Goal: Task Accomplishment & Management: Use online tool/utility

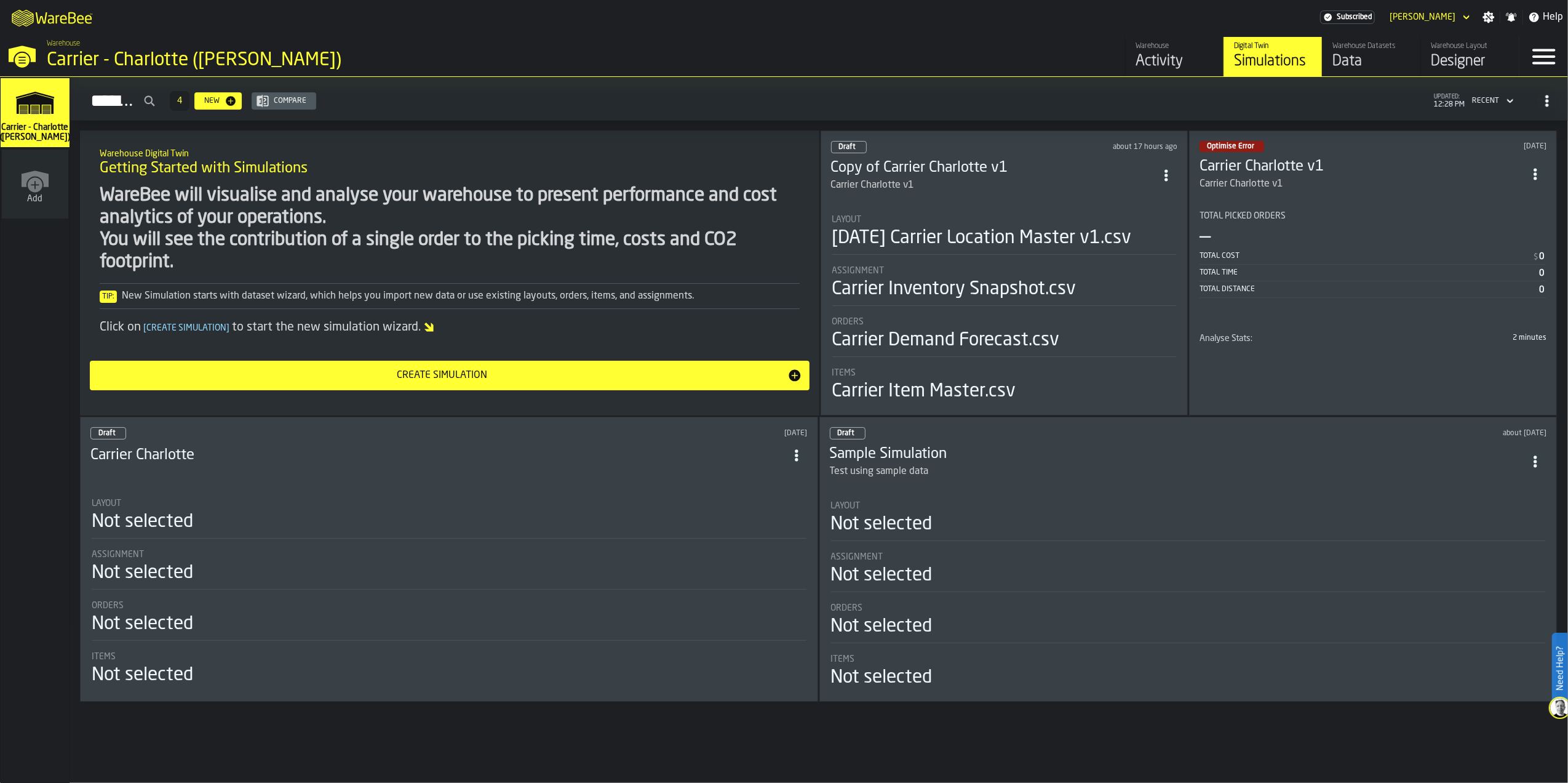
click at [1542, 466] on icon "ItemListCard-DashboardItemContainer" at bounding box center [1535, 461] width 12 height 12
click at [1492, 525] on div "Delete" at bounding box center [1517, 518] width 64 height 15
click at [1542, 455] on icon "ItemListCard-DashboardItemContainer" at bounding box center [1535, 455] width 12 height 12
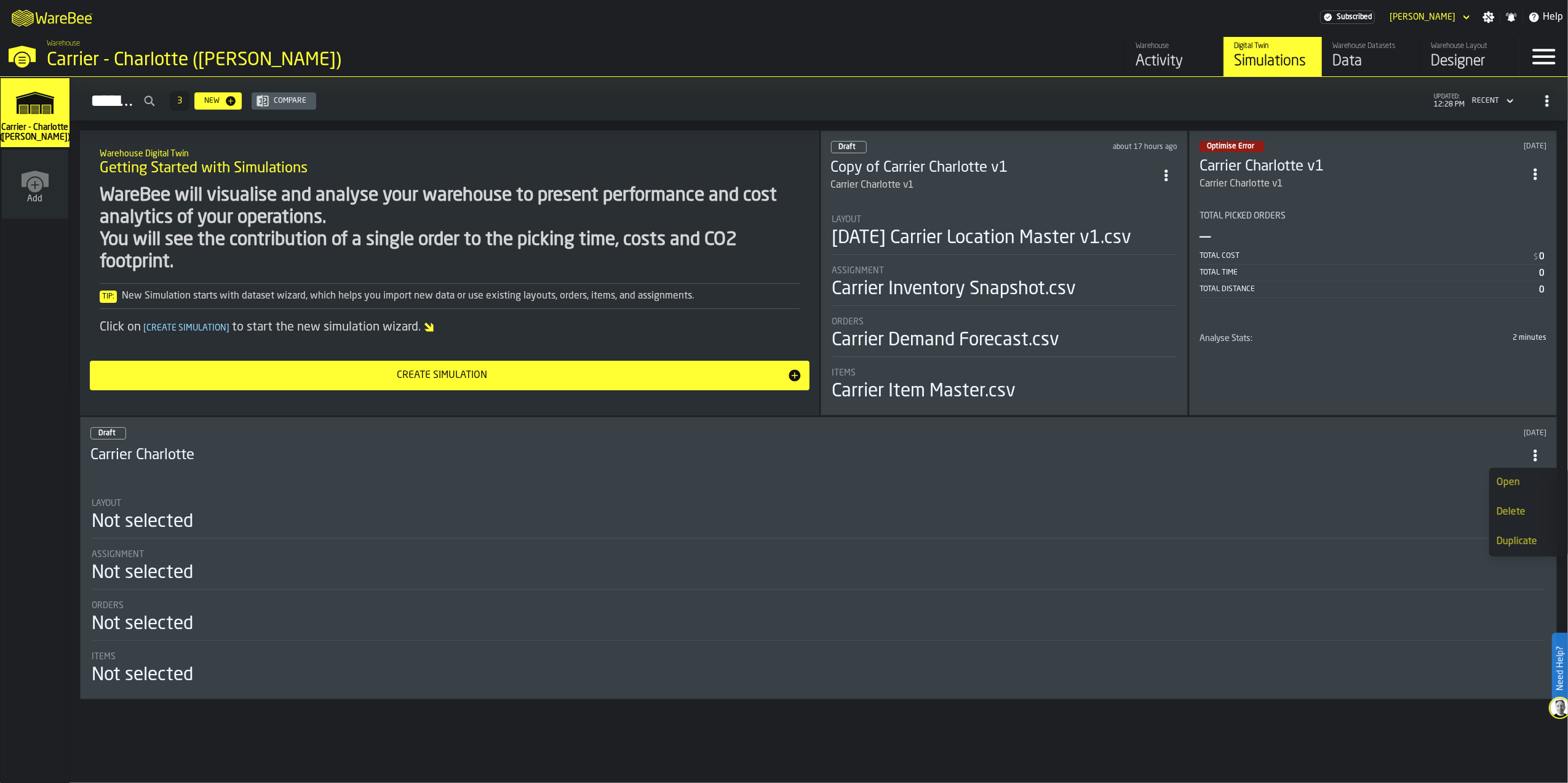
click at [1516, 513] on div "Delete" at bounding box center [1529, 513] width 64 height 15
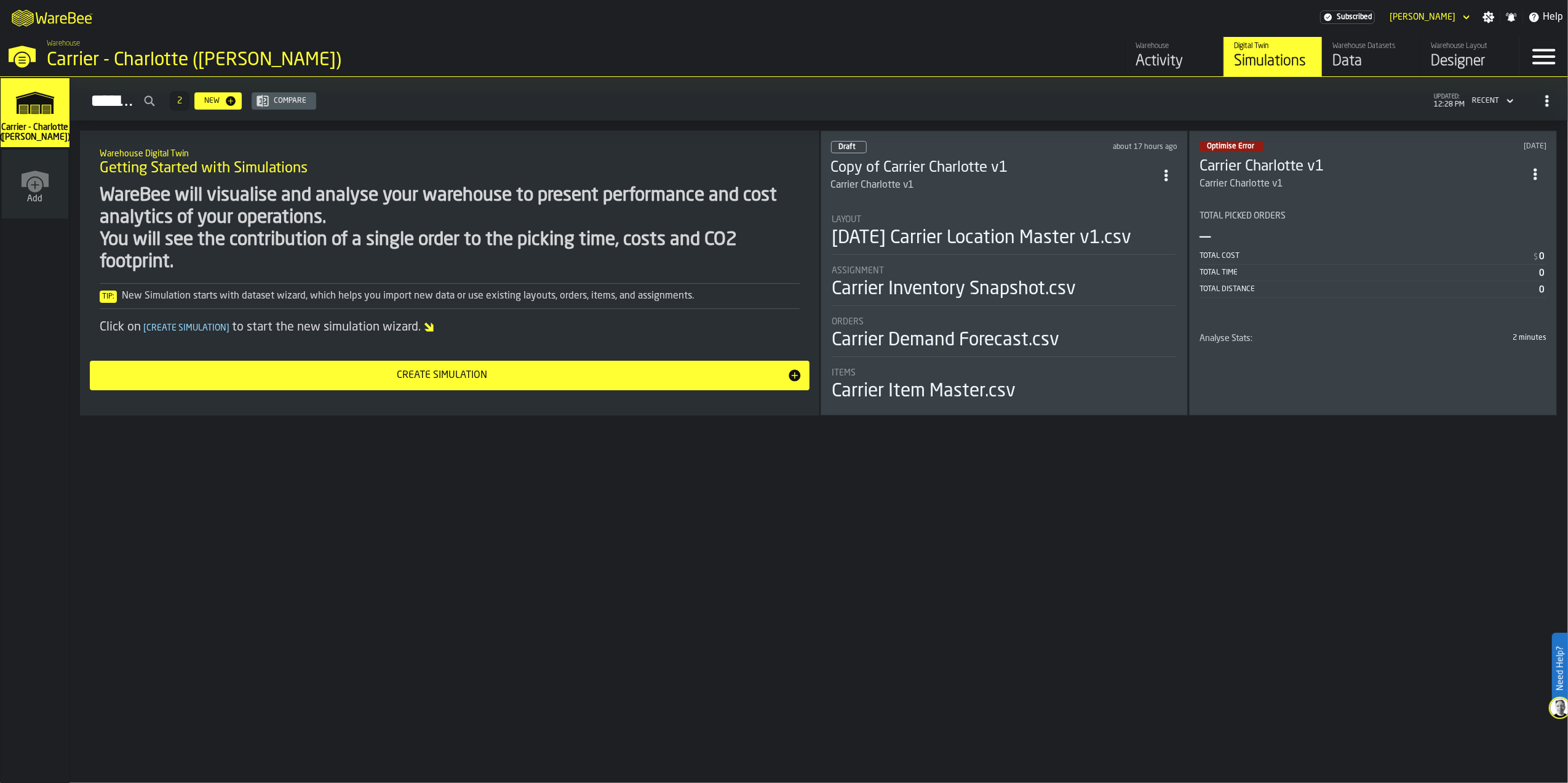
click at [1120, 274] on div "Assignment" at bounding box center [1004, 270] width 344 height 9
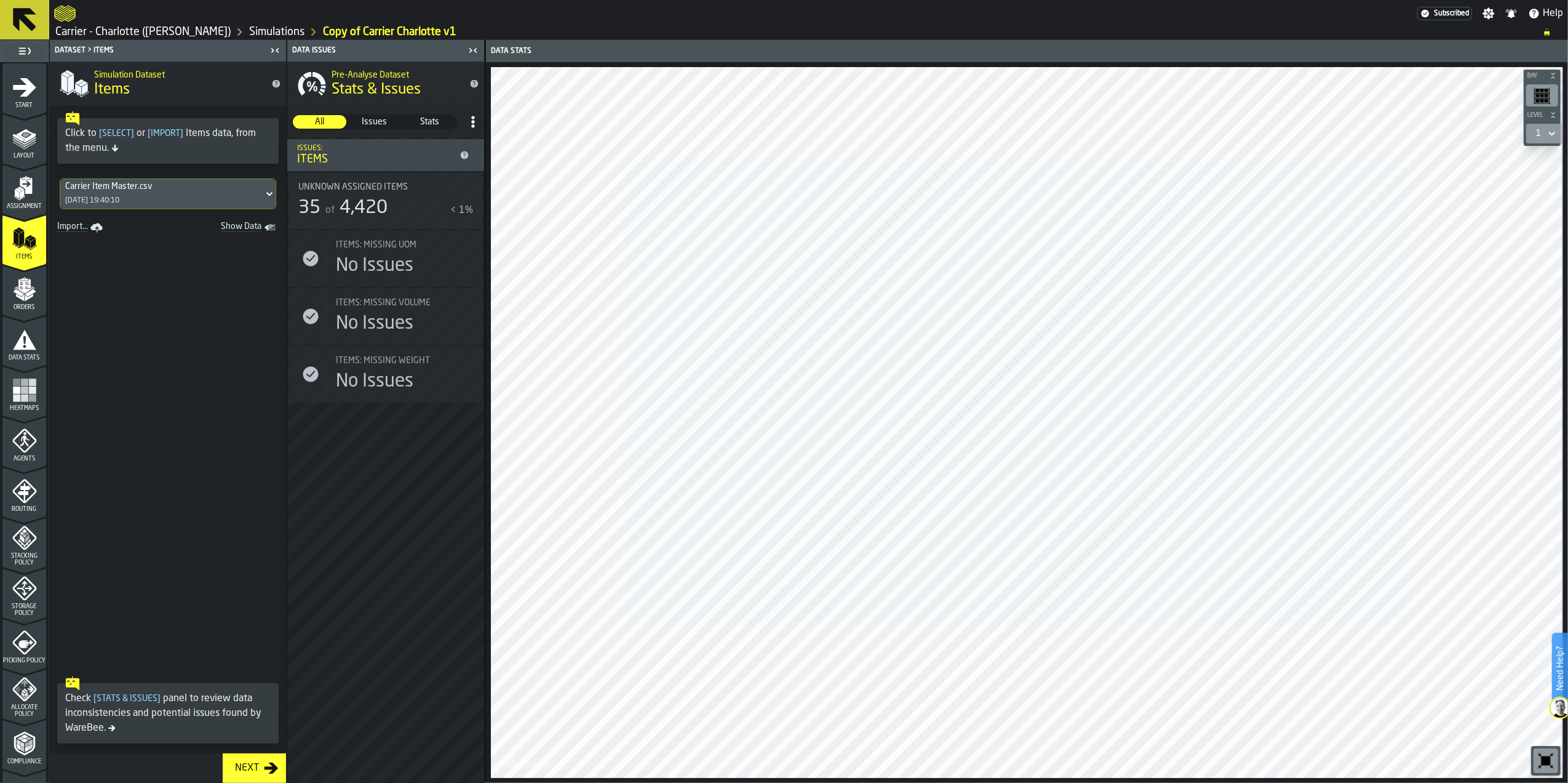
click at [119, 312] on span at bounding box center [168, 453] width 236 height 435
click at [35, 743] on icon "menu Compliance" at bounding box center [24, 744] width 24 height 24
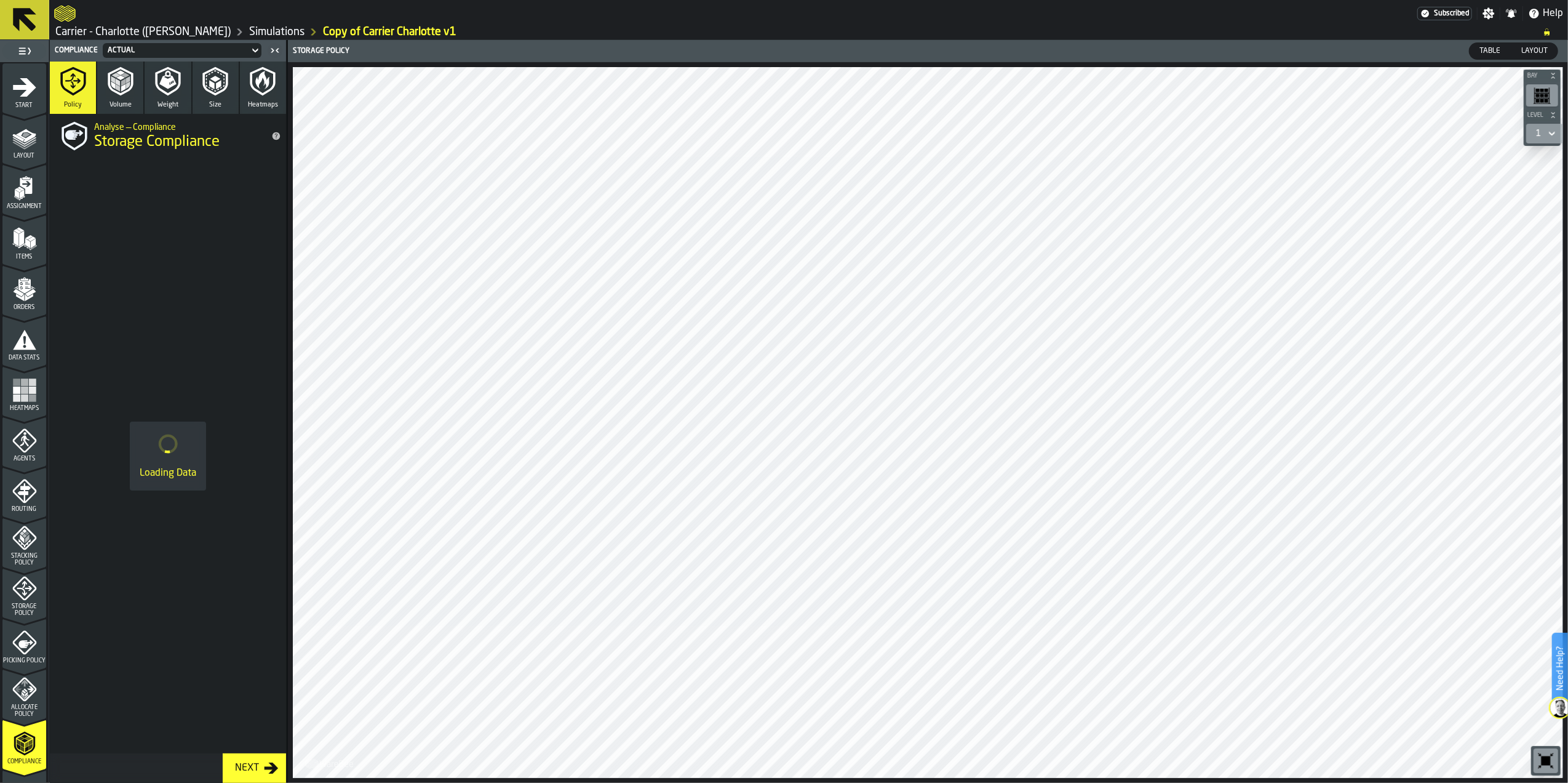
click at [129, 84] on icon "button" at bounding box center [128, 85] width 5 height 8
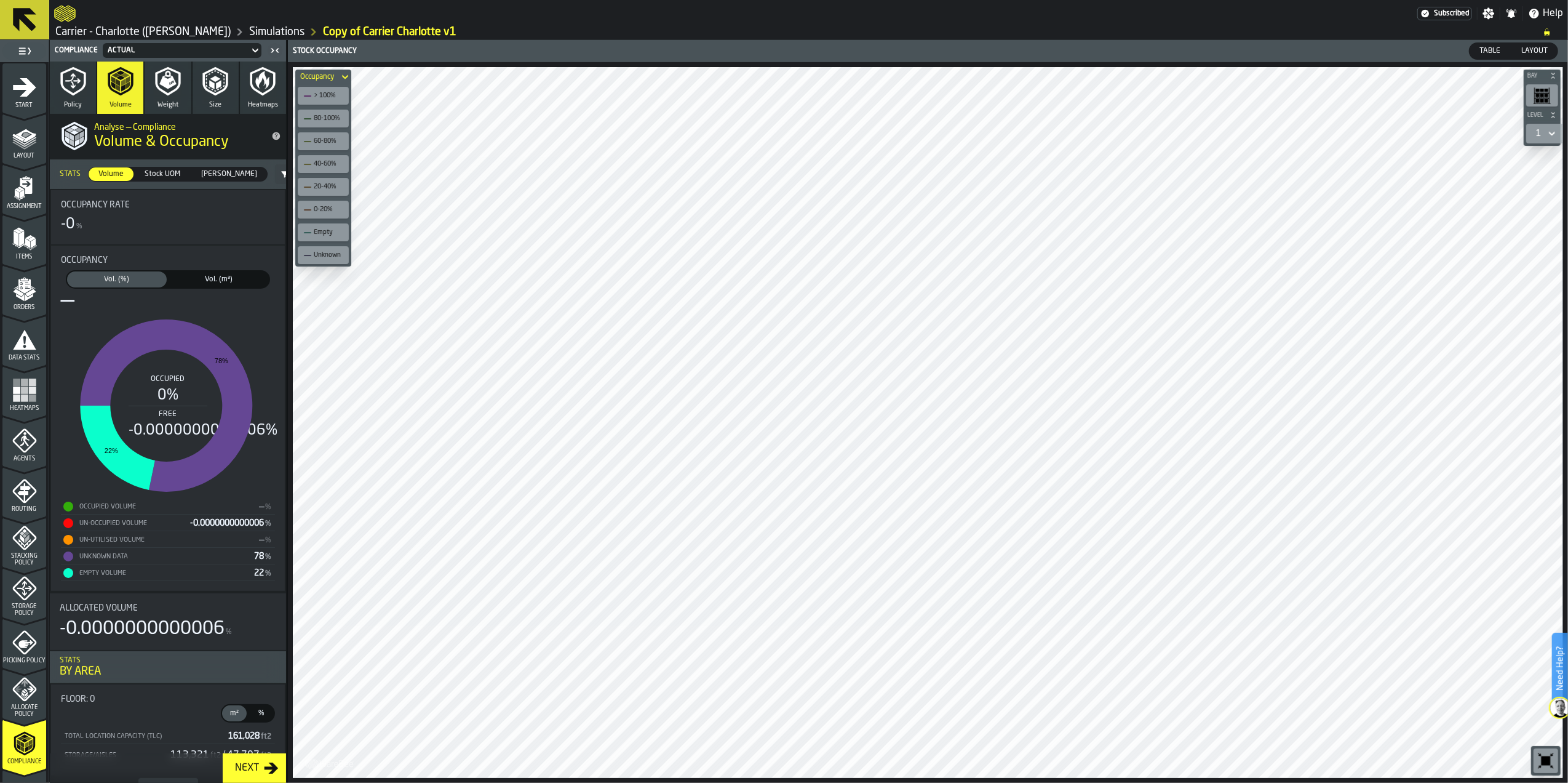
click at [214, 277] on span "Vol. (m³)" at bounding box center [219, 280] width 95 height 11
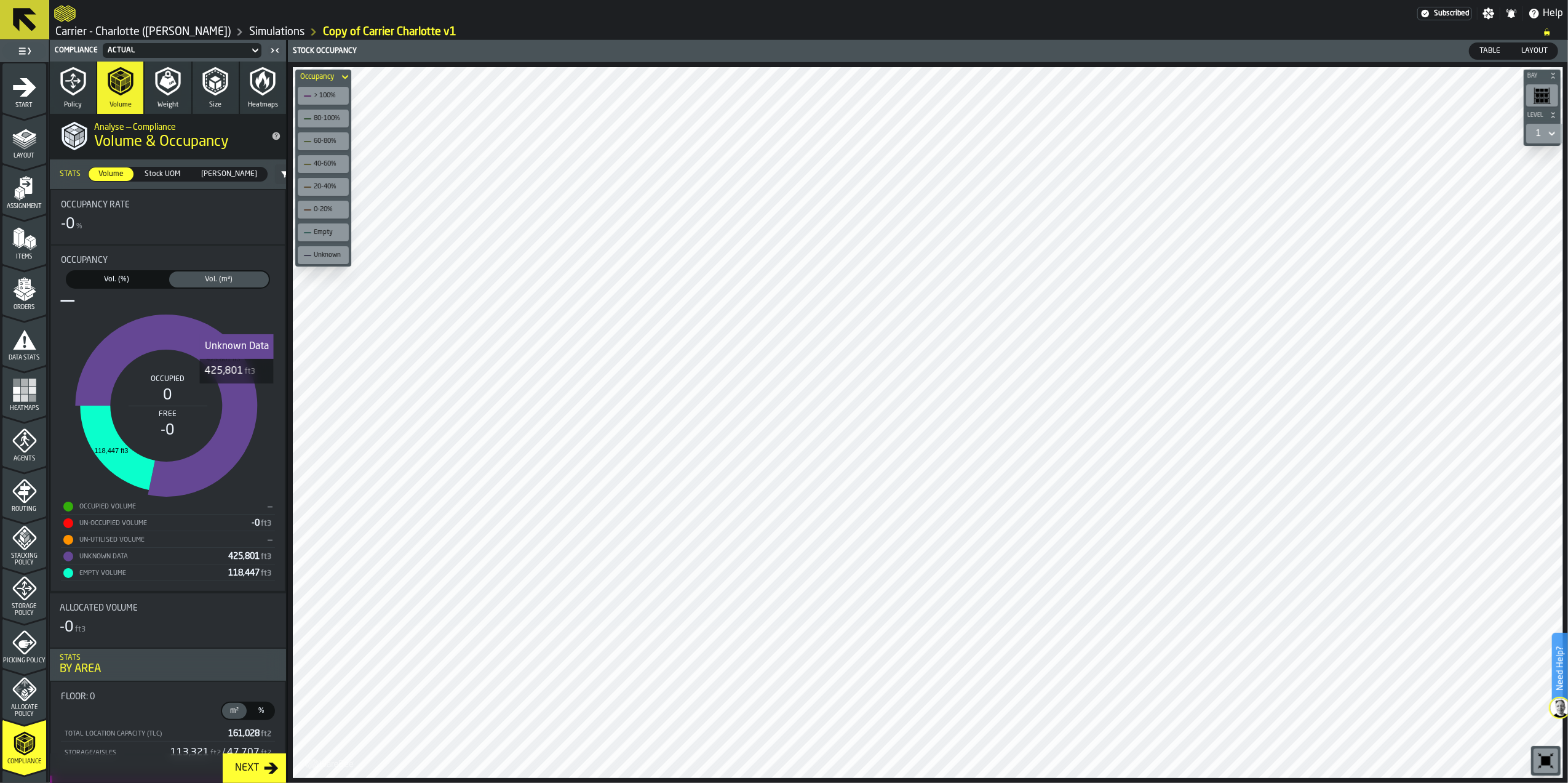
click at [236, 392] on icon "stat-Occupancy" at bounding box center [166, 406] width 182 height 182
click at [337, 259] on div "Unknown" at bounding box center [328, 254] width 31 height 8
click at [330, 237] on div "Empty" at bounding box center [328, 232] width 31 height 8
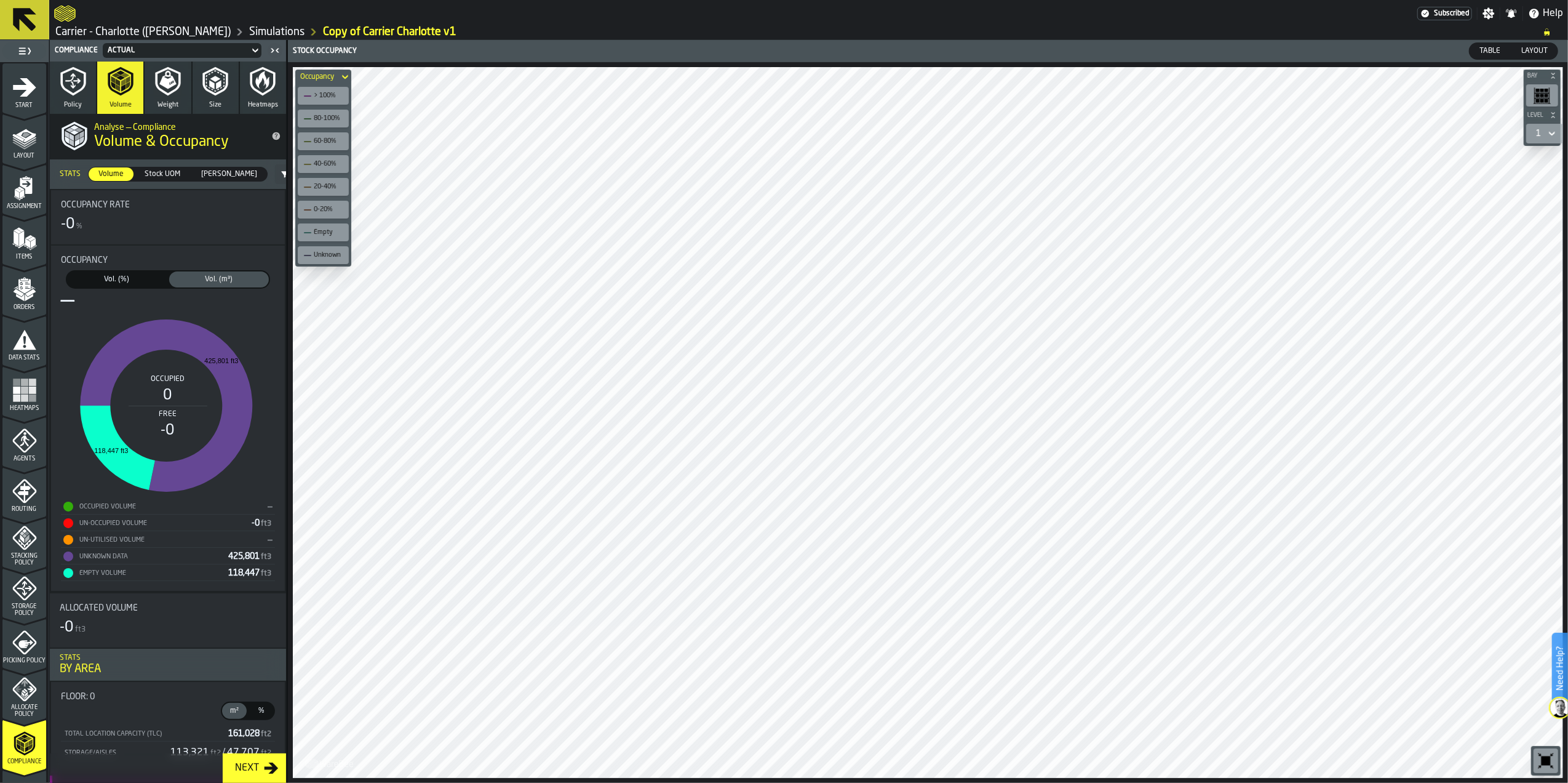
click at [330, 212] on div "0-20%" at bounding box center [328, 209] width 31 height 8
click at [330, 192] on div "20-40%" at bounding box center [323, 187] width 46 height 13
click at [159, 177] on span "Stock UOM" at bounding box center [162, 175] width 46 height 11
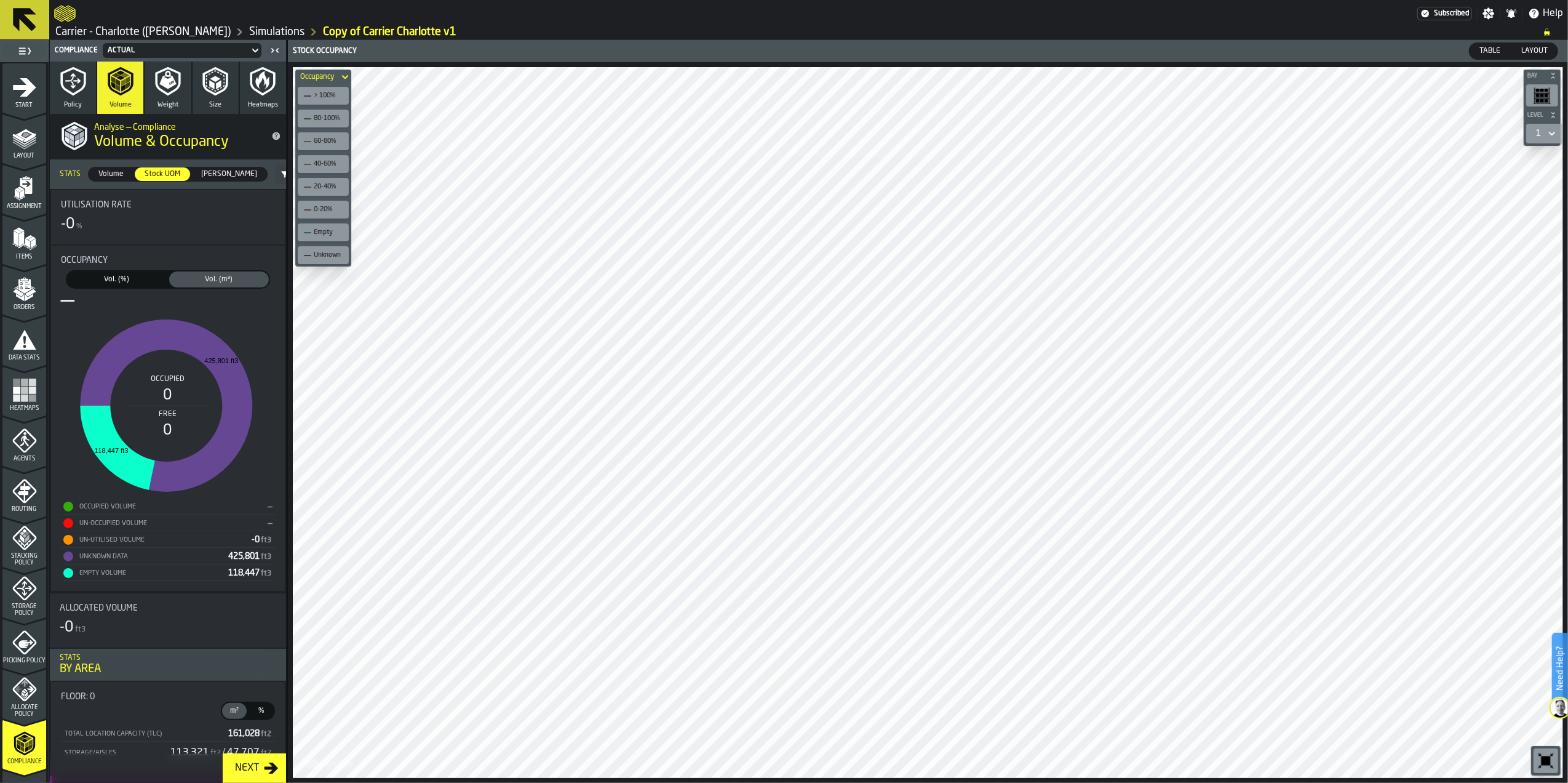
click at [215, 176] on span "[PERSON_NAME]" at bounding box center [229, 175] width 66 height 11
click at [23, 242] on icon "menu Items" at bounding box center [24, 238] width 24 height 24
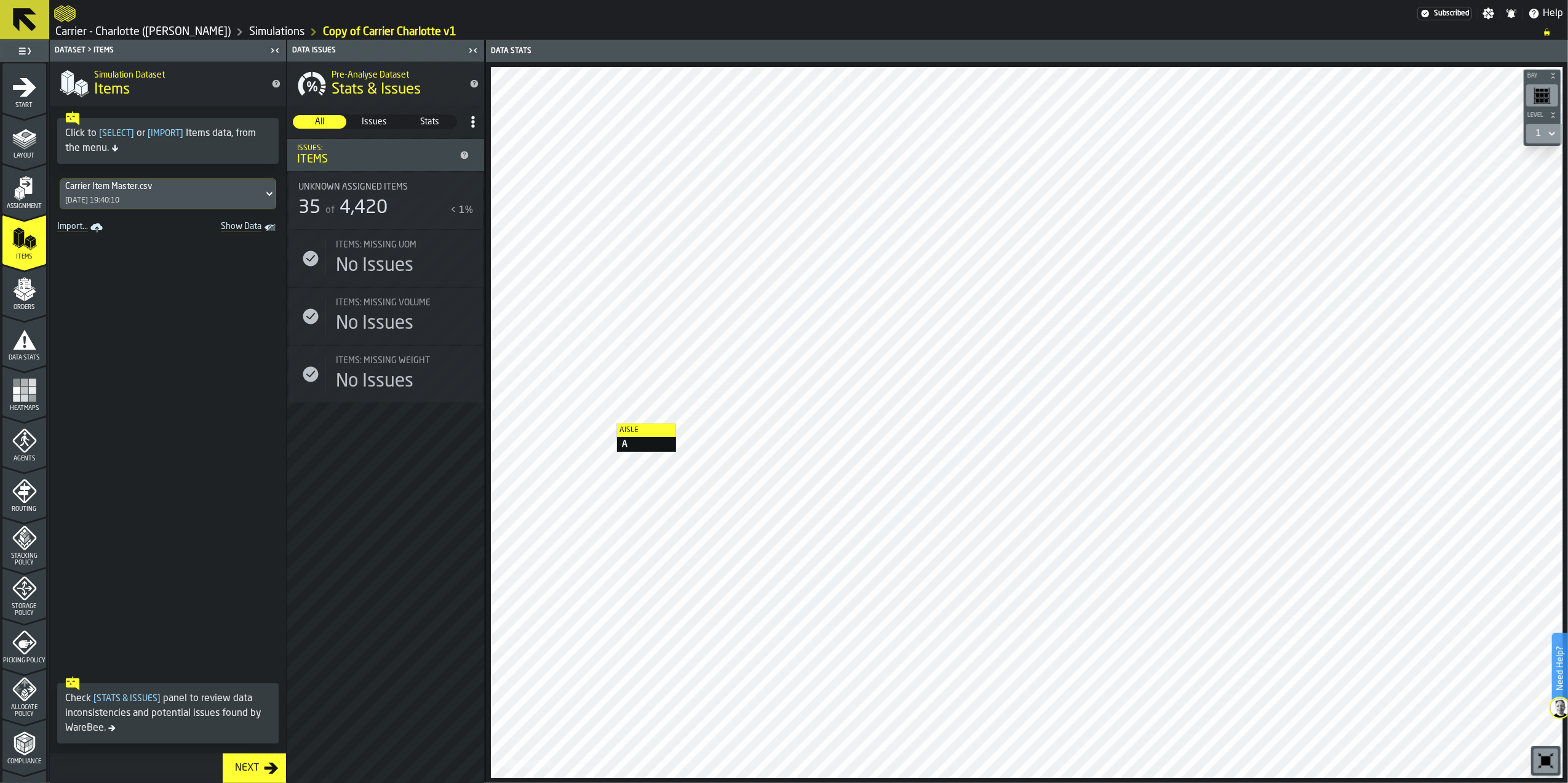
click at [197, 197] on div "Carrier Item Master.csv [DATE] 19:40:10" at bounding box center [161, 193] width 203 height 29
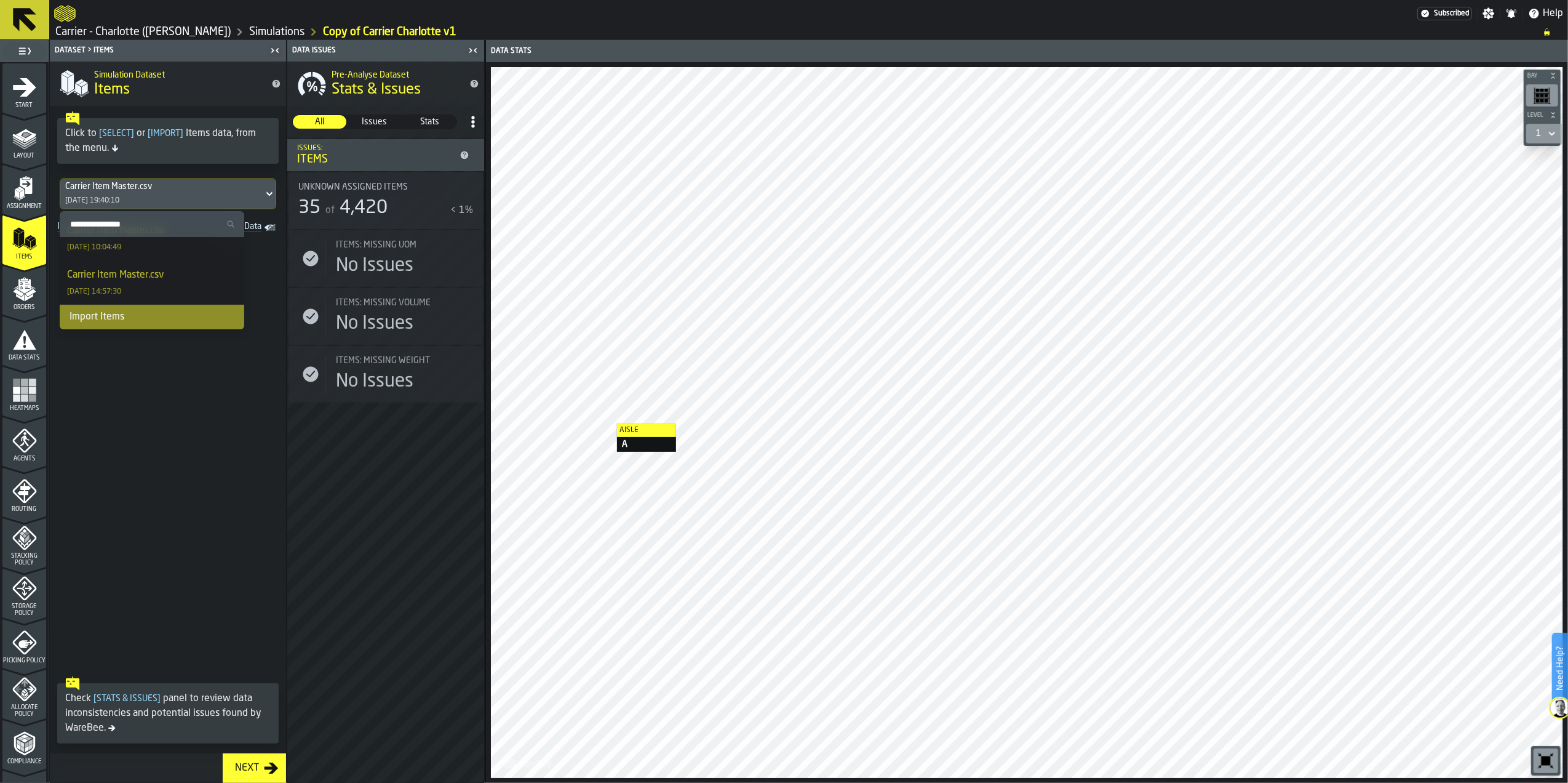
click at [134, 315] on div "Import Items" at bounding box center [152, 317] width 185 height 24
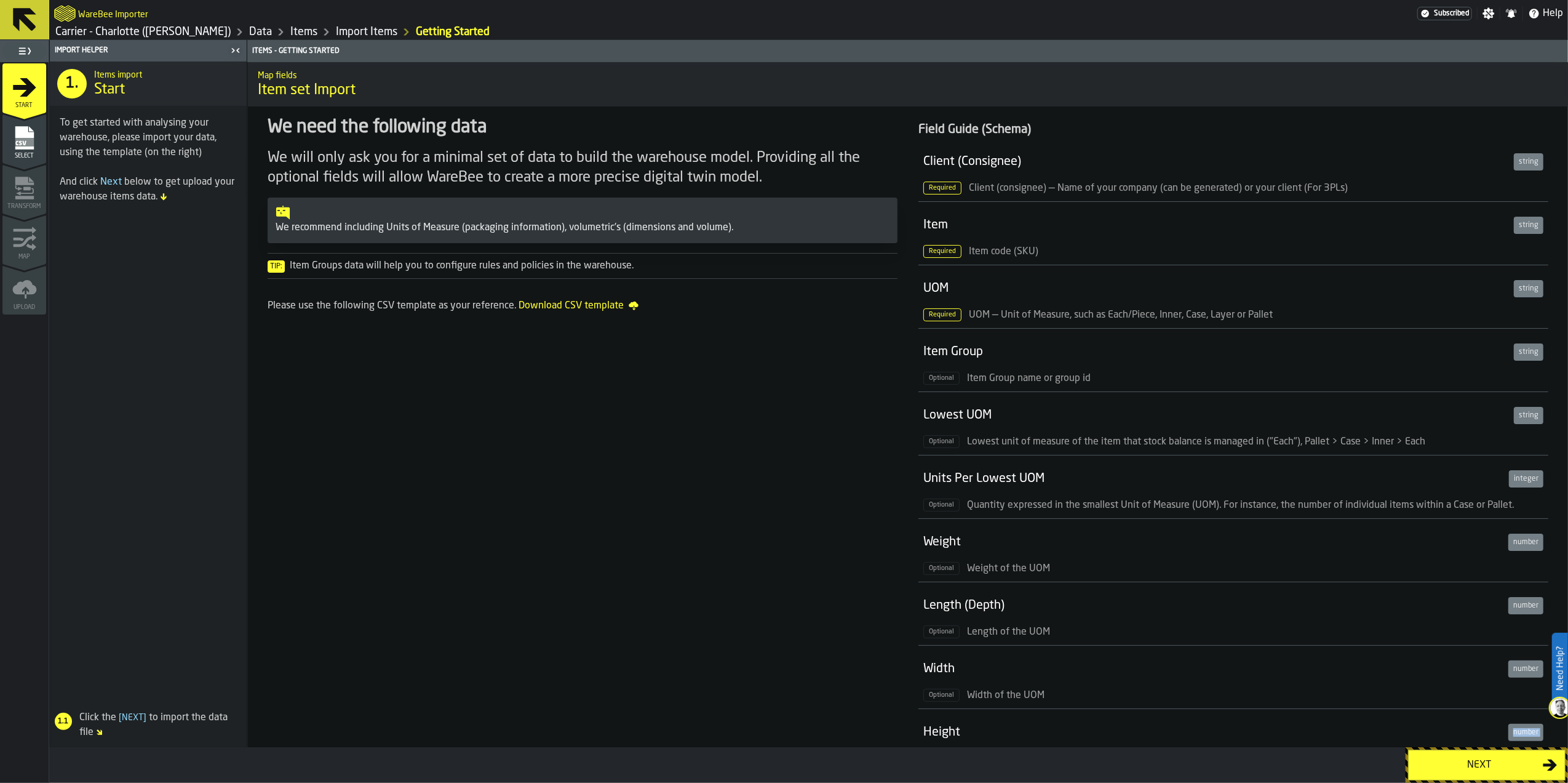
click at [1442, 759] on div "Import Helper 1. Items import Start To get started with analysing your warehous…" at bounding box center [808, 411] width 1519 height 743
drag, startPoint x: 1442, startPoint y: 759, endPoint x: 1389, endPoint y: 733, distance: 59.0
click at [1332, 701] on div "Optional Width of the UOM" at bounding box center [1233, 695] width 620 height 16
click at [1436, 759] on div "Next" at bounding box center [1479, 765] width 127 height 15
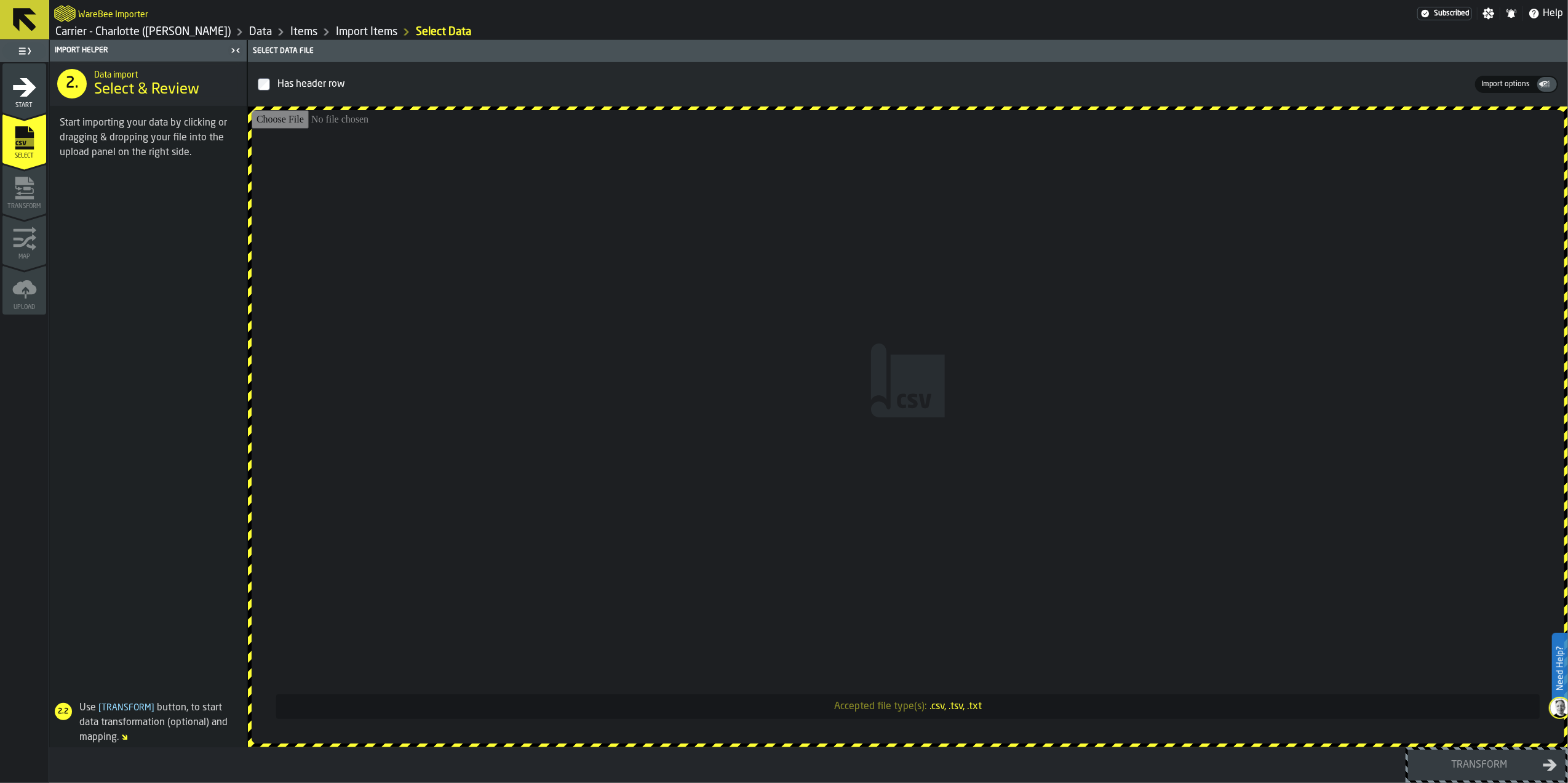
click at [919, 397] on input "Accepted file type(s): .csv, .tsv, .txt" at bounding box center [907, 426] width 1313 height 634
type input "**********"
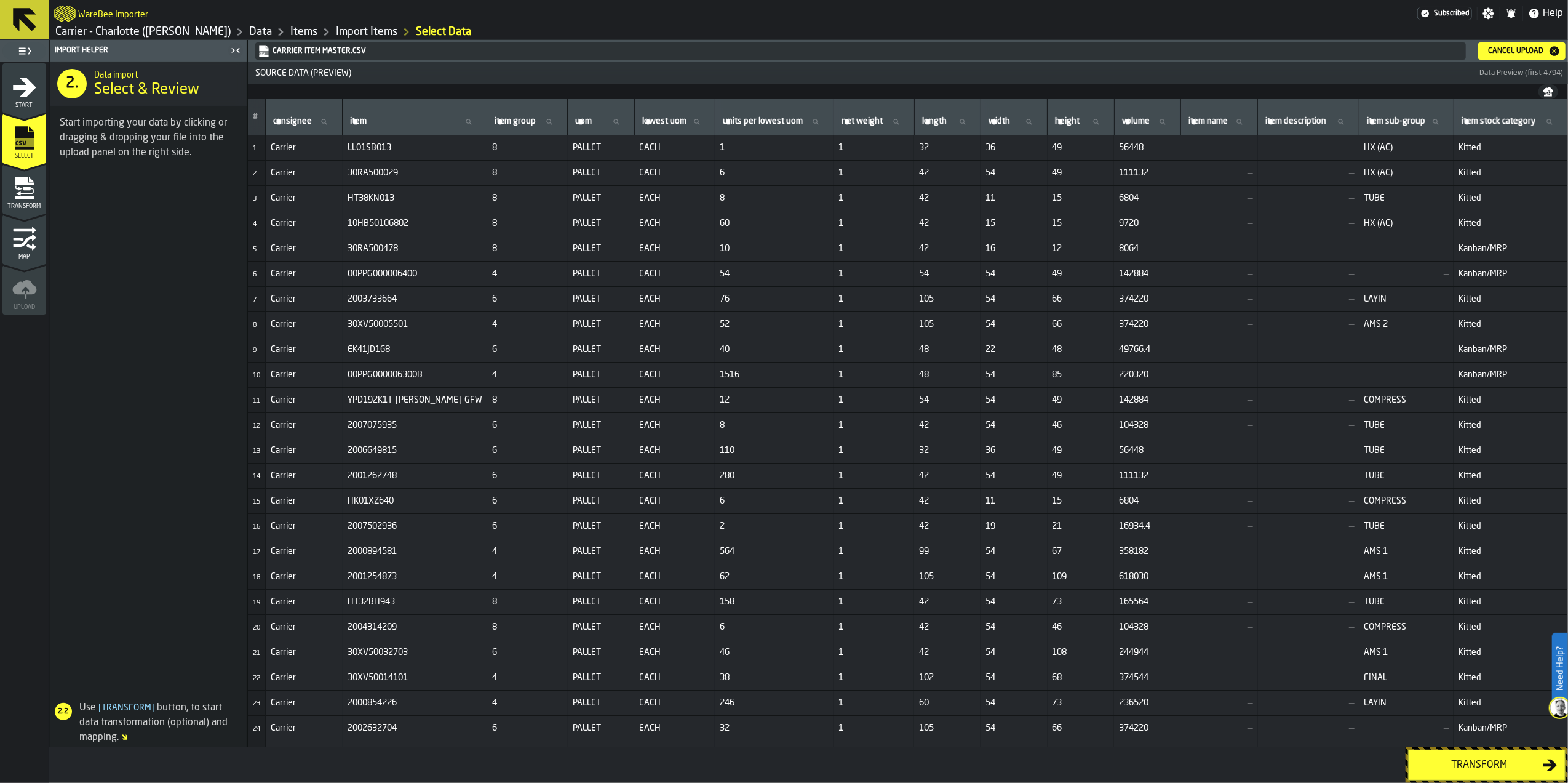
click at [1472, 771] on div "Transform" at bounding box center [1479, 765] width 127 height 15
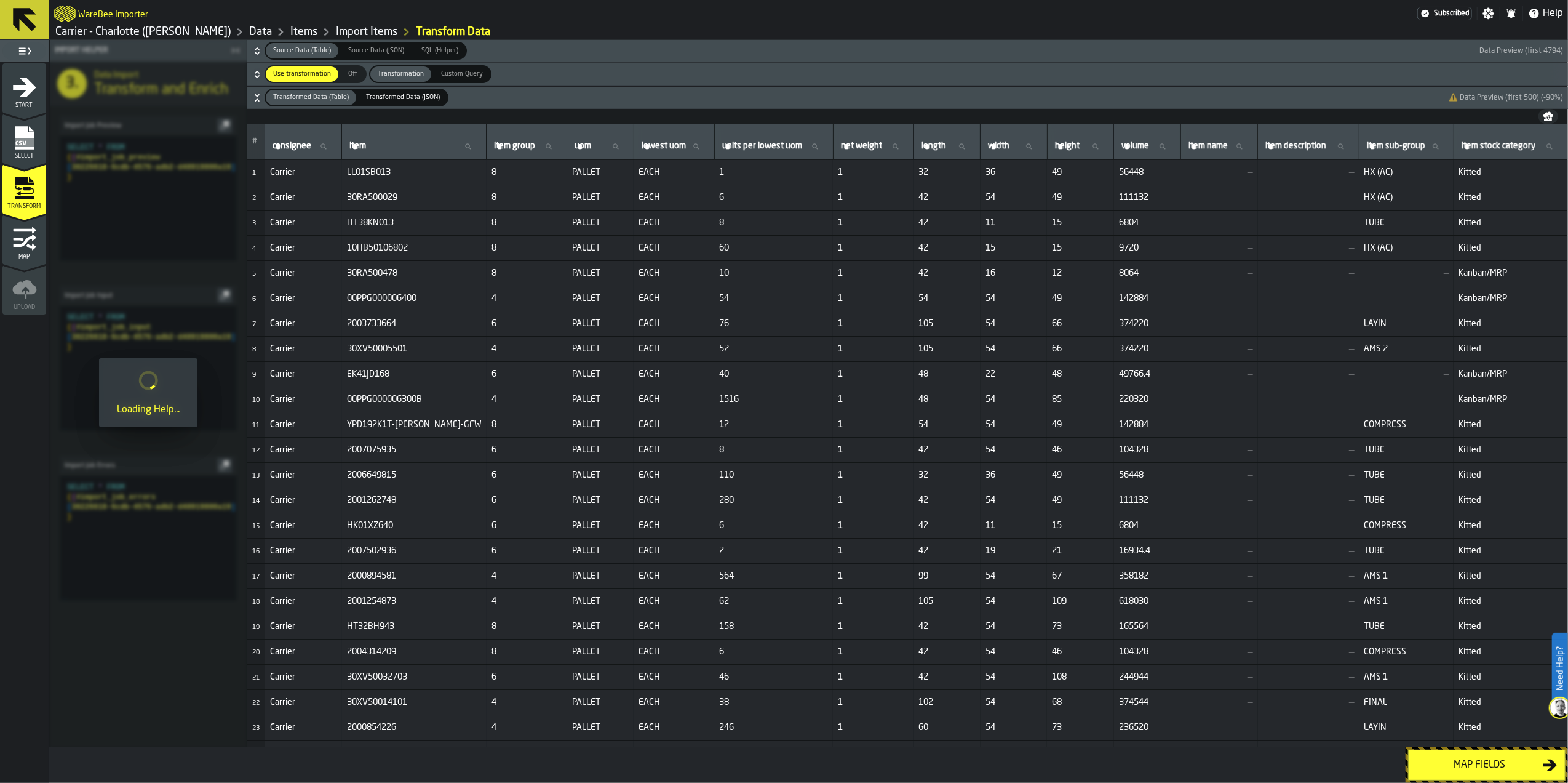
click at [1470, 764] on div "Map fields" at bounding box center [1479, 765] width 127 height 15
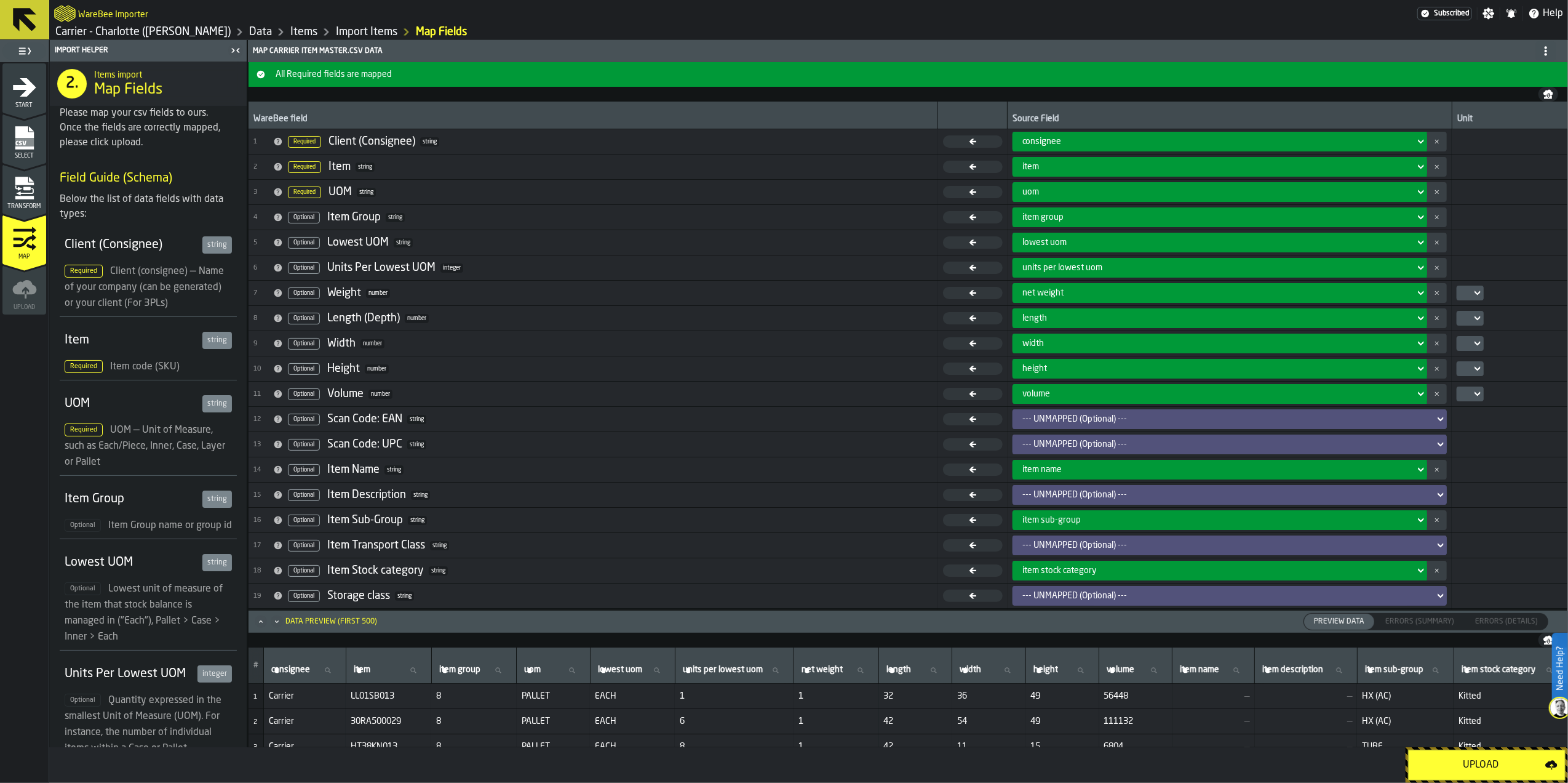
click at [1470, 764] on div "Upload" at bounding box center [1481, 765] width 129 height 15
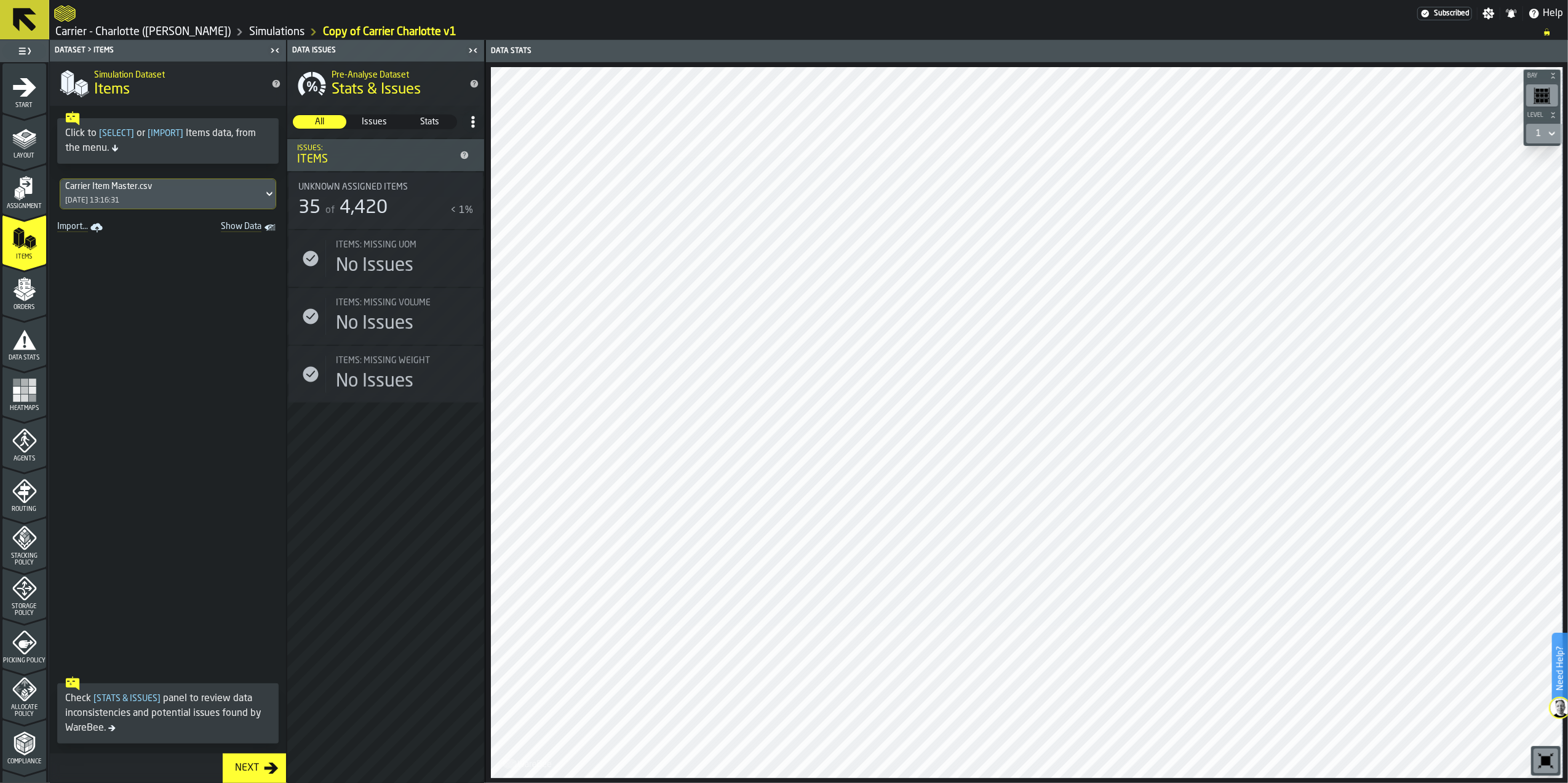
click at [32, 740] on icon "menu Compliance" at bounding box center [23, 744] width 21 height 24
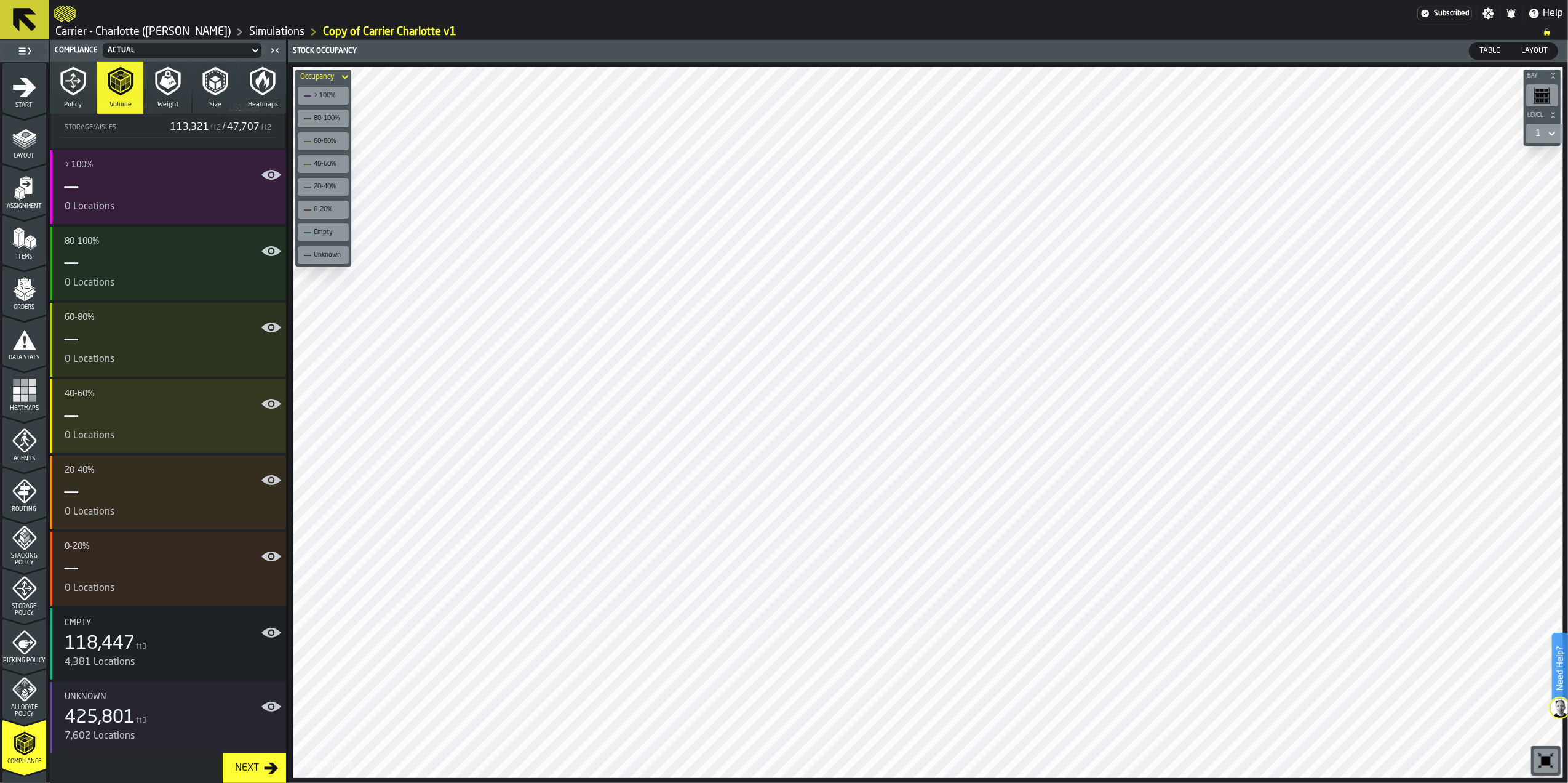
scroll to position [630, 0]
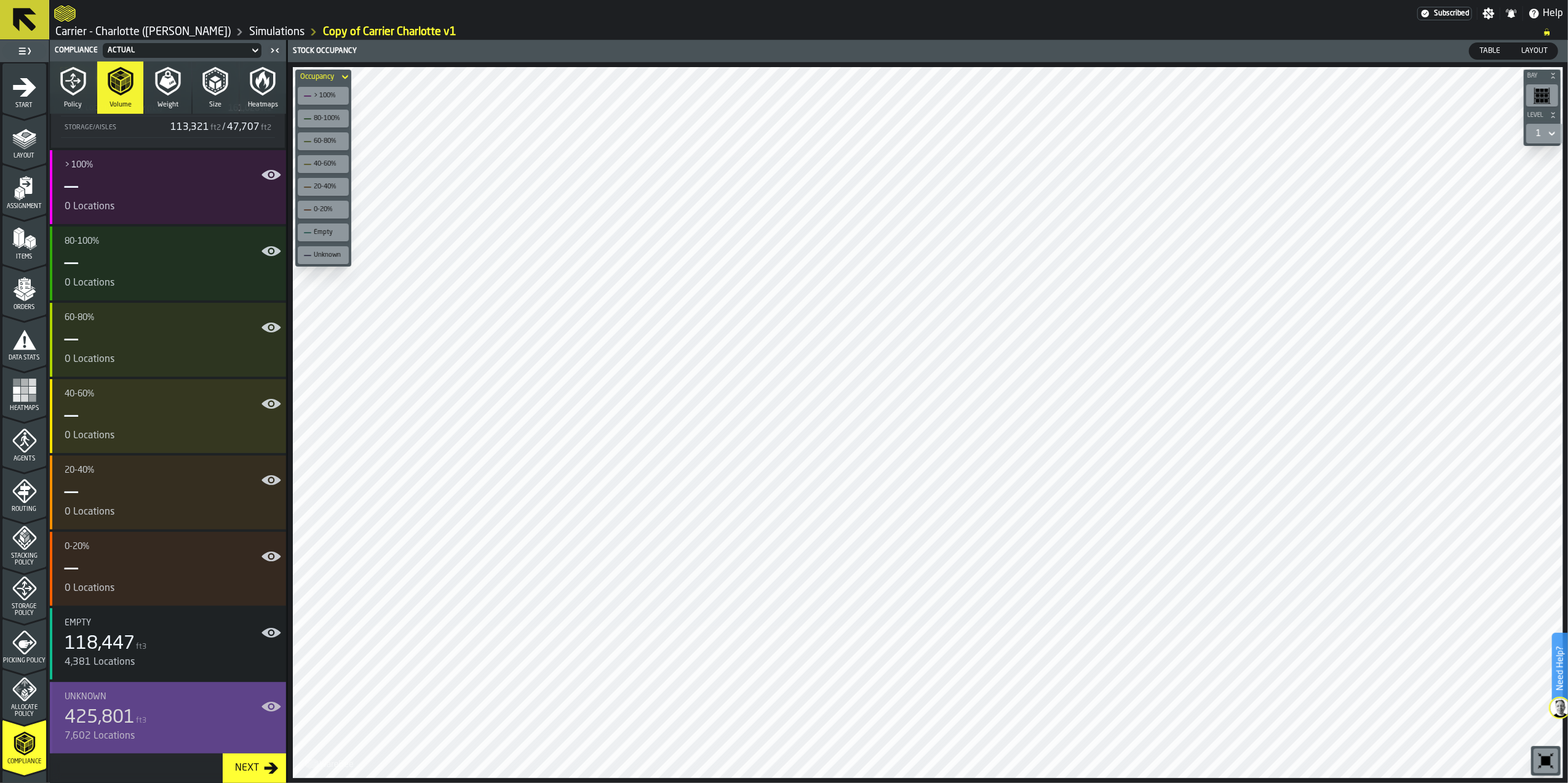
click at [124, 729] on div "7,602 Locations" at bounding box center [171, 736] width 212 height 15
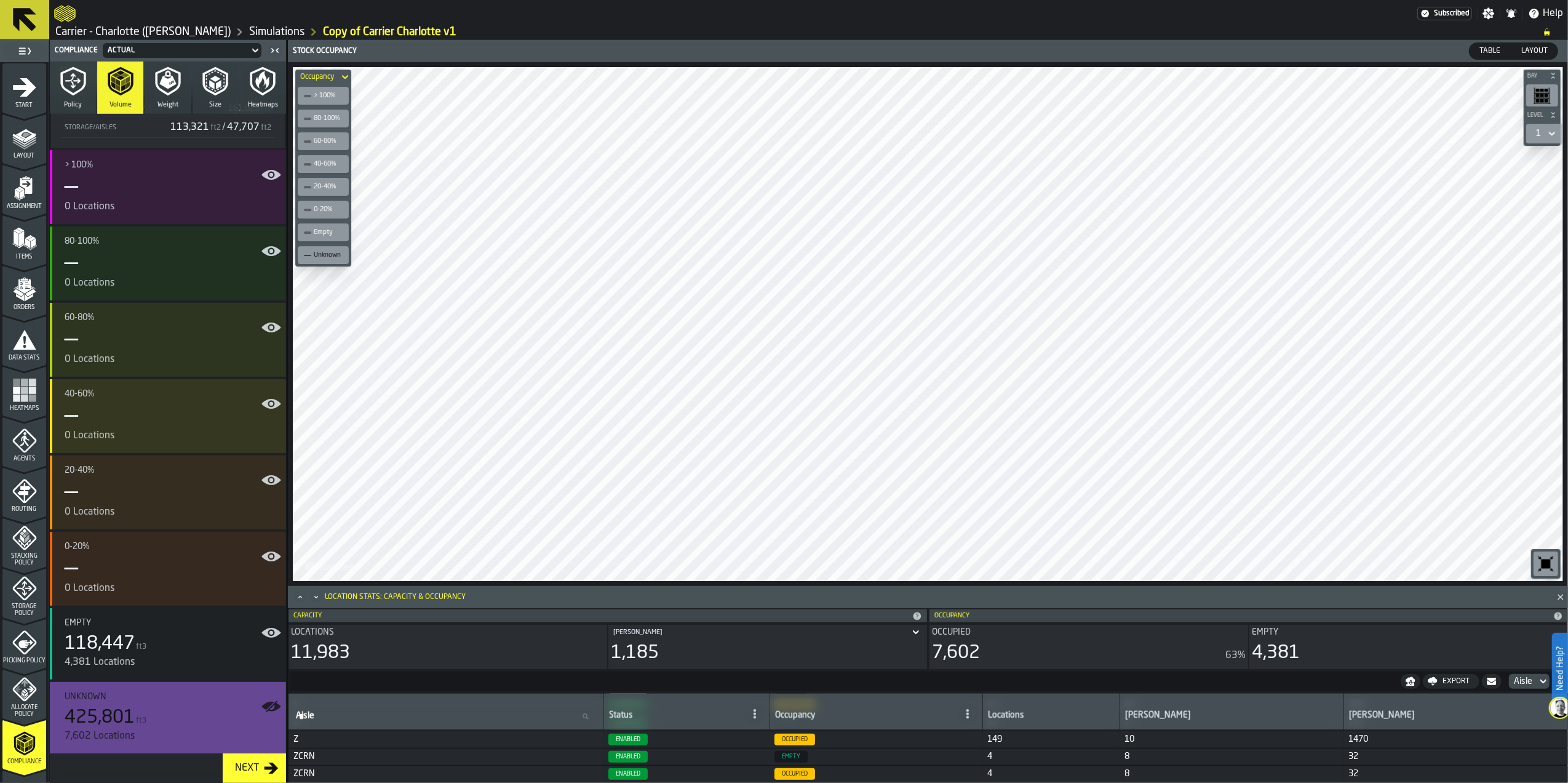
scroll to position [1288, 0]
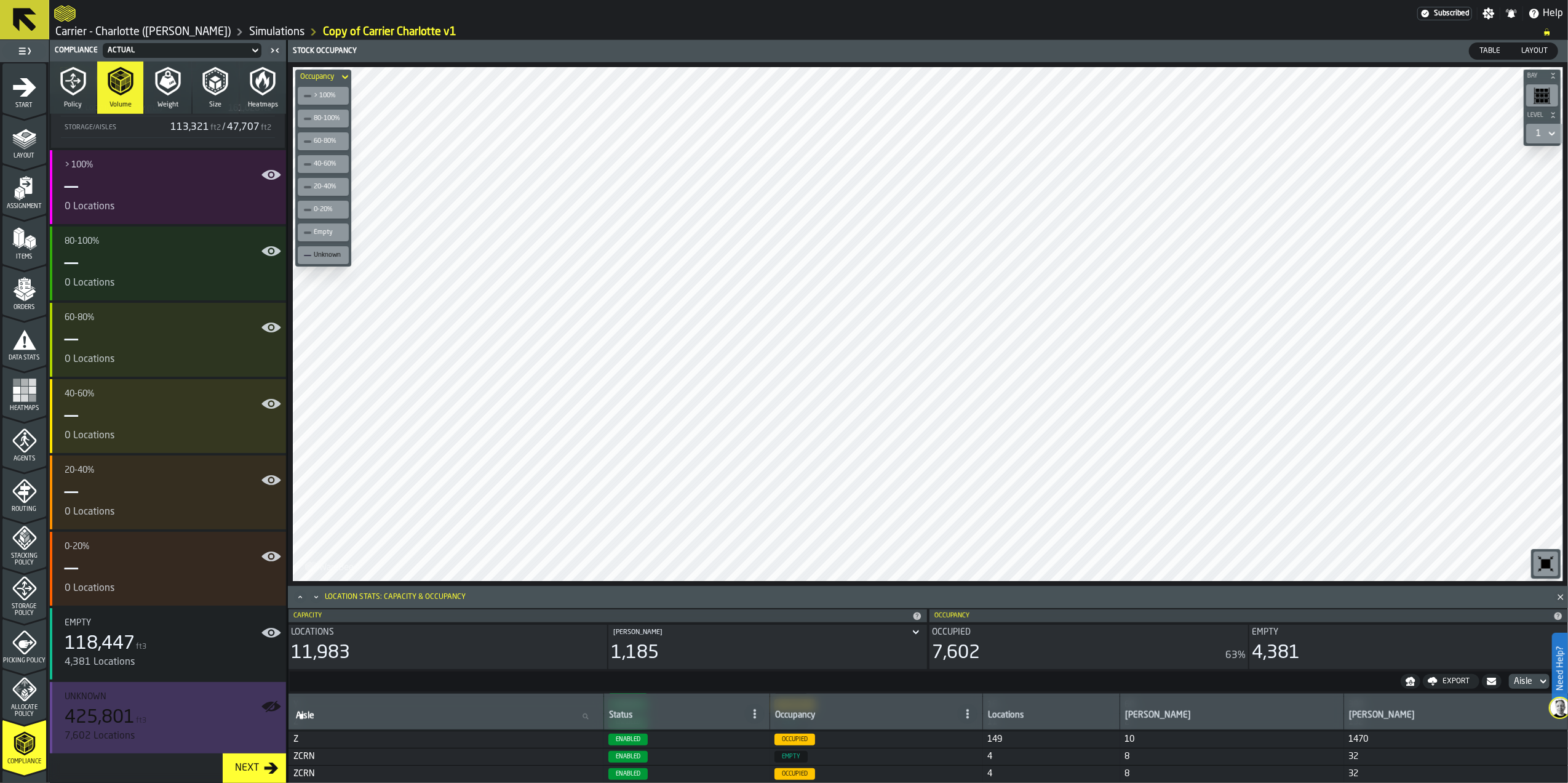
click at [148, 713] on div "425,801 ft3" at bounding box center [171, 718] width 212 height 23
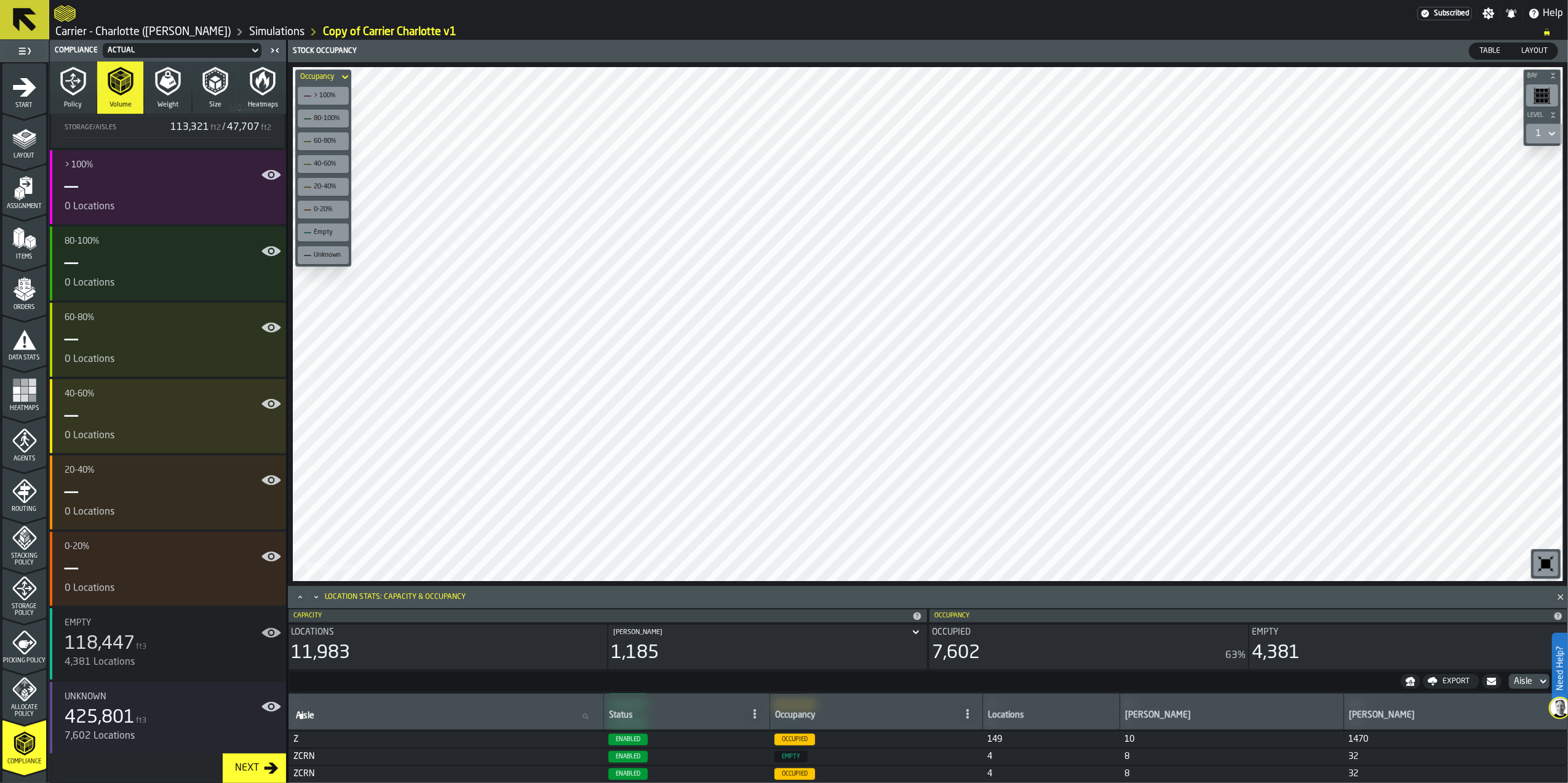
click at [158, 637] on div "118,447 ft3" at bounding box center [171, 644] width 212 height 23
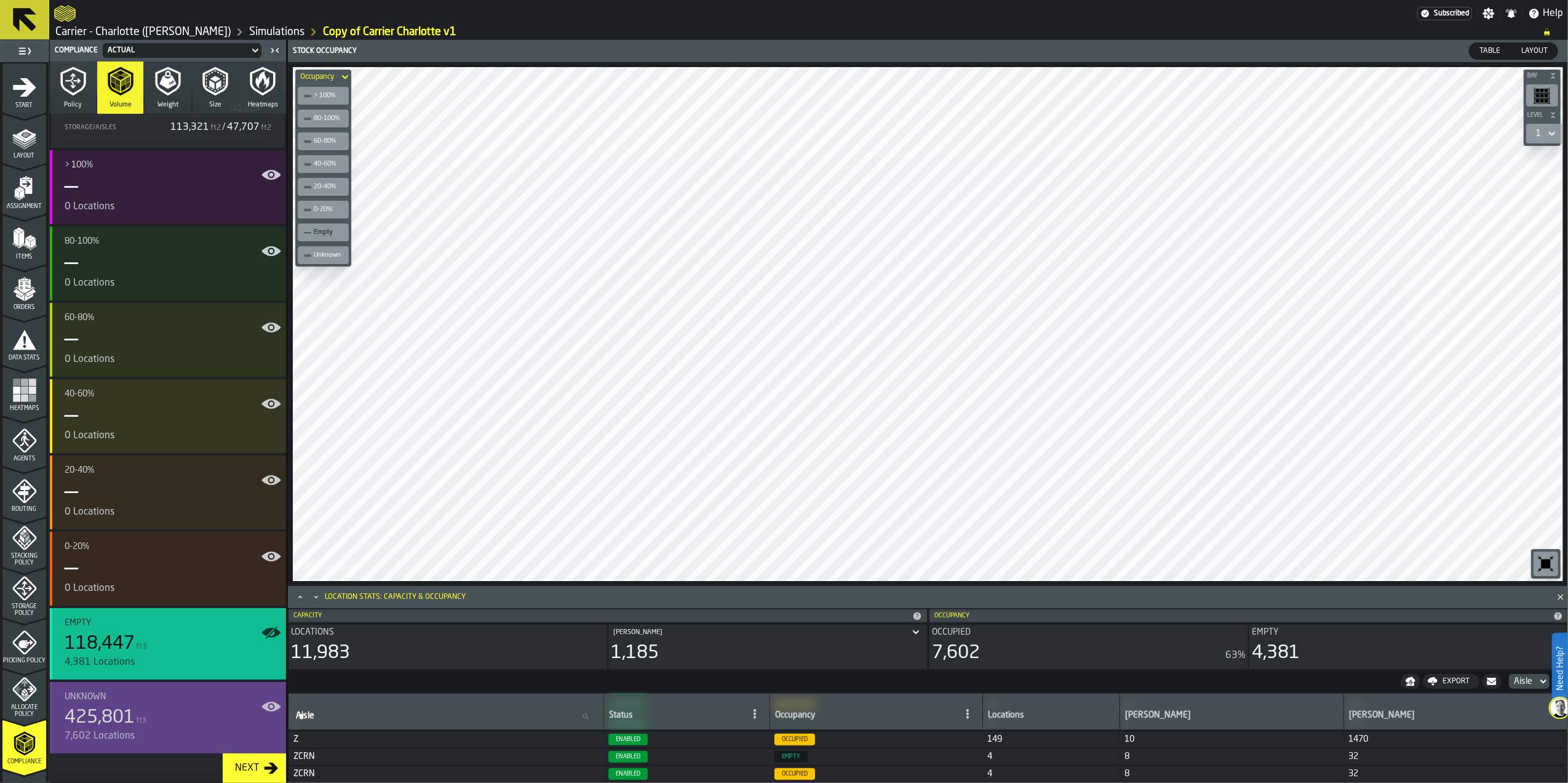
click at [195, 707] on div "425,801 ft3" at bounding box center [171, 718] width 212 height 23
click at [194, 666] on div "4,381 Locations" at bounding box center [171, 663] width 212 height 15
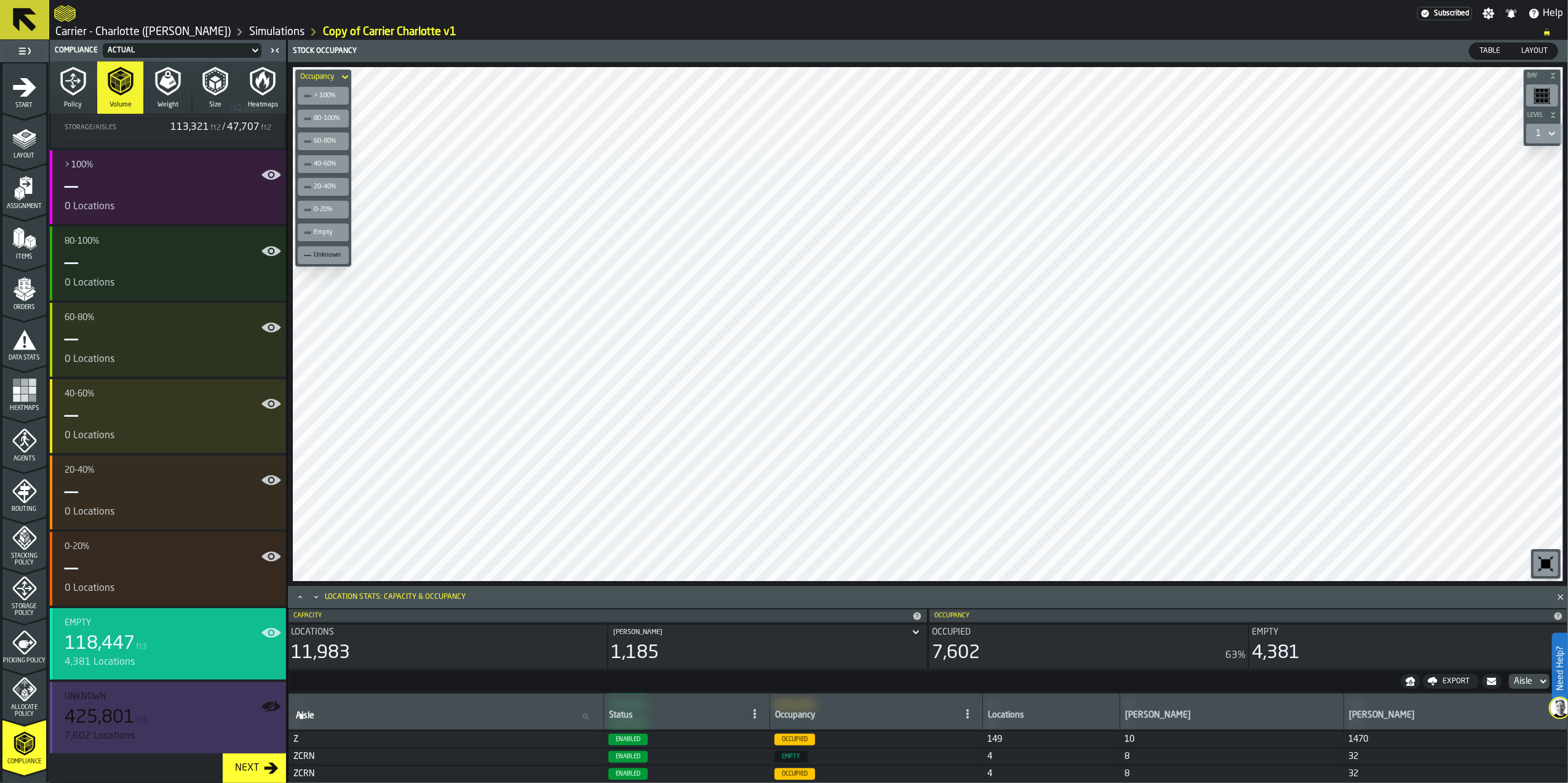
click at [190, 702] on div "Unknown 425,801 ft3 7,602 Locations" at bounding box center [171, 717] width 212 height 52
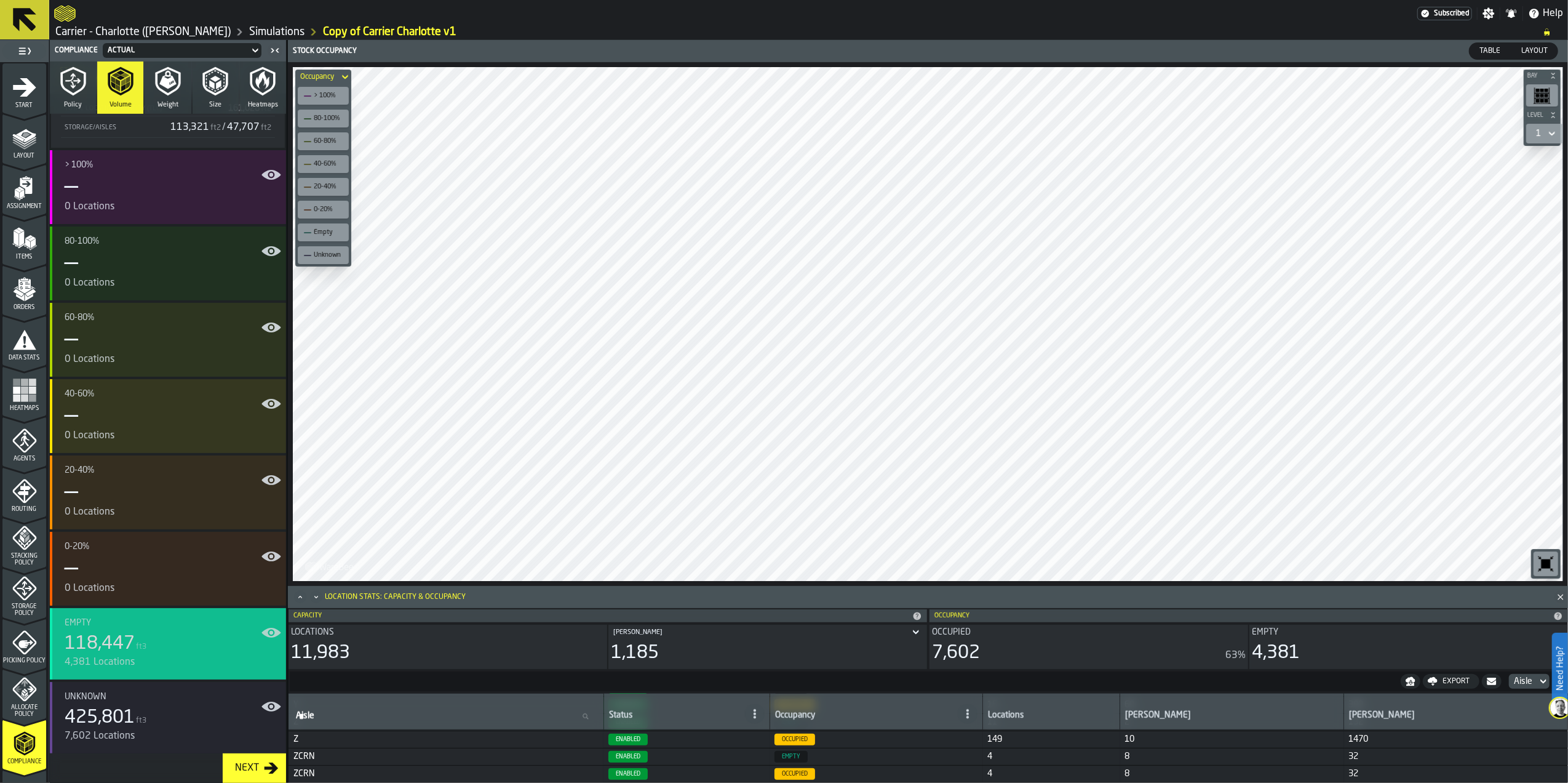
click at [187, 623] on div "Empty" at bounding box center [171, 622] width 212 height 9
click at [321, 97] on div "> 100%" at bounding box center [328, 96] width 31 height 8
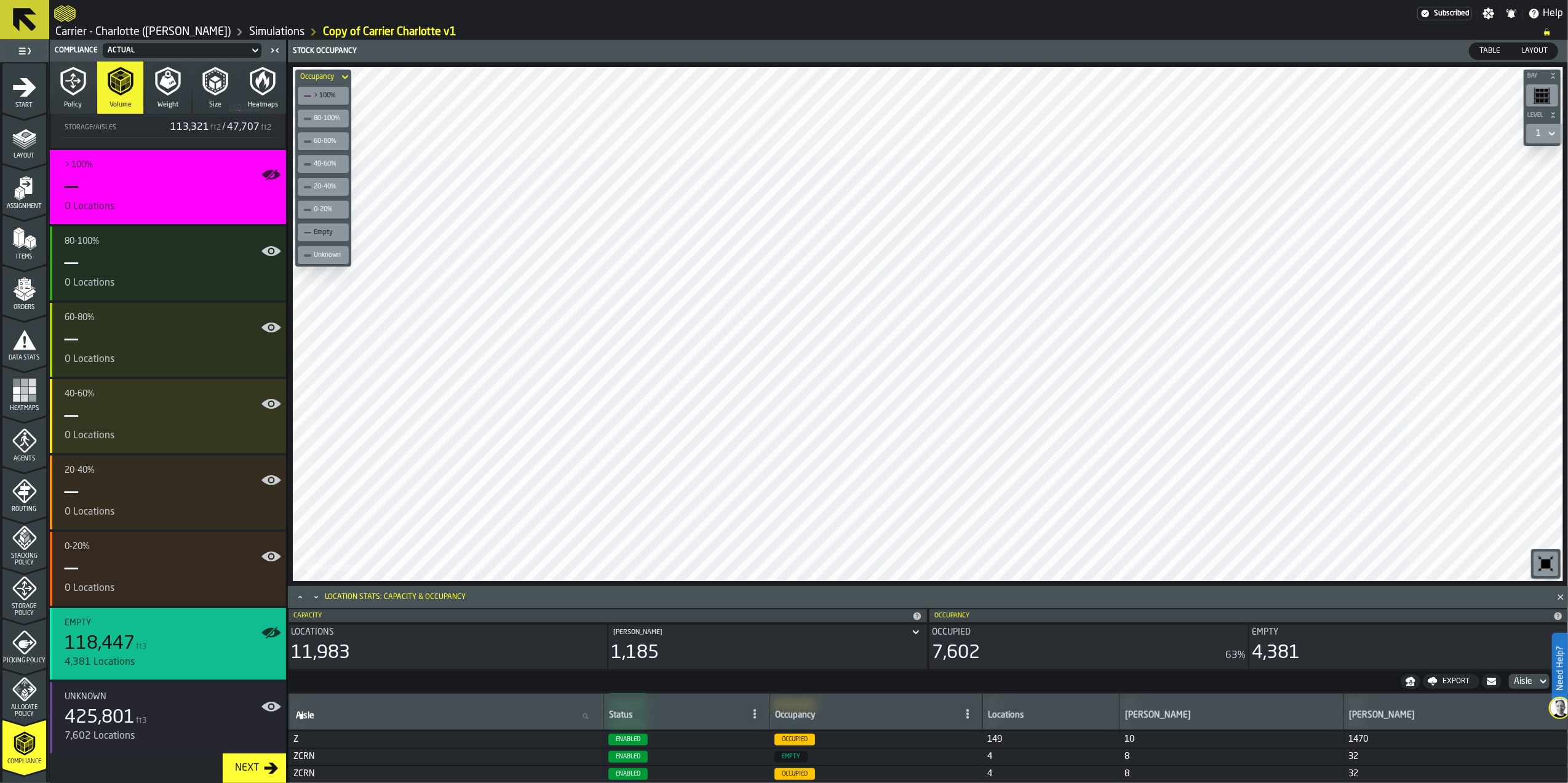
click at [323, 96] on div "> 100%" at bounding box center [328, 96] width 31 height 8
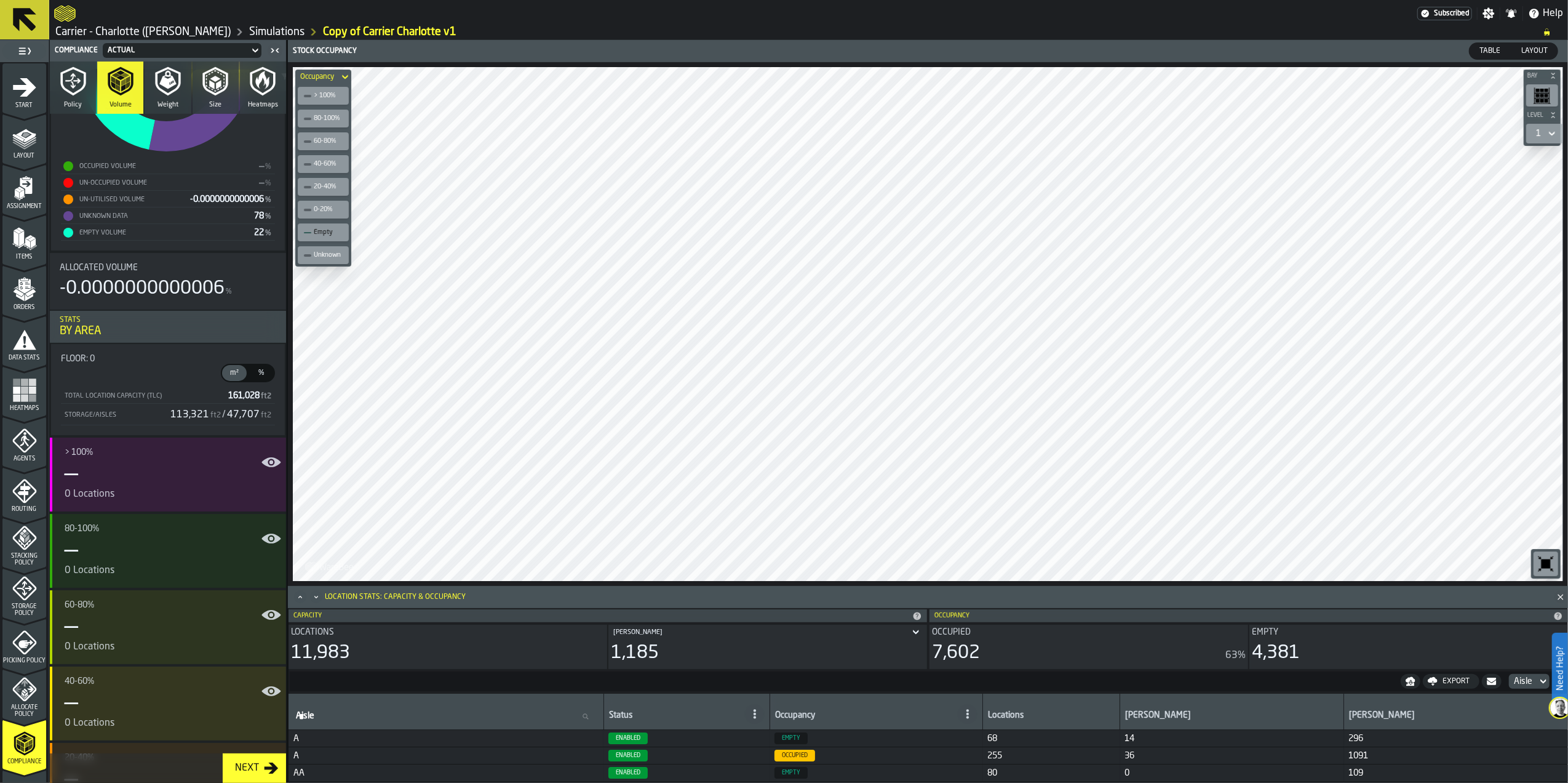
scroll to position [0, 0]
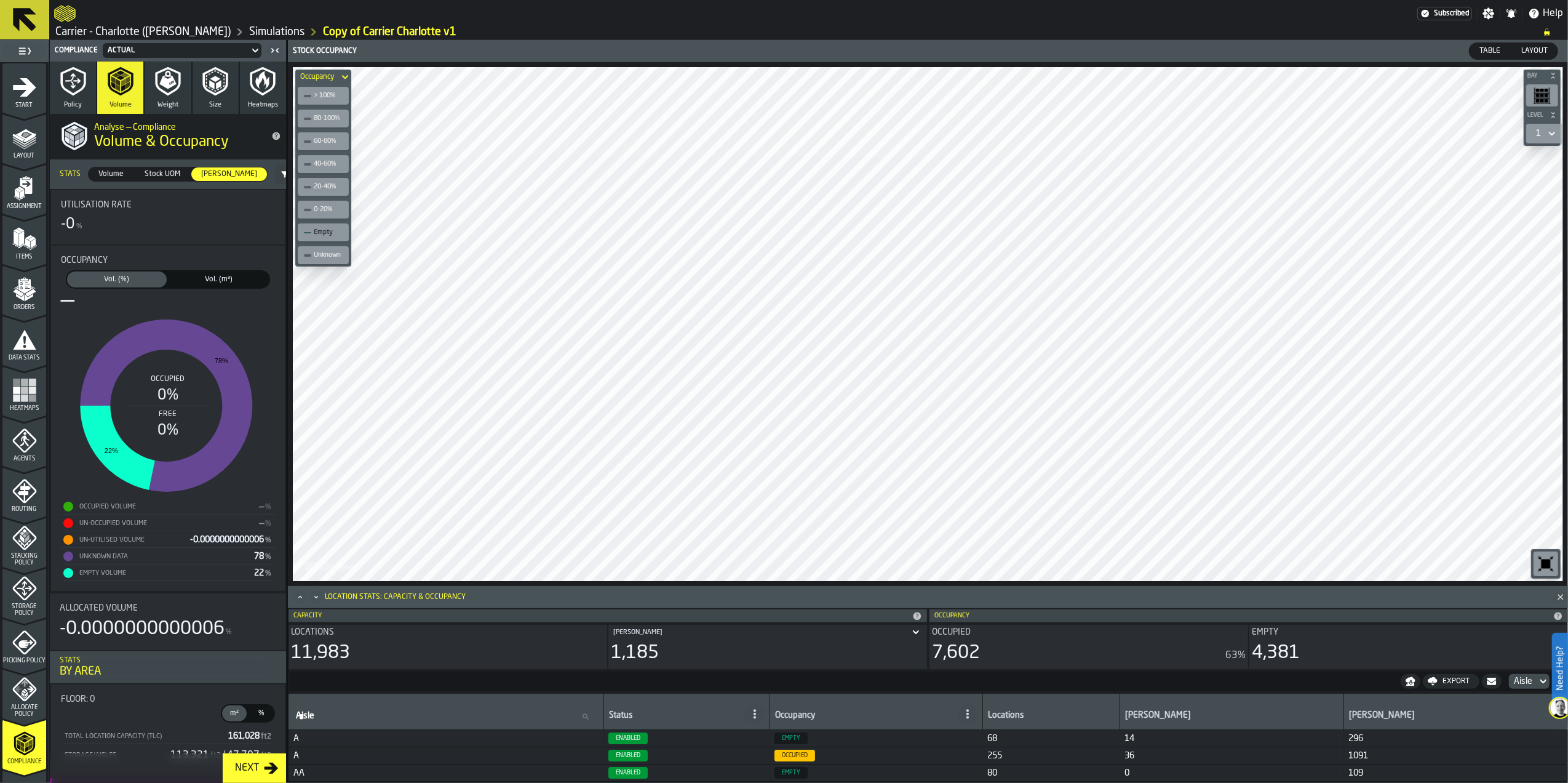
click at [171, 87] on icon "button" at bounding box center [167, 81] width 29 height 29
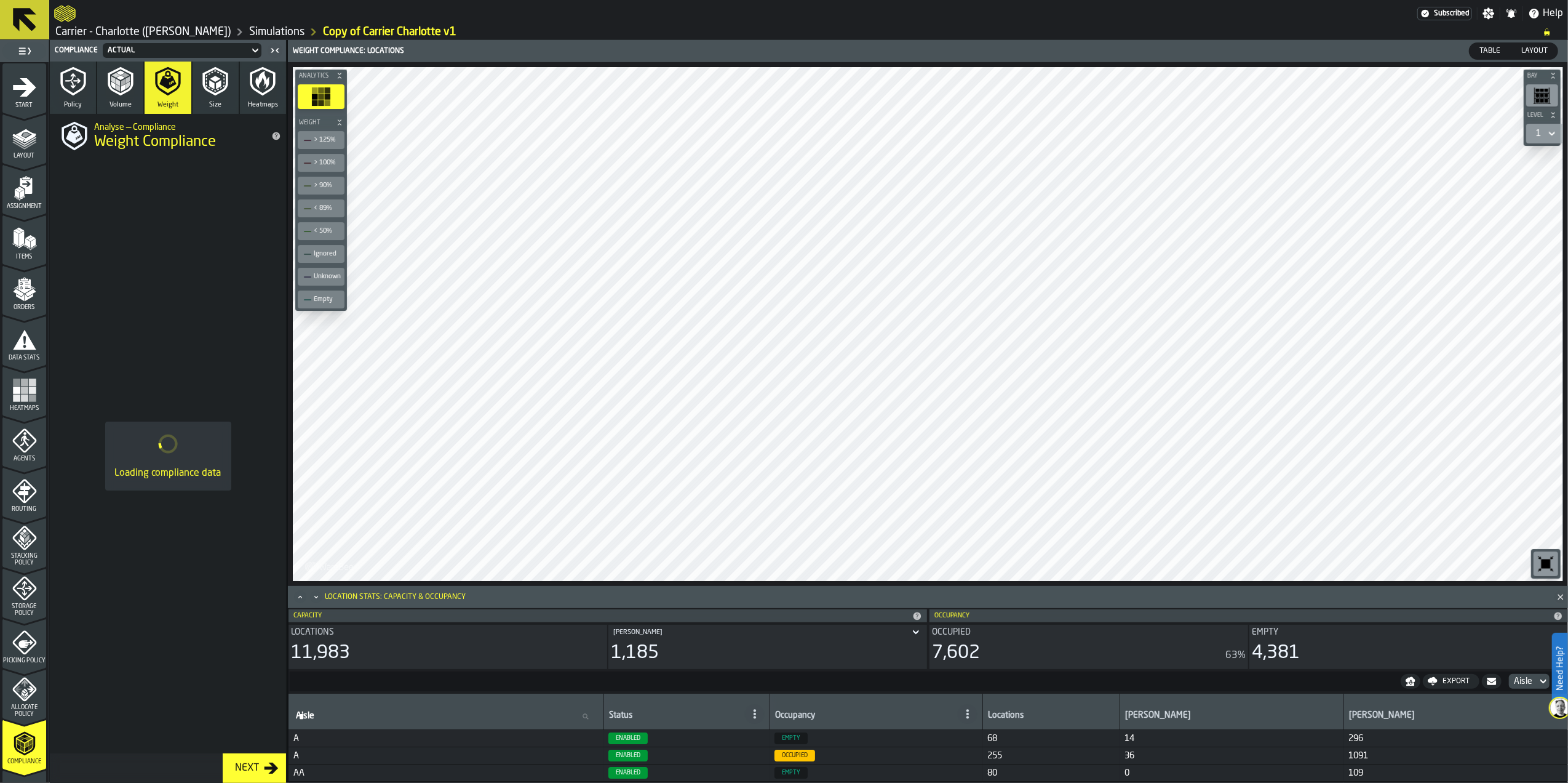
click at [198, 94] on button "Size" at bounding box center [215, 88] width 46 height 53
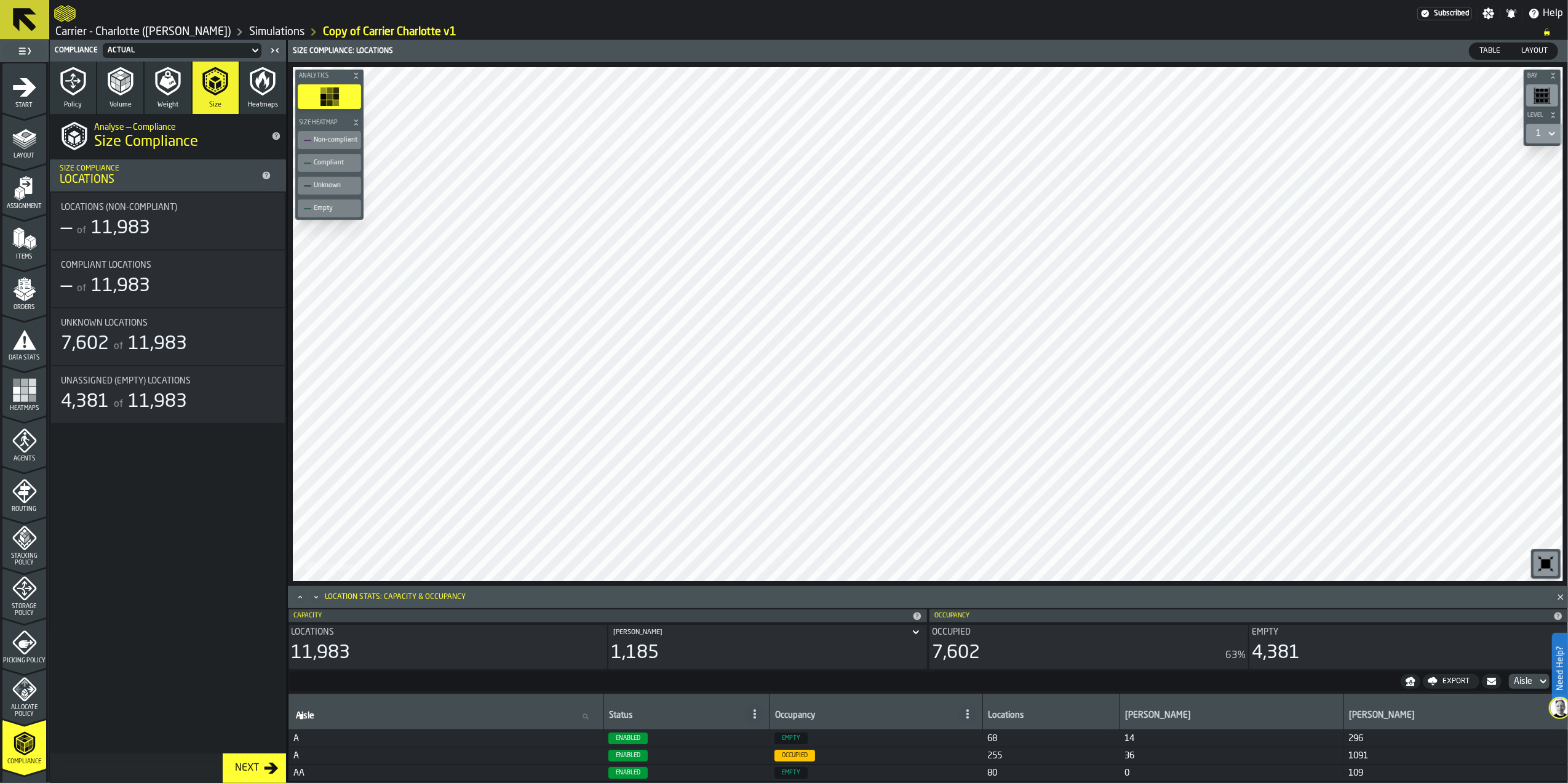
click at [160, 206] on span "Locations (Non-Compliant)" at bounding box center [119, 207] width 116 height 9
click at [175, 52] on div "Actual" at bounding box center [176, 50] width 137 height 8
click at [254, 97] on button "Heatmaps" at bounding box center [263, 88] width 46 height 53
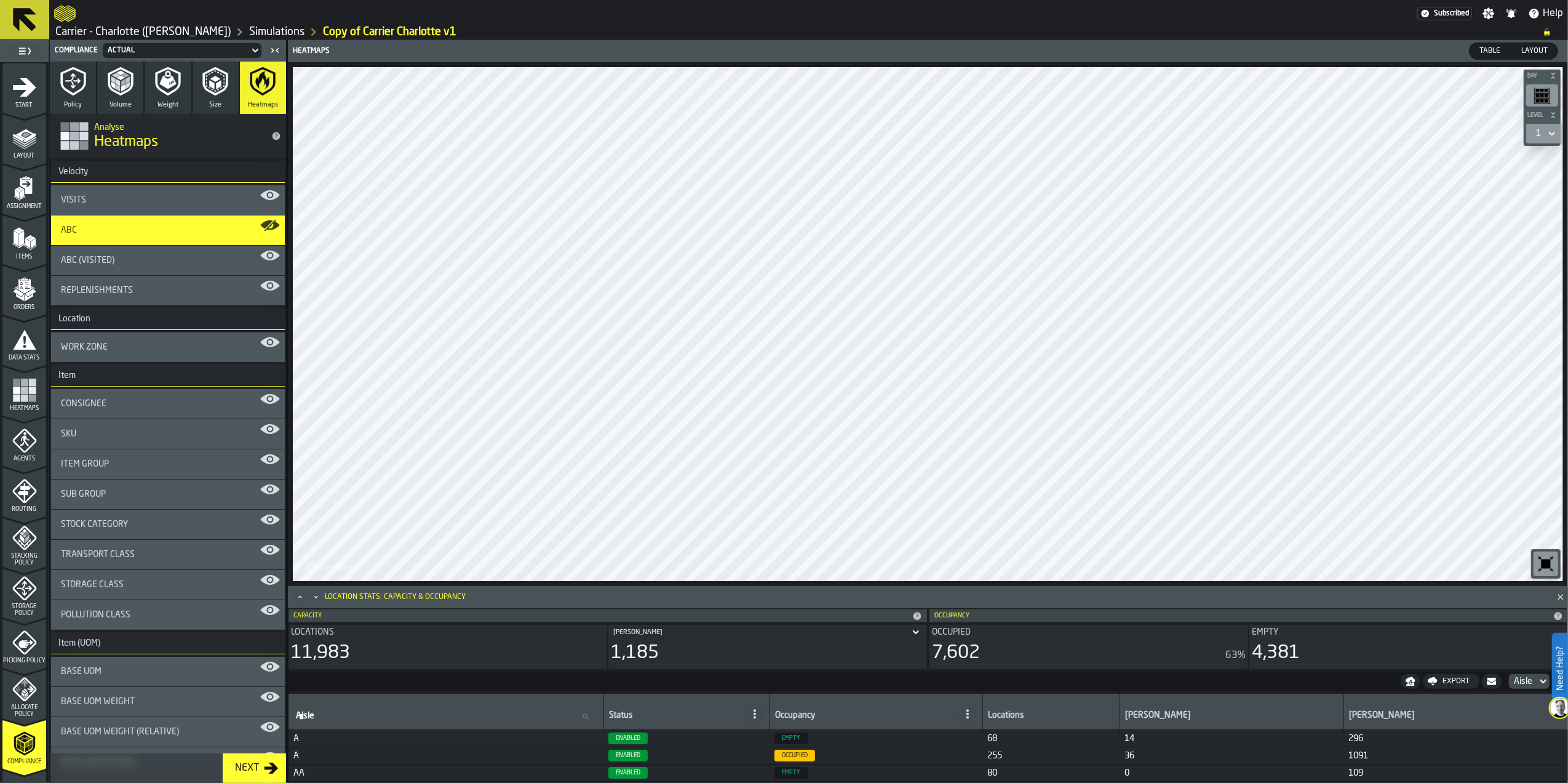
click at [148, 296] on div "Replenishments" at bounding box center [167, 290] width 234 height 29
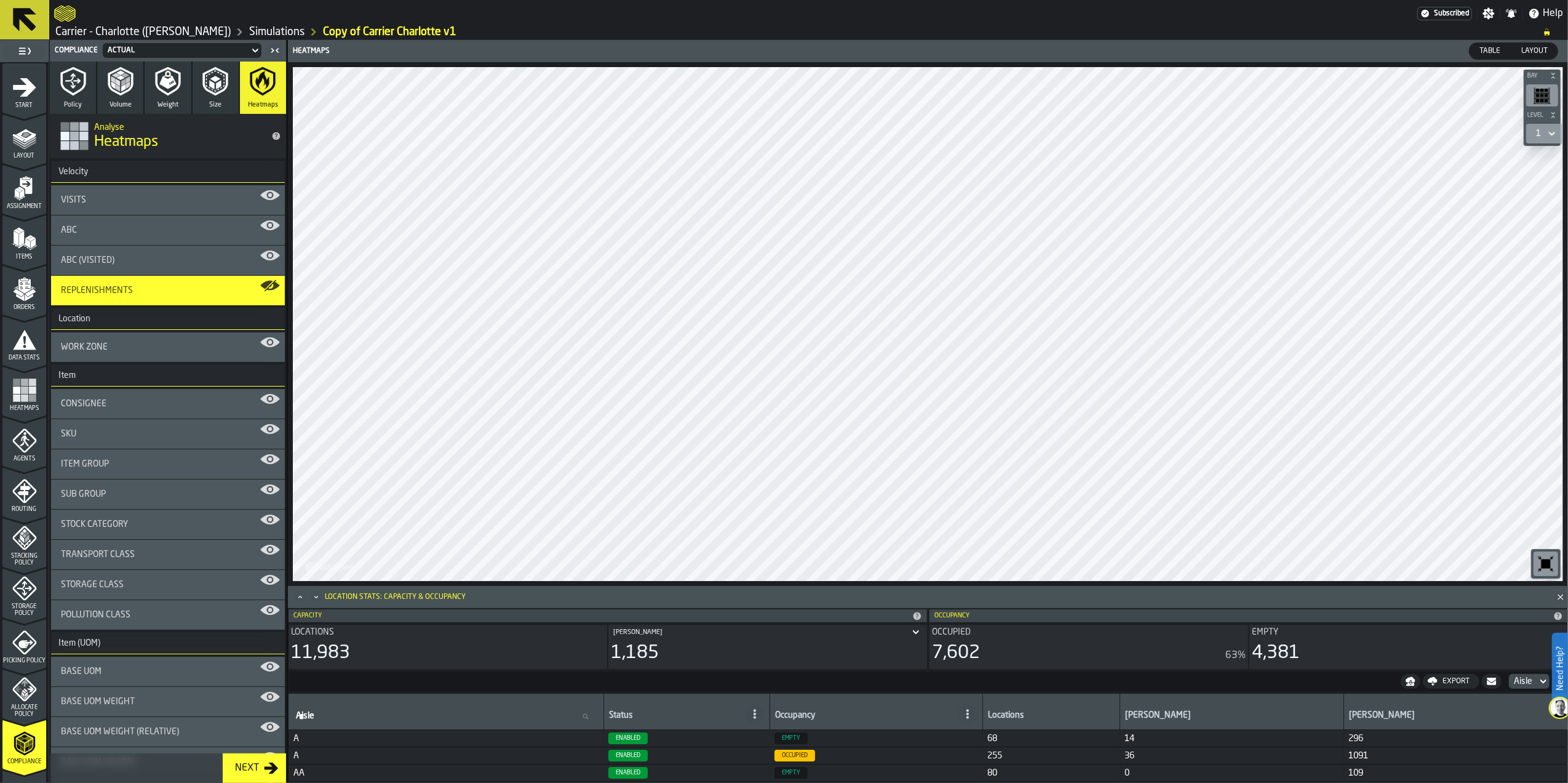
click at [78, 95] on icon "button" at bounding box center [72, 81] width 29 height 29
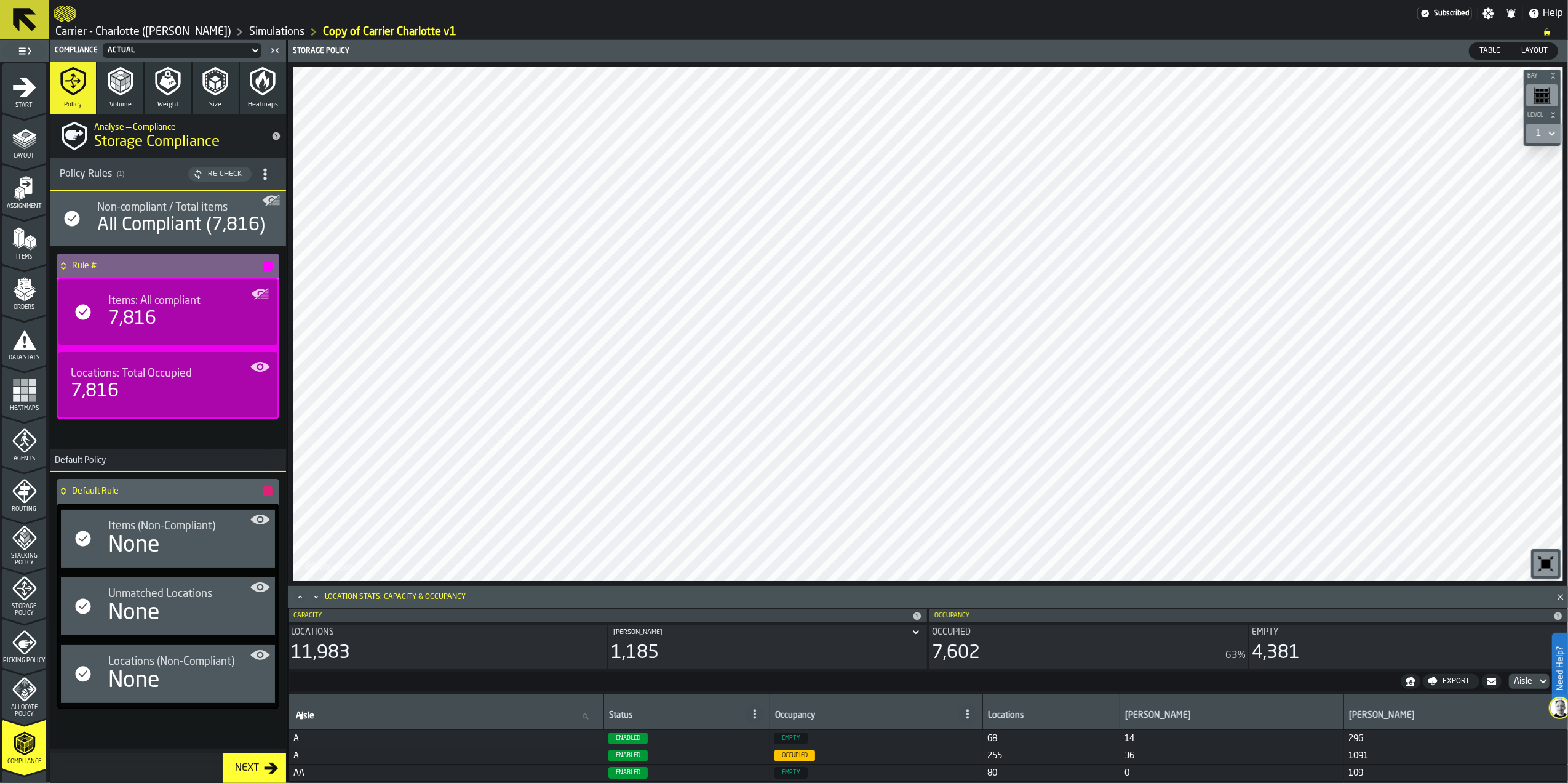
click at [173, 377] on span "Locations: Total Occupied" at bounding box center [130, 374] width 121 height 13
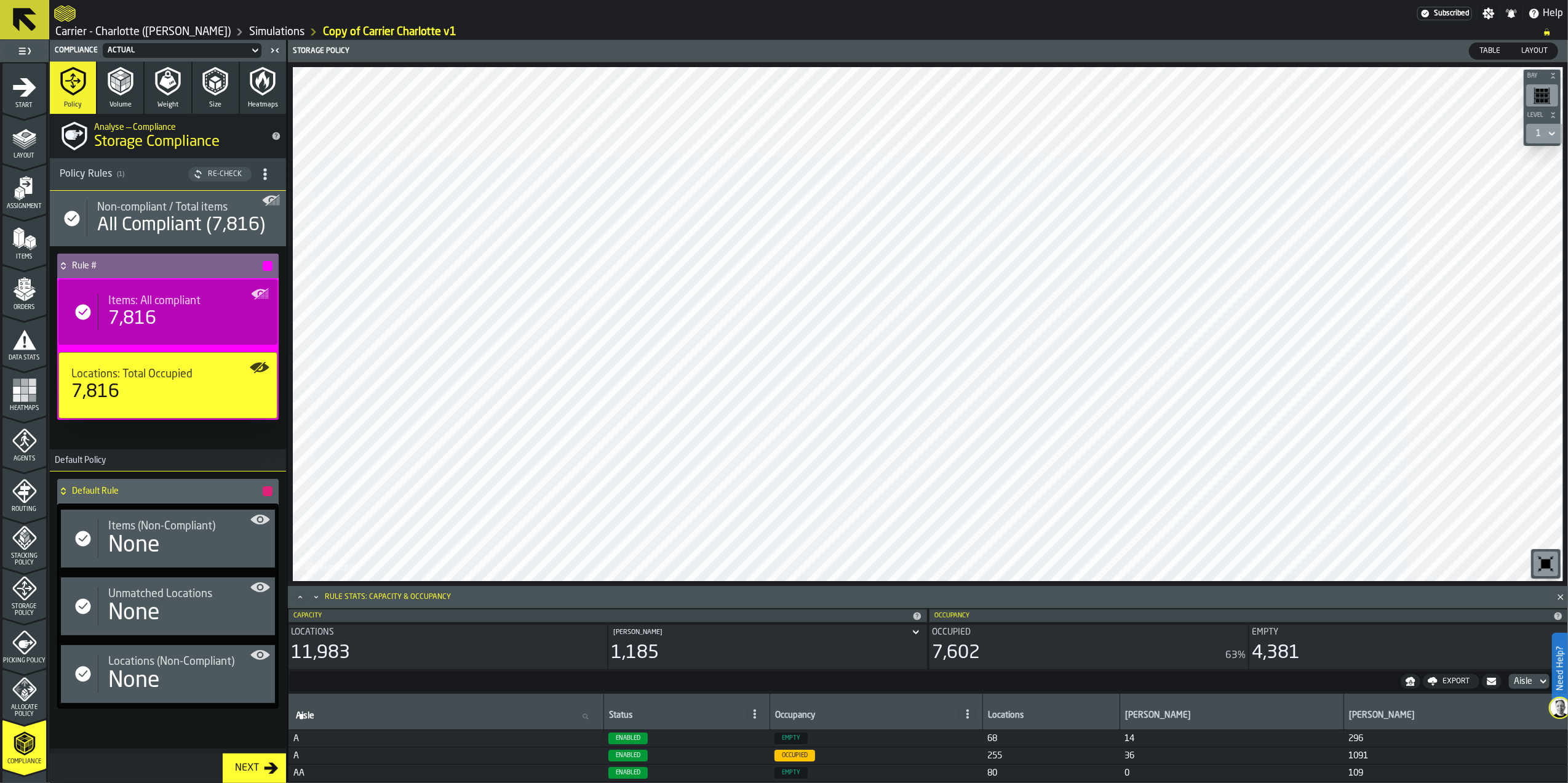
click at [67, 69] on icon "button" at bounding box center [72, 81] width 29 height 29
click at [200, 212] on span "Non-compliant / Total items" at bounding box center [162, 207] width 130 height 13
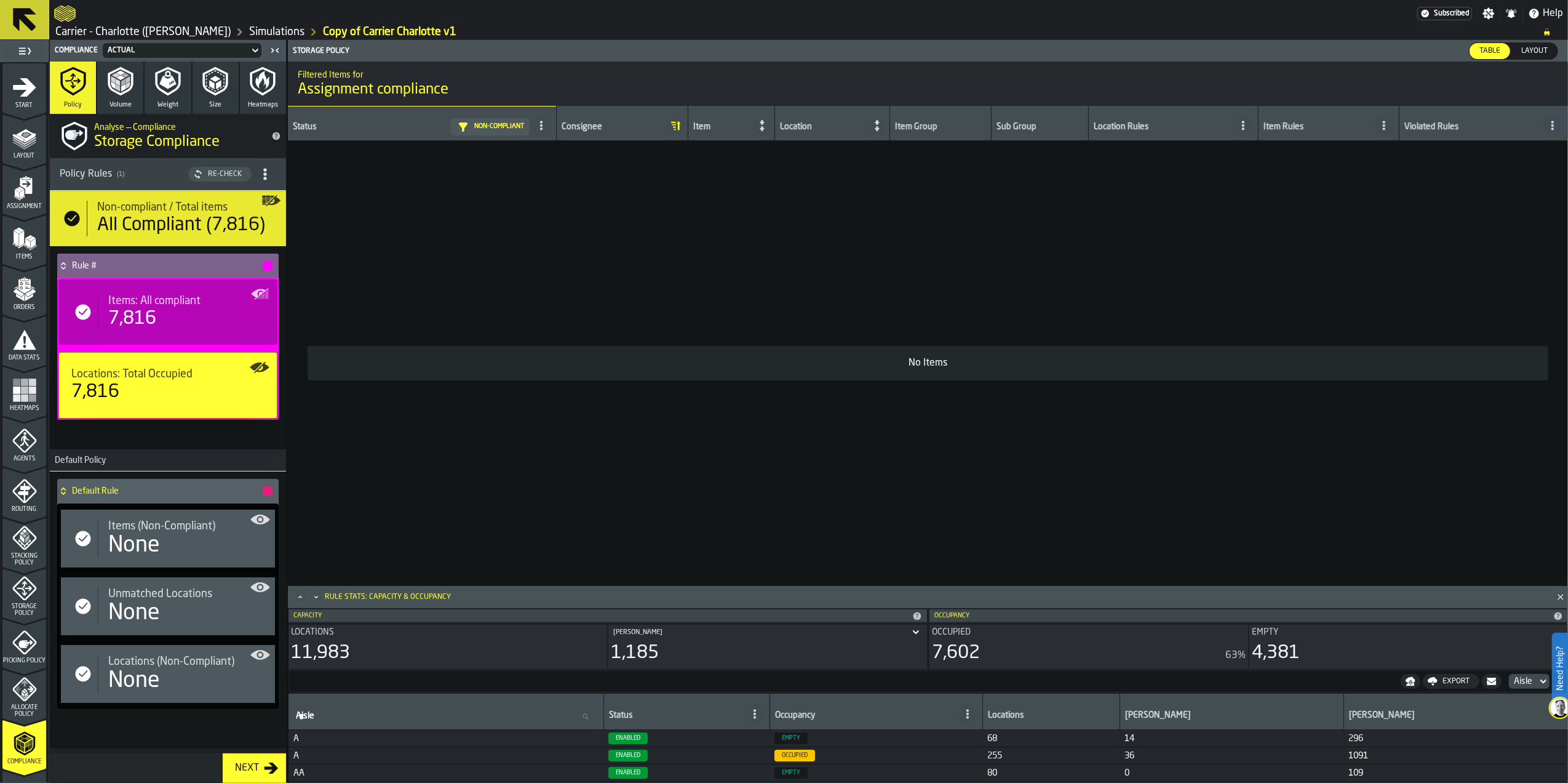
click at [171, 90] on icon "button" at bounding box center [167, 81] width 29 height 29
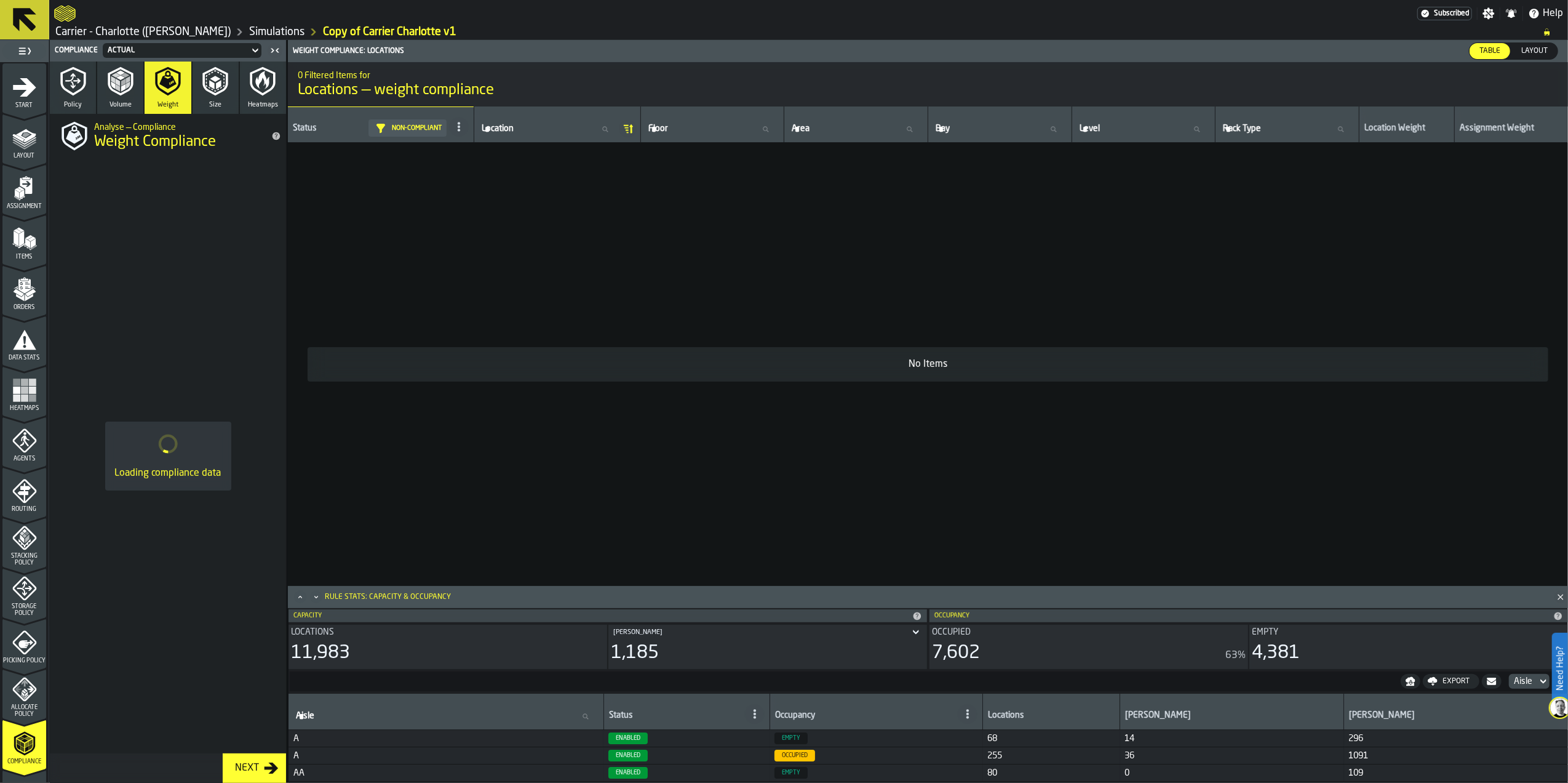
click at [115, 88] on icon "button" at bounding box center [120, 81] width 29 height 29
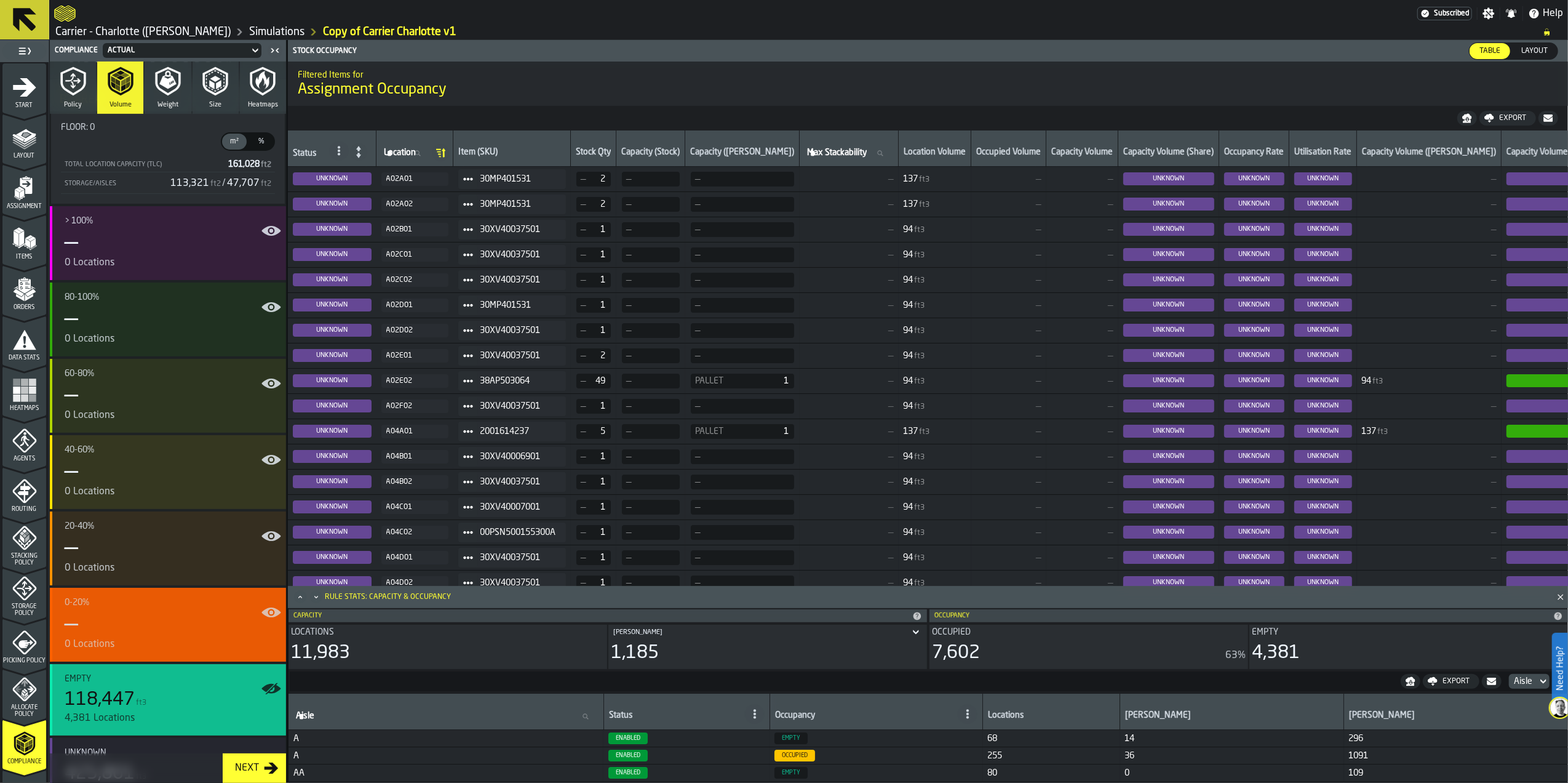
scroll to position [630, 0]
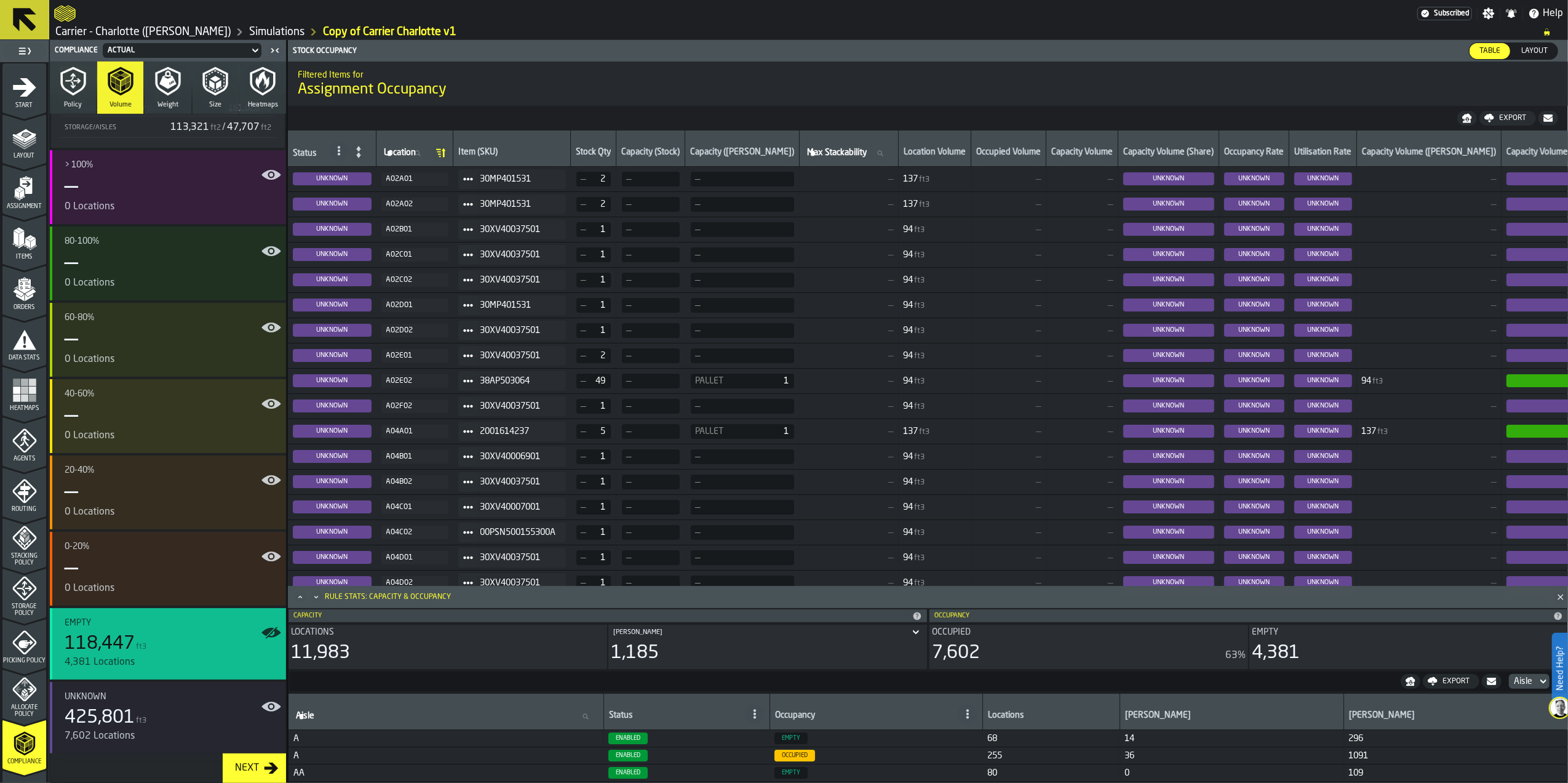
click at [1165, 178] on span "UNKNOWN" at bounding box center [1168, 179] width 91 height 13
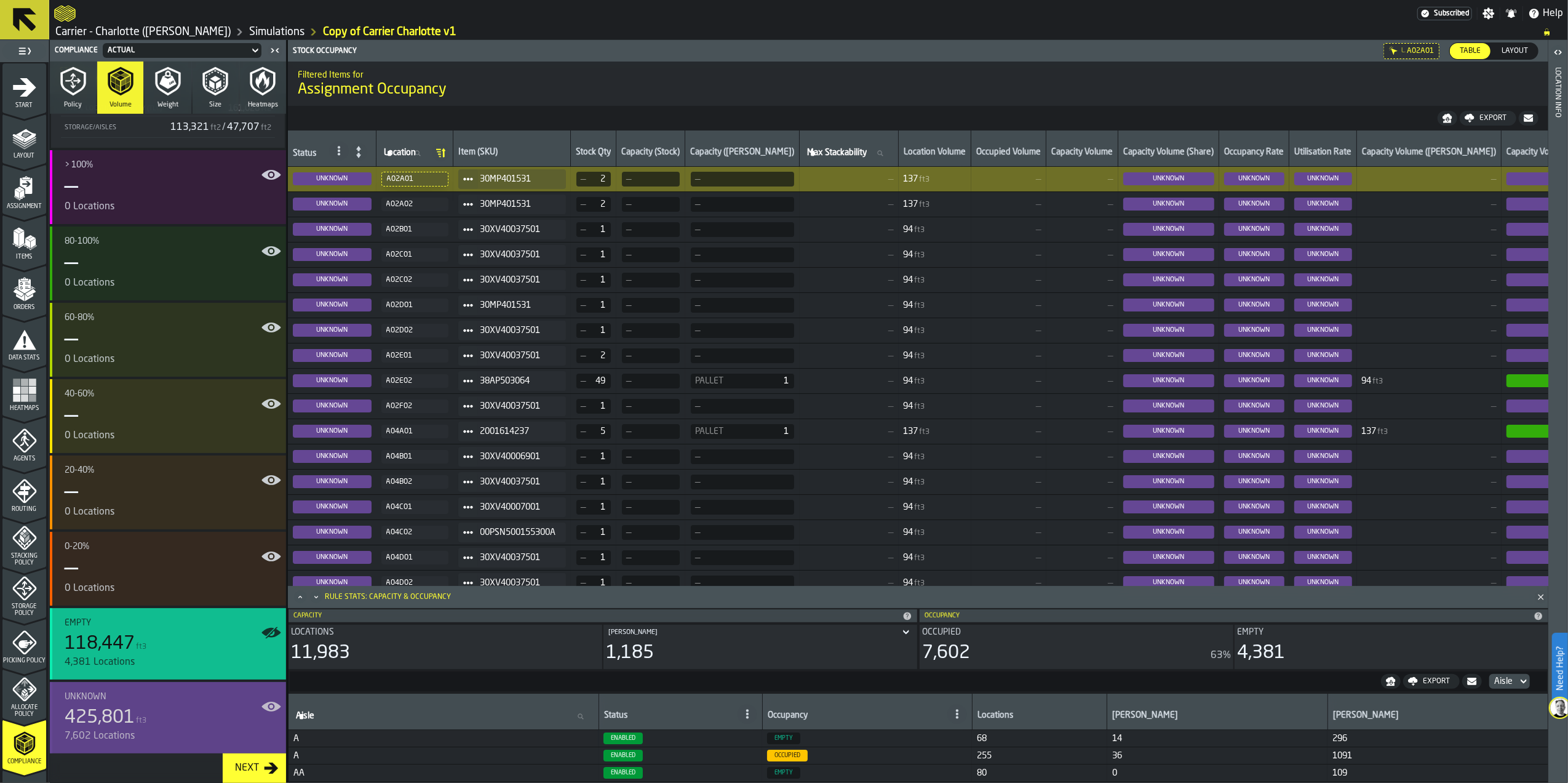
click at [160, 717] on div "425,801 ft3" at bounding box center [171, 718] width 212 height 23
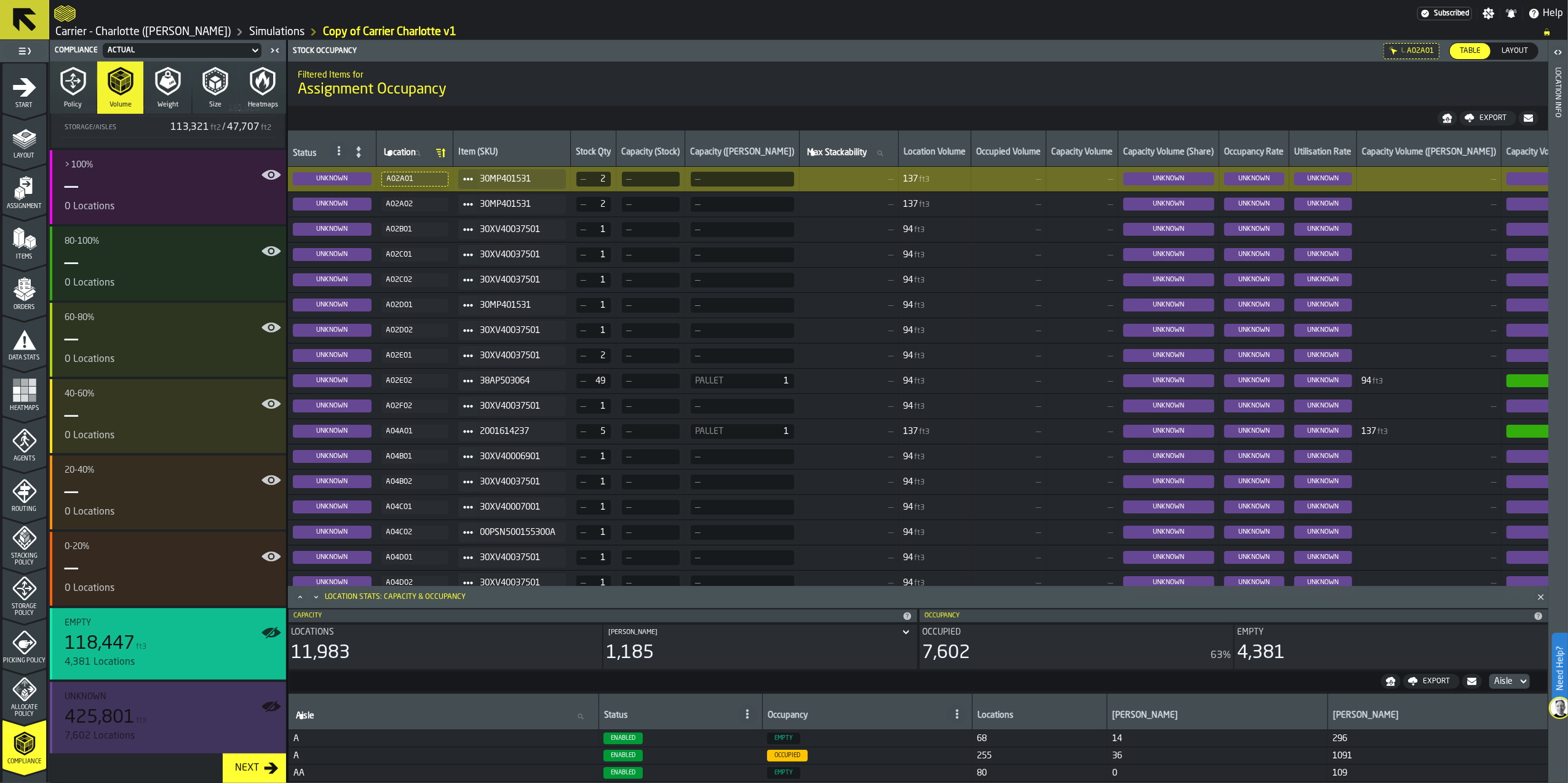
drag, startPoint x: 160, startPoint y: 717, endPoint x: 708, endPoint y: 74, distance: 844.8
click at [708, 74] on h2 "Filtered Items for" at bounding box center [918, 73] width 1241 height 12
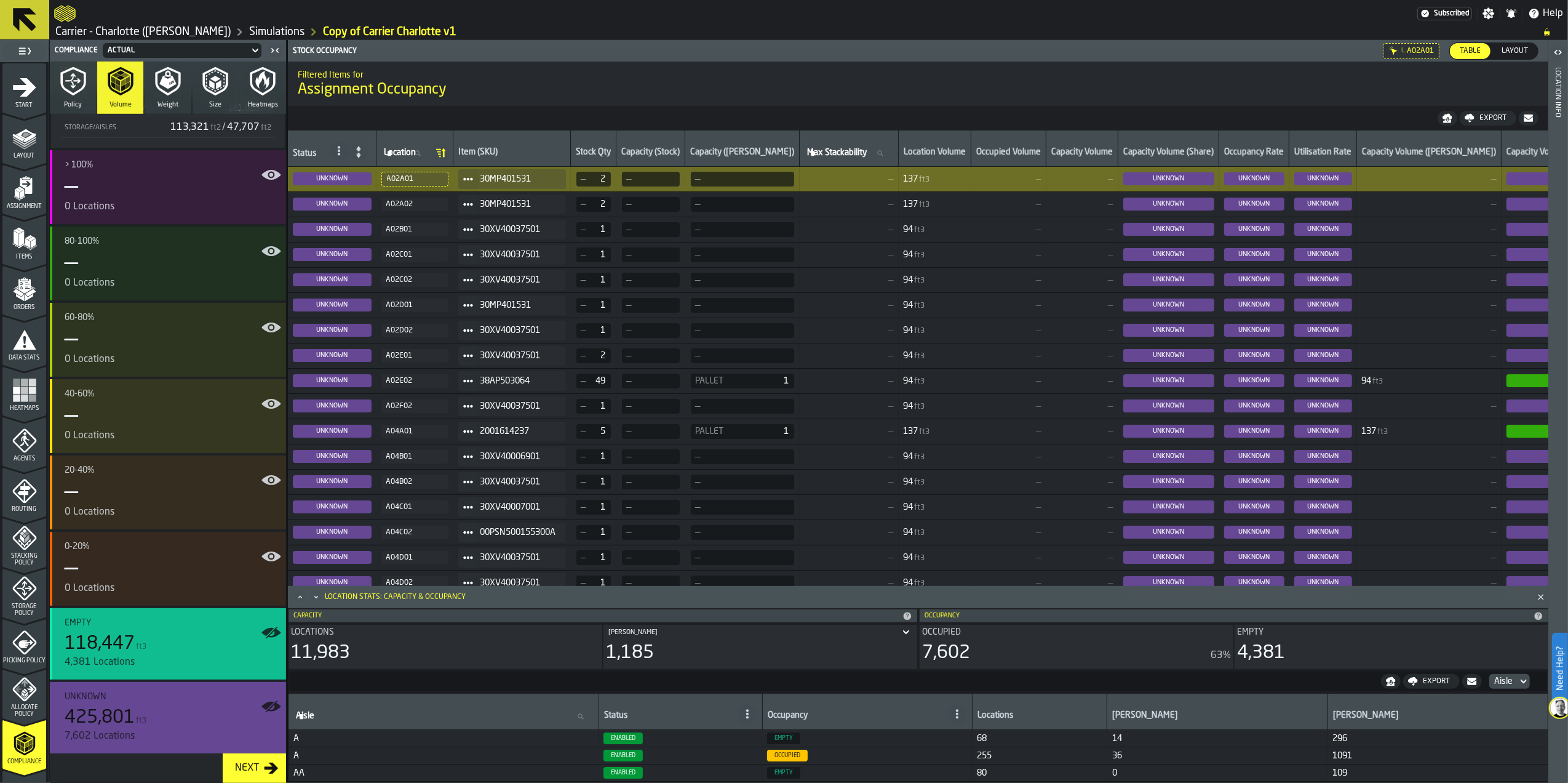
click at [313, 183] on span "UNKNOWN" at bounding box center [332, 179] width 79 height 13
click at [673, 180] on span "—" at bounding box center [649, 179] width 46 height 9
click at [697, 87] on h1 "Assignment Occupancy" at bounding box center [918, 89] width 1241 height 20
click at [24, 260] on span "Items" at bounding box center [24, 256] width 44 height 7
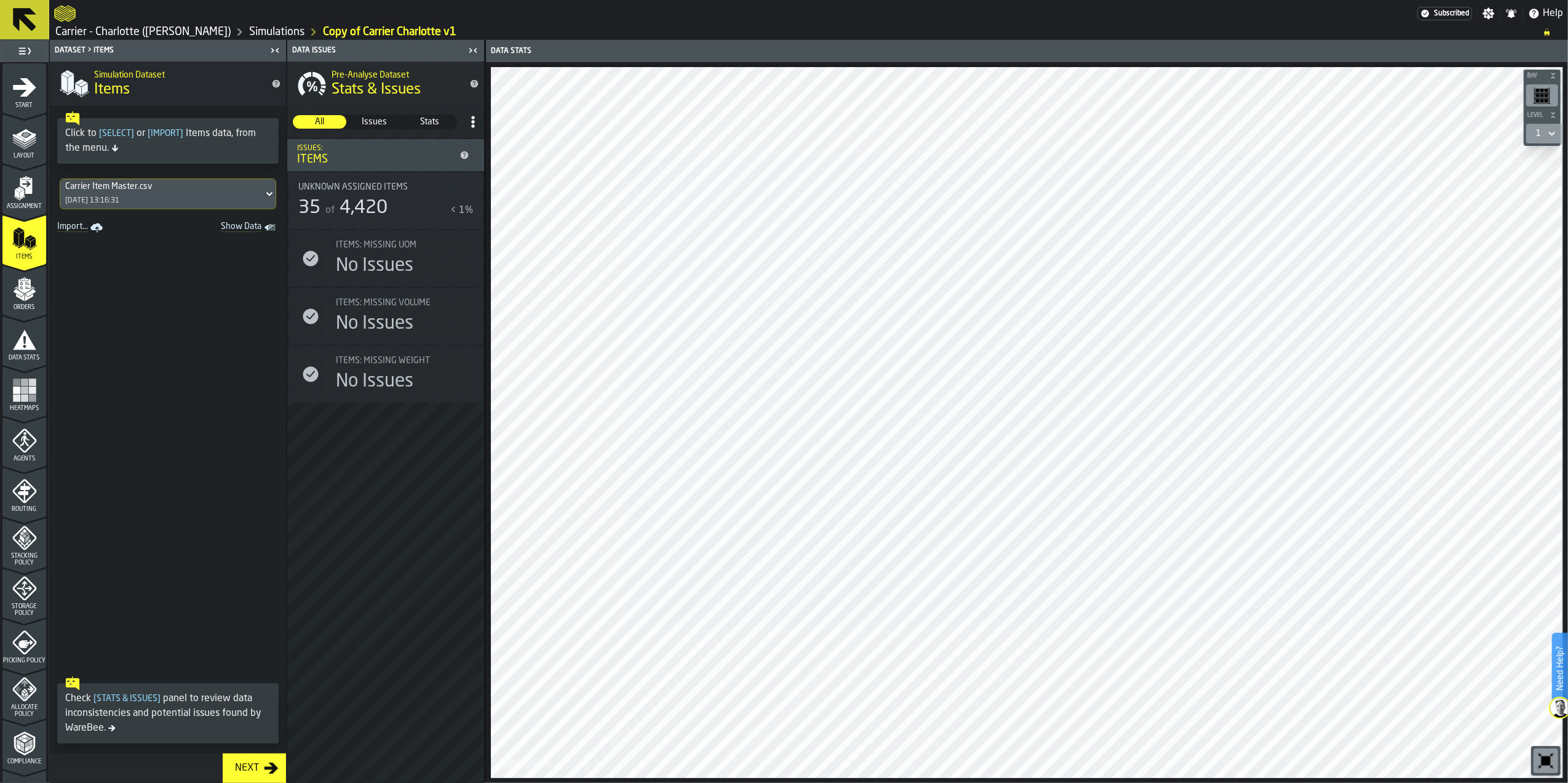
click at [142, 186] on div "Carrier Item Master.csv" at bounding box center [161, 186] width 193 height 9
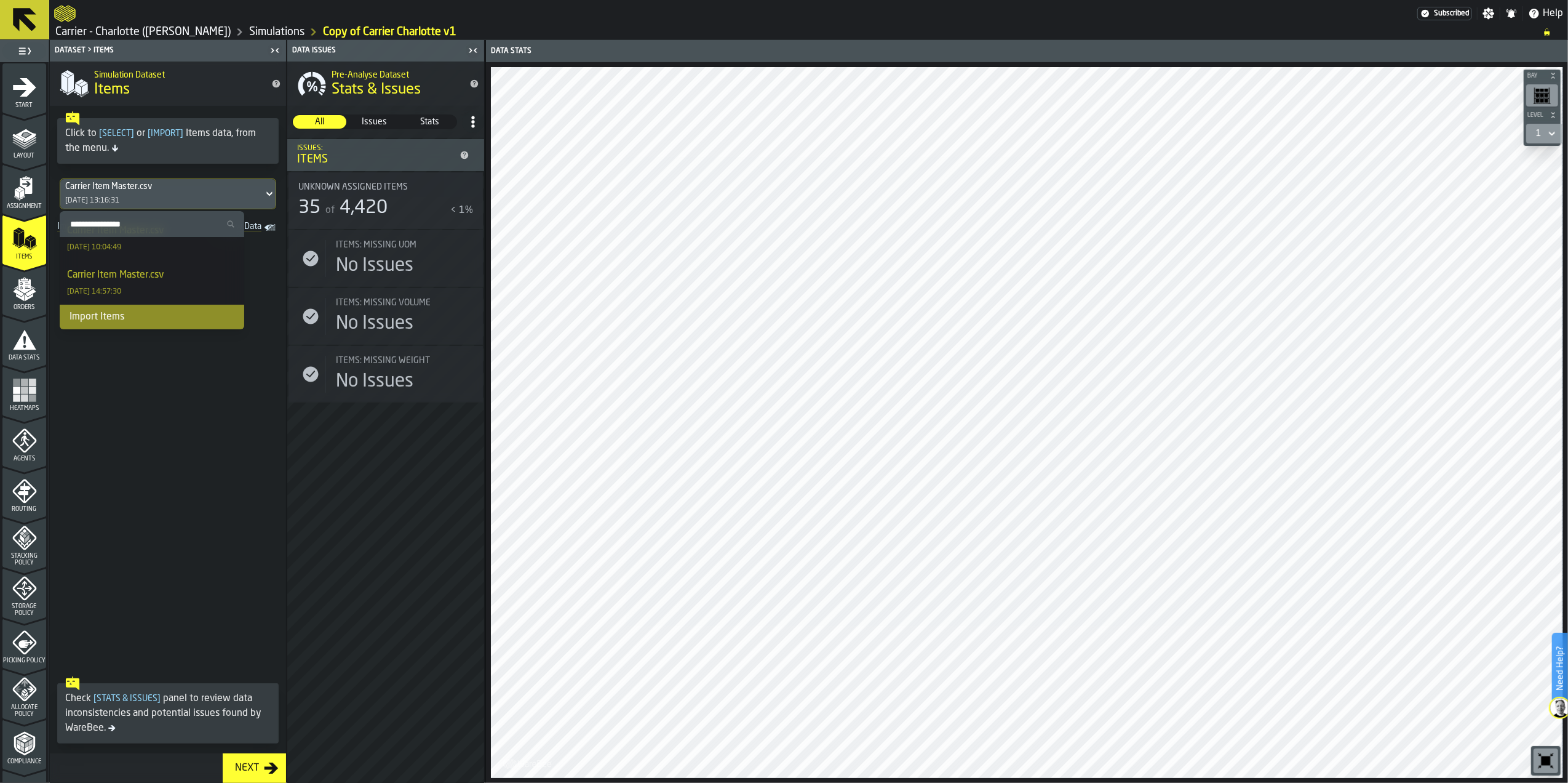
click at [147, 315] on div "Import Items" at bounding box center [152, 317] width 185 height 24
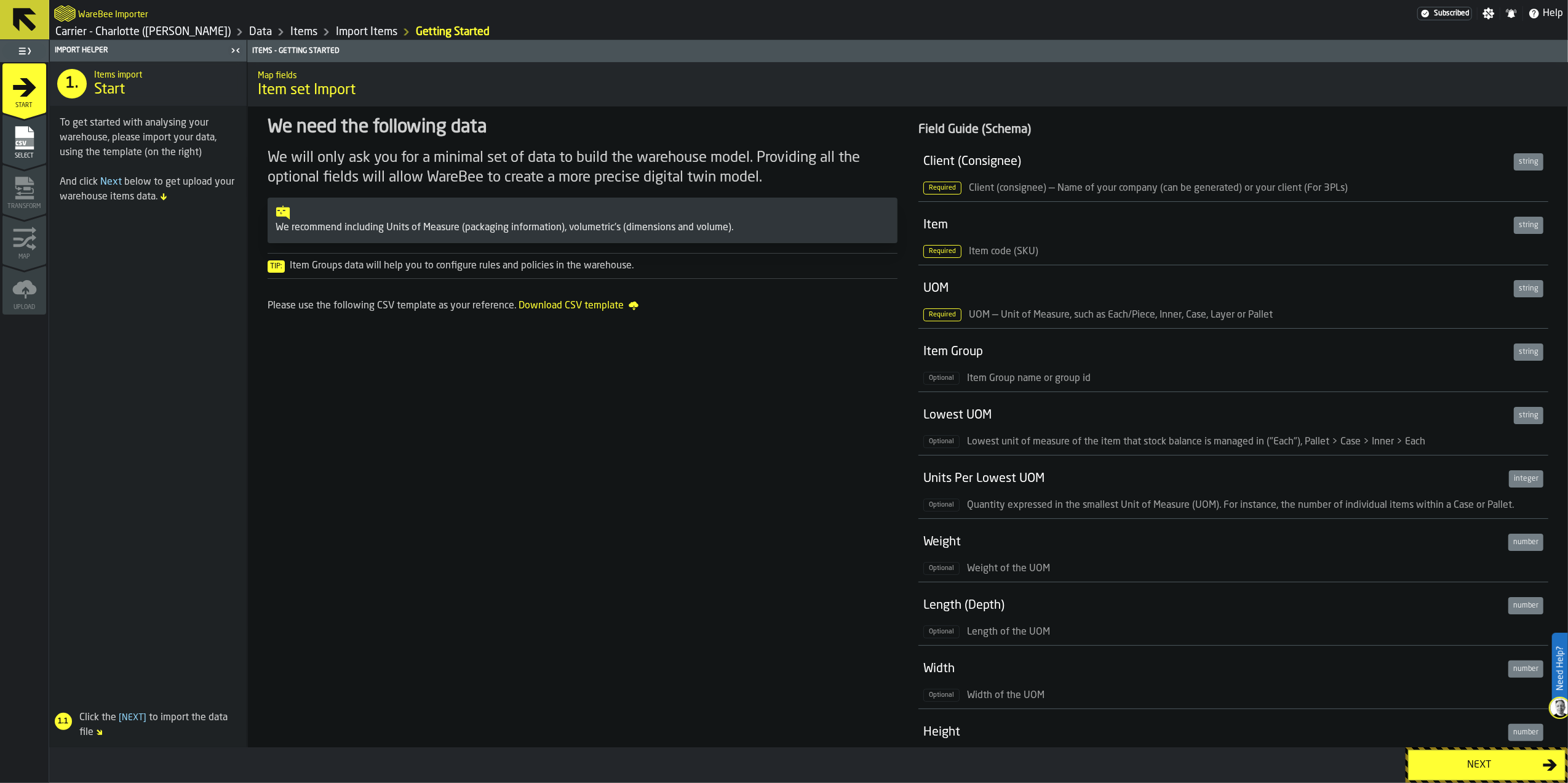
click at [1452, 766] on div "Next" at bounding box center [1479, 765] width 127 height 15
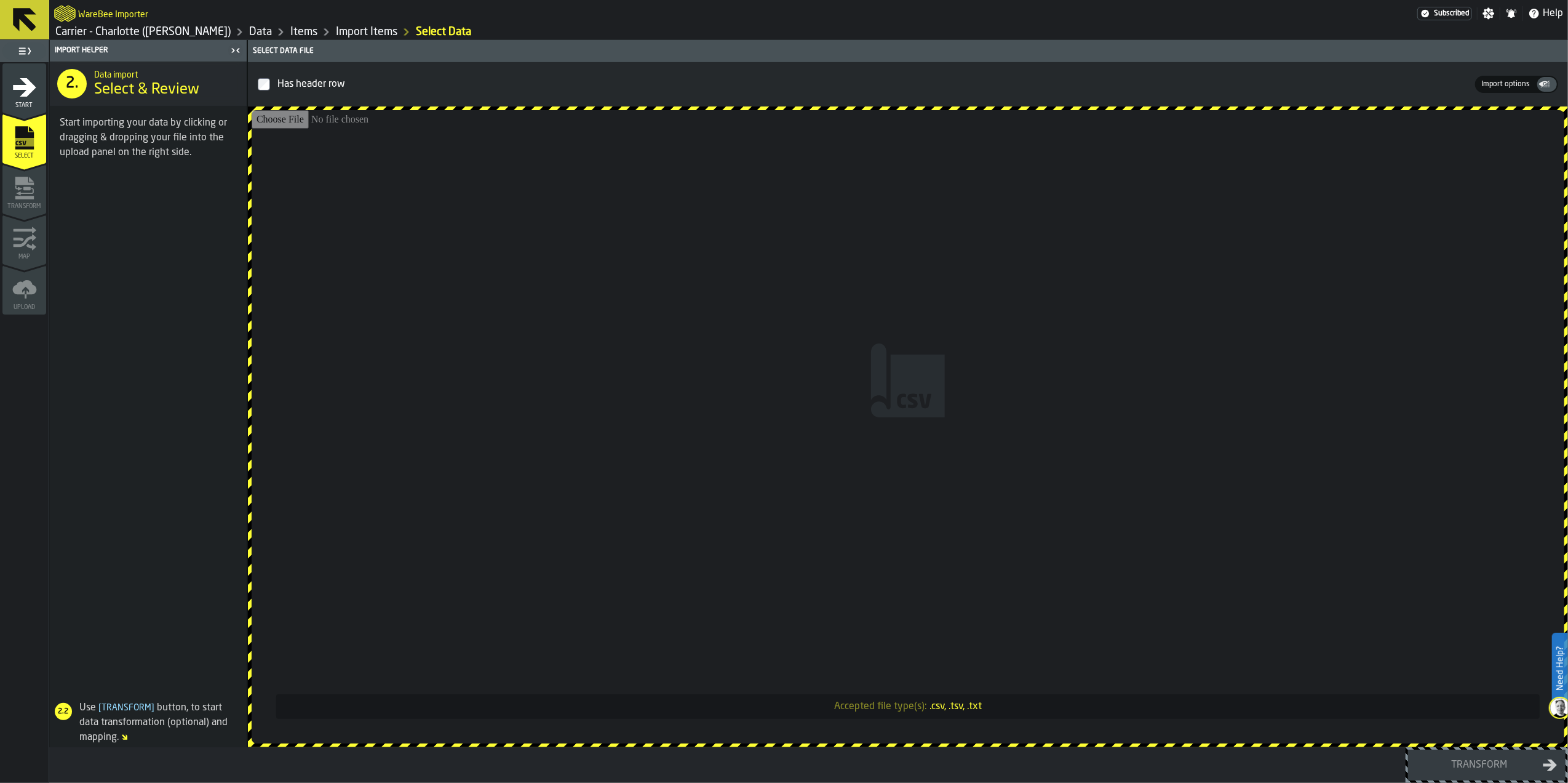
click at [919, 410] on input "Accepted file type(s): .csv, .tsv, .txt" at bounding box center [907, 426] width 1313 height 634
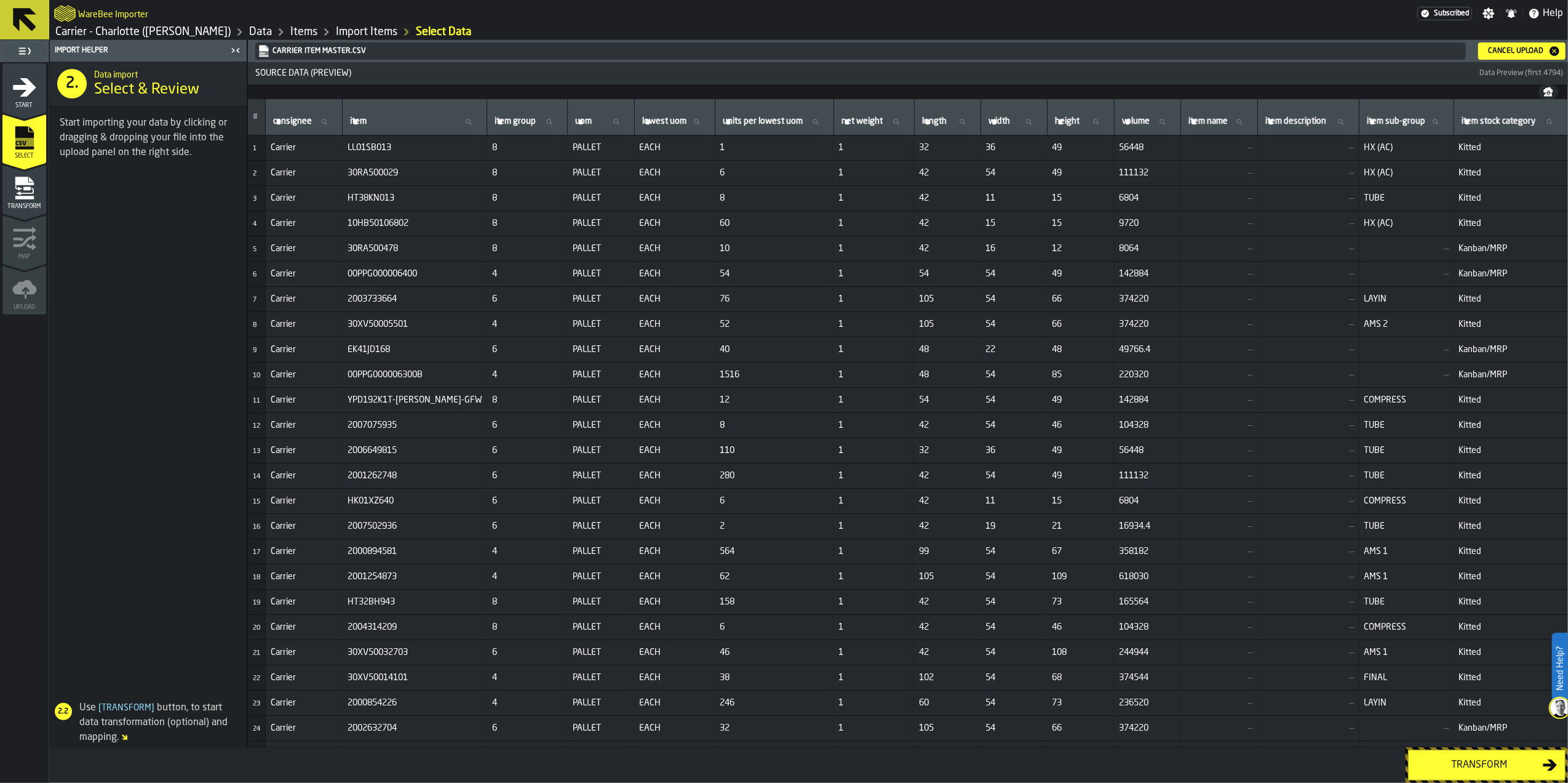
click at [1460, 762] on div "Transform" at bounding box center [1479, 765] width 127 height 15
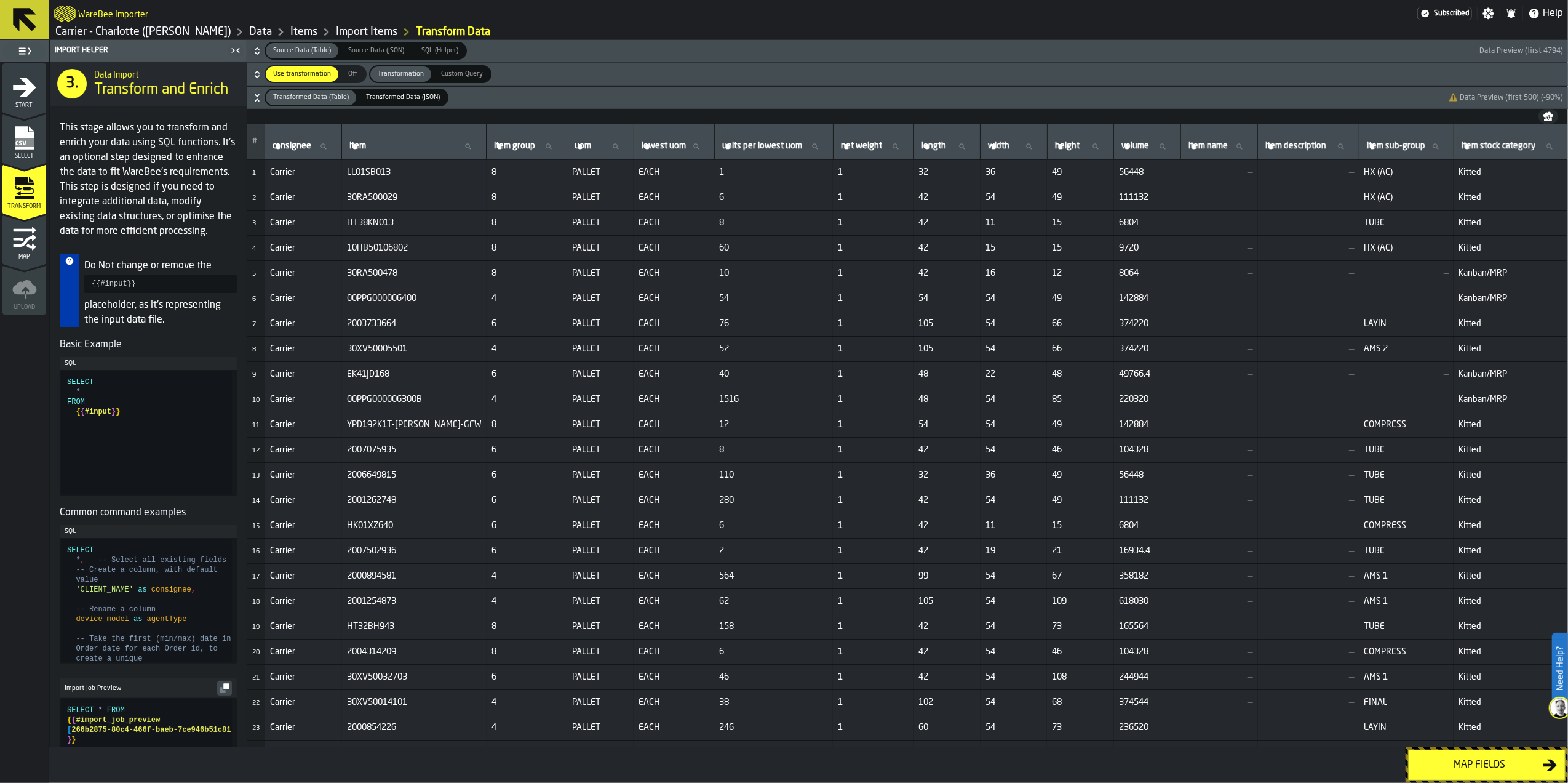
click at [1455, 753] on button "Map fields" at bounding box center [1487, 765] width 158 height 31
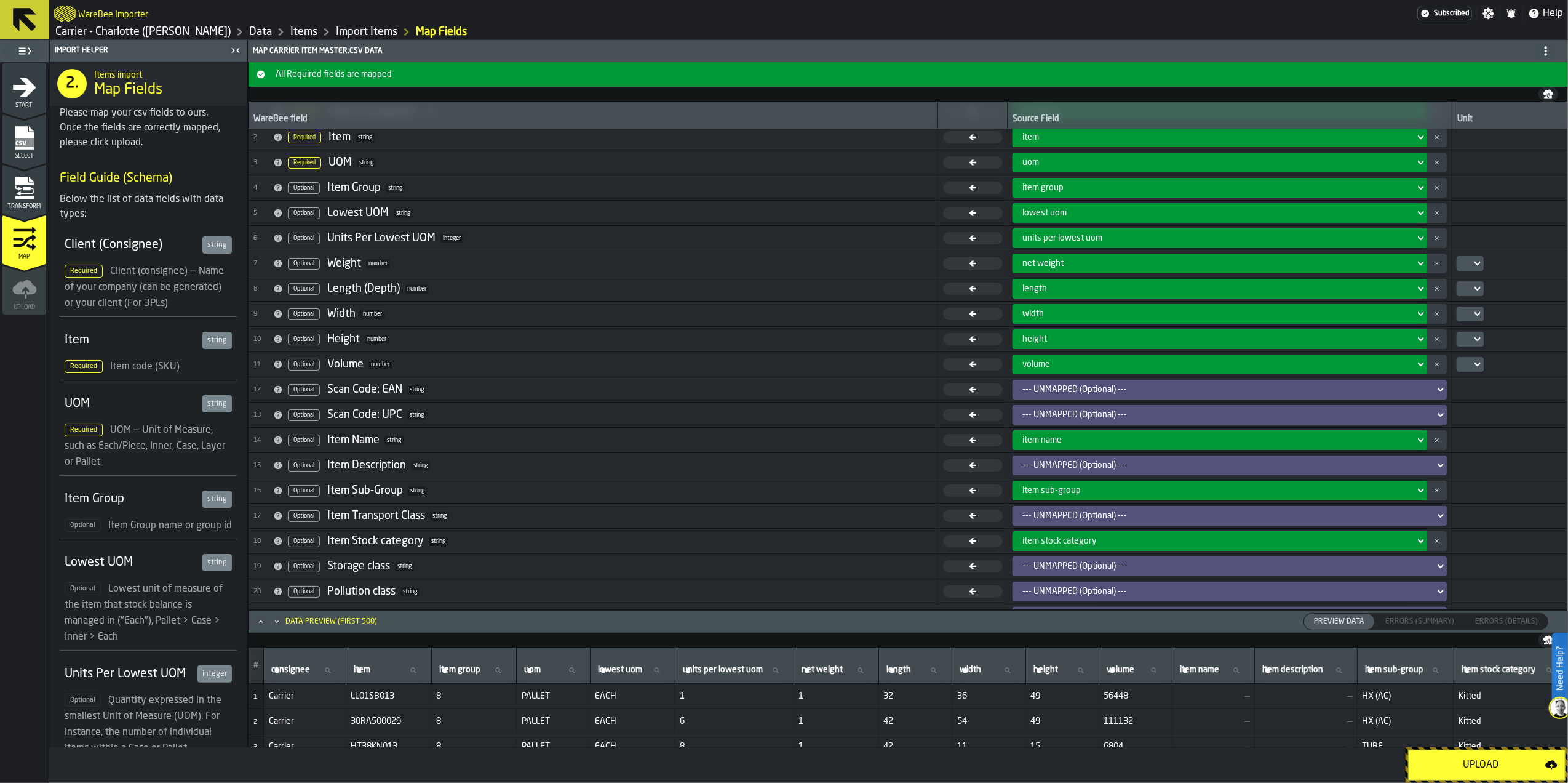
scroll to position [80, 0]
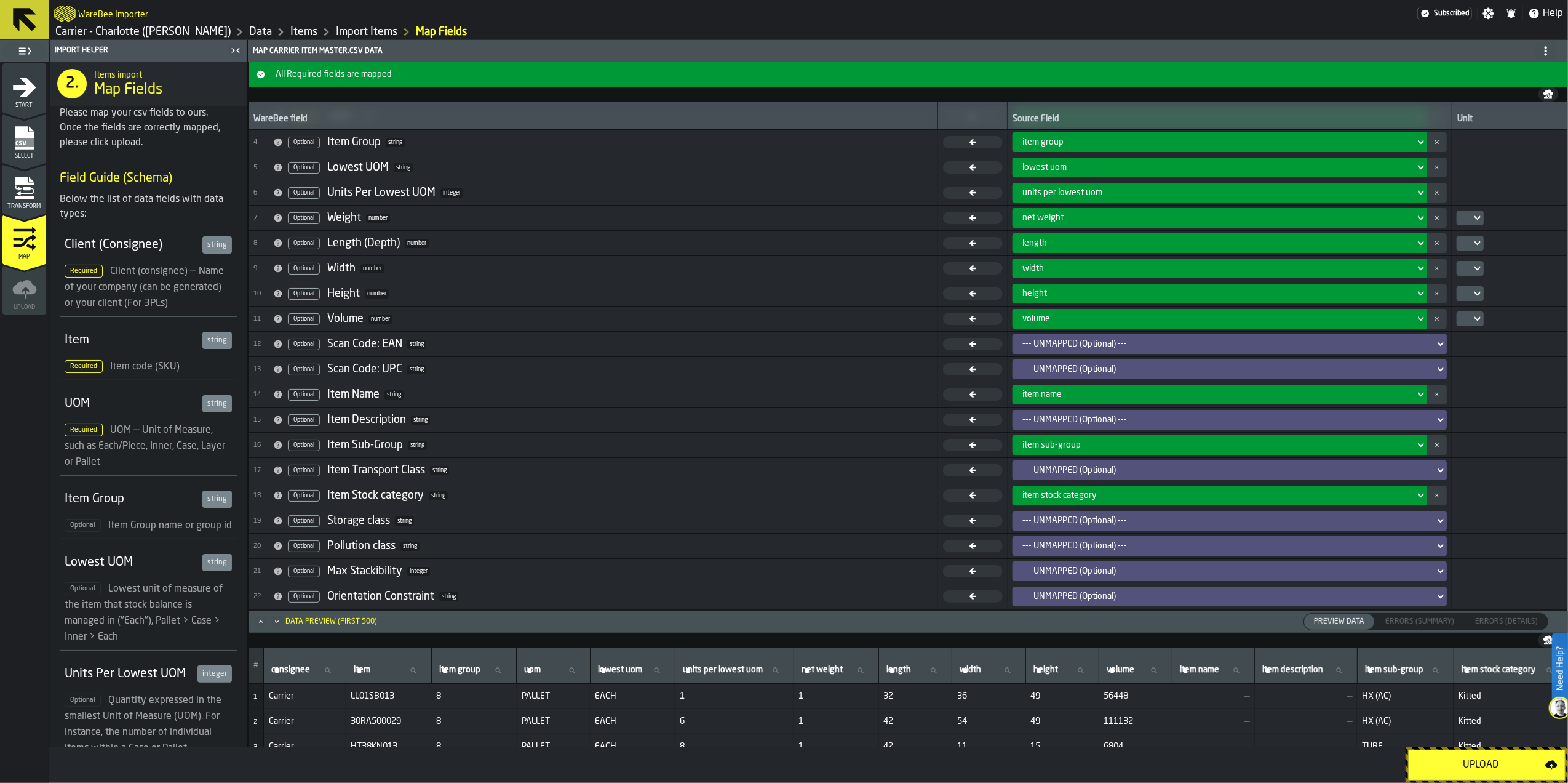
click at [1438, 763] on div "Upload" at bounding box center [1481, 765] width 129 height 15
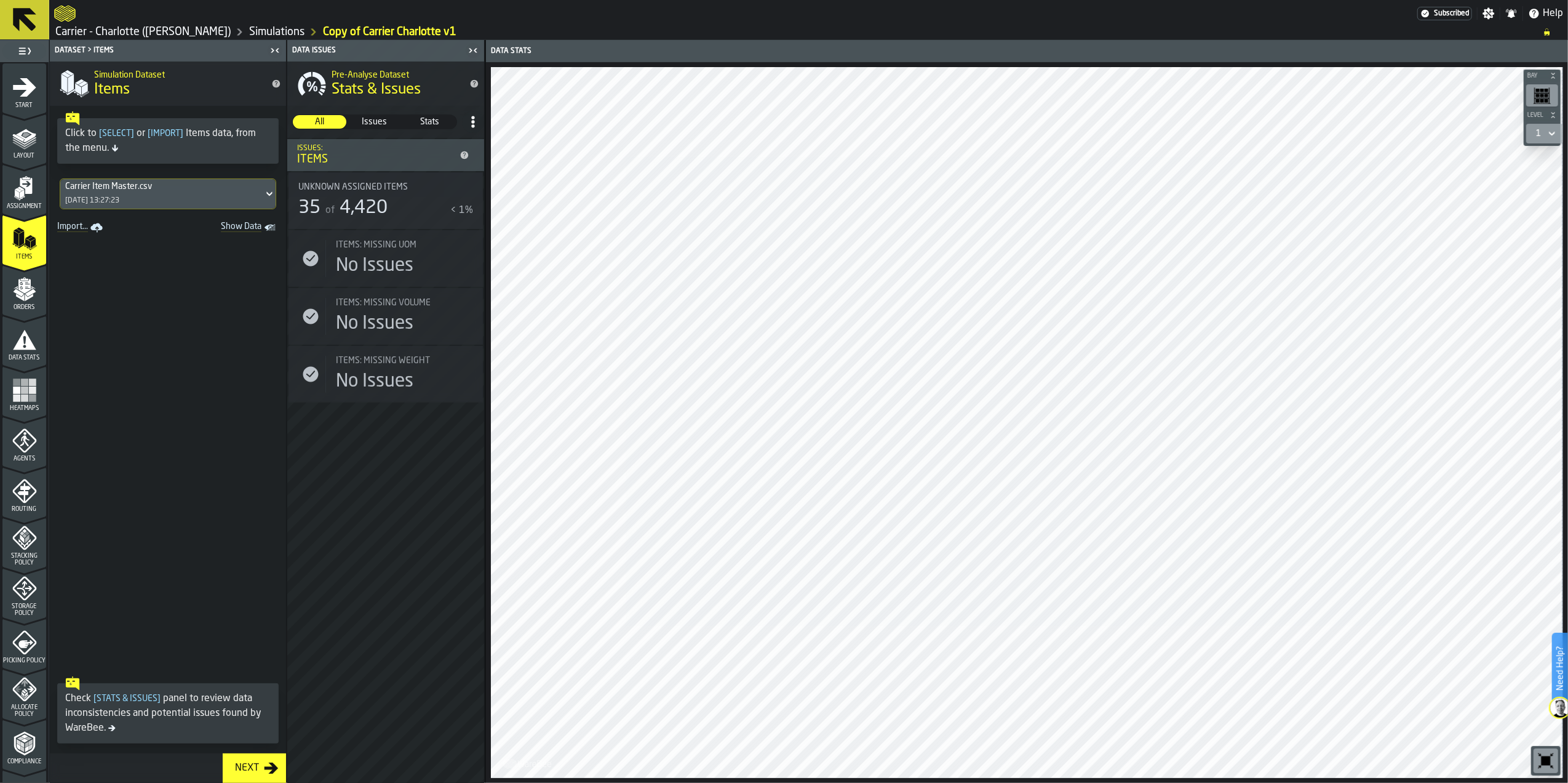
click at [224, 200] on div "Carrier Item Master.csv [DATE] 13:27:23" at bounding box center [161, 193] width 203 height 29
click at [252, 762] on div "Next" at bounding box center [247, 768] width 34 height 15
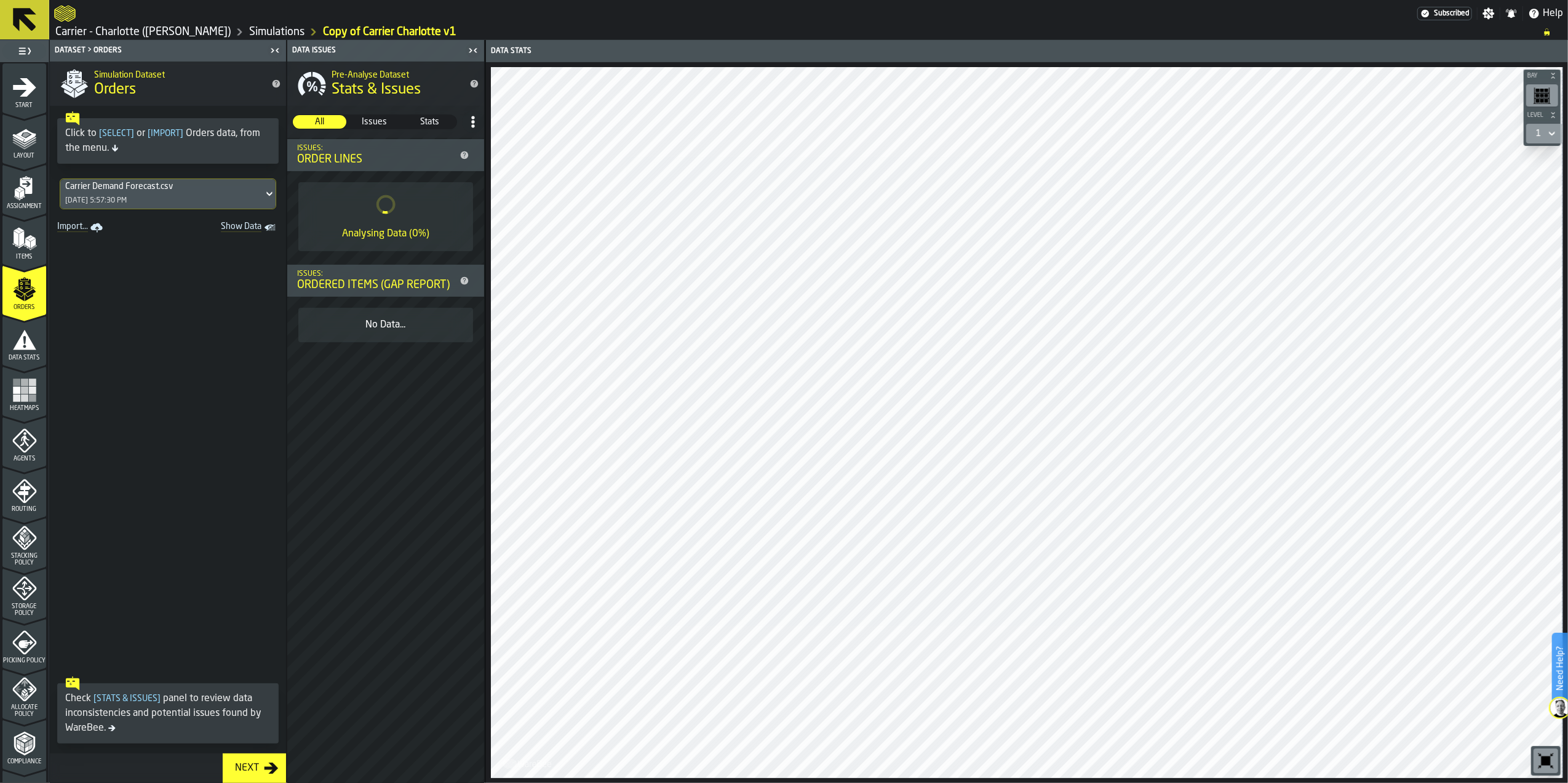
click at [23, 395] on rect "menu Heatmaps" at bounding box center [24, 398] width 8 height 8
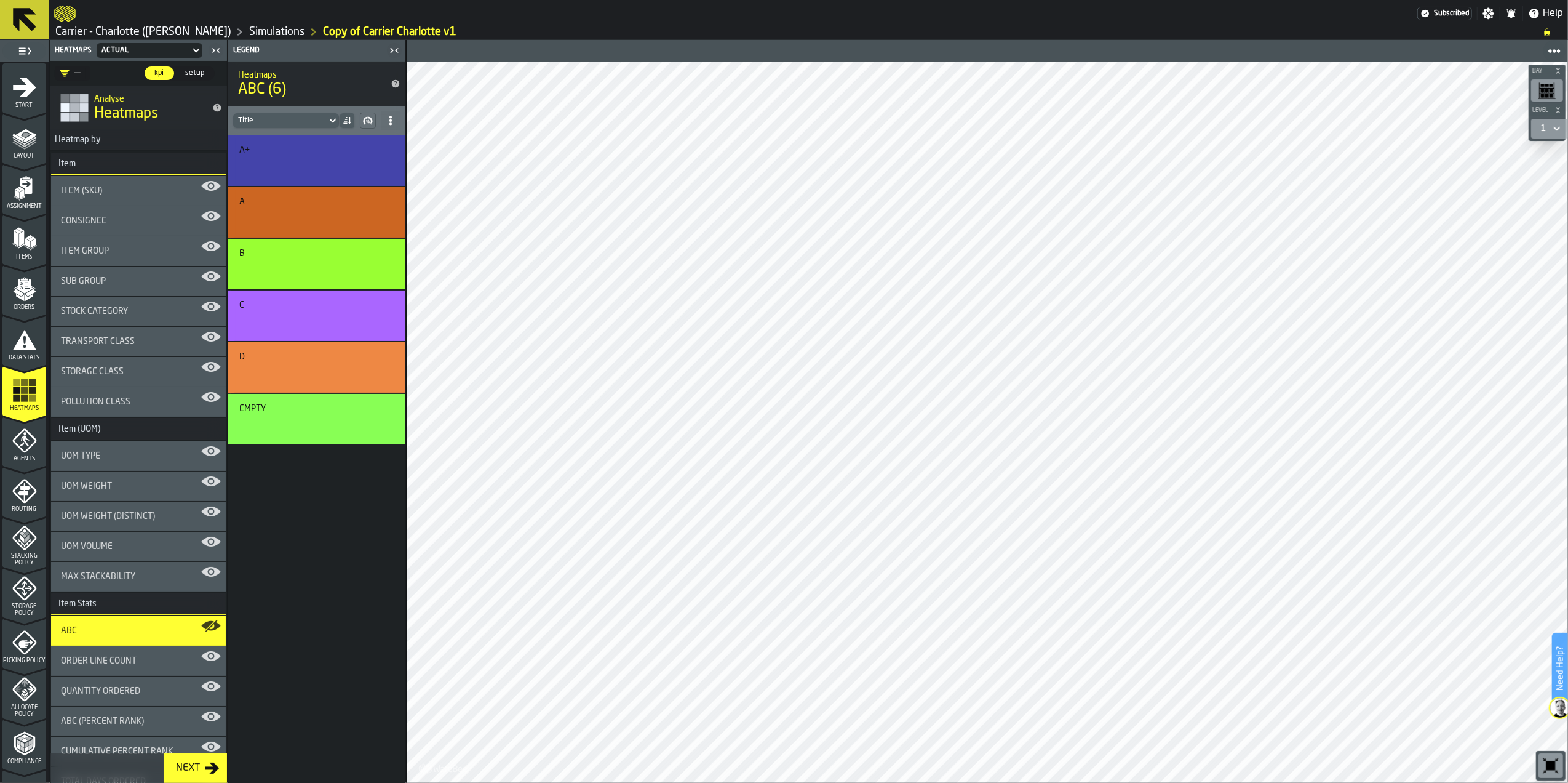
click at [134, 195] on div "Item (SKU)" at bounding box center [138, 191] width 155 height 9
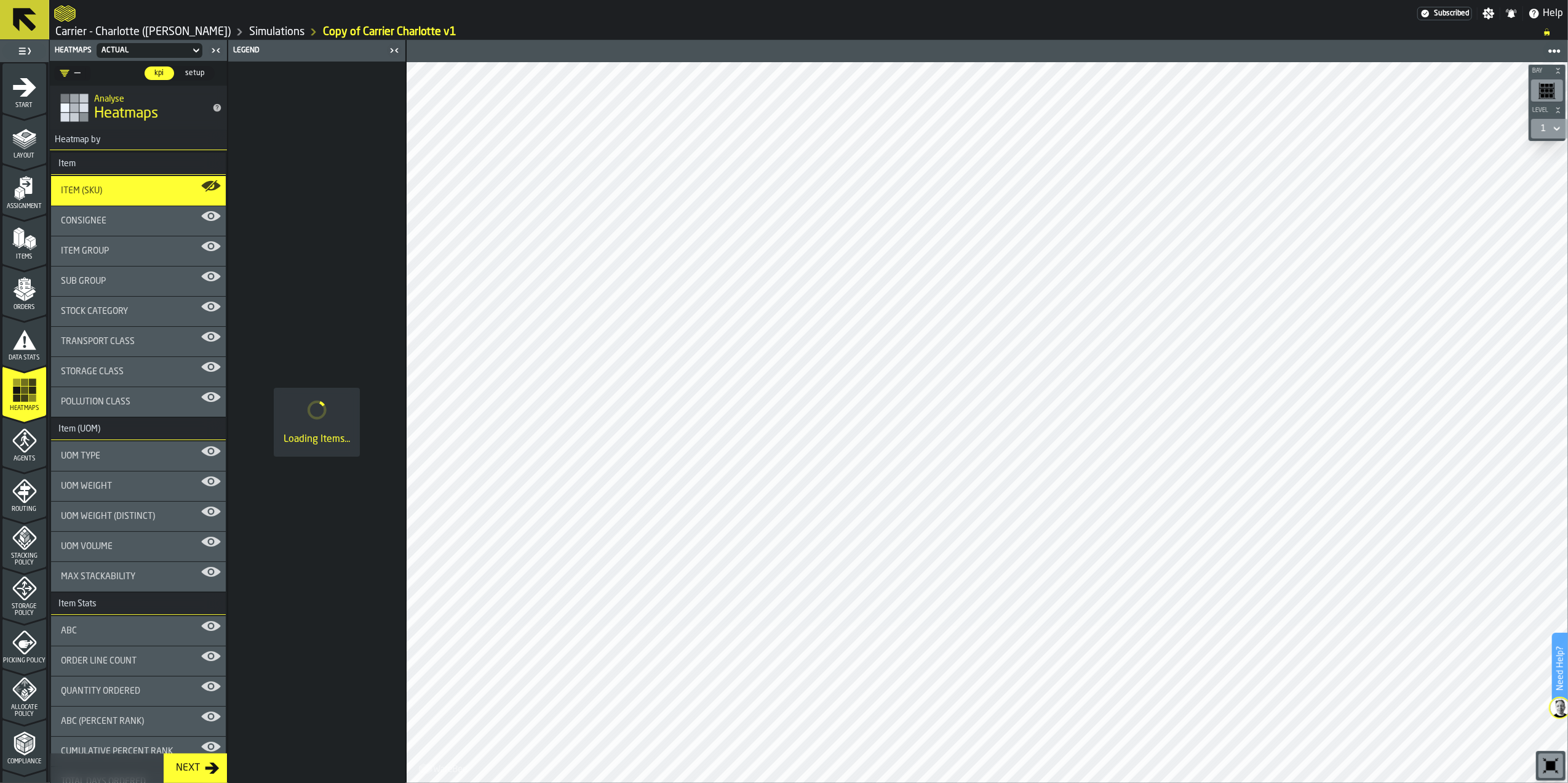
click at [134, 251] on div "Item Group" at bounding box center [138, 251] width 155 height 9
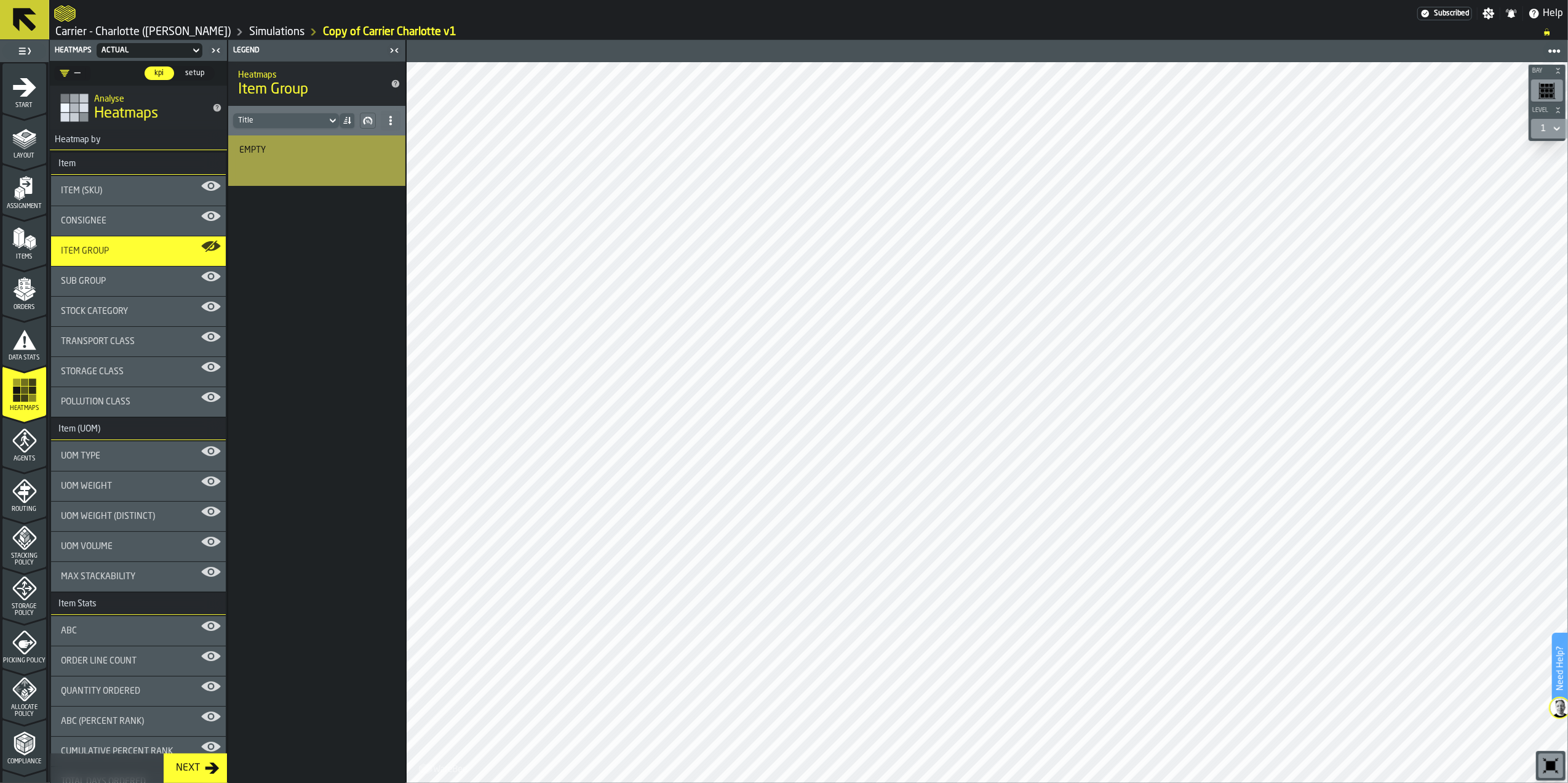
click at [148, 287] on div "Sub Group" at bounding box center [138, 281] width 175 height 29
click at [343, 101] on div "Heatmaps Sub Group" at bounding box center [307, 84] width 158 height 52
click at [328, 114] on icon at bounding box center [332, 121] width 12 height 15
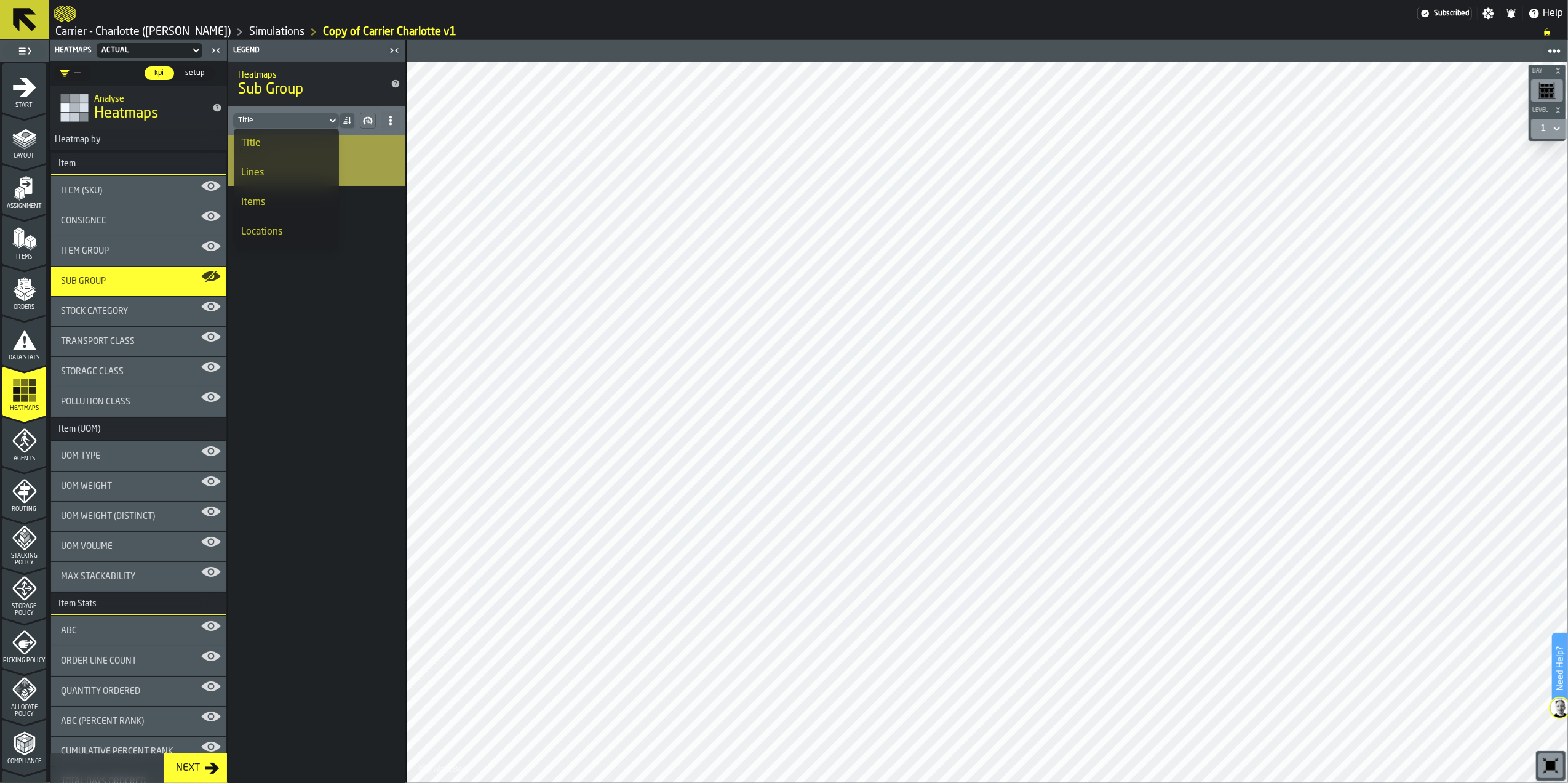
click at [300, 166] on div "Lines" at bounding box center [286, 173] width 90 height 15
click at [308, 159] on div "Empty 12,418 lines" at bounding box center [316, 175] width 147 height 58
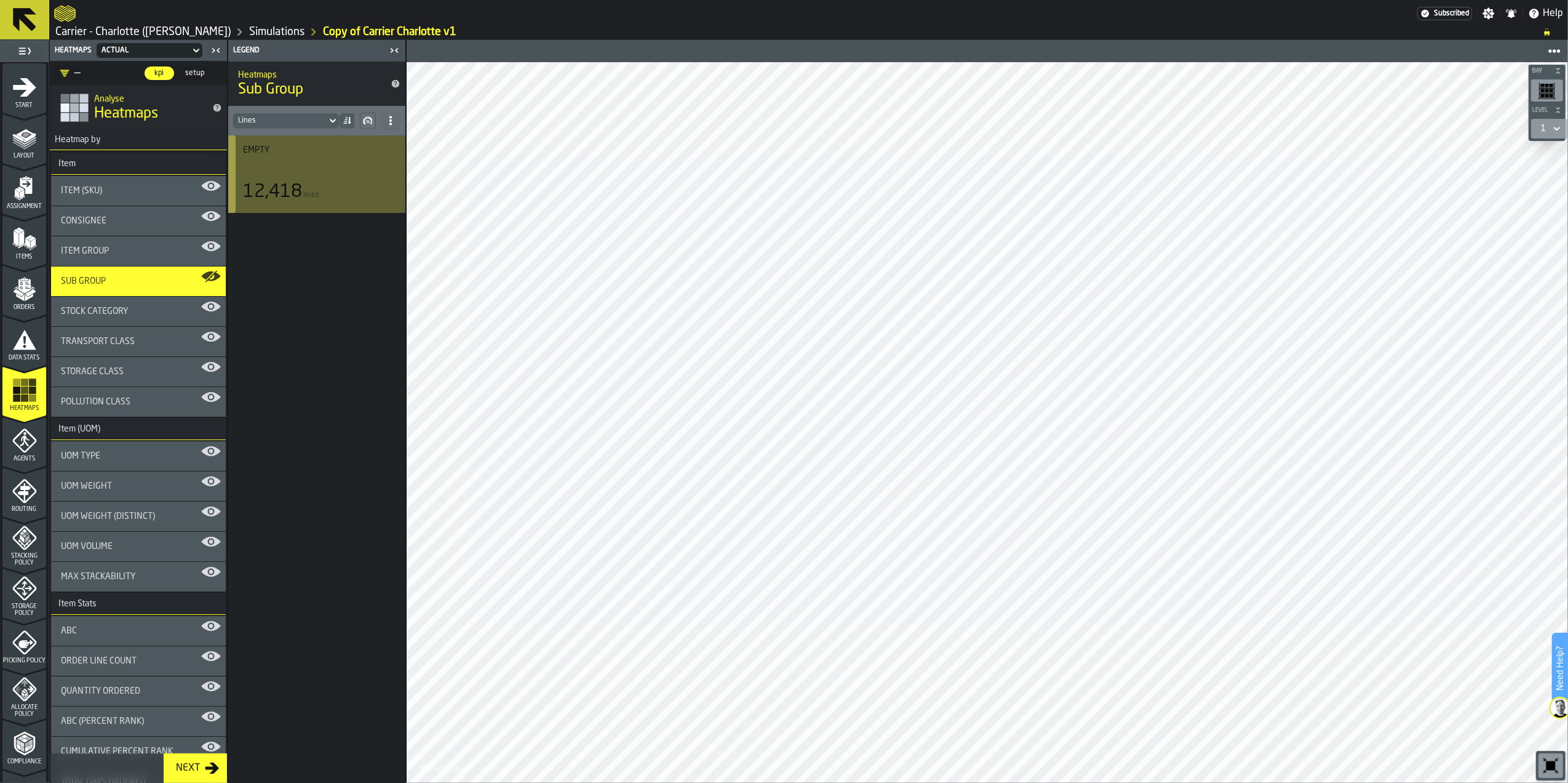
click at [308, 118] on div "Lines" at bounding box center [280, 120] width 84 height 8
click at [300, 143] on div "Title" at bounding box center [286, 144] width 90 height 15
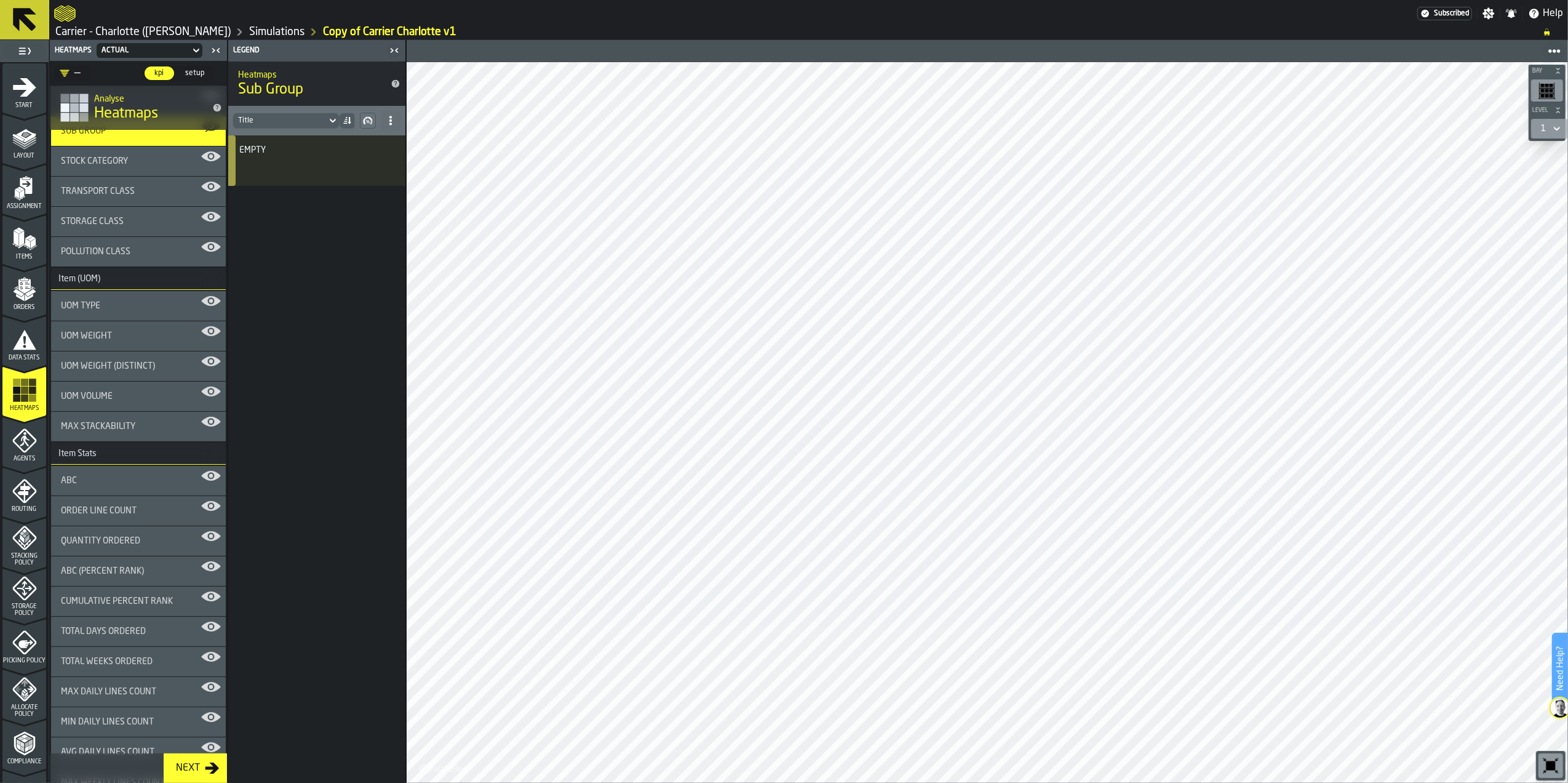
scroll to position [163, 0]
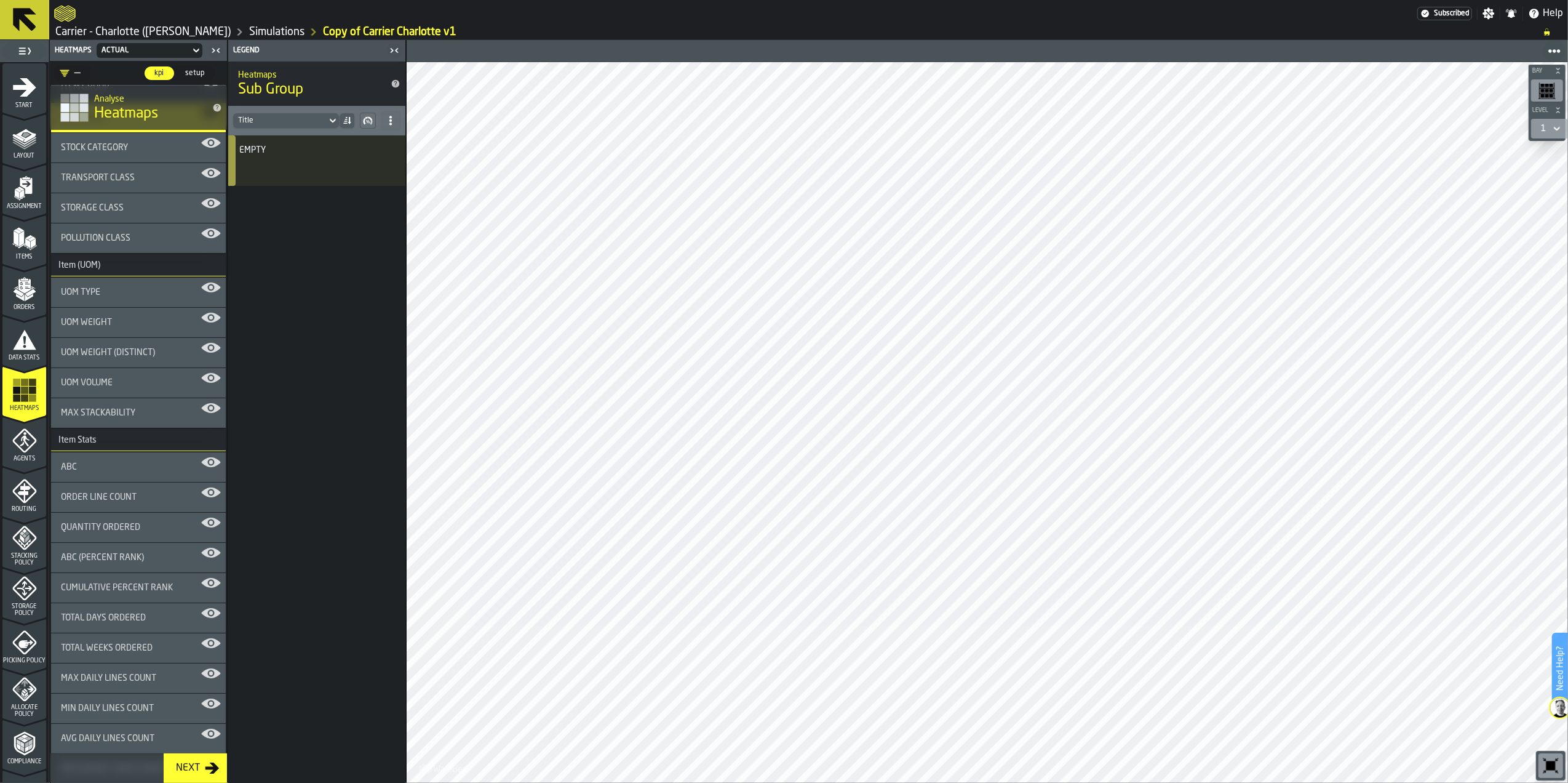
click at [131, 301] on div "UOM Type" at bounding box center [138, 292] width 175 height 29
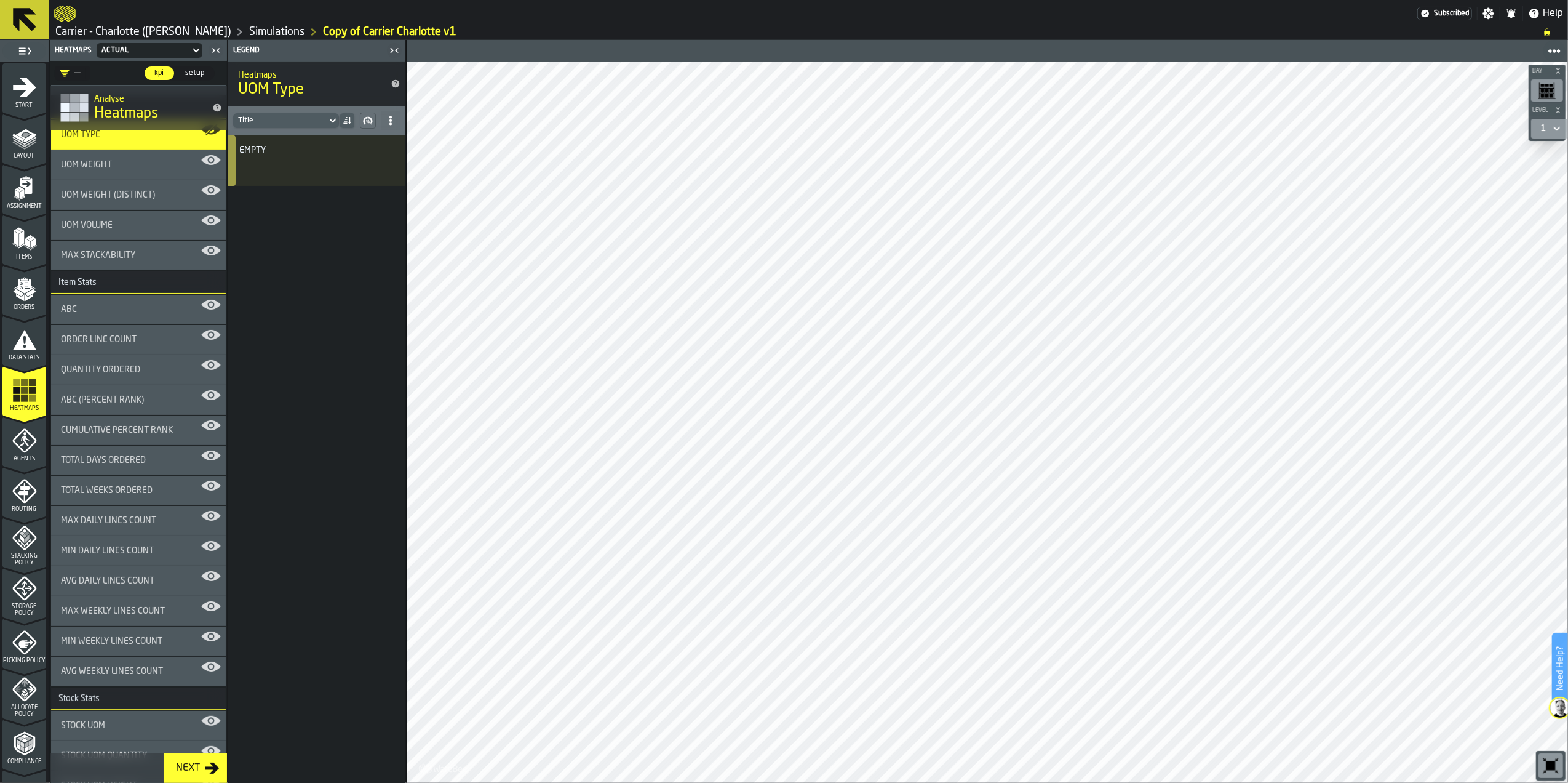
scroll to position [328, 0]
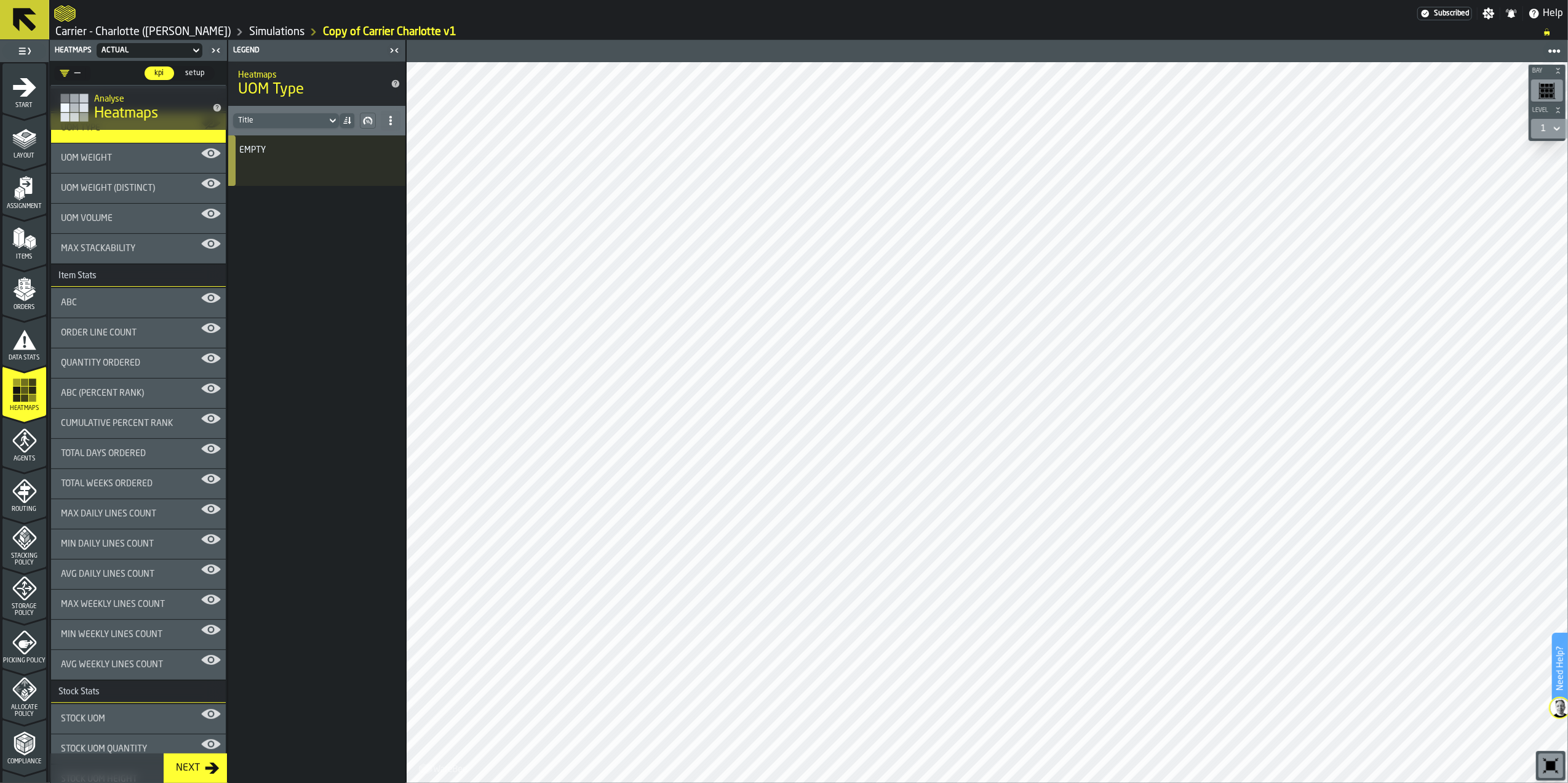
click at [110, 298] on div "ABC" at bounding box center [138, 302] width 175 height 29
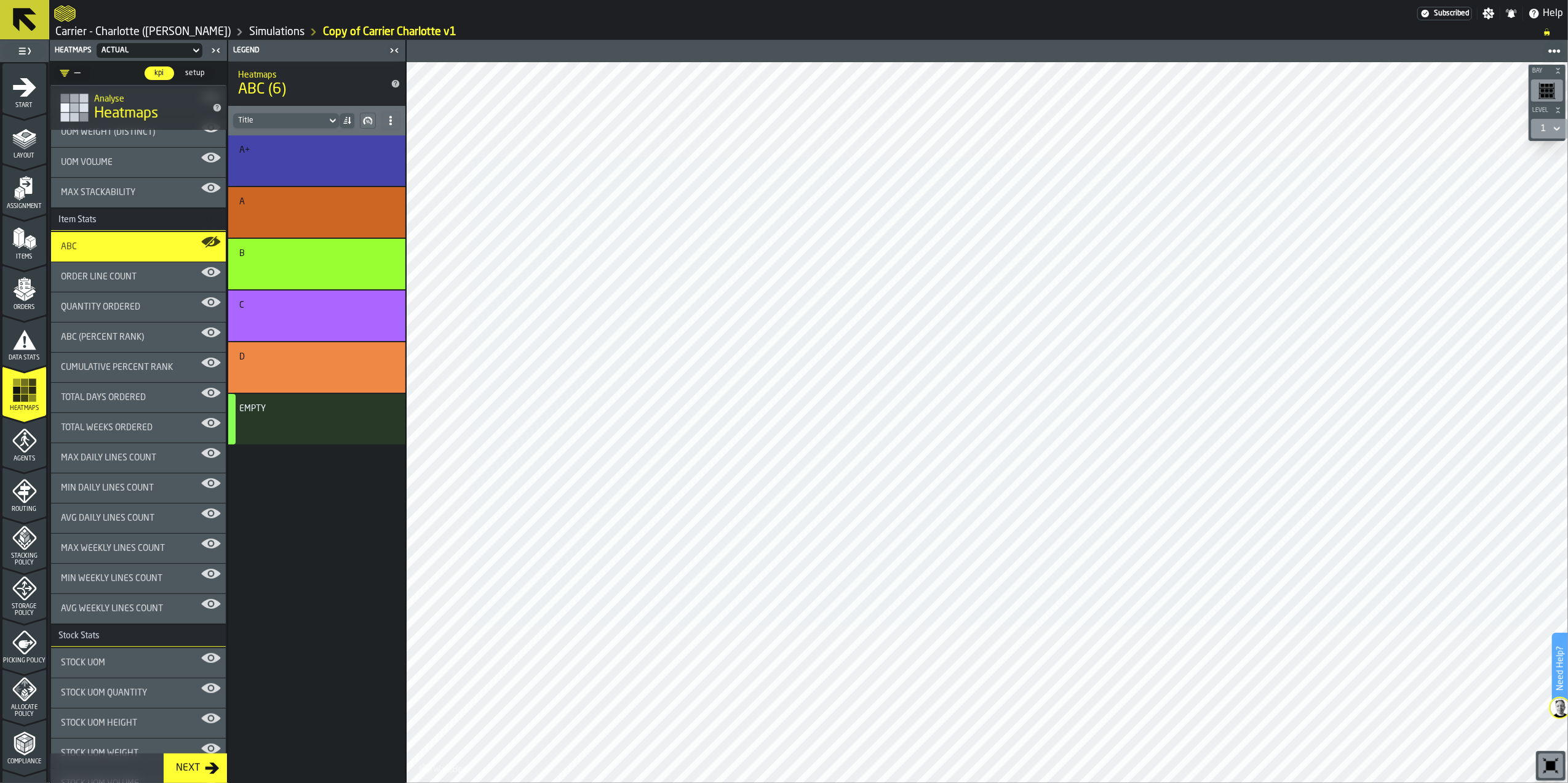
scroll to position [410, 0]
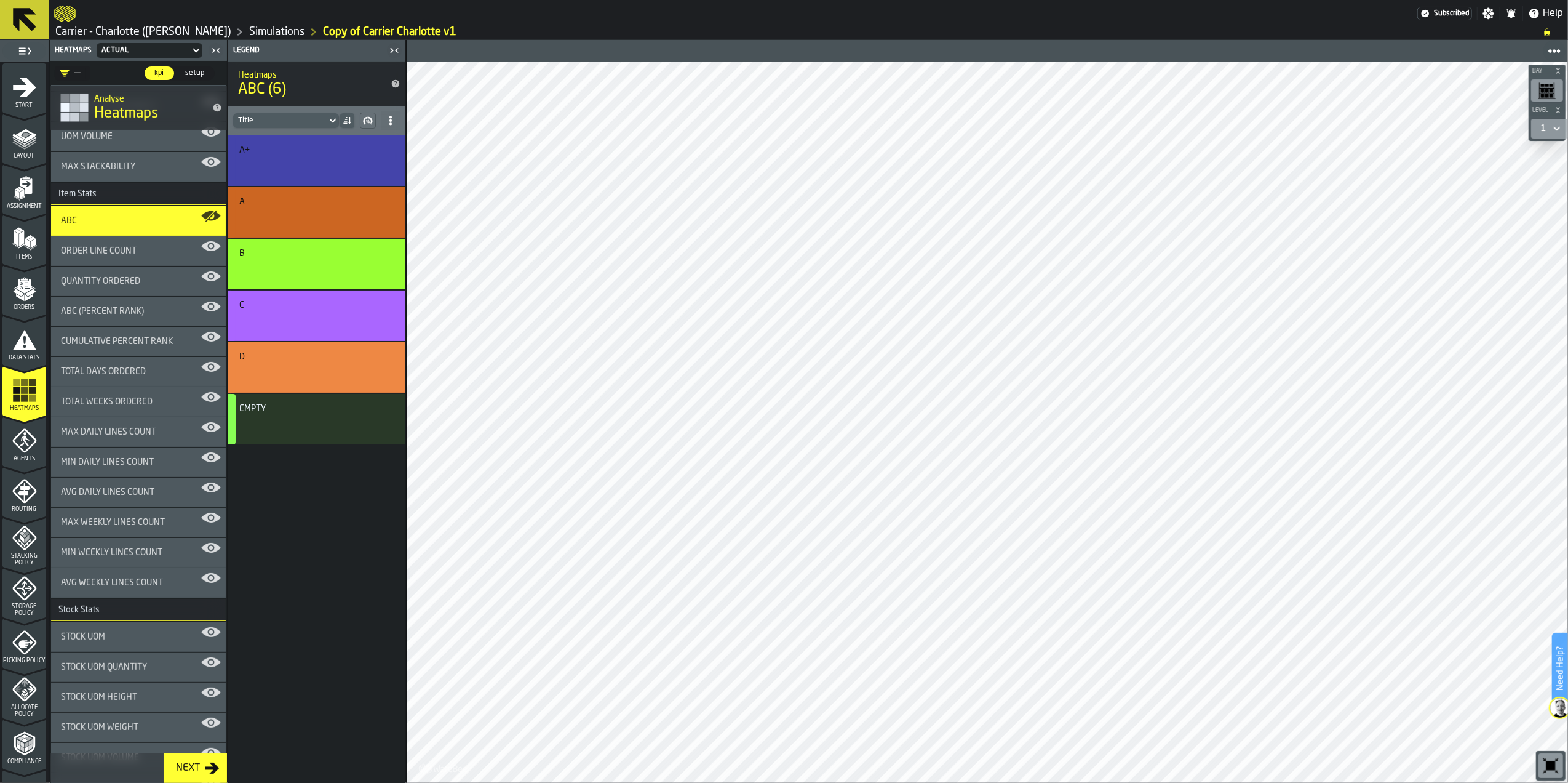
click at [107, 432] on span "Max Daily Lines Count" at bounding box center [109, 432] width 96 height 9
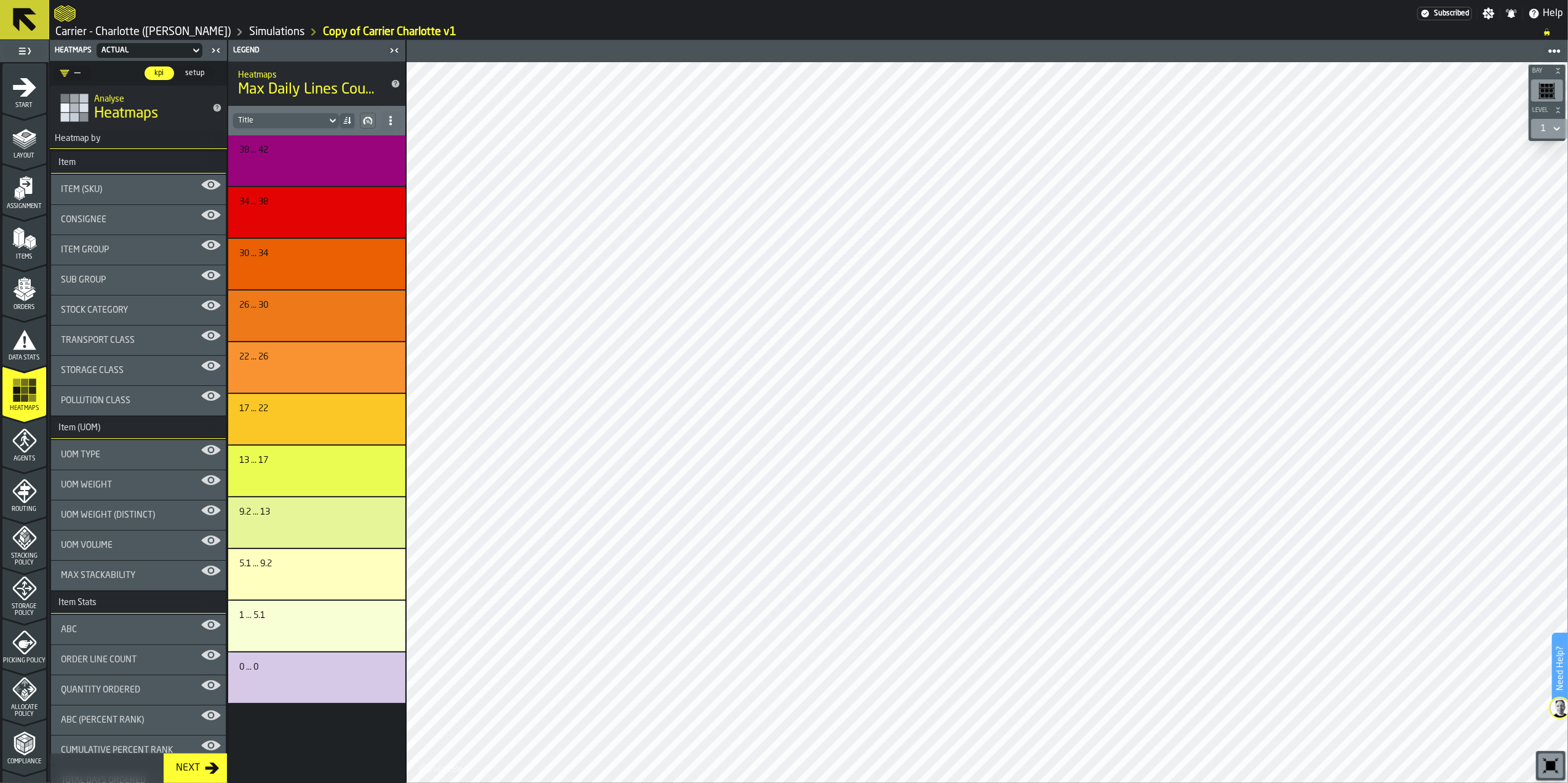
scroll to position [0, 0]
click at [149, 318] on div "Stock Category" at bounding box center [138, 311] width 175 height 29
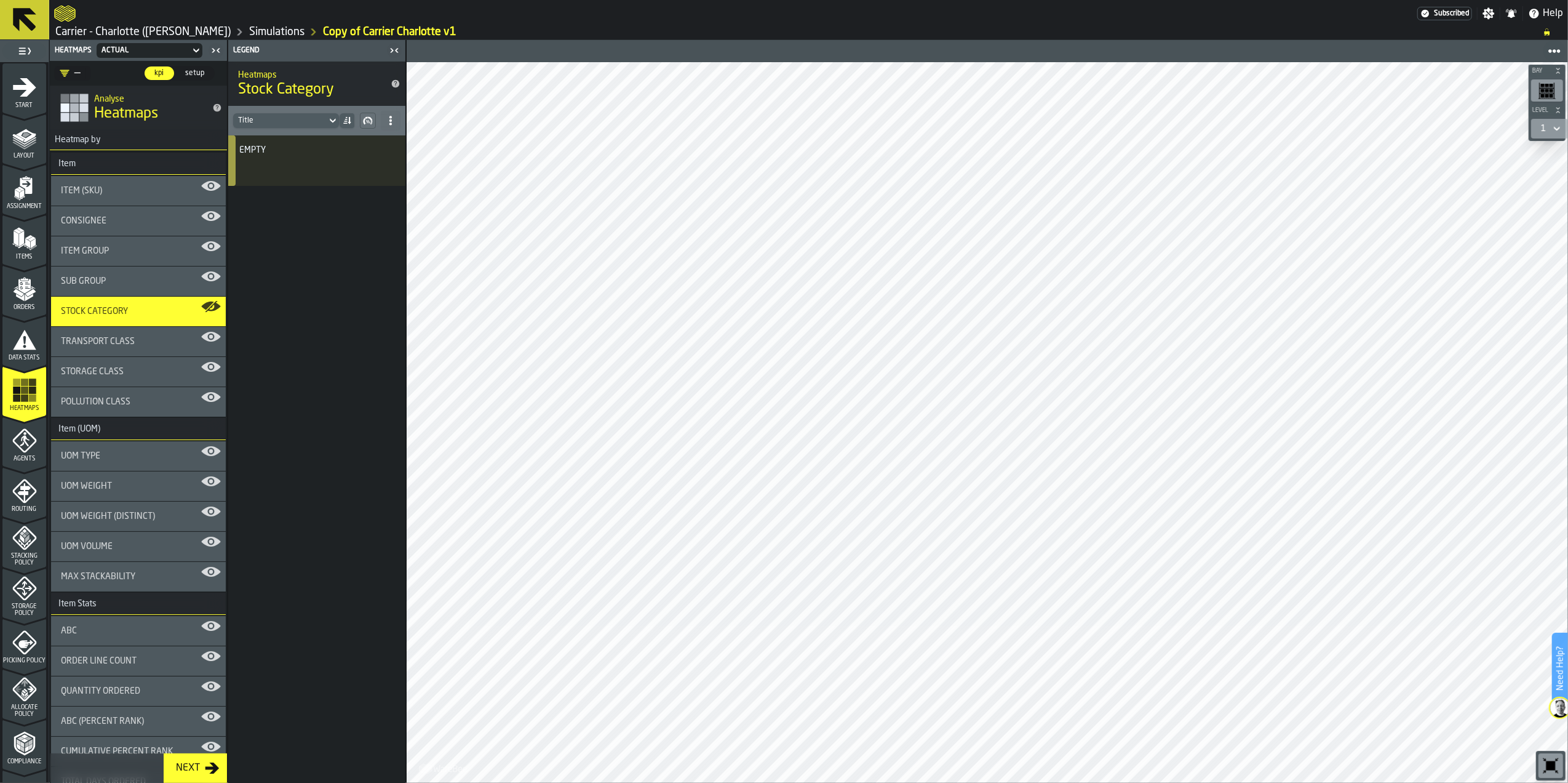
click at [199, 76] on span "setup" at bounding box center [194, 73] width 29 height 11
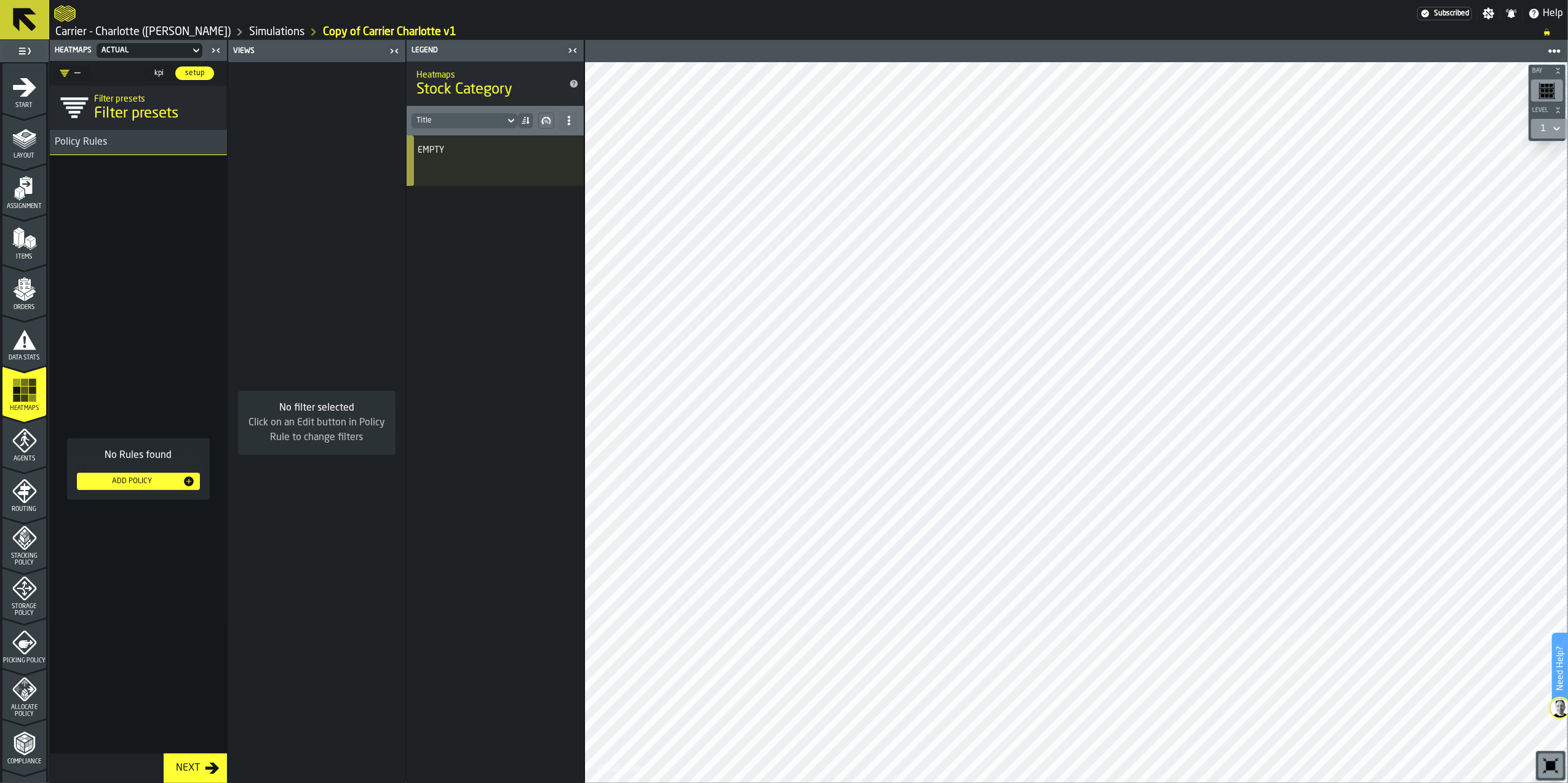
click at [163, 482] on div "Add Policy" at bounding box center [132, 481] width 101 height 8
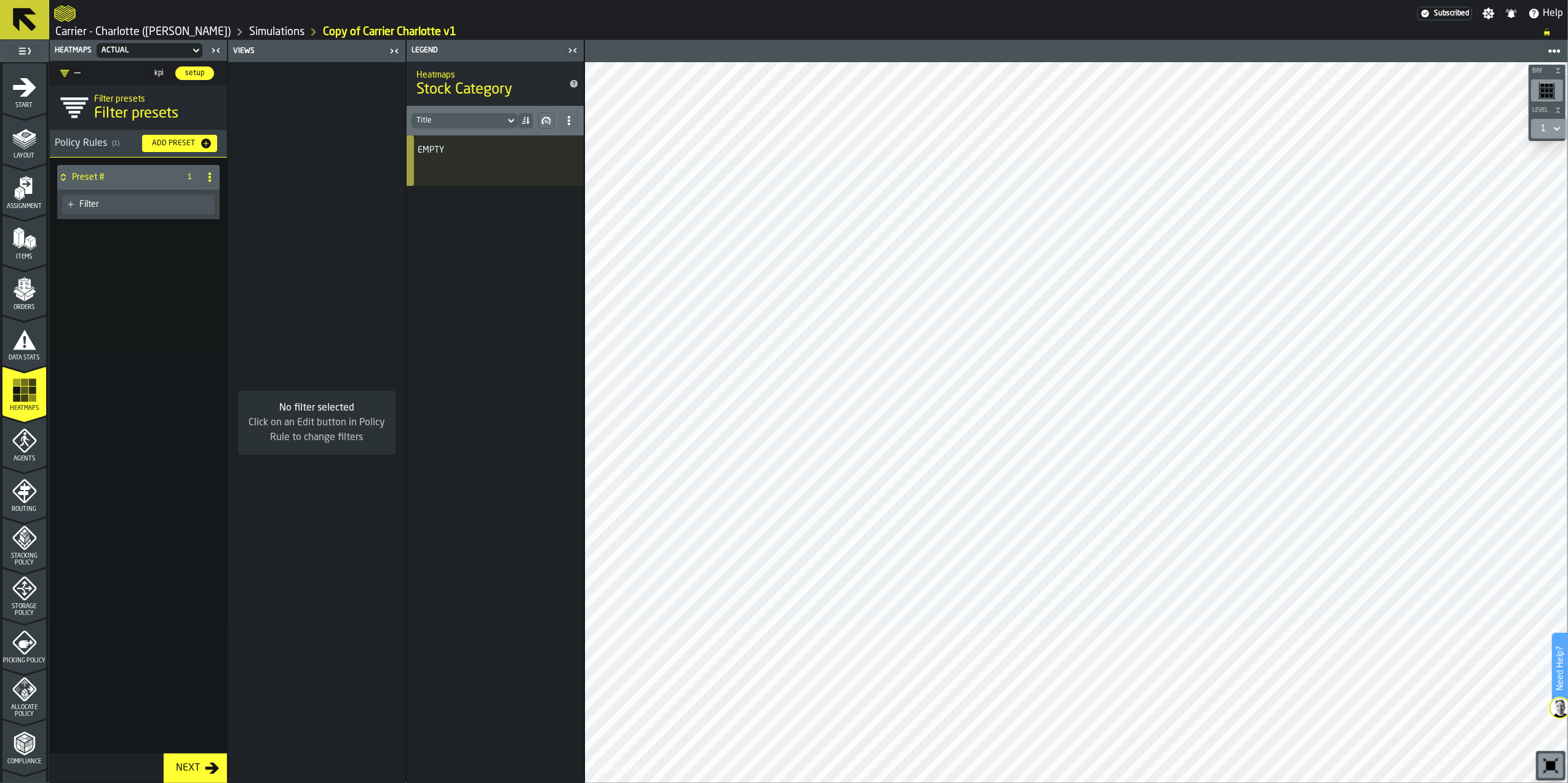
click at [114, 194] on div "Filter" at bounding box center [138, 204] width 162 height 29
click at [114, 202] on div "Filter" at bounding box center [145, 204] width 130 height 9
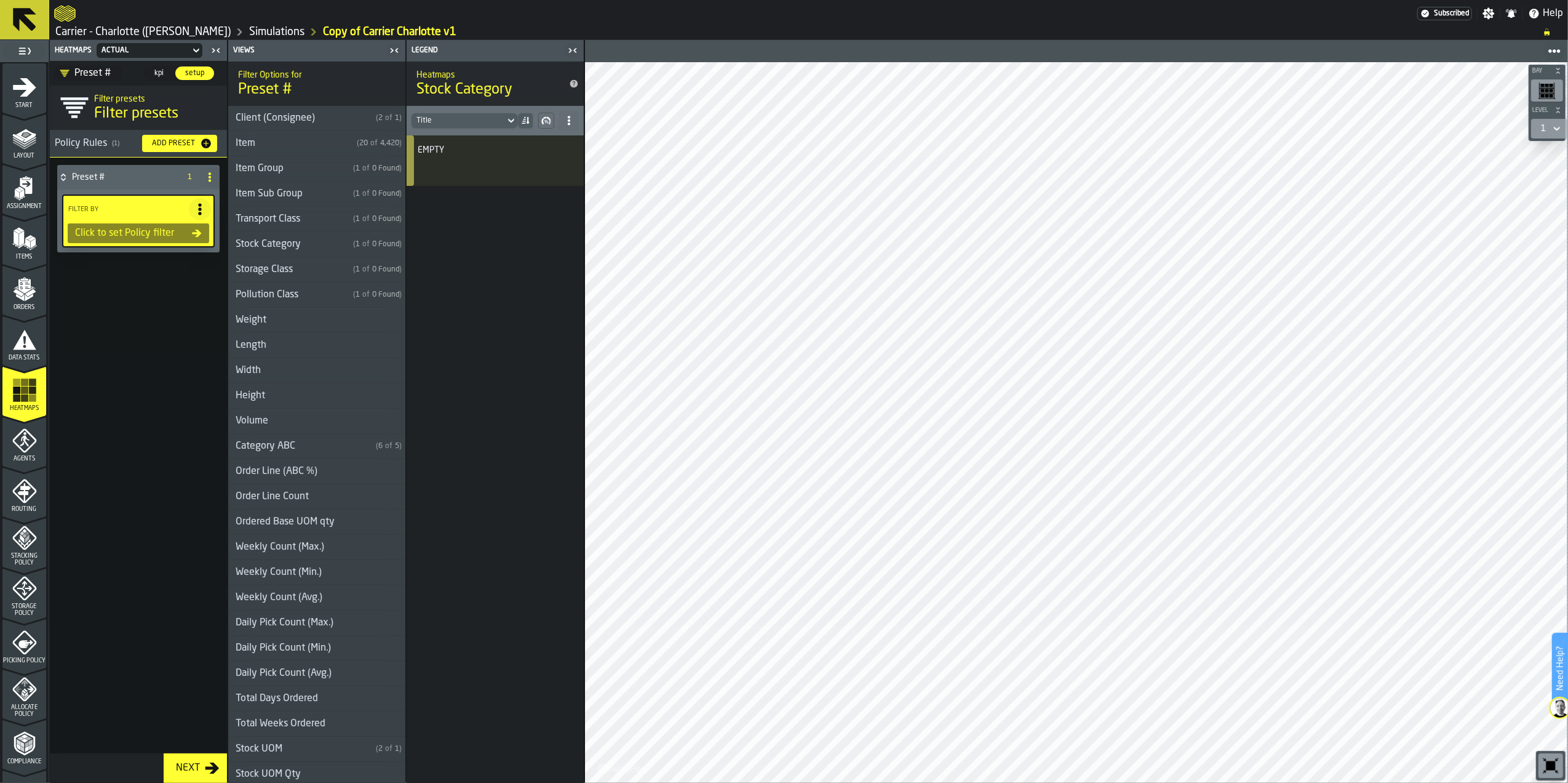
click at [294, 148] on div "Item" at bounding box center [290, 144] width 124 height 15
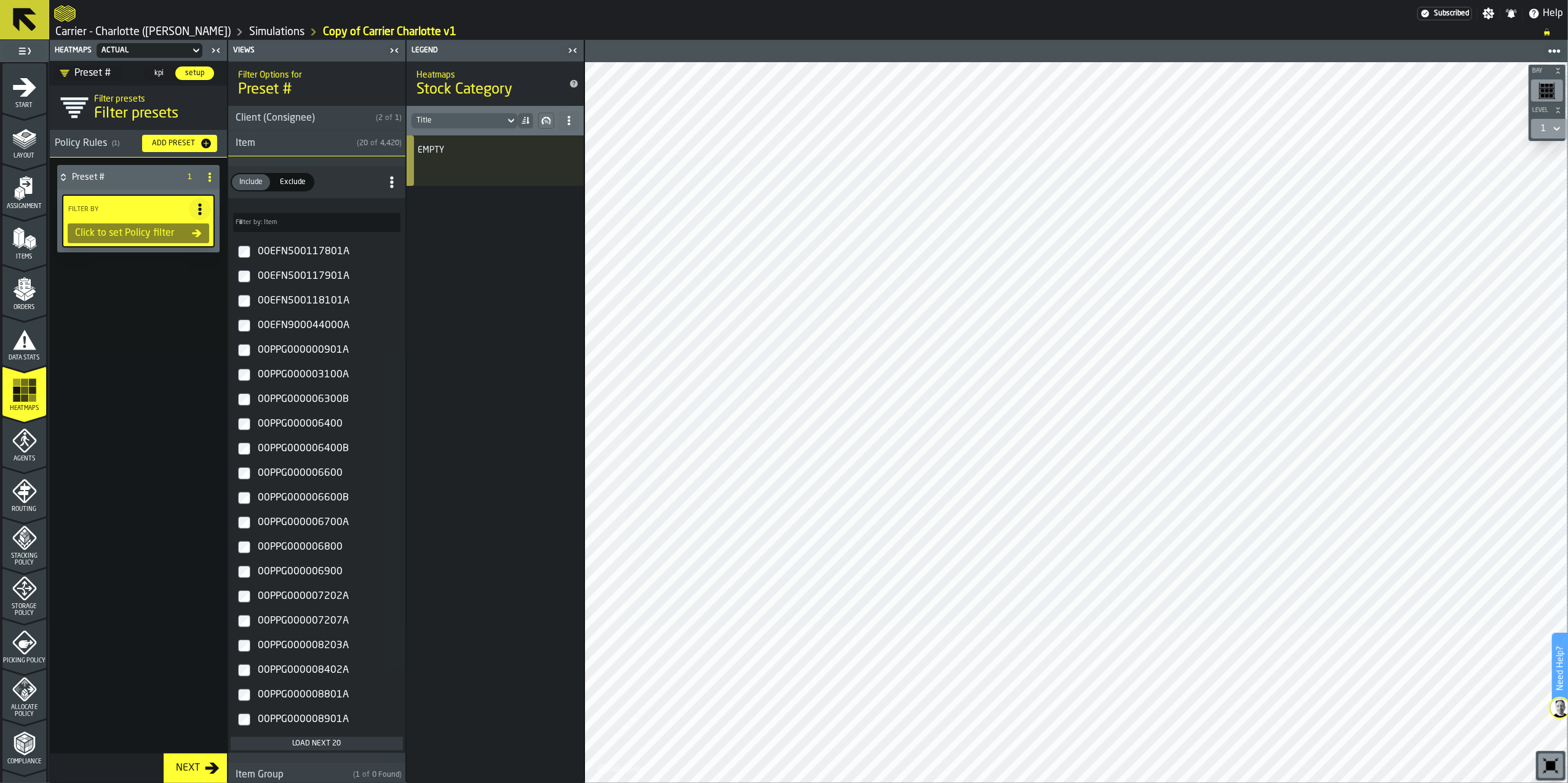
click at [294, 148] on div "Item" at bounding box center [290, 144] width 124 height 15
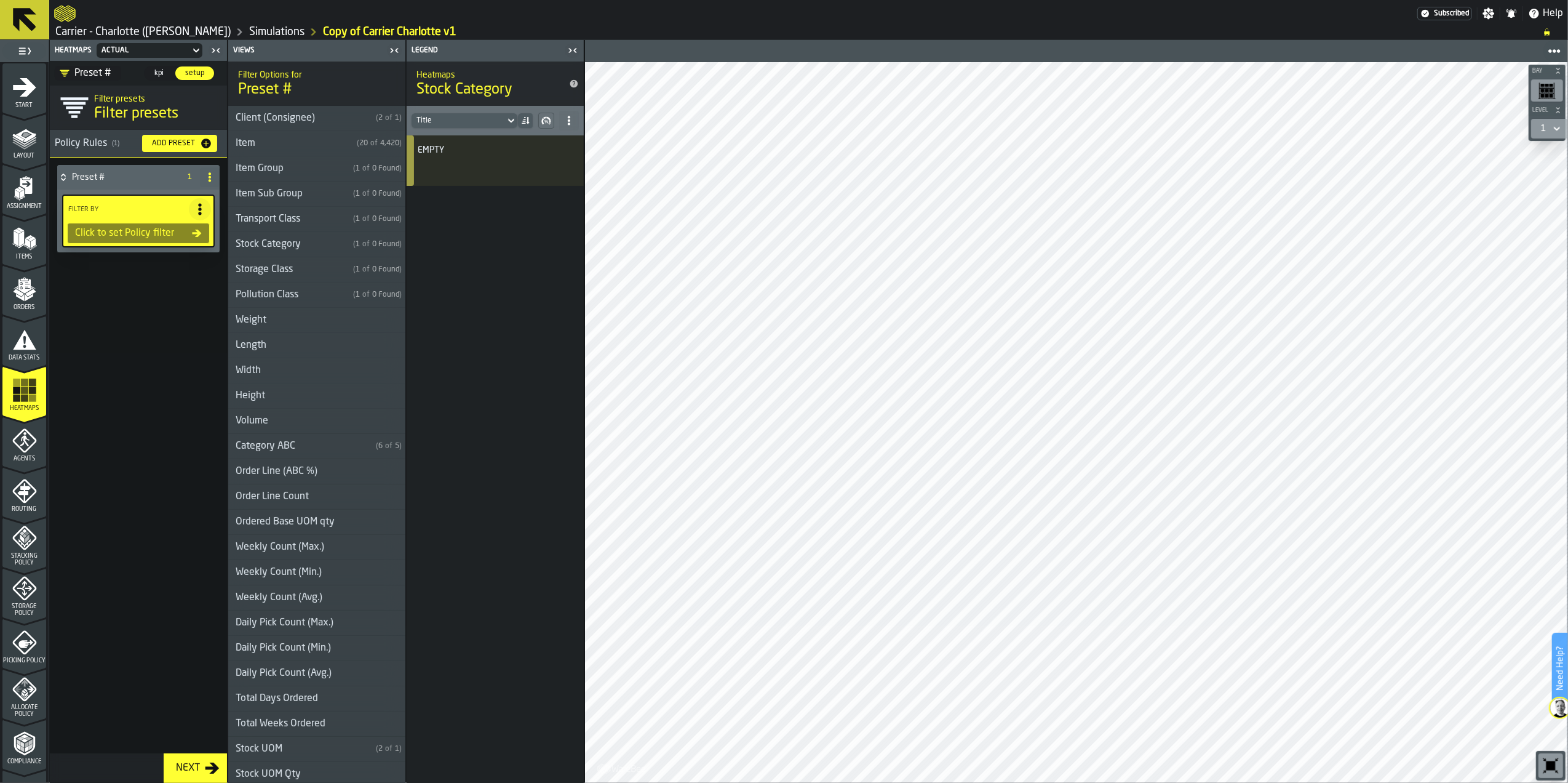
click at [206, 182] on icon at bounding box center [209, 177] width 9 height 9
click at [149, 233] on div "Delete" at bounding box center [160, 233] width 103 height 15
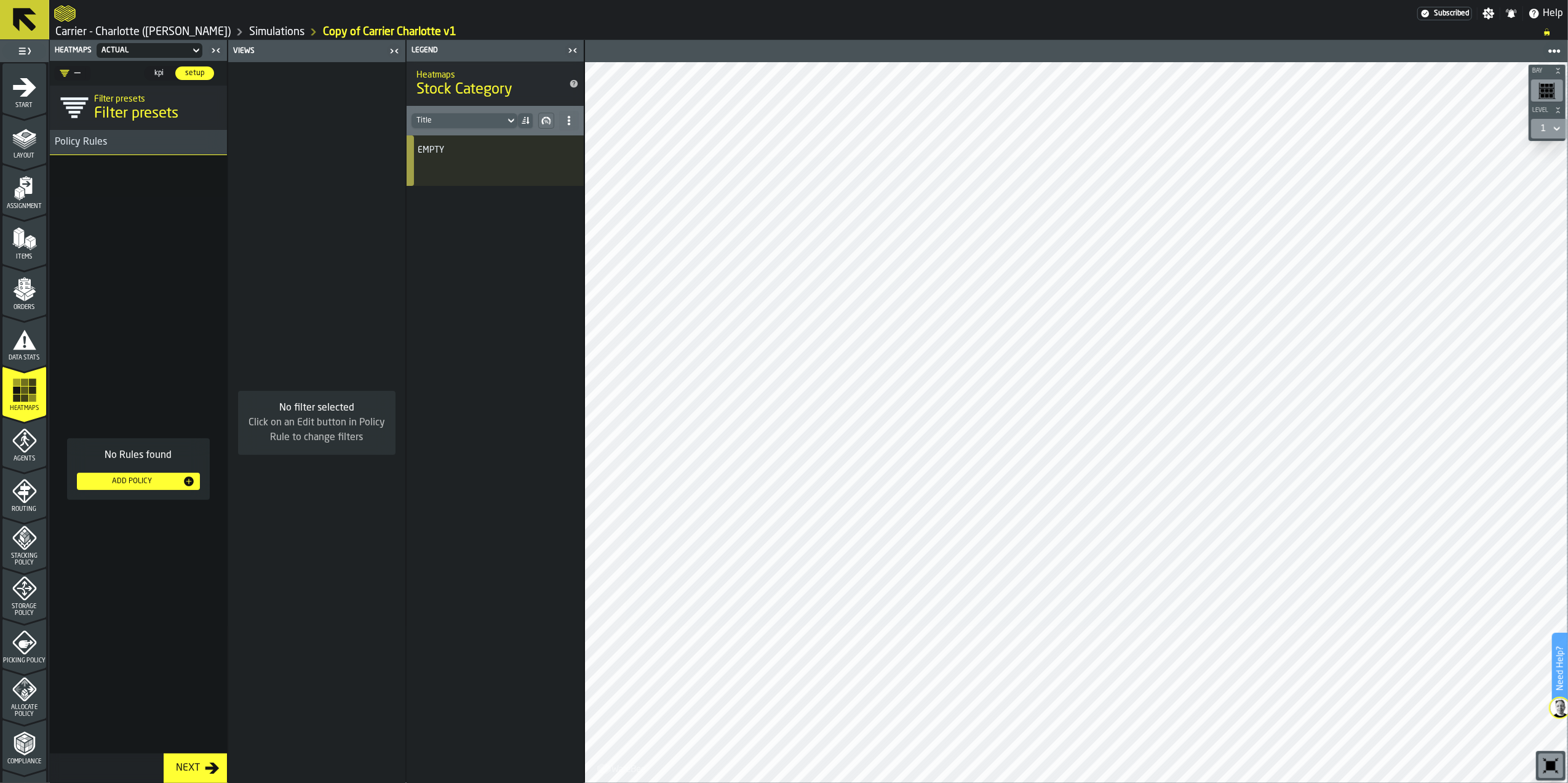
click at [18, 230] on icon "menu Items" at bounding box center [24, 238] width 24 height 24
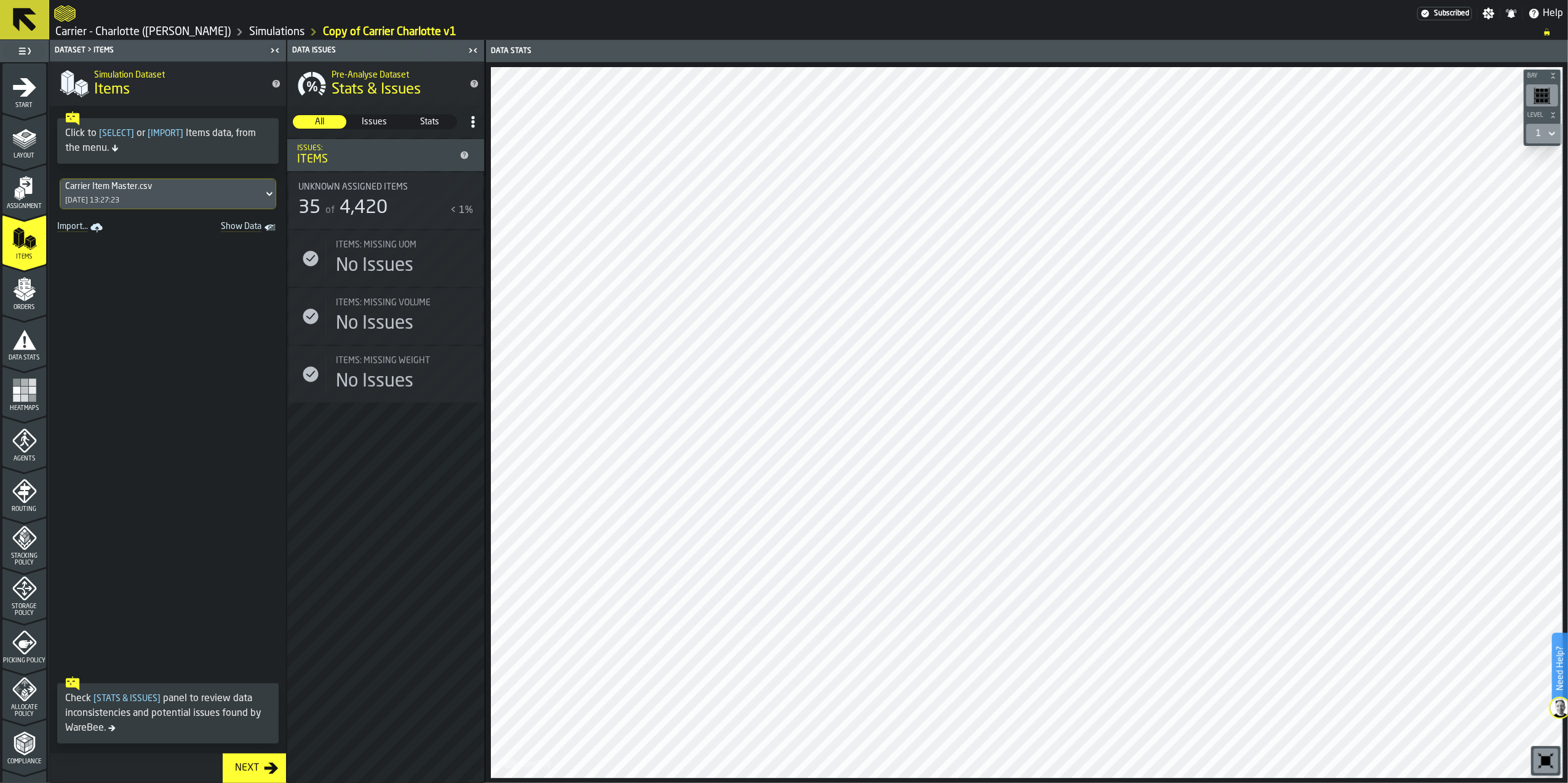
click at [190, 299] on span at bounding box center [168, 453] width 236 height 435
click at [380, 177] on div "Unknown assigned items 35 of 4,420 < 1%" at bounding box center [385, 201] width 194 height 56
click at [383, 185] on span "Unknown assigned items" at bounding box center [353, 187] width 110 height 9
click at [379, 117] on span "Issues" at bounding box center [374, 121] width 53 height 12
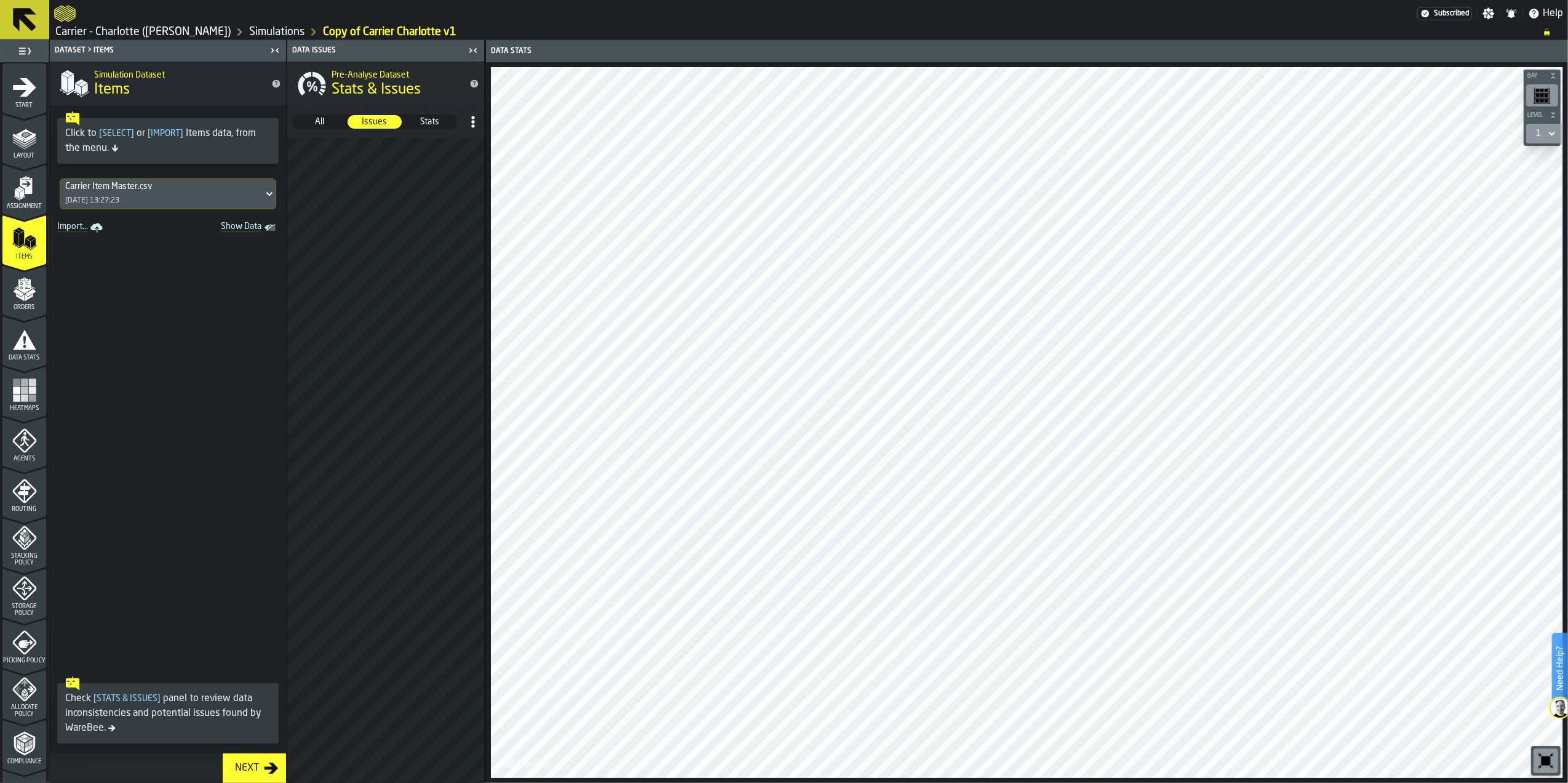
click at [424, 121] on span "Stats" at bounding box center [430, 121] width 53 height 12
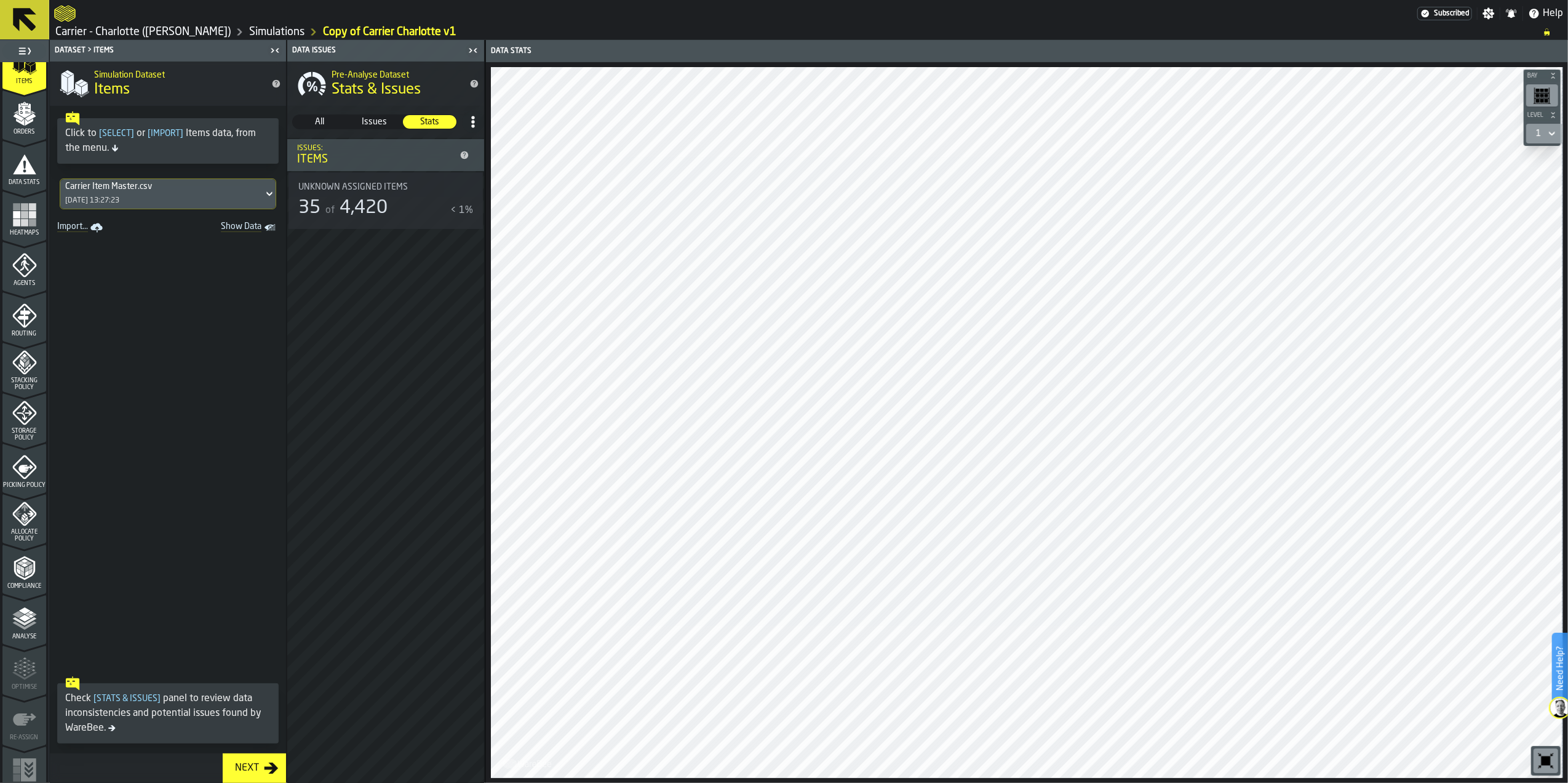
scroll to position [188, 0]
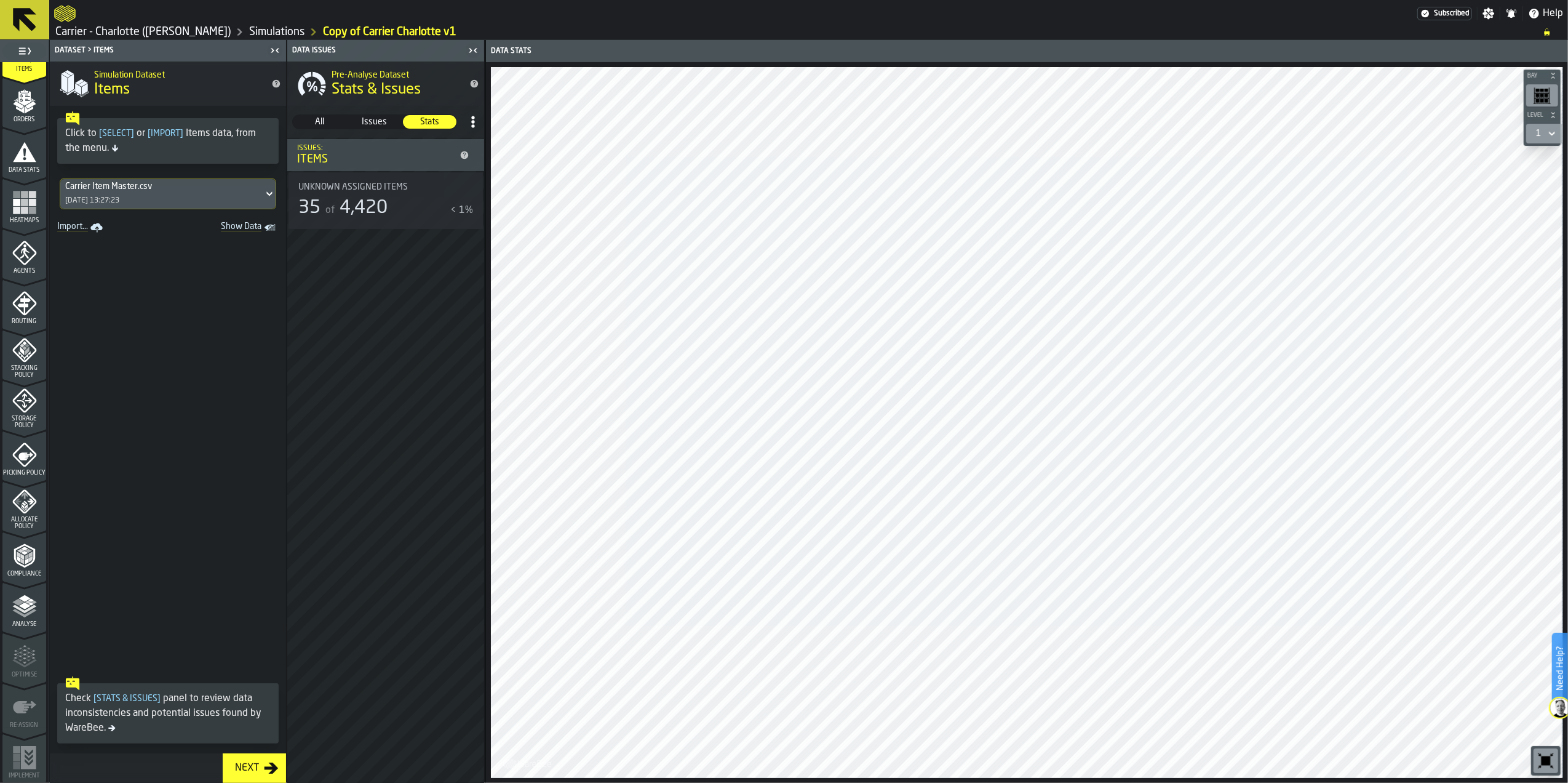
click at [33, 561] on icon "menu Compliance" at bounding box center [24, 556] width 24 height 24
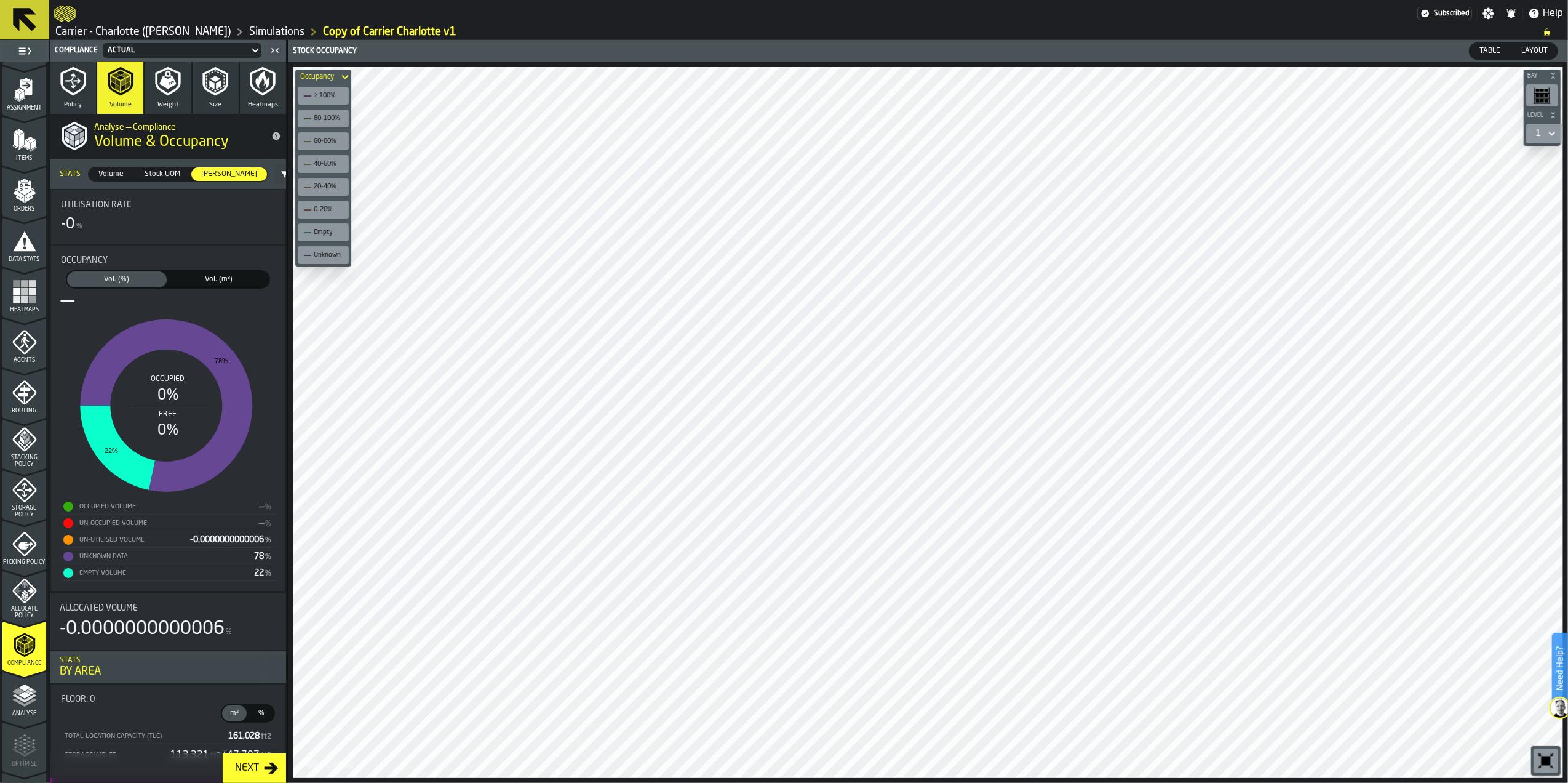
scroll to position [0, 0]
click at [30, 206] on span "Assignment" at bounding box center [24, 206] width 44 height 7
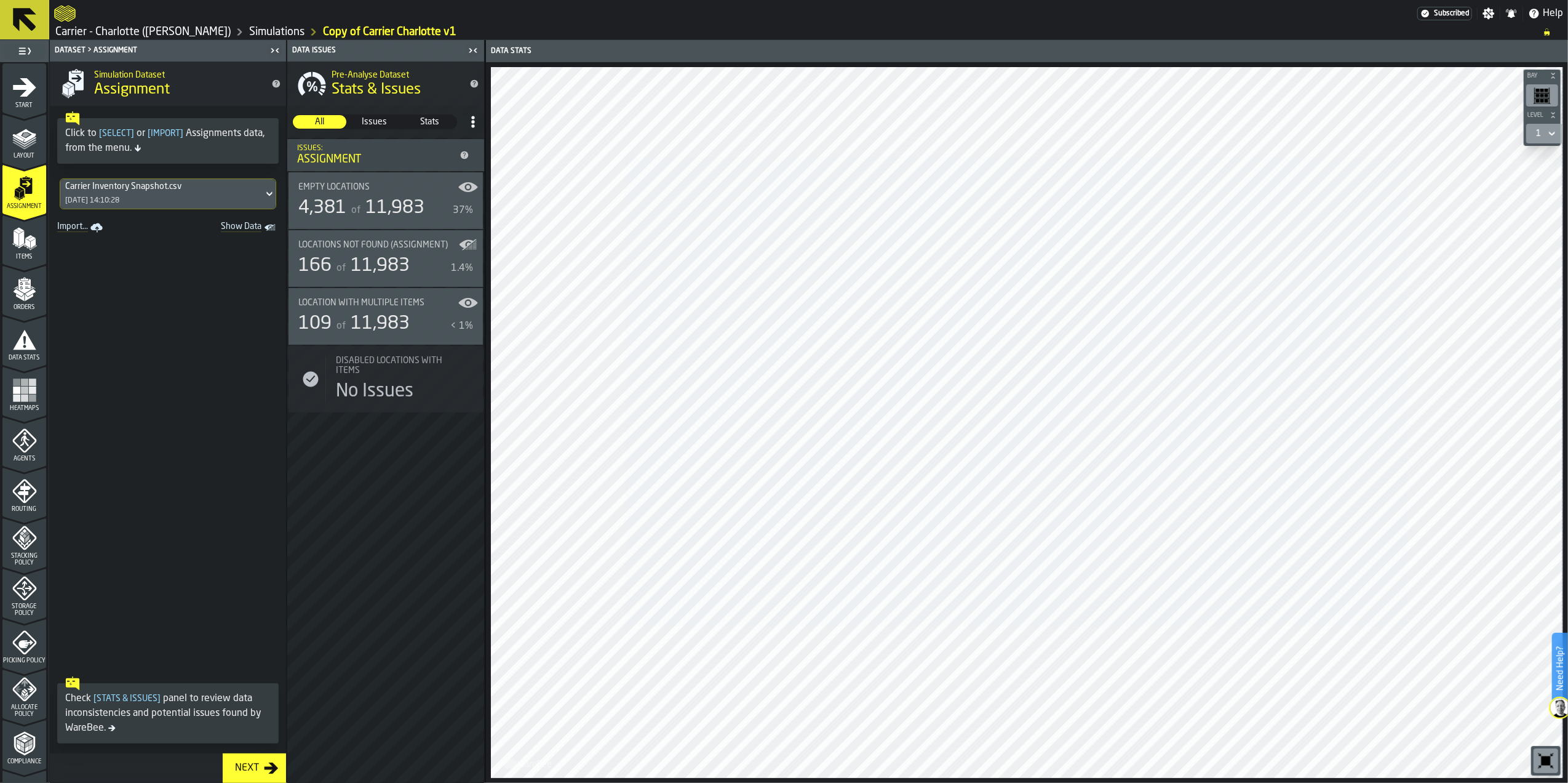
click at [119, 198] on div "[DATE] 14:10:28" at bounding box center [92, 200] width 54 height 8
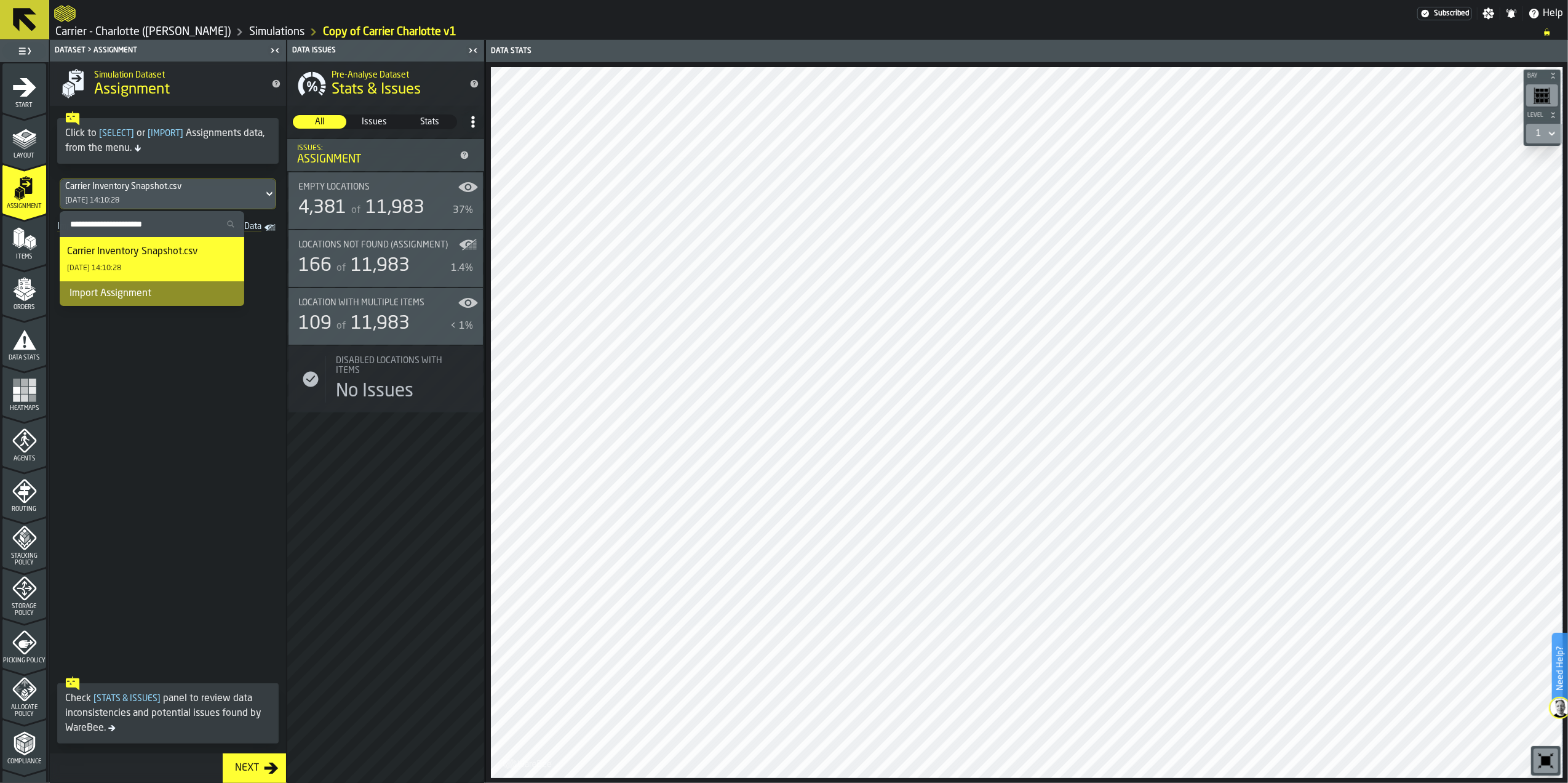
click at [131, 294] on div "Import Assignment" at bounding box center [152, 294] width 185 height 24
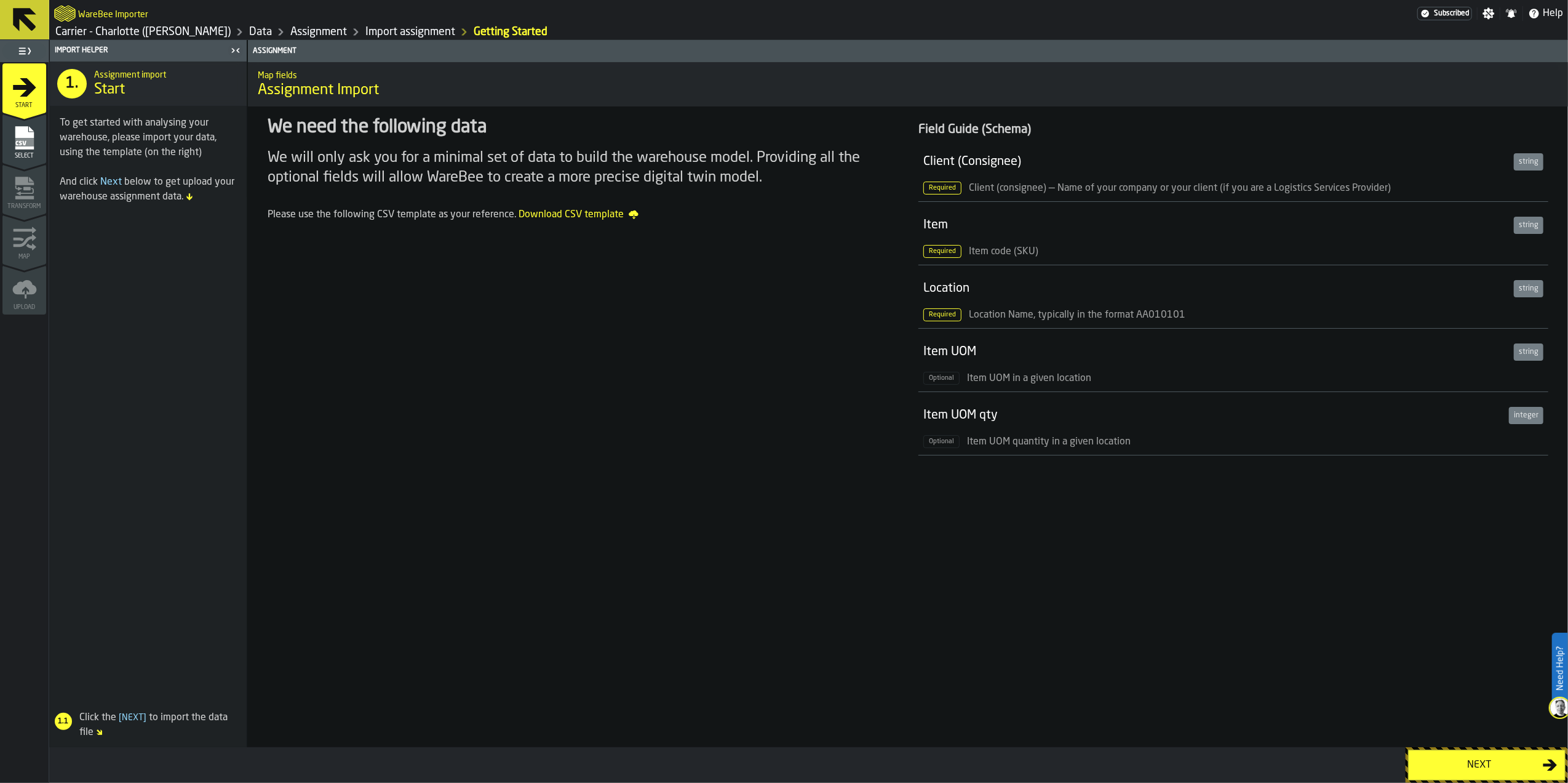
click at [1470, 766] on div "Next" at bounding box center [1479, 765] width 127 height 15
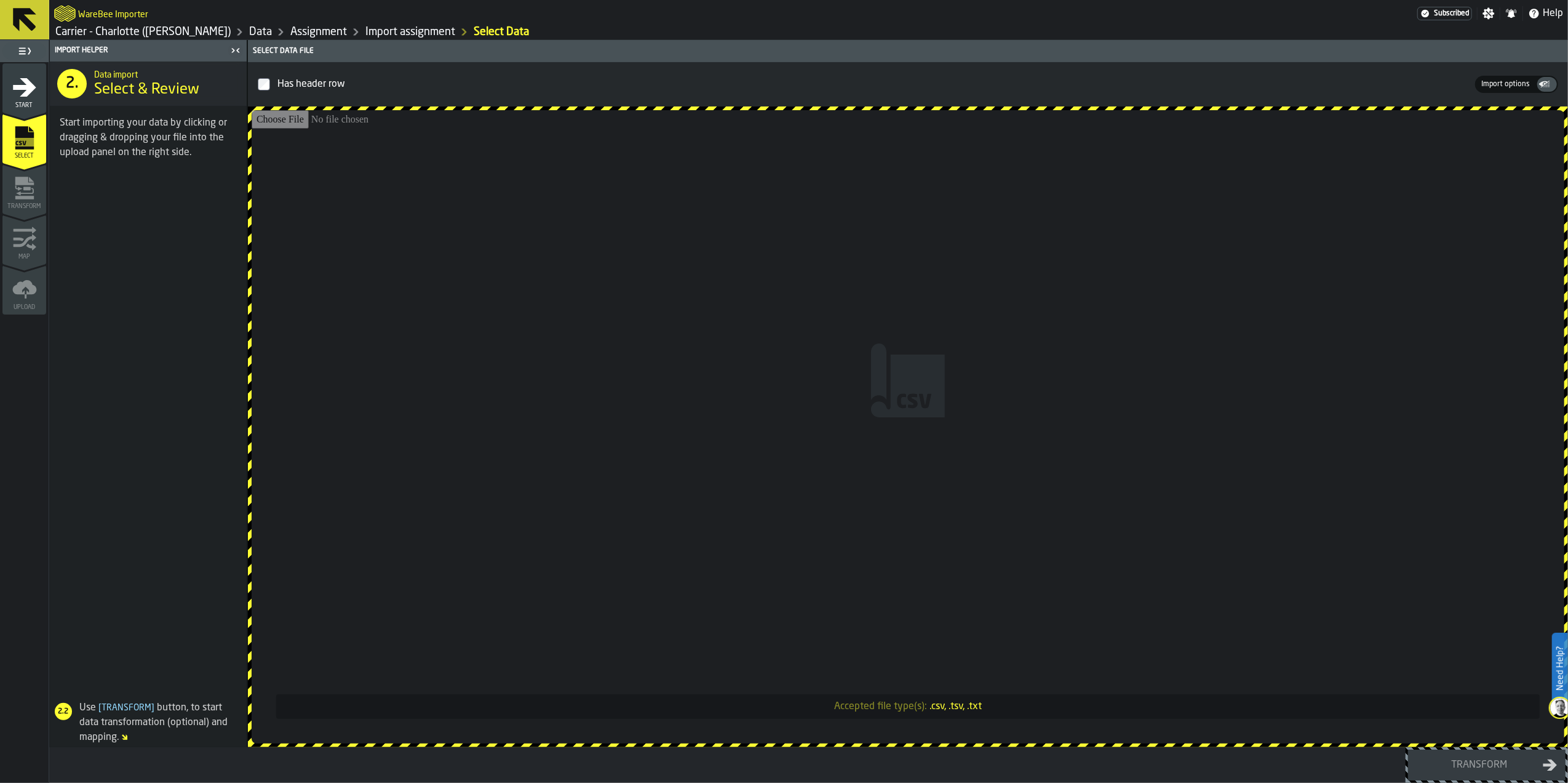
click at [942, 428] on input "Accepted file type(s): .csv, .tsv, .txt" at bounding box center [907, 426] width 1313 height 634
click at [967, 377] on input "Accepted file type(s): .csv, .tsv, .txt" at bounding box center [907, 426] width 1313 height 634
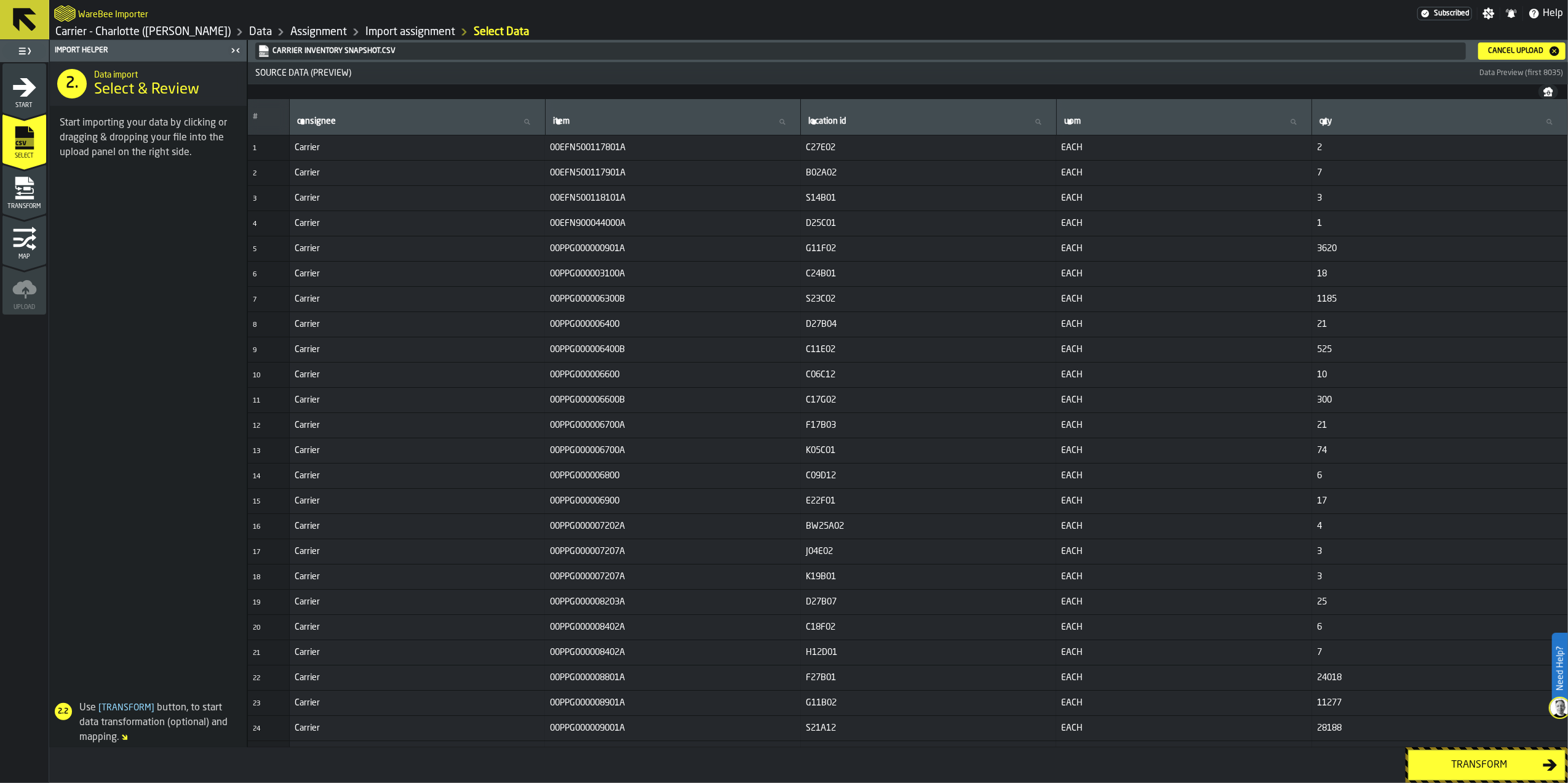
click at [1462, 753] on button "Transform" at bounding box center [1487, 765] width 158 height 31
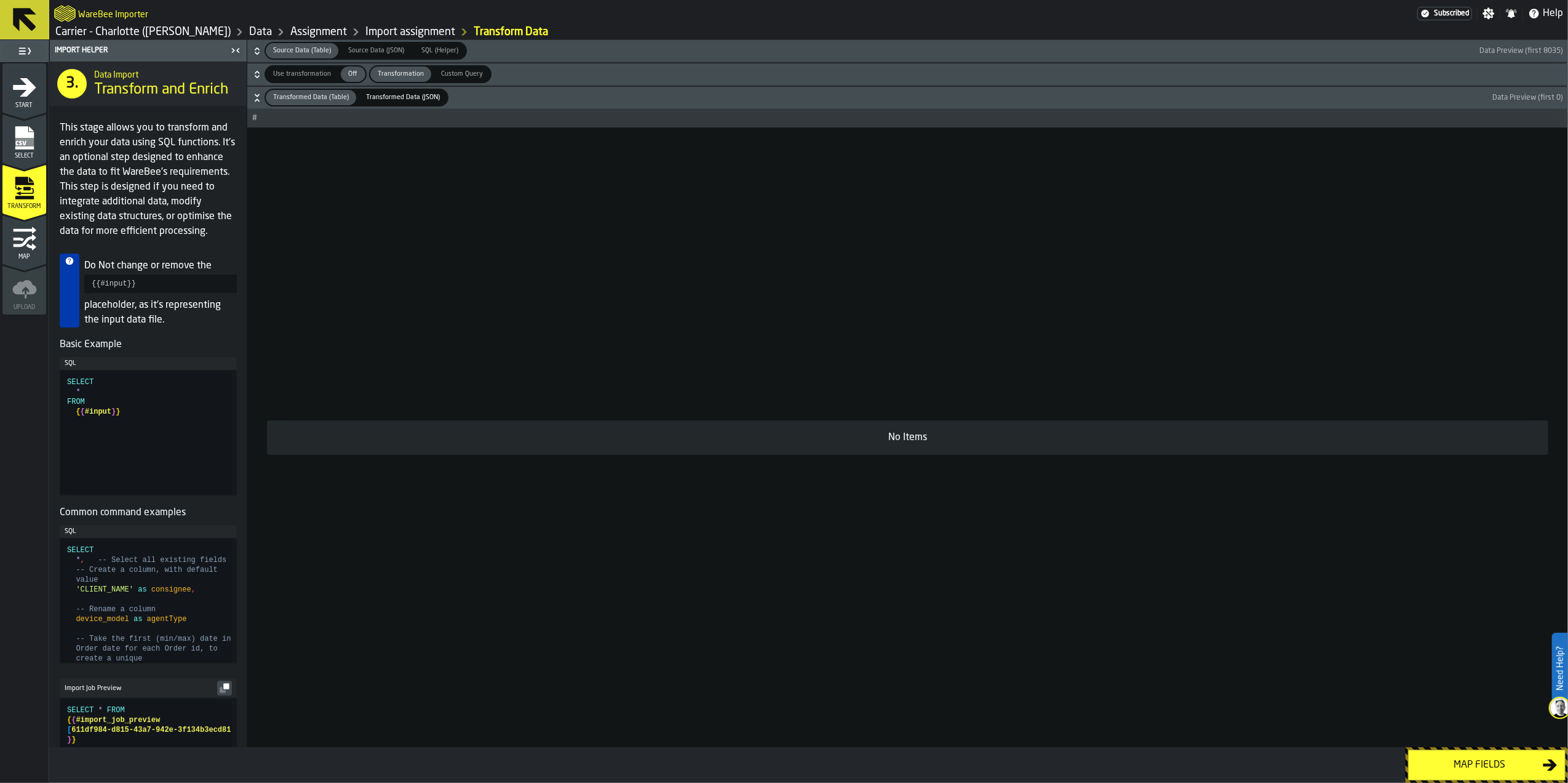
click at [283, 84] on button "Use transformation Use transformation Off Off Transformation Transformation Cus…" at bounding box center [908, 75] width 1321 height 23
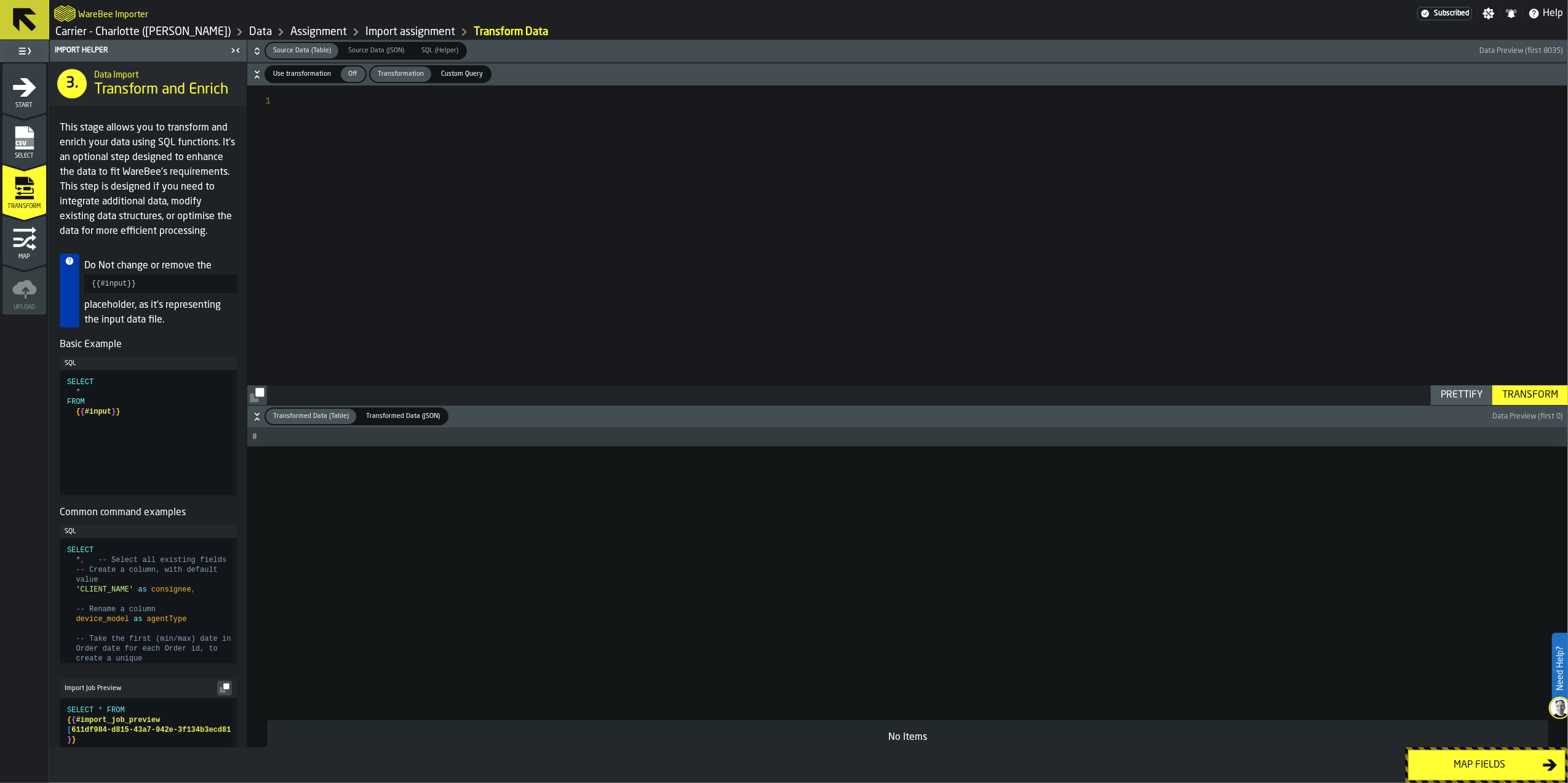
click at [306, 75] on span "Use transformation" at bounding box center [302, 73] width 68 height 10
type textarea "**********"
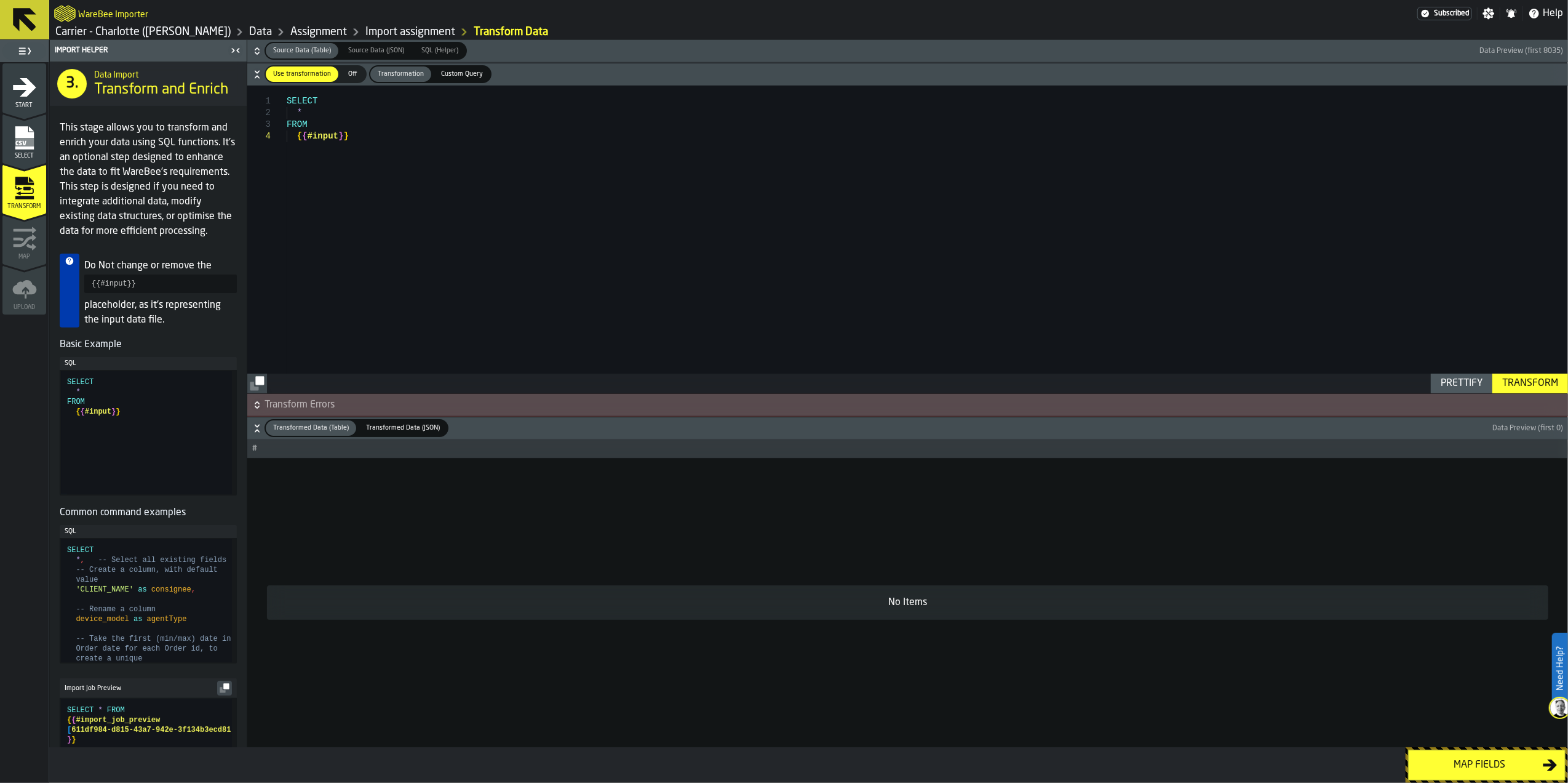
click at [355, 80] on span "Off" at bounding box center [353, 73] width 20 height 10
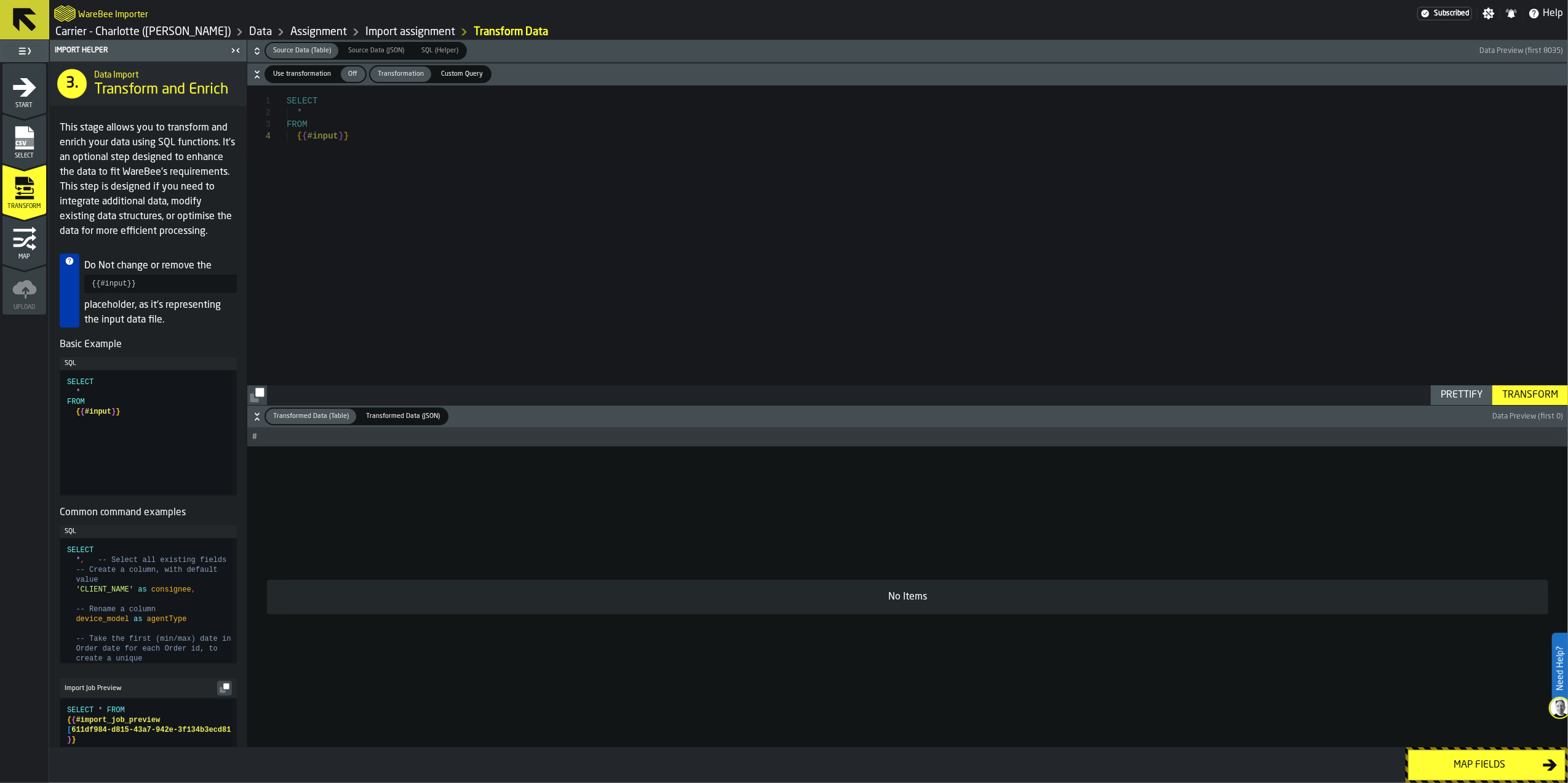
click at [1468, 753] on button "Map fields" at bounding box center [1487, 765] width 158 height 31
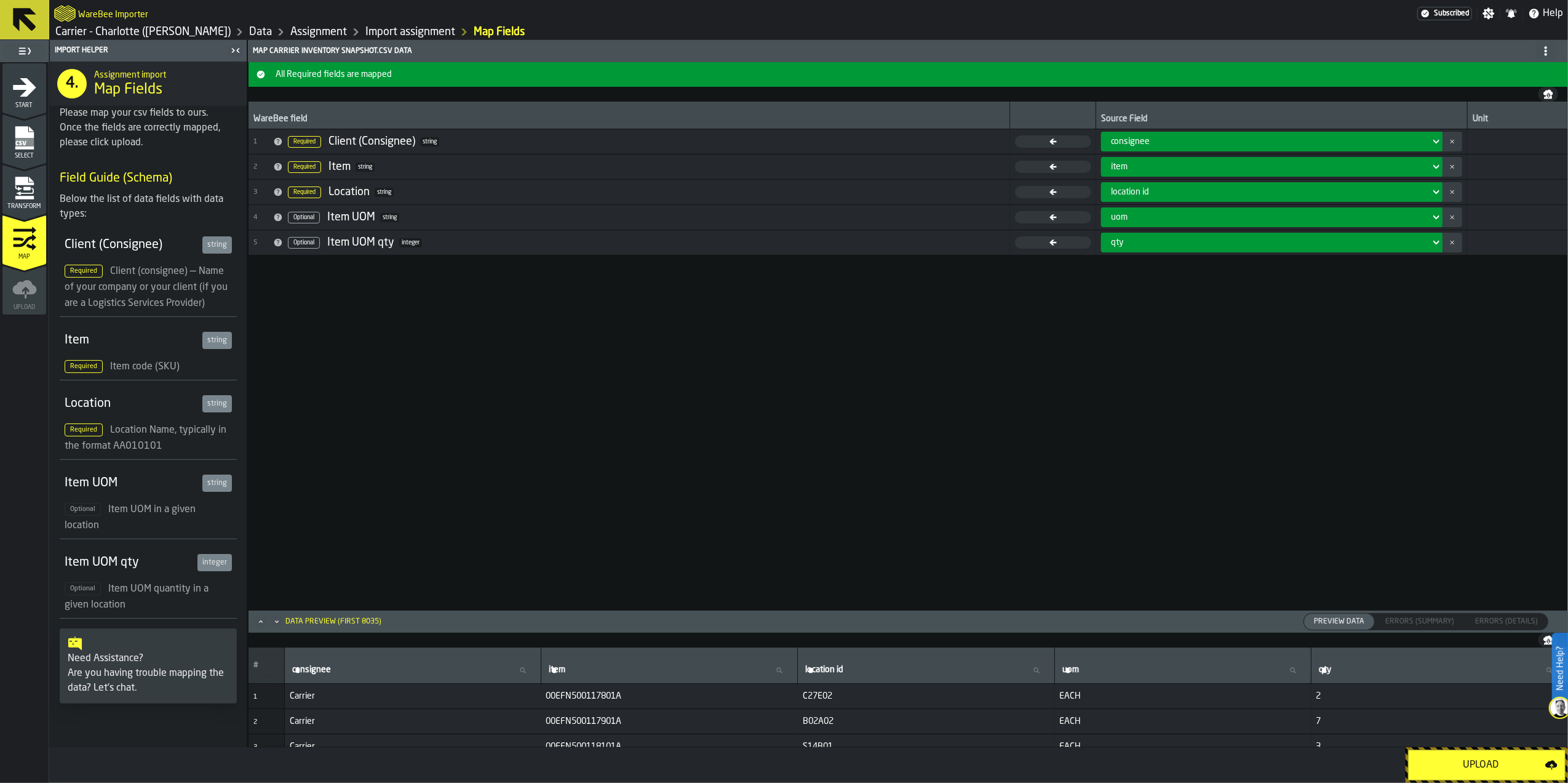
click at [1122, 459] on div "WareBee field Source Field Unit 1 Required Client (Consignee) string consignee …" at bounding box center [908, 355] width 1319 height 508
click at [31, 92] on icon "menu Start" at bounding box center [24, 87] width 24 height 24
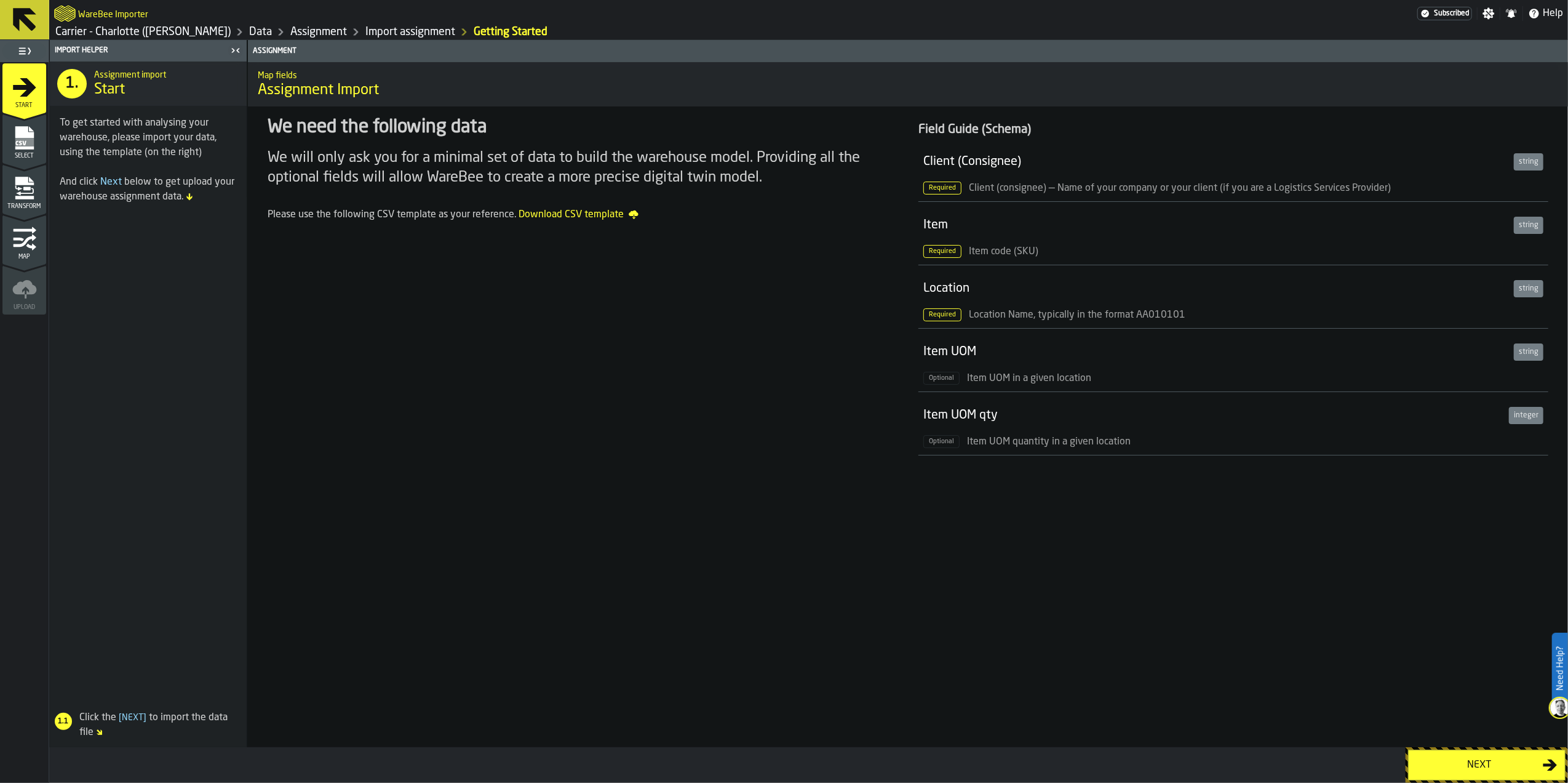
click at [35, 128] on icon "menu Select" at bounding box center [24, 138] width 24 height 24
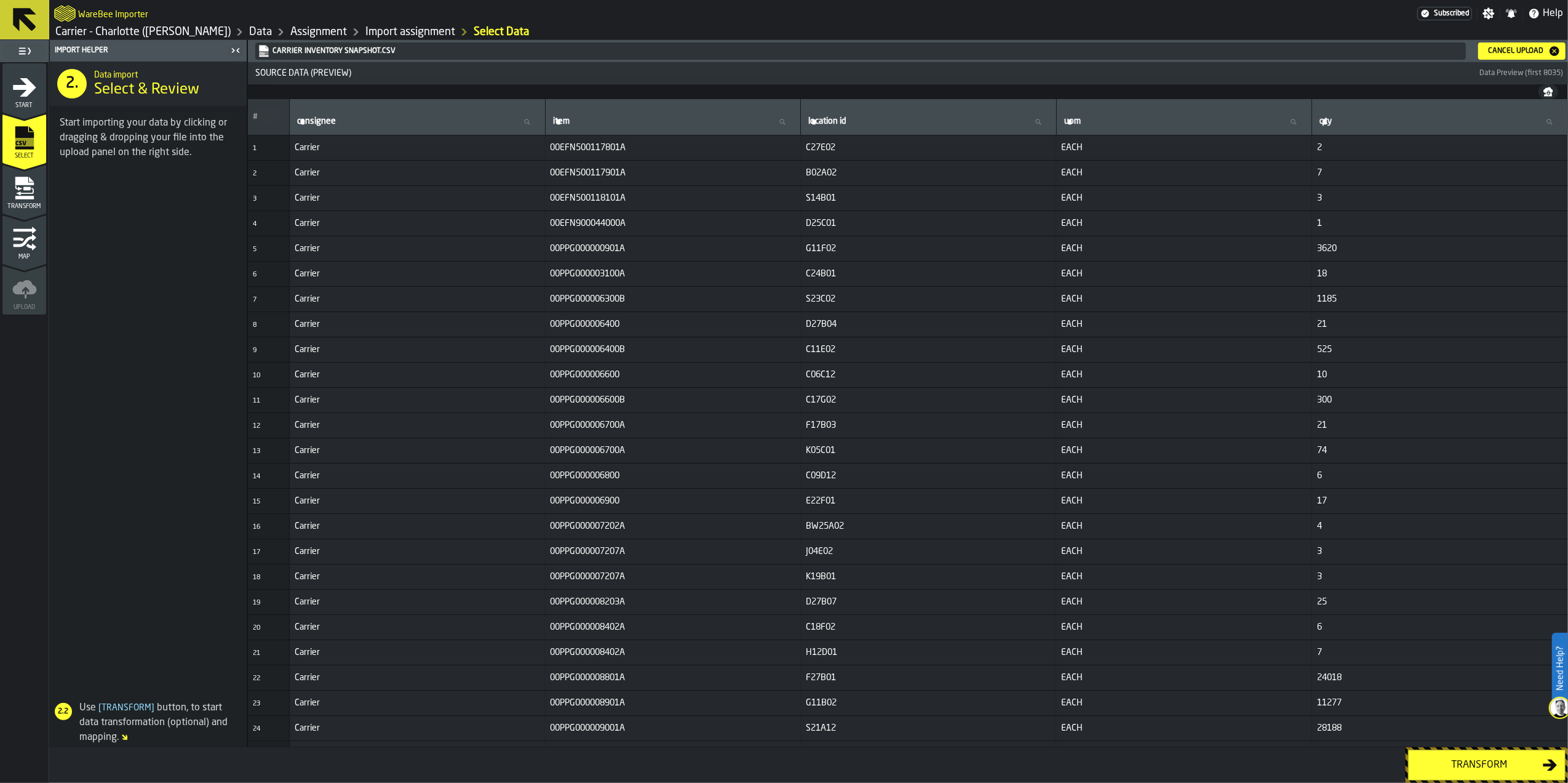
click at [1492, 42] on button "Cancel Upload" at bounding box center [1521, 51] width 87 height 17
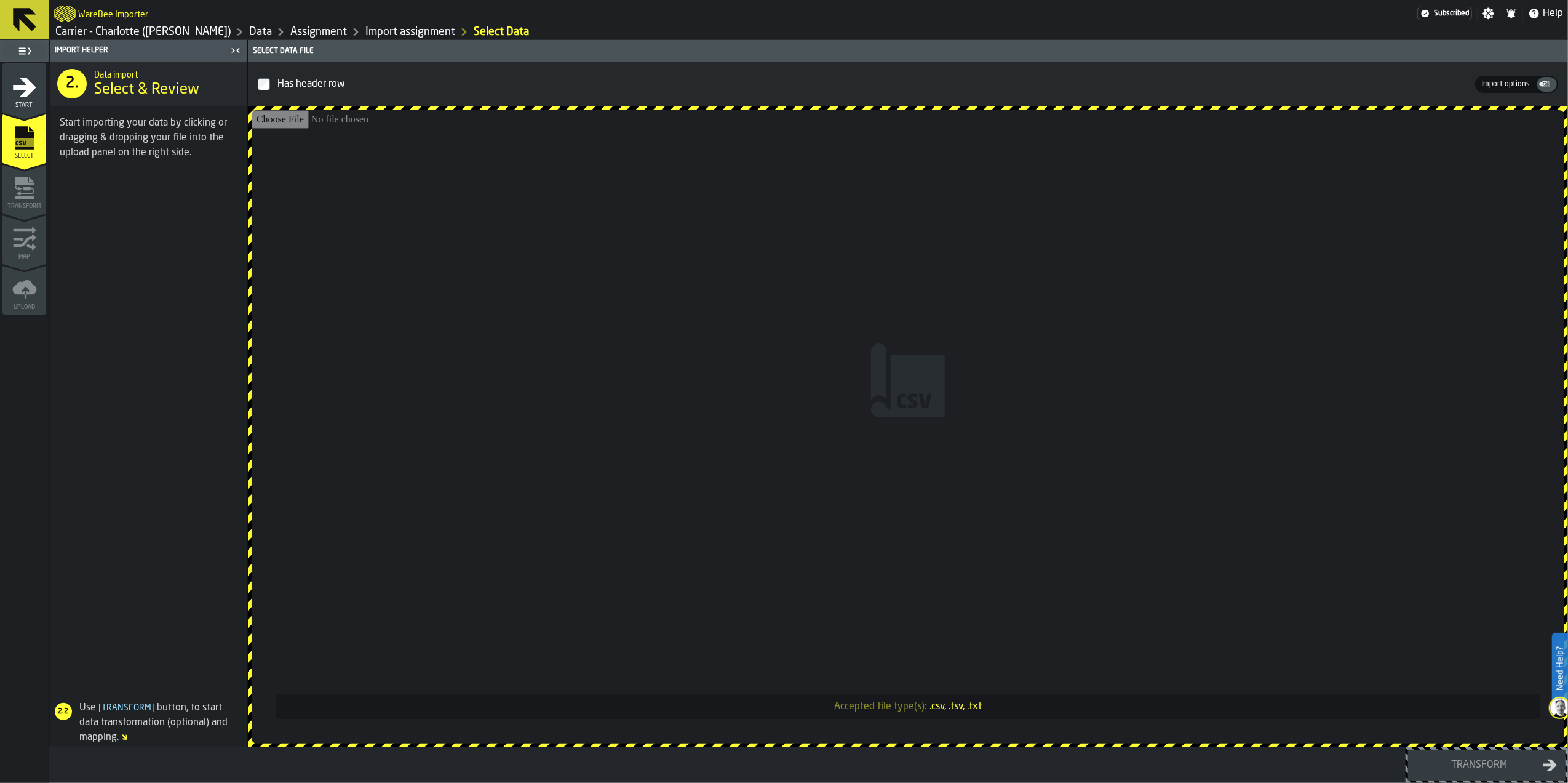
click at [972, 341] on input "Accepted file type(s): .csv, .tsv, .txt" at bounding box center [907, 426] width 1313 height 634
type input "**********"
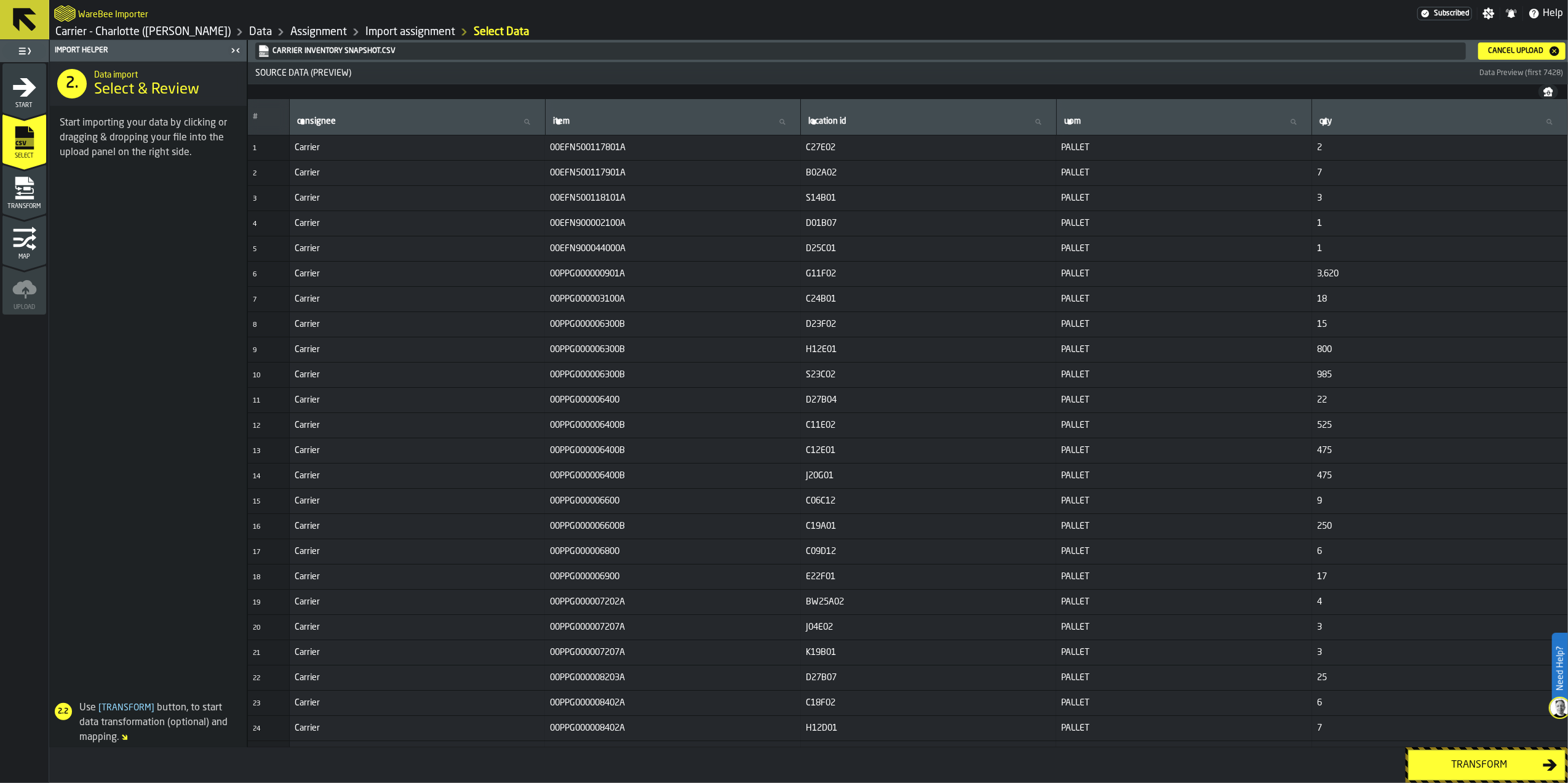
click at [1486, 768] on div "Transform" at bounding box center [1479, 765] width 127 height 15
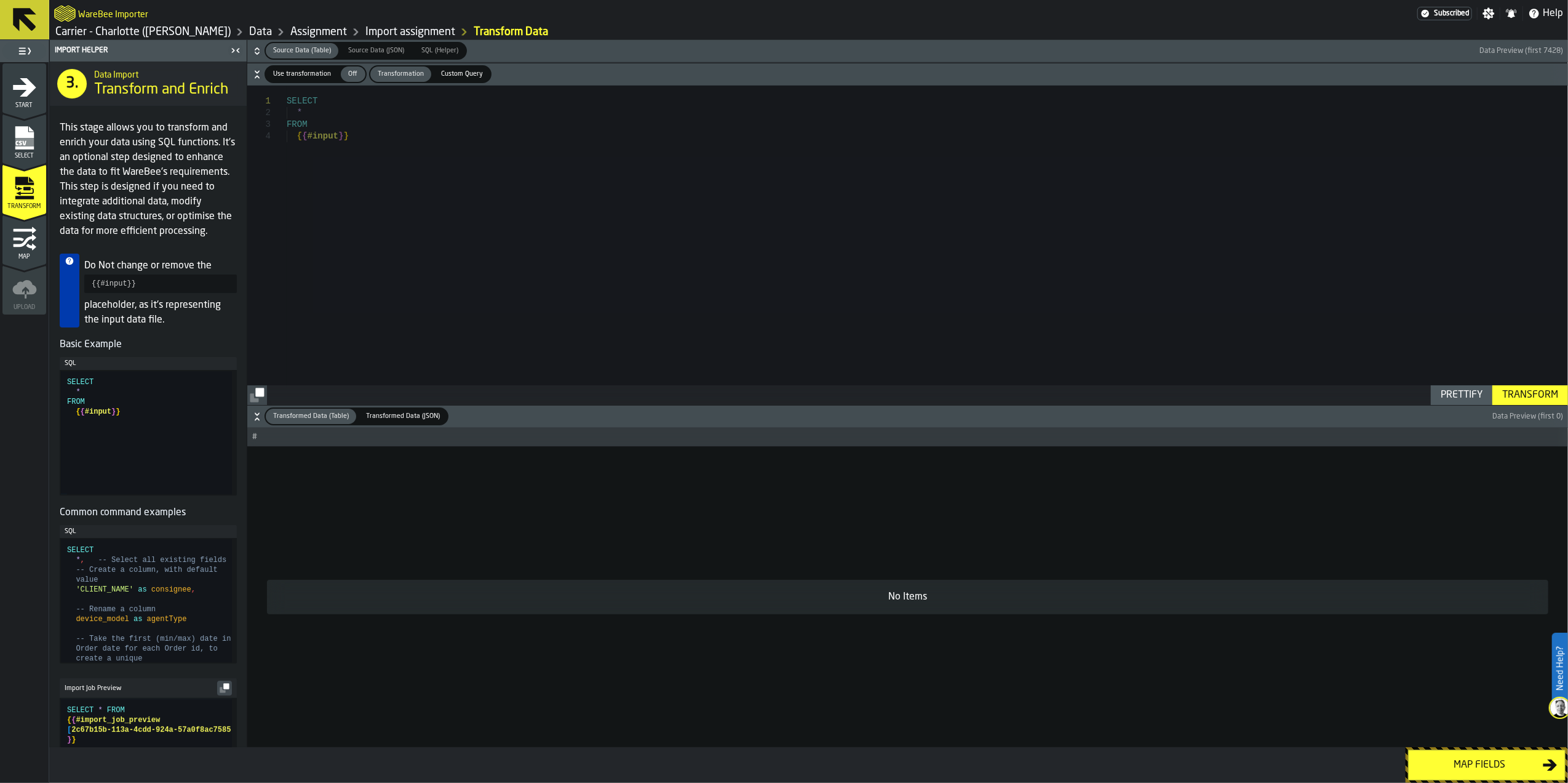
click at [292, 75] on span "Use transformation" at bounding box center [302, 73] width 68 height 10
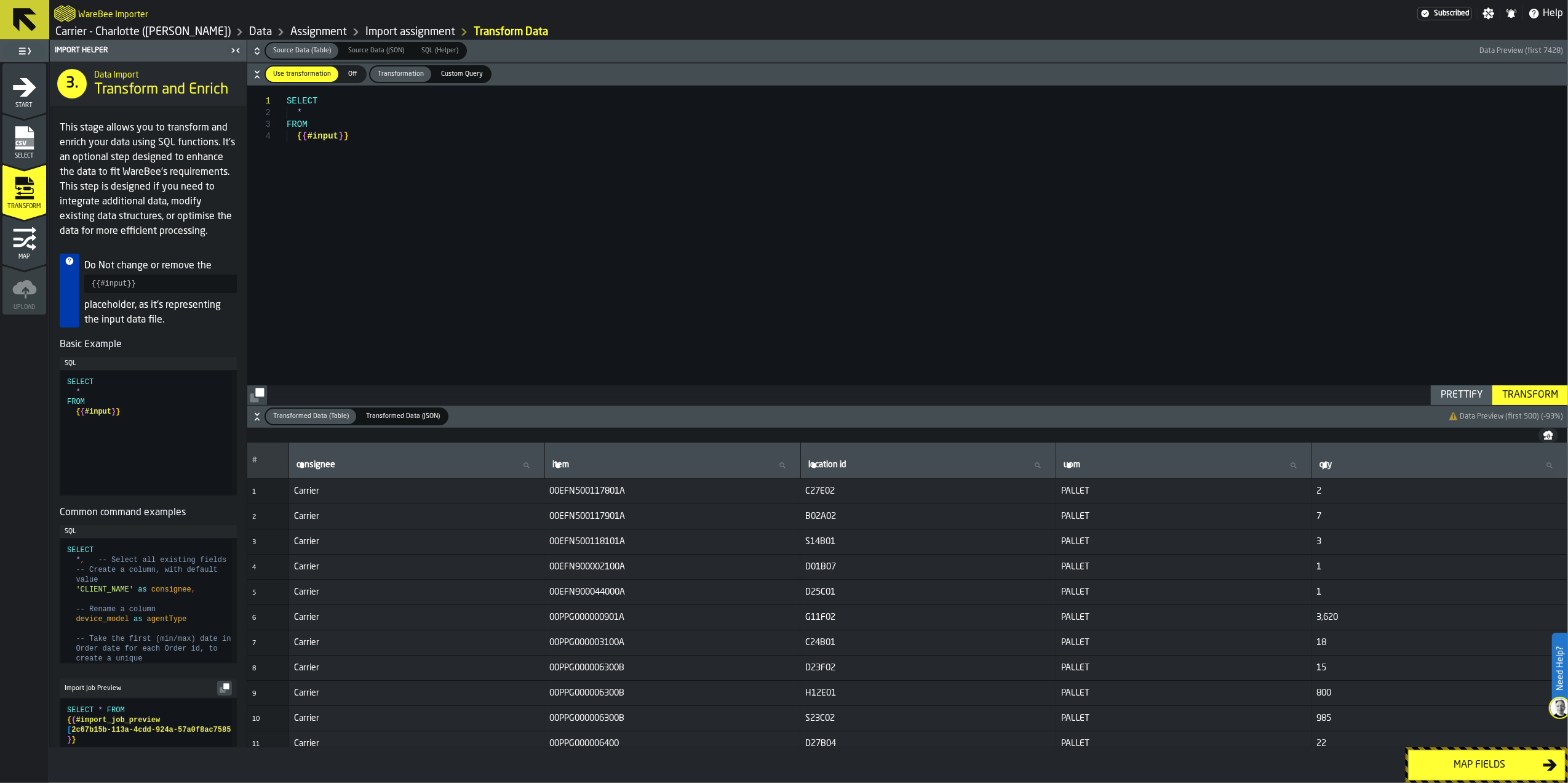
click at [448, 72] on span "Custom Query" at bounding box center [462, 73] width 52 height 10
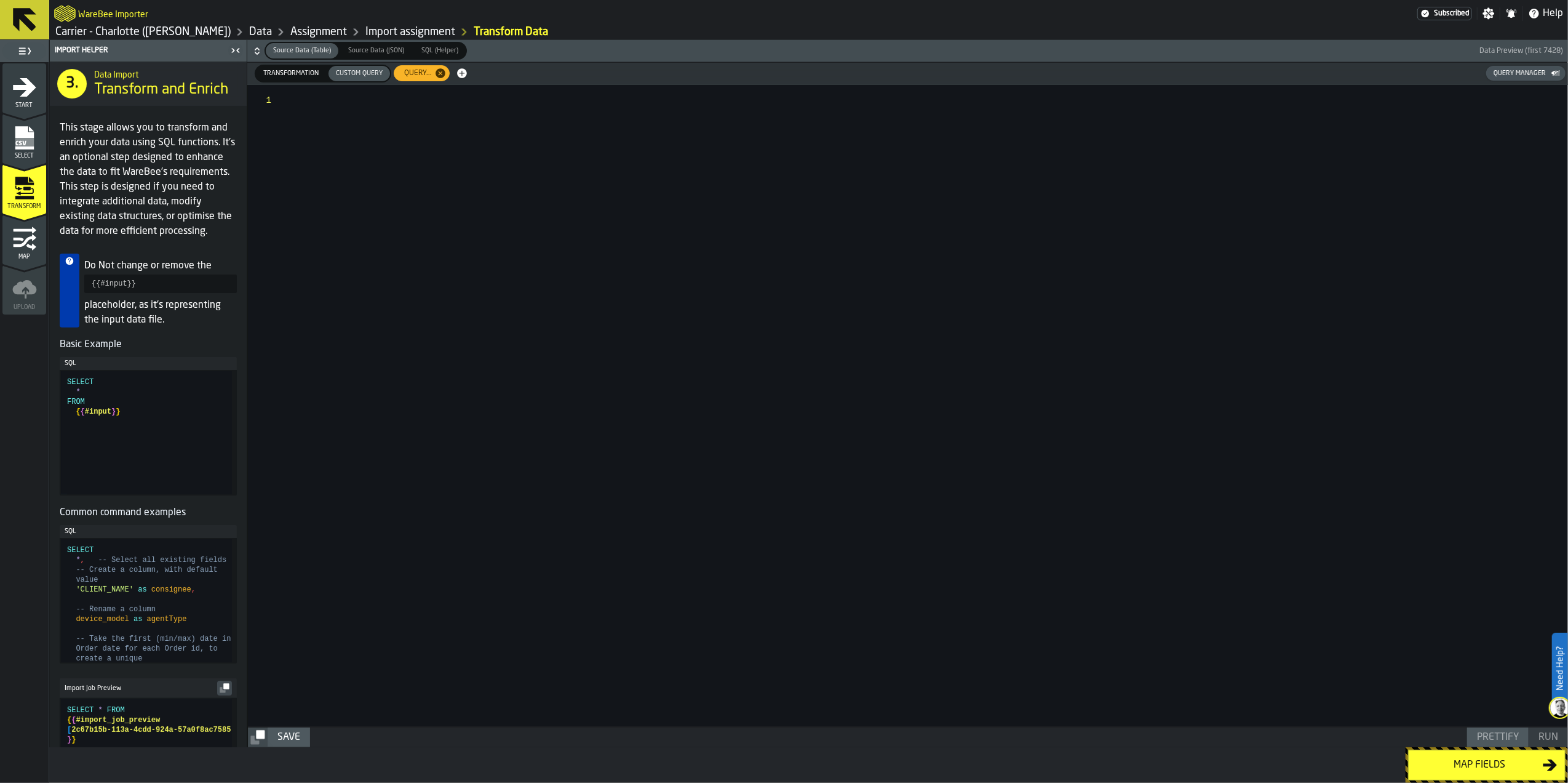
click at [385, 74] on span "Custom Query" at bounding box center [359, 73] width 56 height 10
click at [436, 72] on icon "button-" at bounding box center [440, 73] width 9 height 9
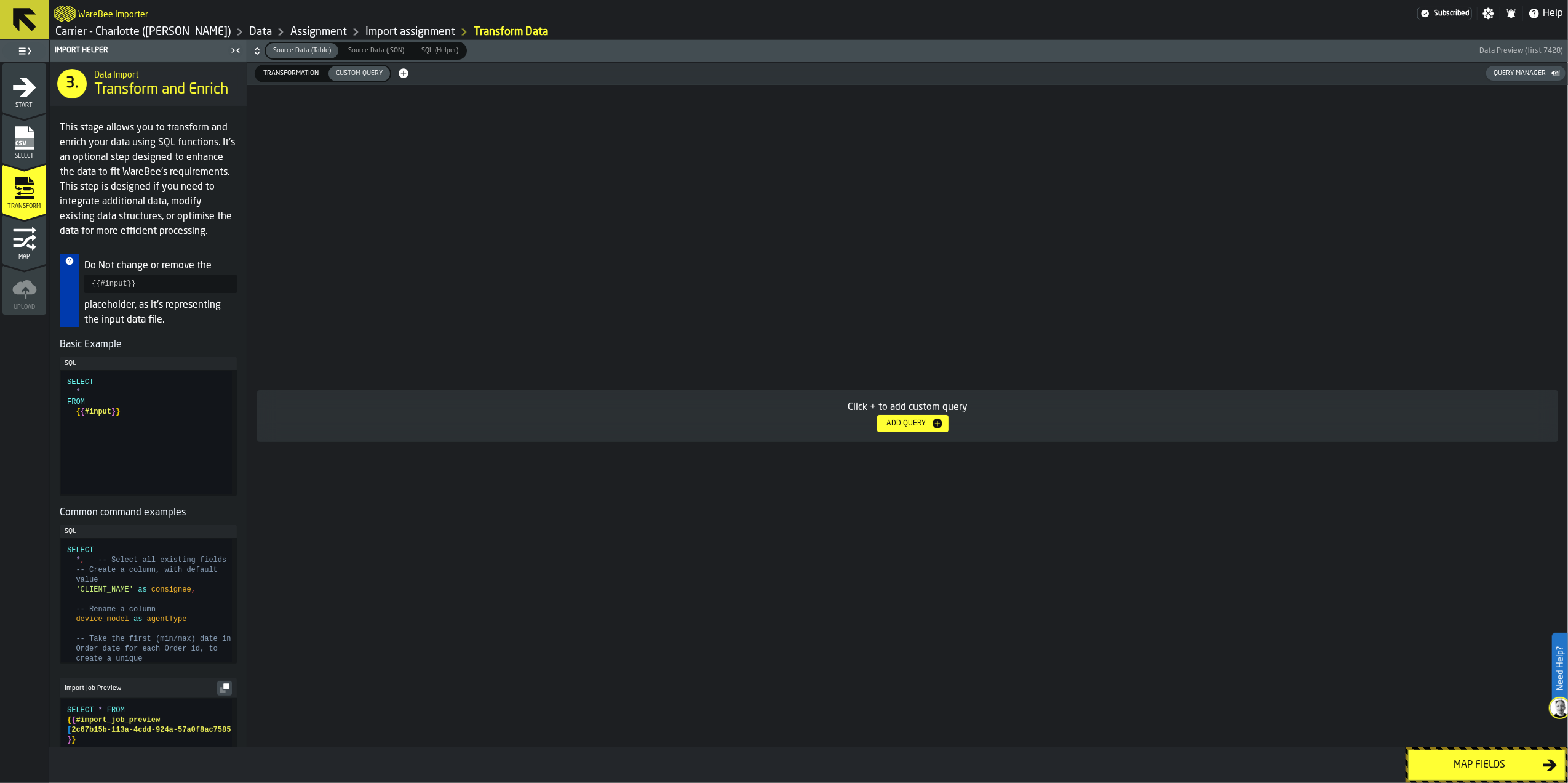
click at [281, 79] on span "Transformation" at bounding box center [290, 73] width 65 height 10
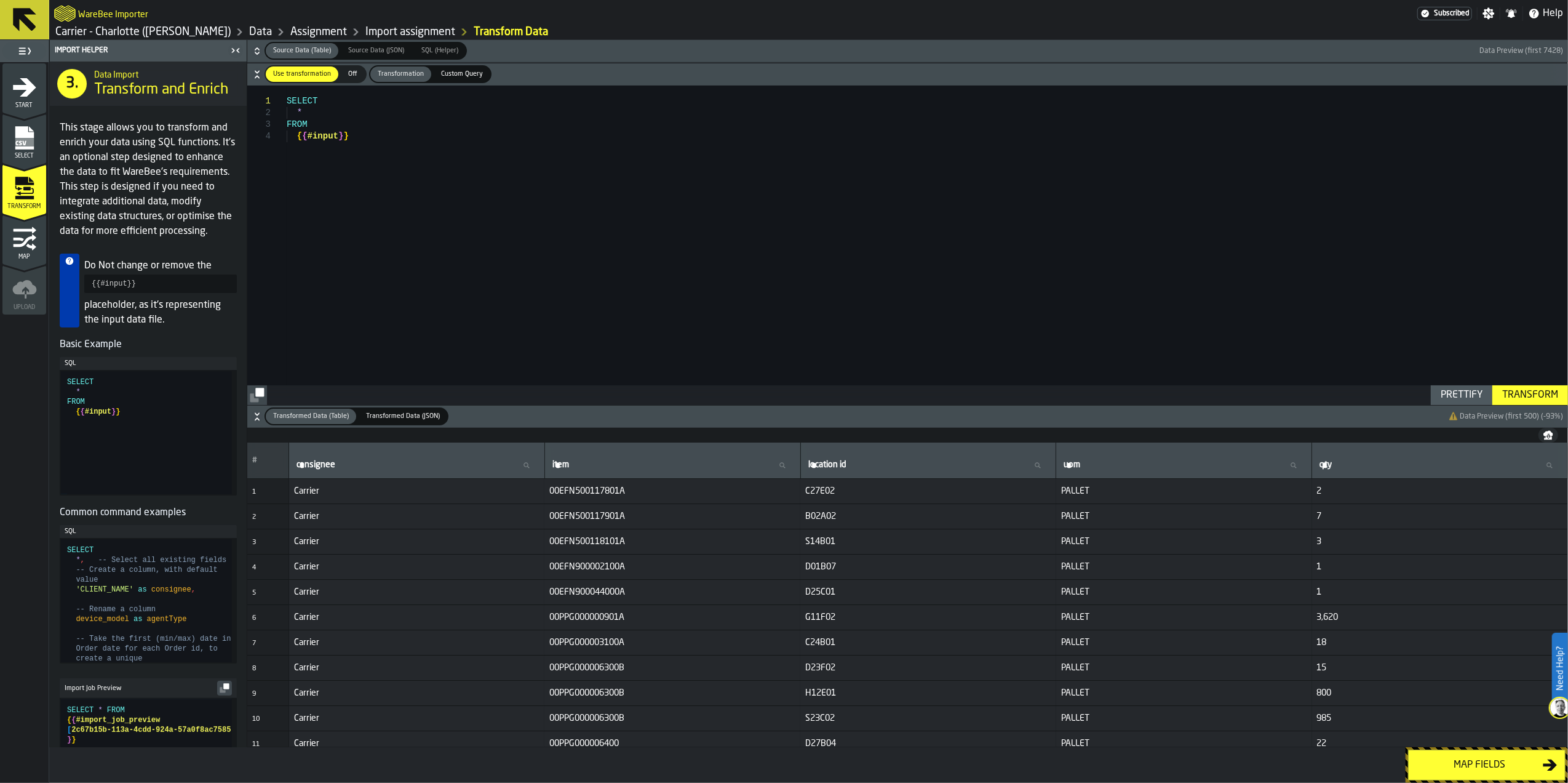
click at [1499, 764] on div "Map fields" at bounding box center [1479, 765] width 127 height 15
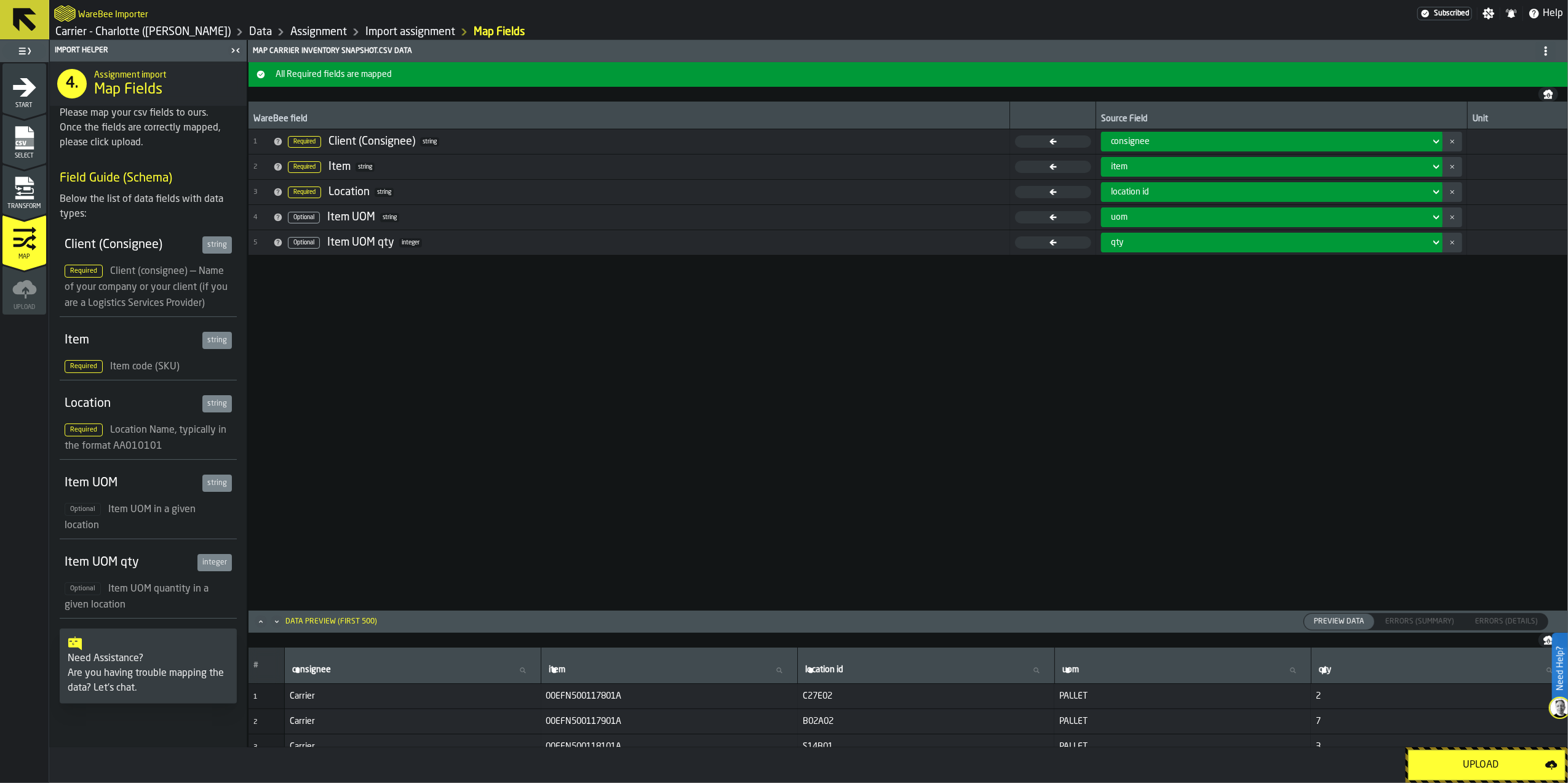
click at [1494, 768] on div "Upload" at bounding box center [1481, 765] width 129 height 15
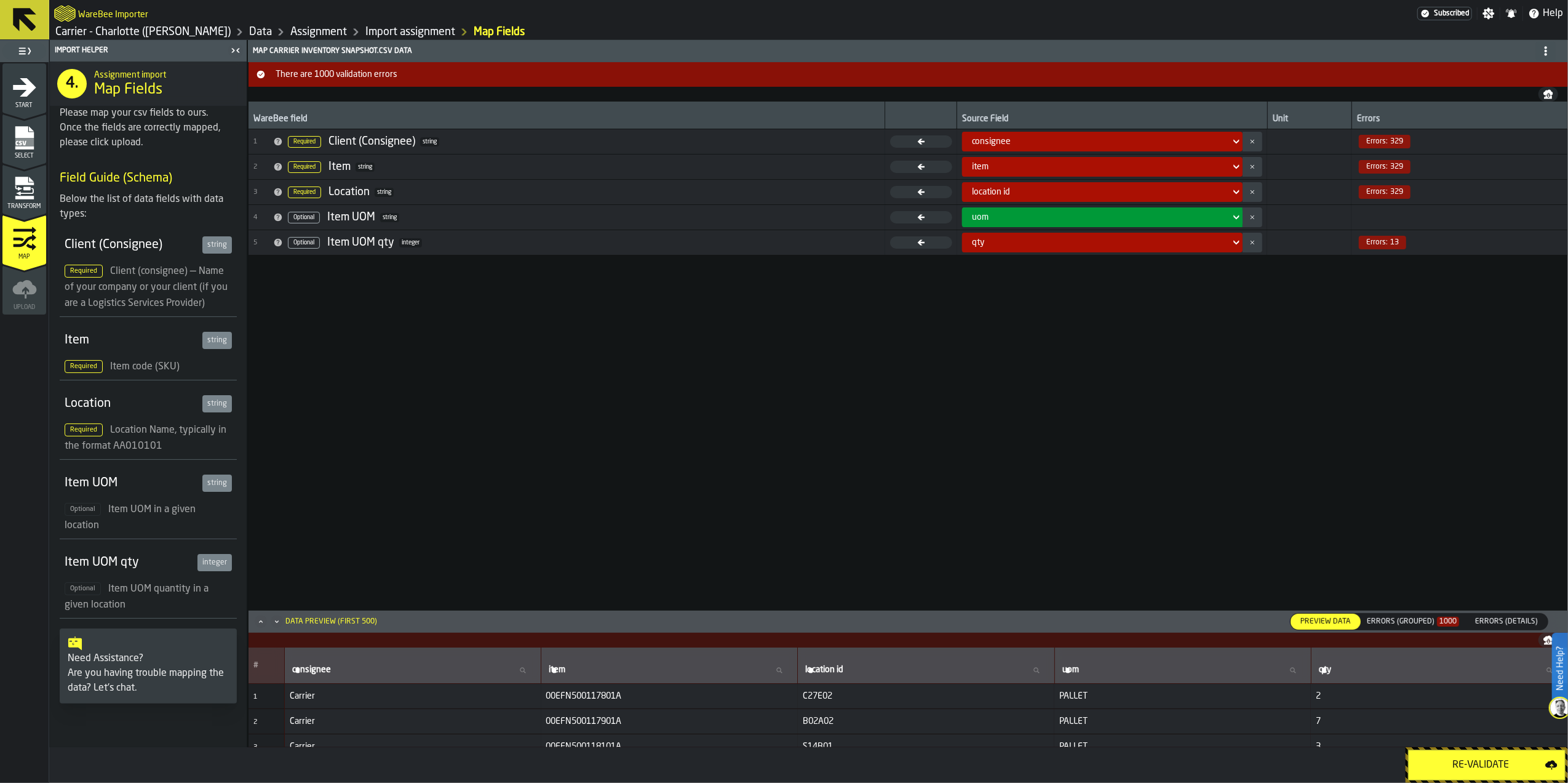
click at [1415, 620] on div "Errors (Grouped) 1000" at bounding box center [1413, 622] width 92 height 8
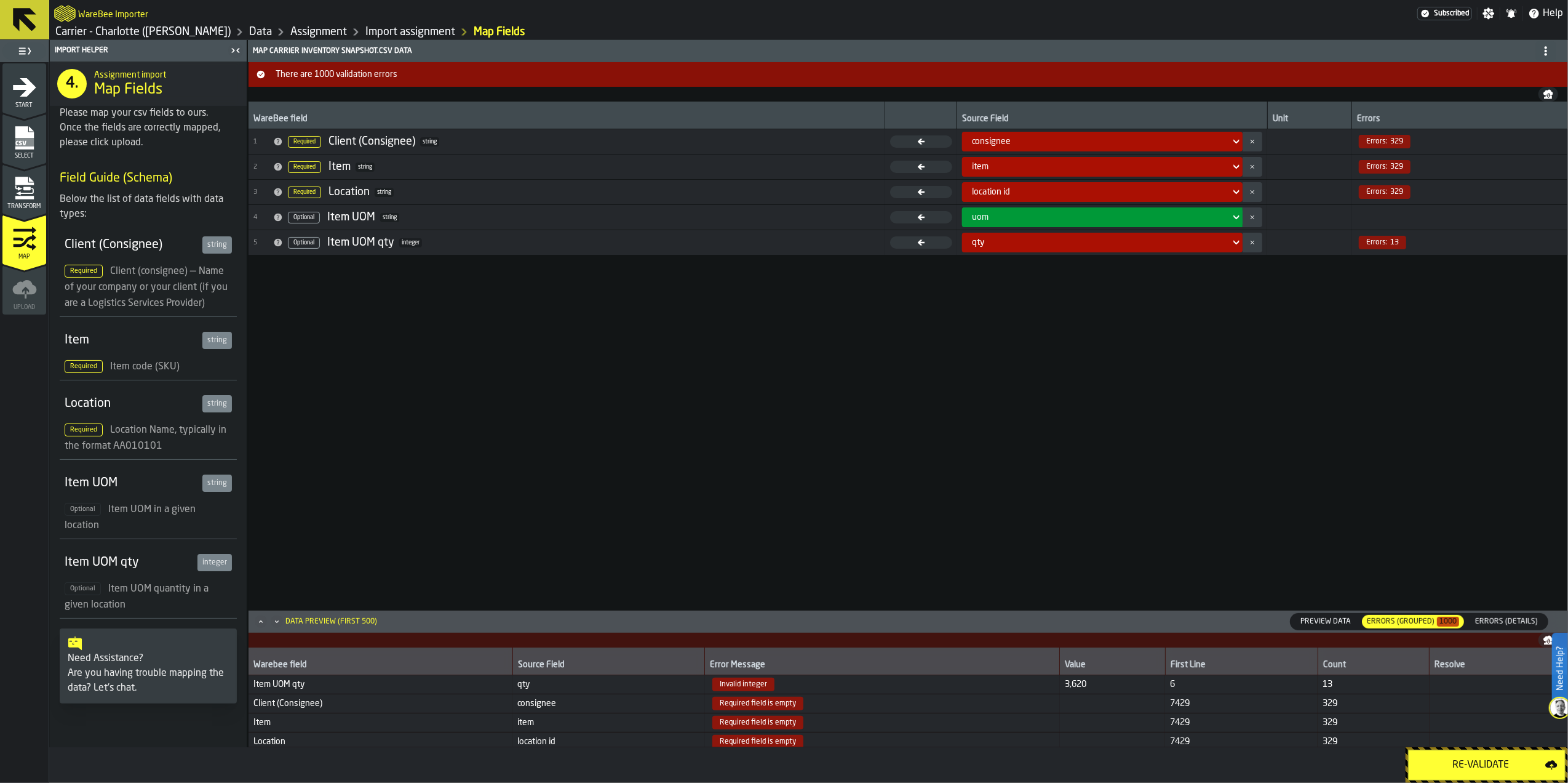
click at [1122, 191] on div "location id" at bounding box center [1099, 192] width 253 height 9
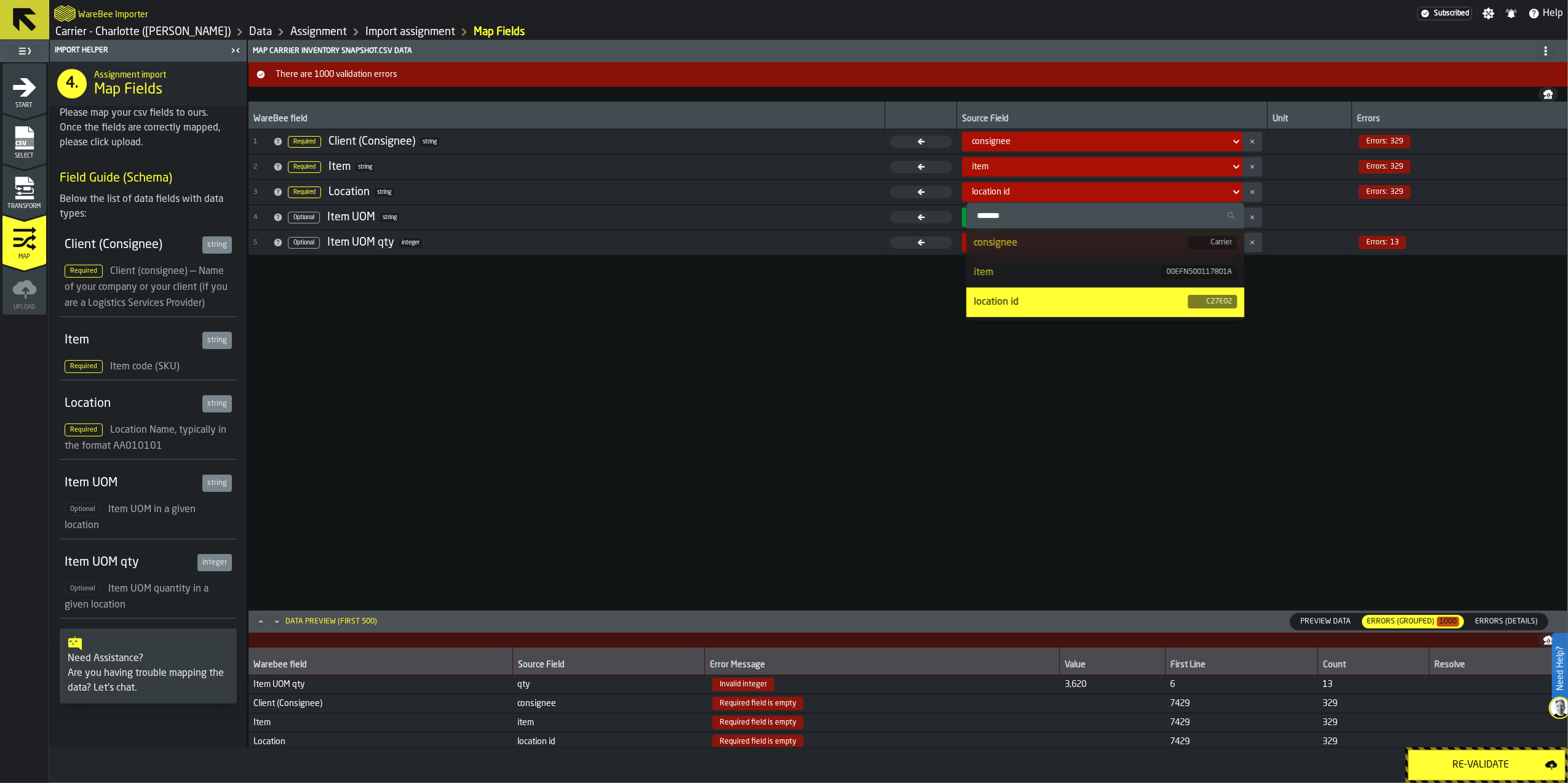
click at [1122, 191] on div "location id" at bounding box center [1099, 192] width 253 height 9
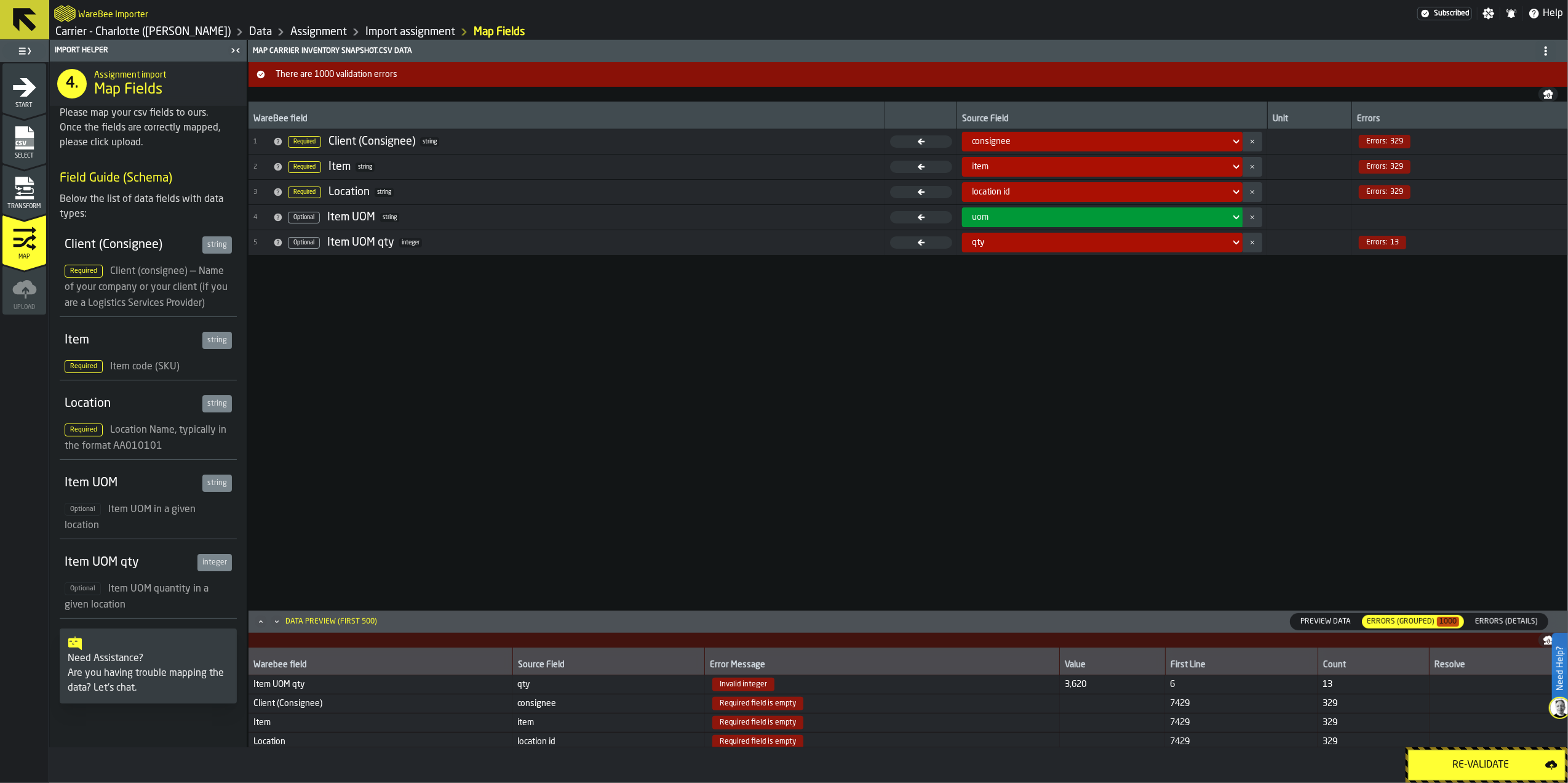
click at [1509, 619] on span "Errors (Details)" at bounding box center [1506, 622] width 72 height 11
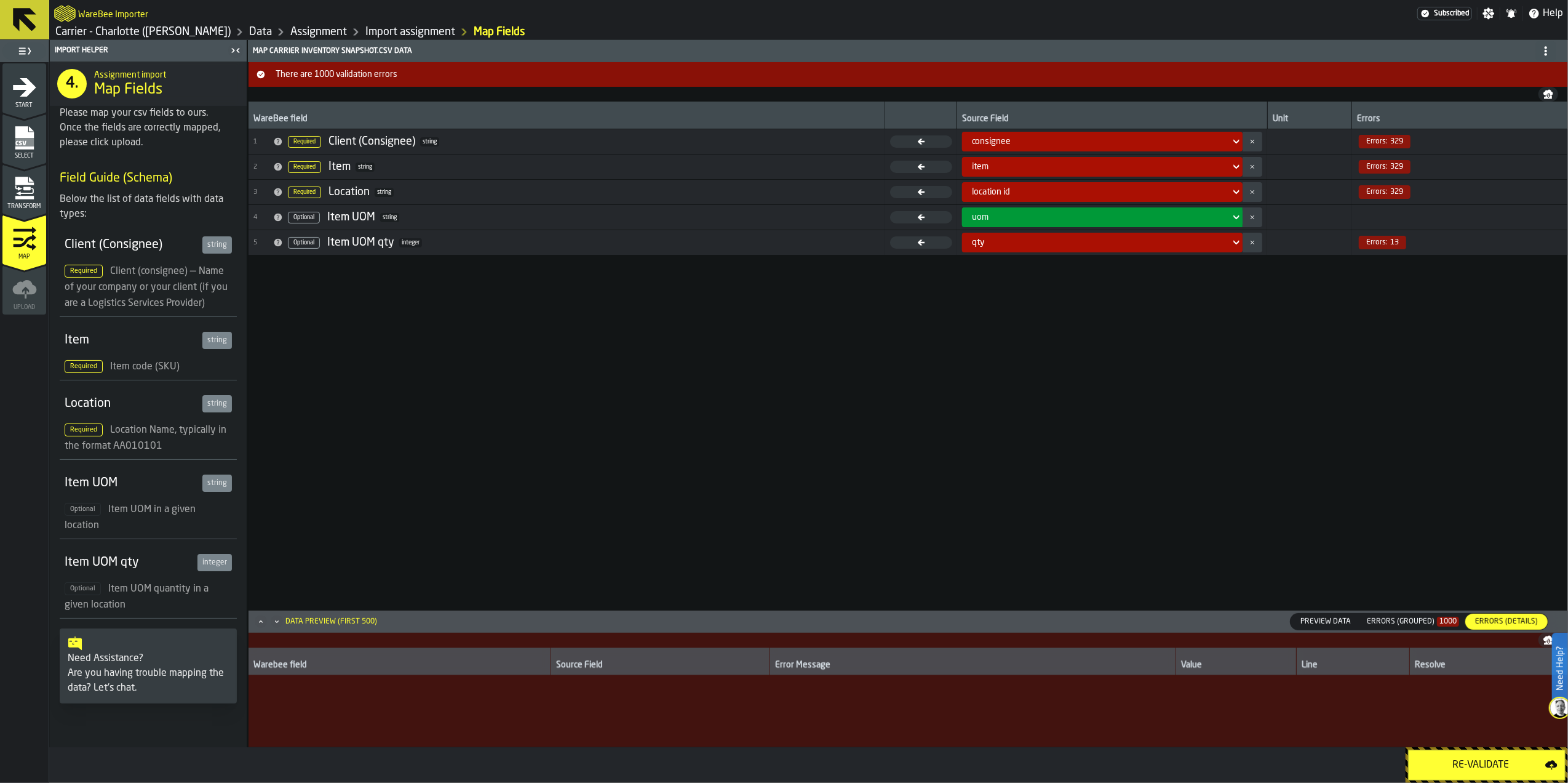
scroll to position [17634, 0]
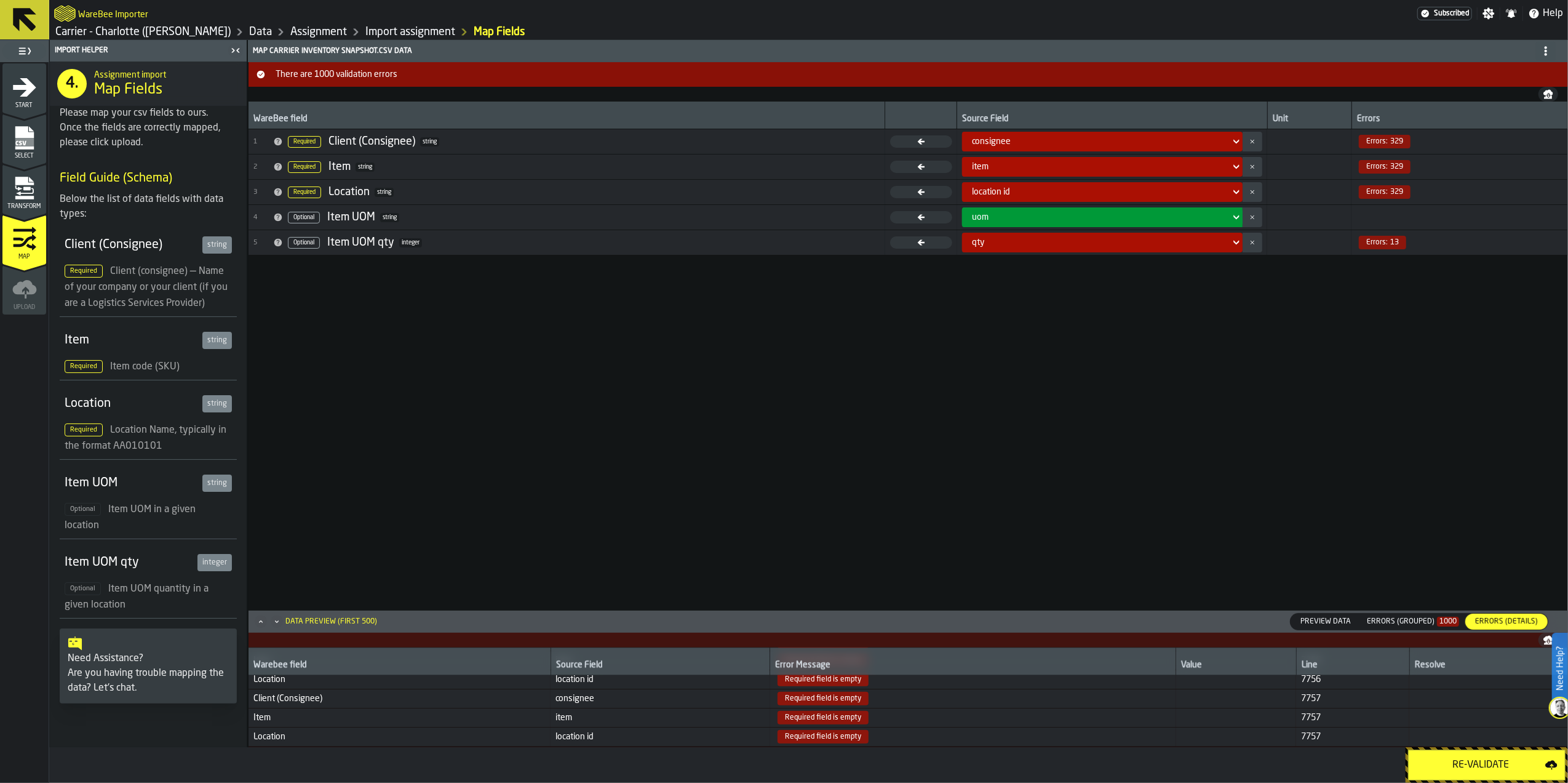
click at [28, 136] on icon "menu Select" at bounding box center [24, 137] width 19 height 23
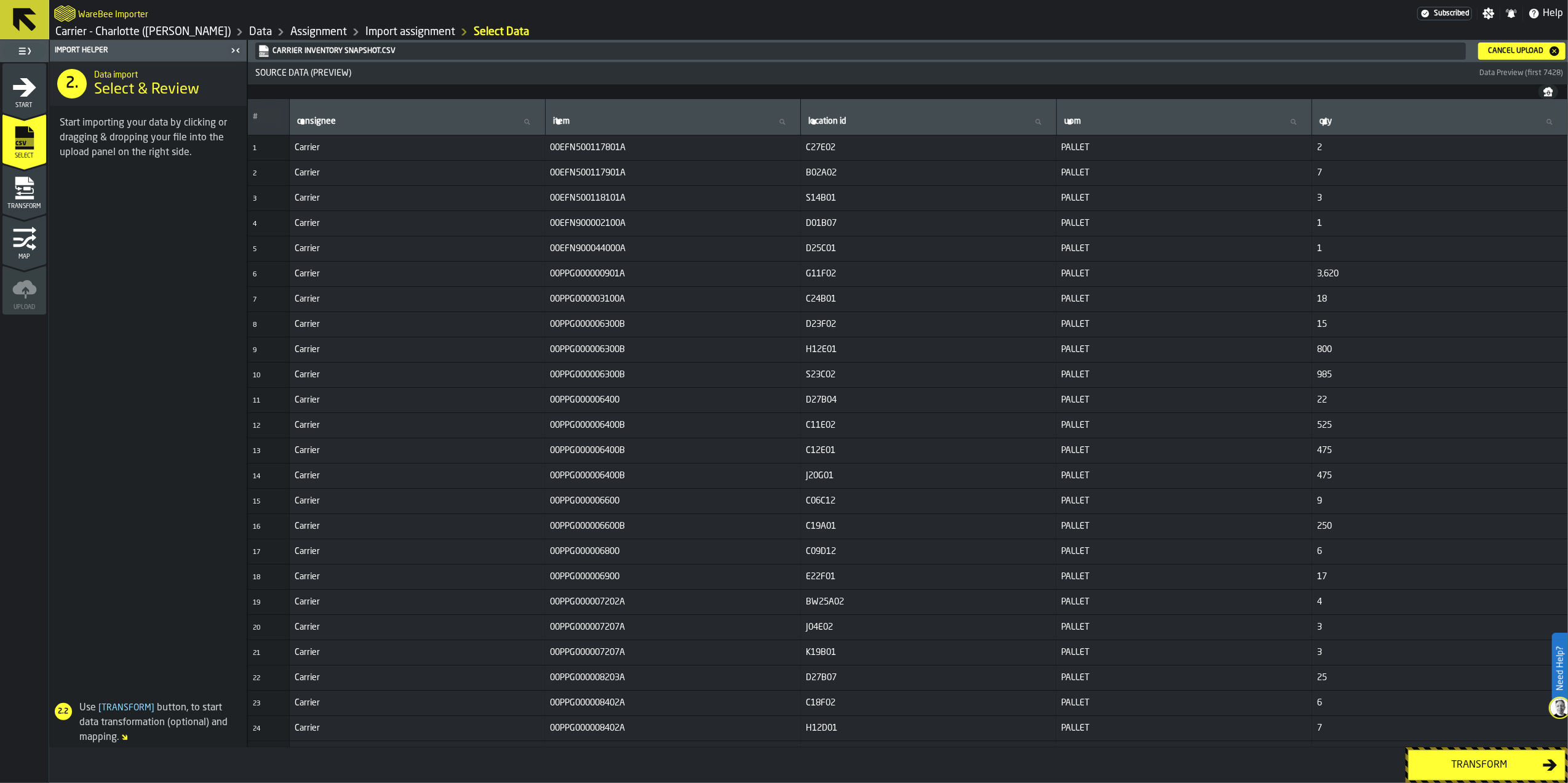
click at [1491, 53] on div "Cancel Upload" at bounding box center [1515, 51] width 65 height 8
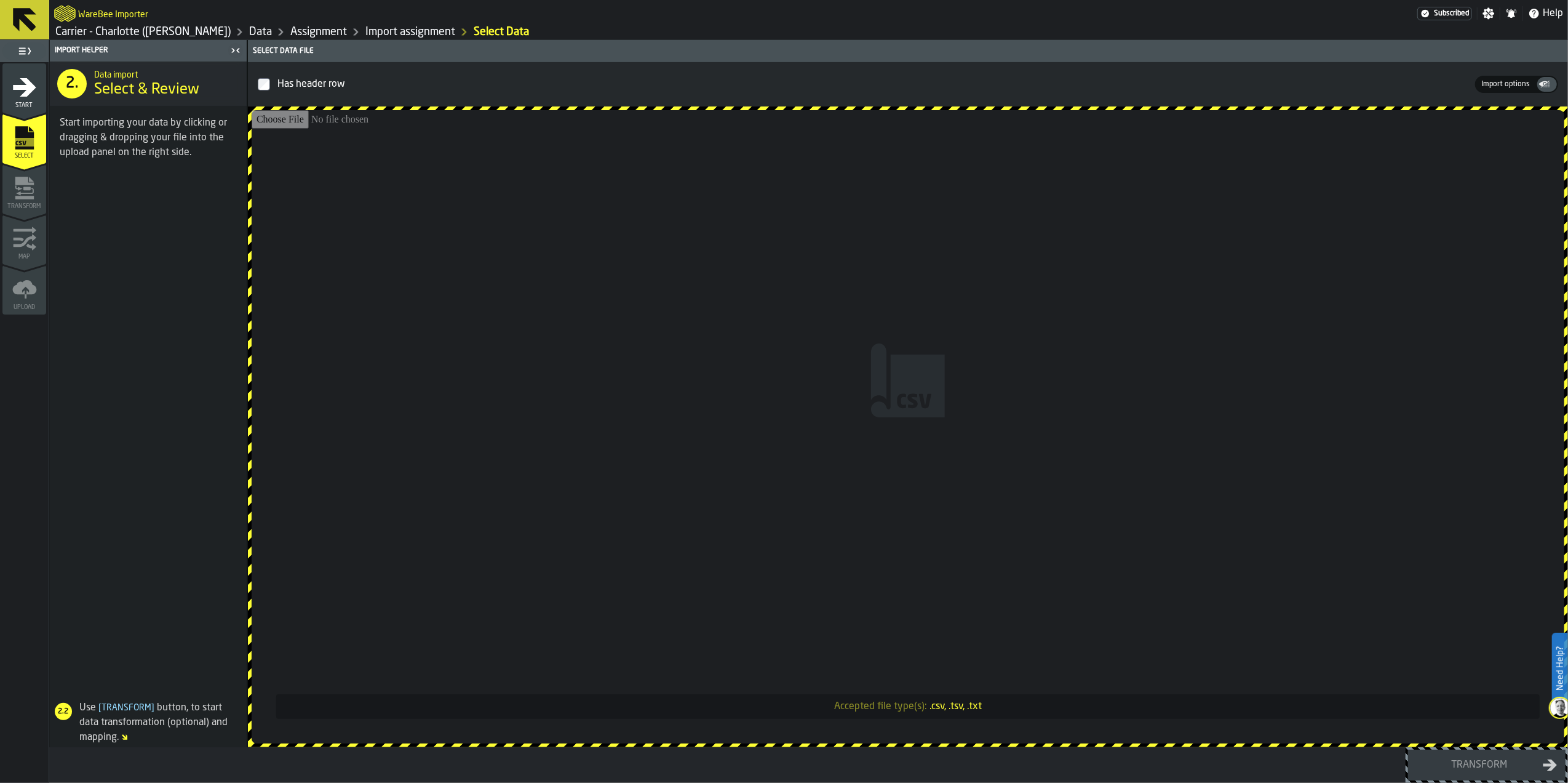
click at [889, 359] on input "Accepted file type(s): .csv, .tsv, .txt" at bounding box center [907, 426] width 1313 height 634
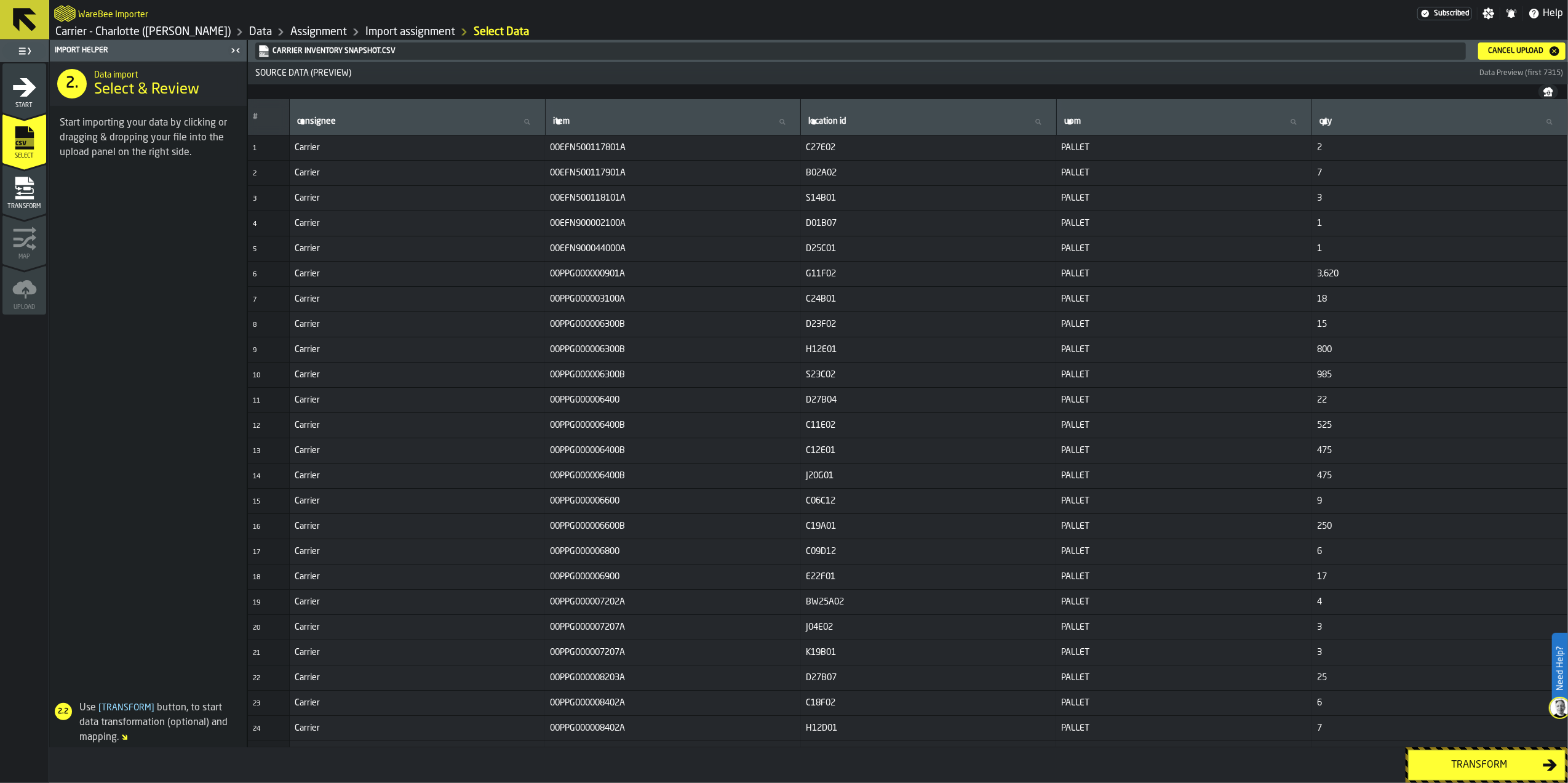
click at [1474, 763] on div "Transform" at bounding box center [1479, 765] width 127 height 15
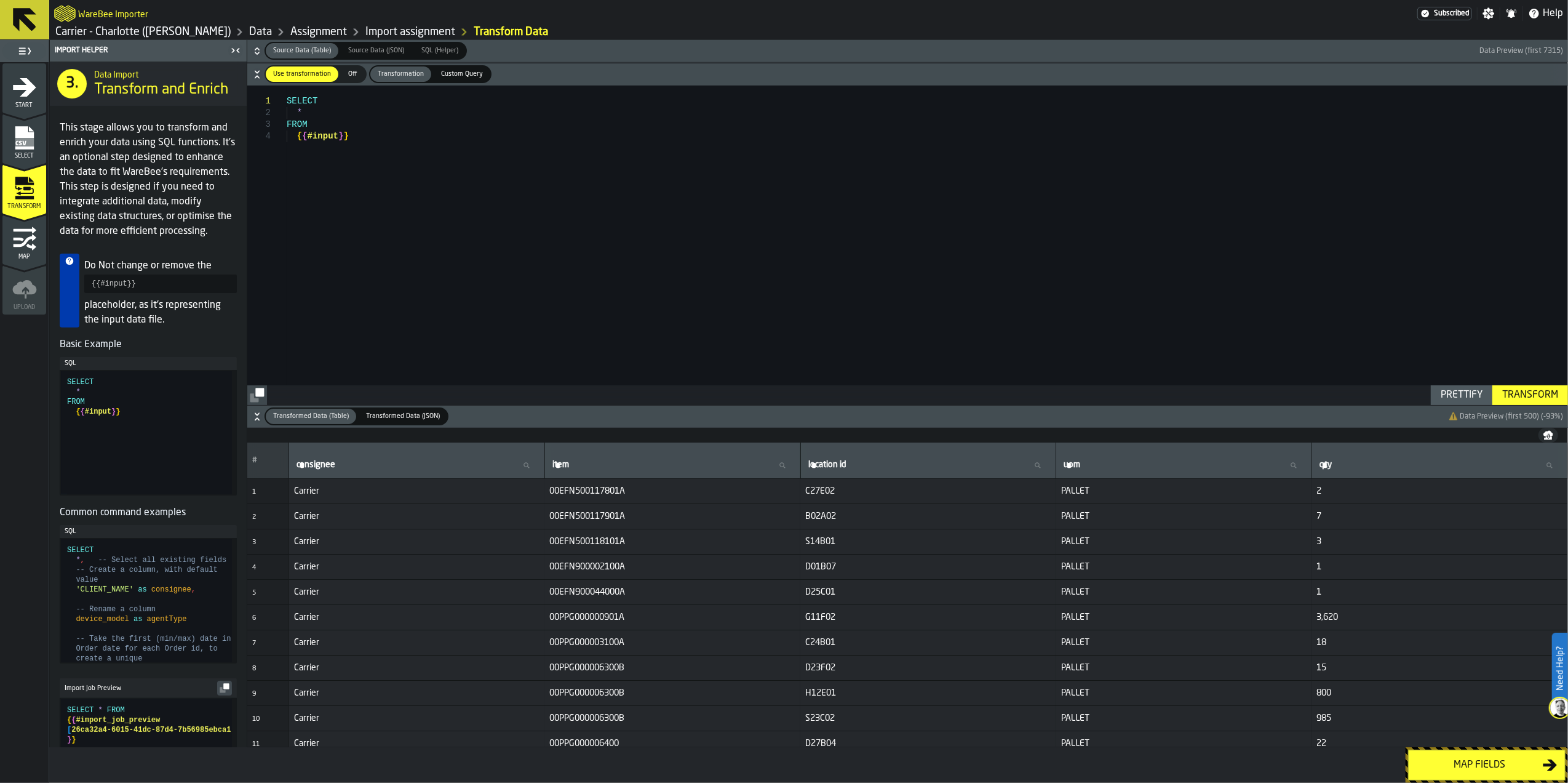
click at [1474, 763] on div "Map fields" at bounding box center [1479, 765] width 127 height 15
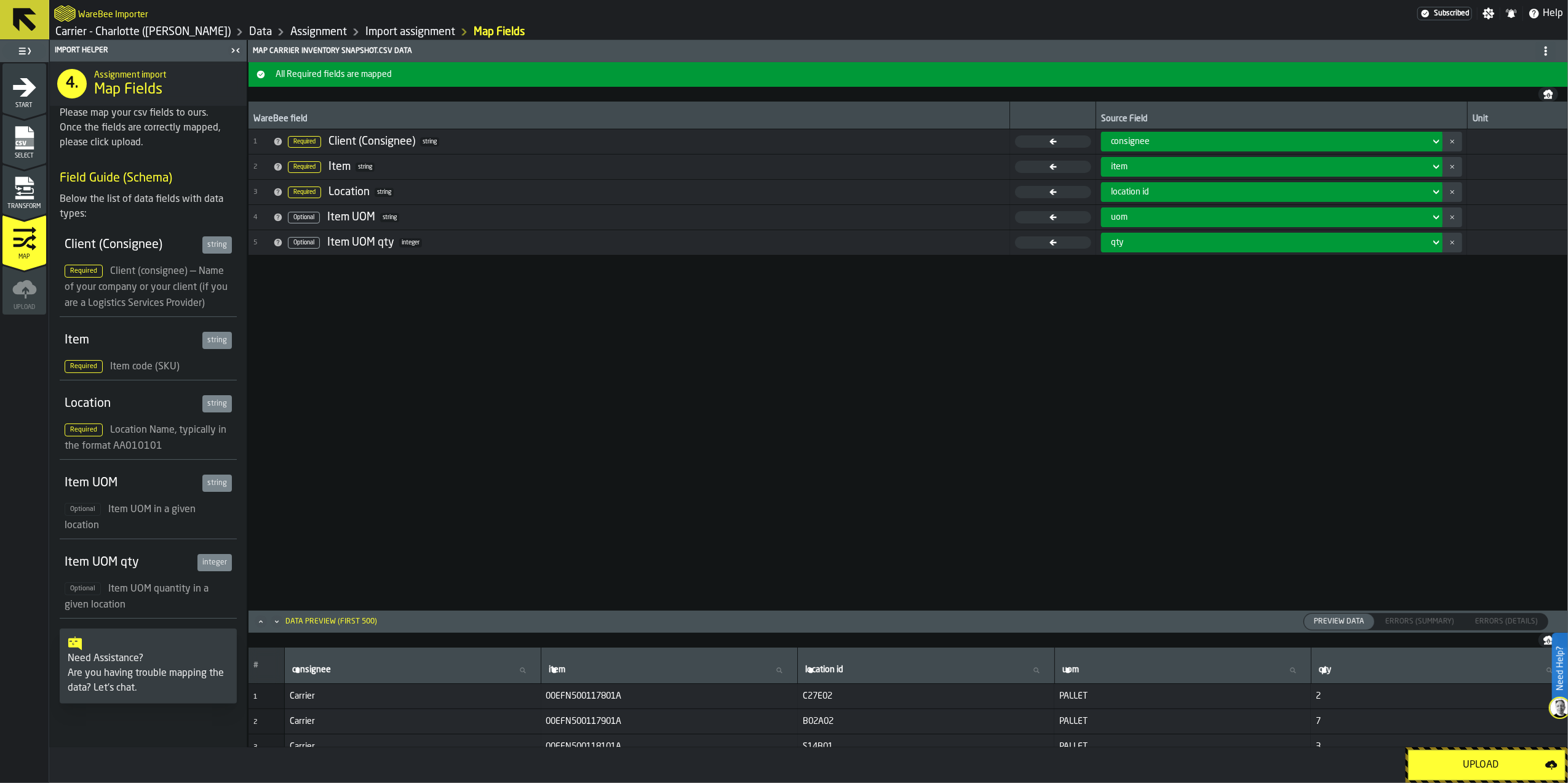
click at [1474, 763] on div "Upload" at bounding box center [1481, 765] width 129 height 15
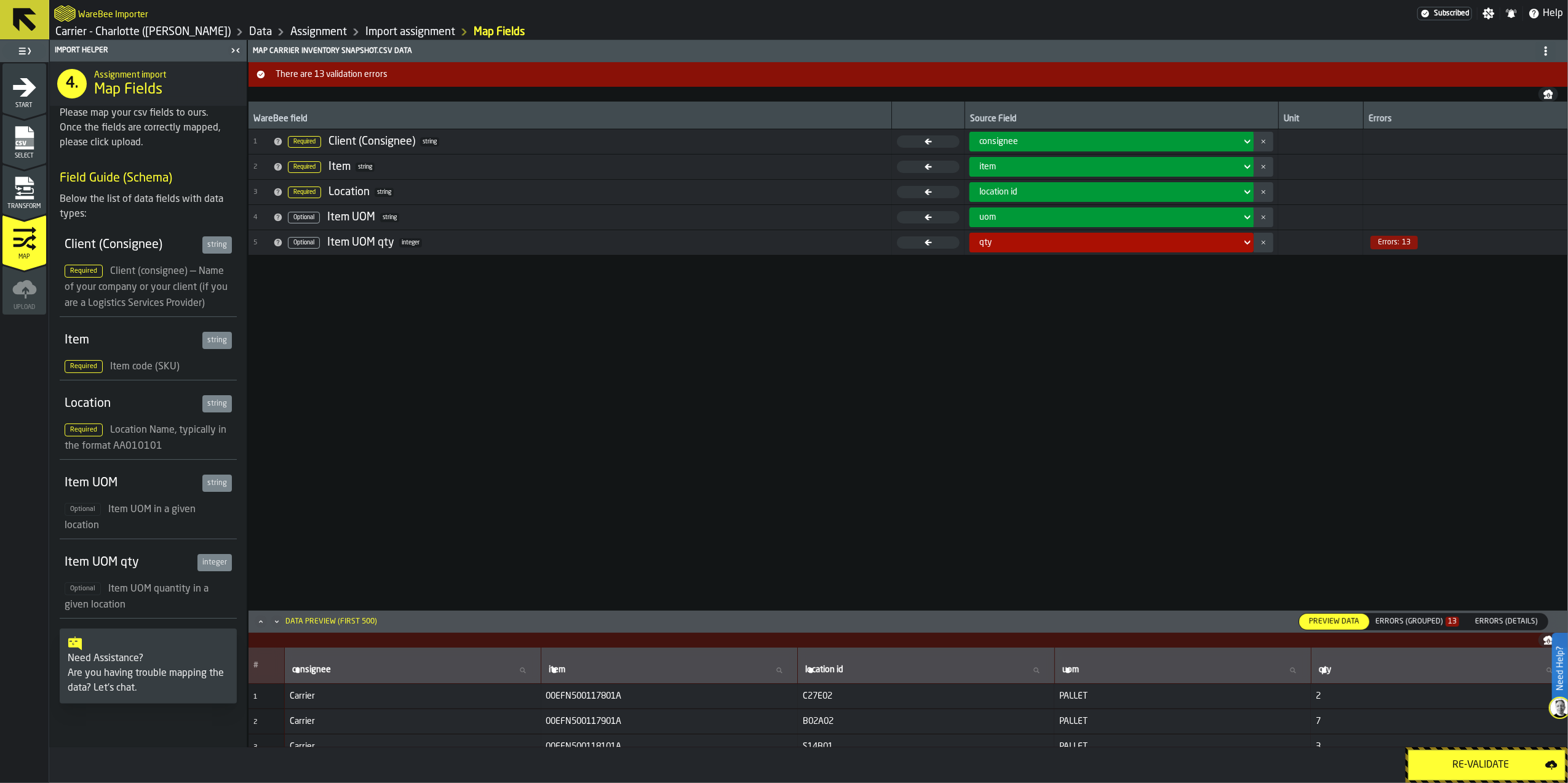
click at [1436, 622] on div "Errors (Grouped) 13" at bounding box center [1417, 622] width 84 height 8
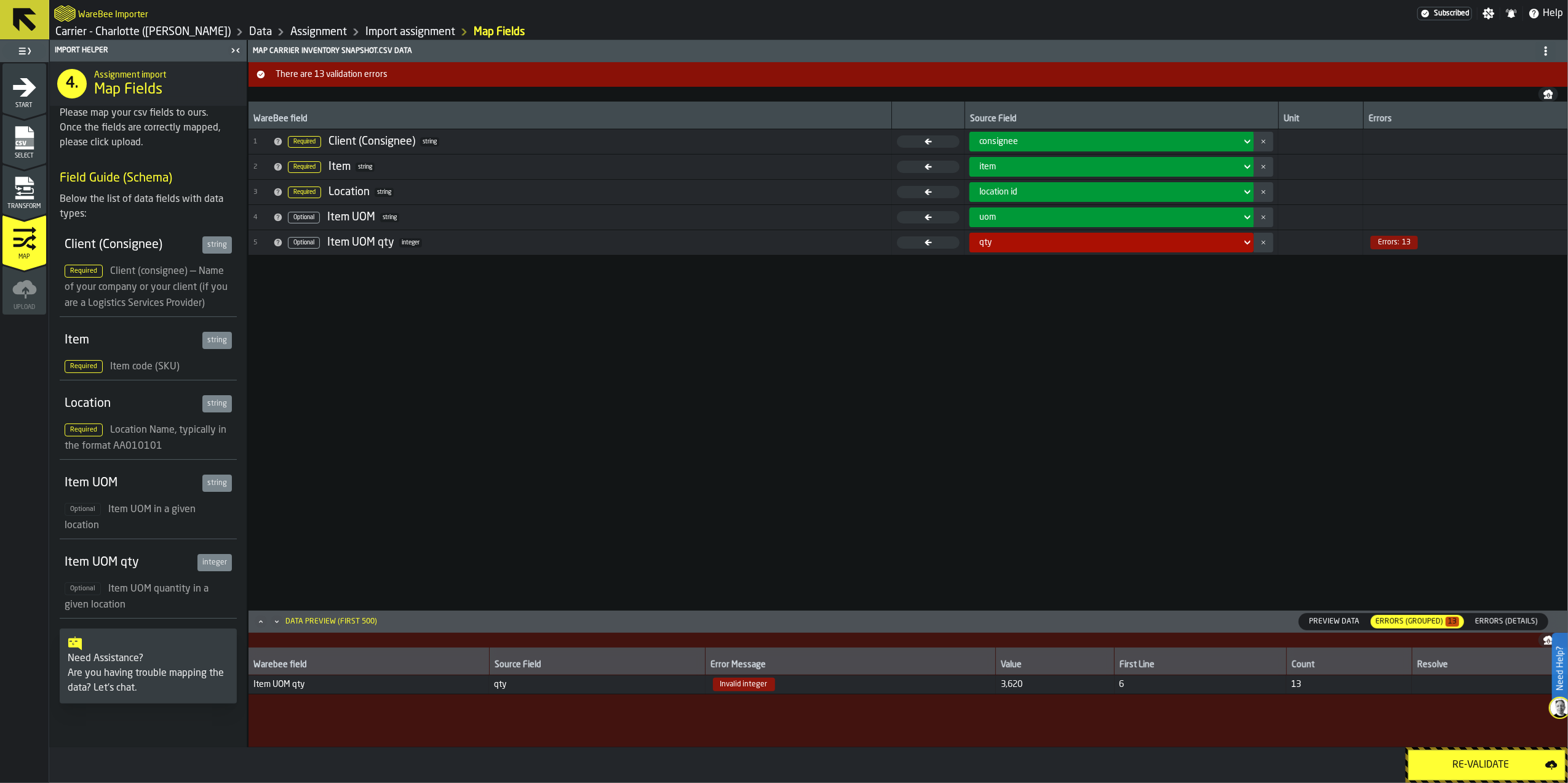
click at [1501, 611] on header "Data Preview (first 500) Preview Data Preview Data Errors (Grouped) 13 Errors (…" at bounding box center [908, 622] width 1319 height 23
click at [1499, 623] on span "Errors (Details)" at bounding box center [1506, 622] width 72 height 11
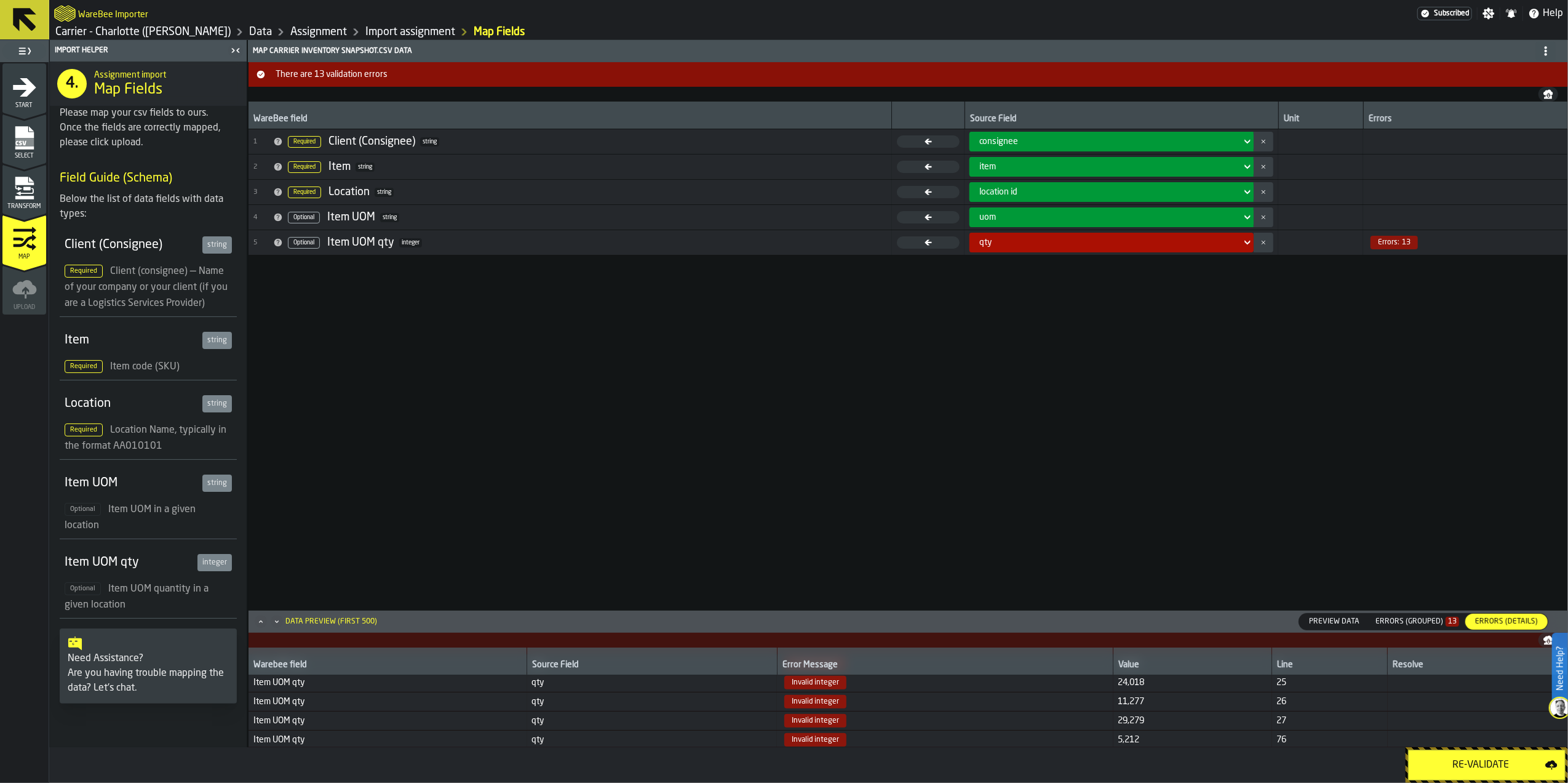
scroll to position [3, 0]
click at [1118, 438] on div "WareBee field Source Field Unit Errors 1 Required Client (Consignee) string con…" at bounding box center [908, 355] width 1319 height 508
click at [476, 380] on div "WareBee field Source Field Unit Errors 1 Required Client (Consignee) string con…" at bounding box center [908, 355] width 1319 height 508
click at [463, 365] on div "WareBee field Source Field Unit Errors 1 Required Client (Consignee) string con…" at bounding box center [908, 355] width 1319 height 508
click at [1246, 245] on icon at bounding box center [1247, 242] width 12 height 15
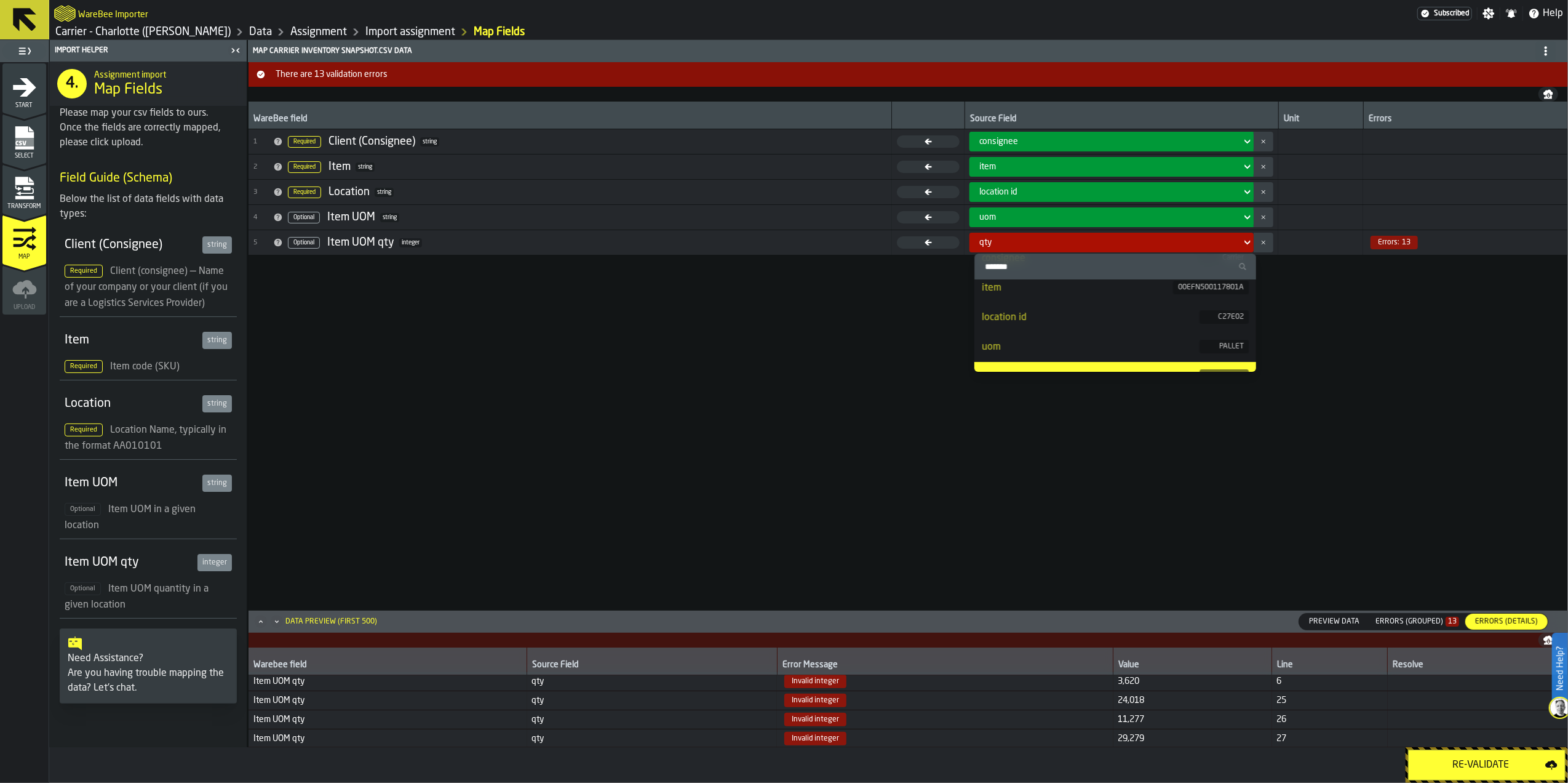
scroll to position [55, 0]
click at [1190, 359] on div "qty" at bounding box center [1090, 357] width 218 height 15
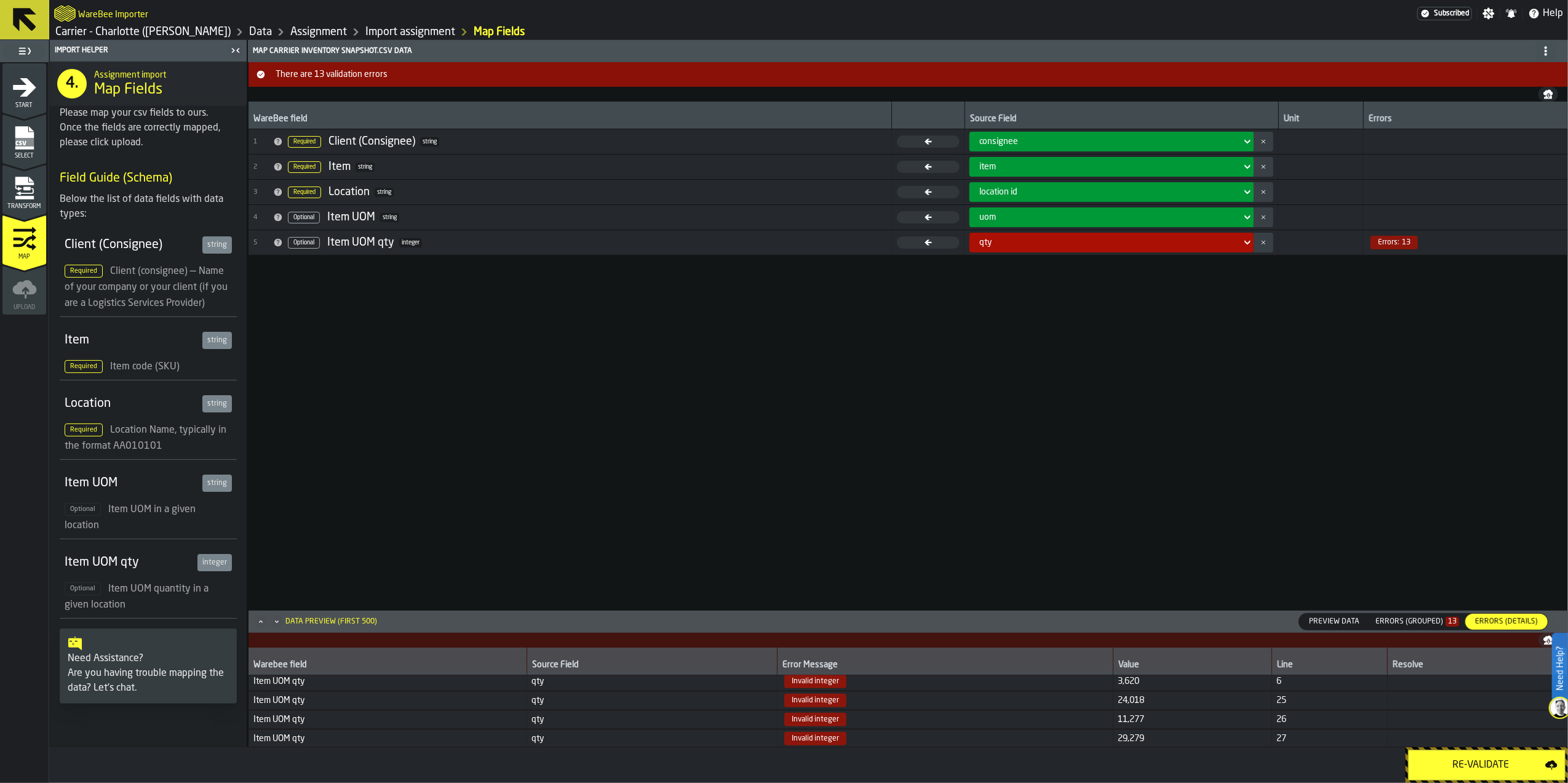
click at [811, 451] on div "WareBee field Source Field Unit Errors 1 Required Client (Consignee) string con…" at bounding box center [908, 355] width 1319 height 508
click at [12, 146] on icon "menu Select" at bounding box center [24, 138] width 24 height 24
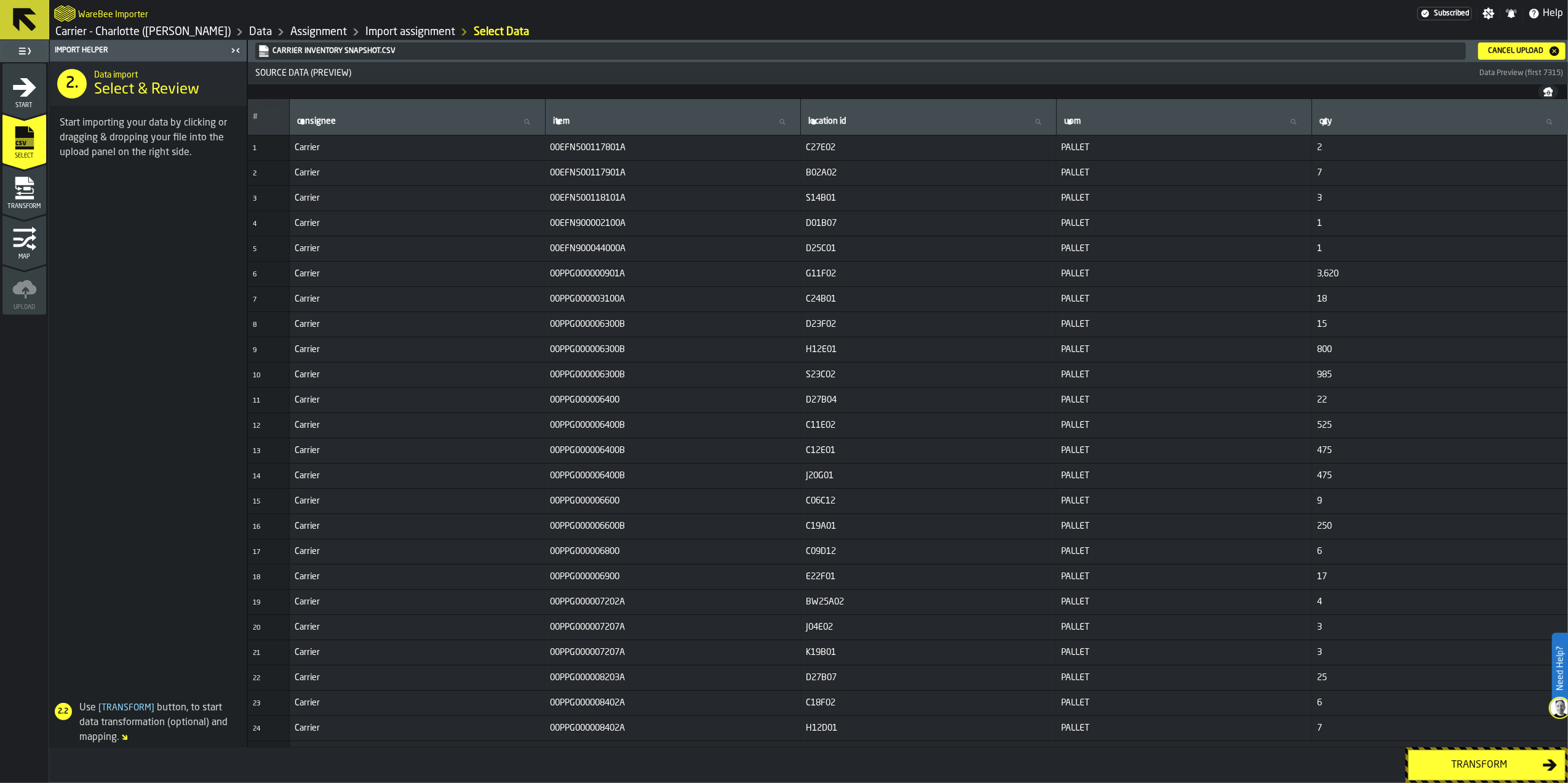
click at [1505, 47] on div "Cancel Upload" at bounding box center [1515, 51] width 65 height 8
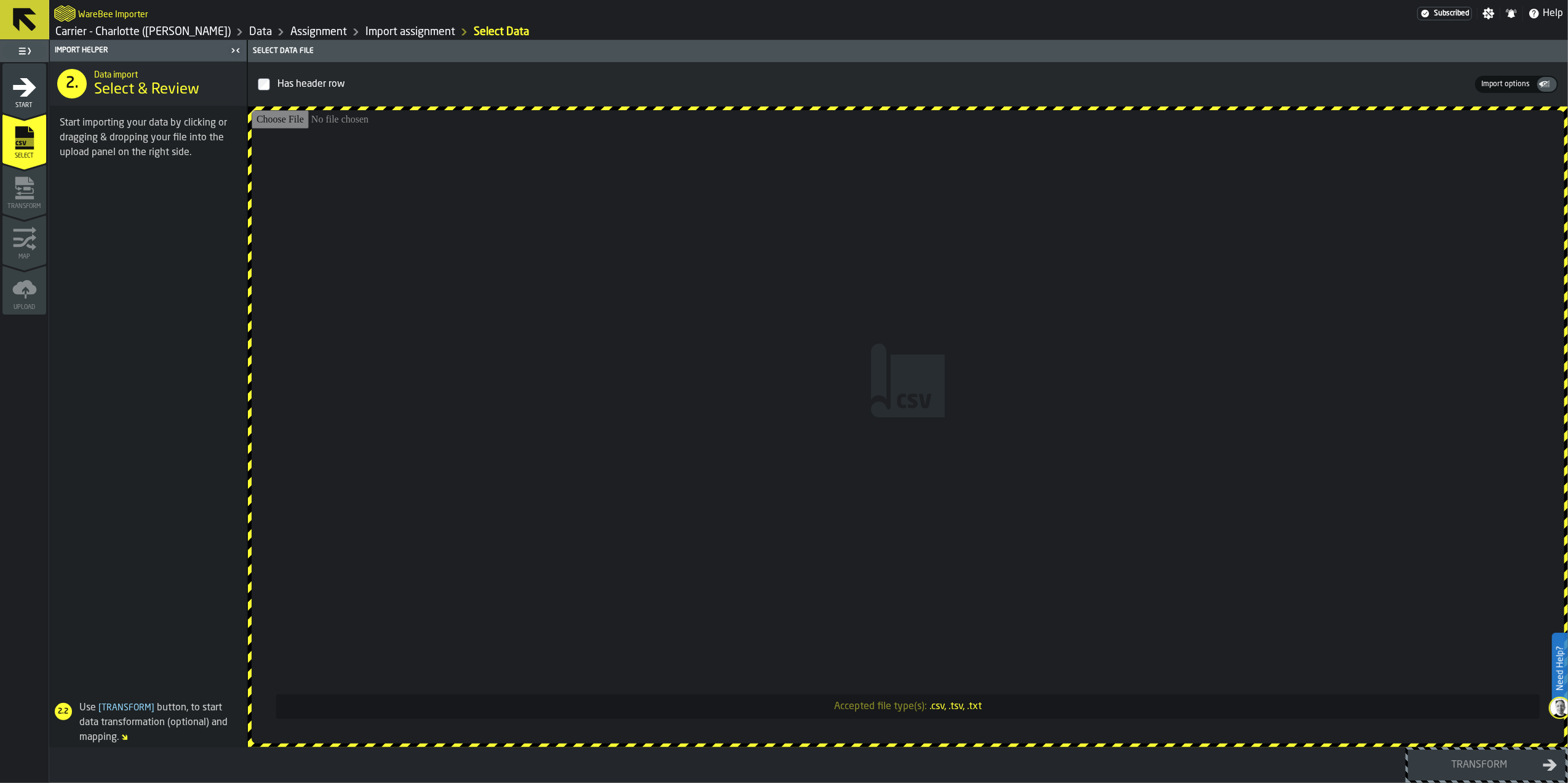
click at [894, 515] on input "Accepted file type(s): .csv, .tsv, .txt" at bounding box center [907, 426] width 1313 height 634
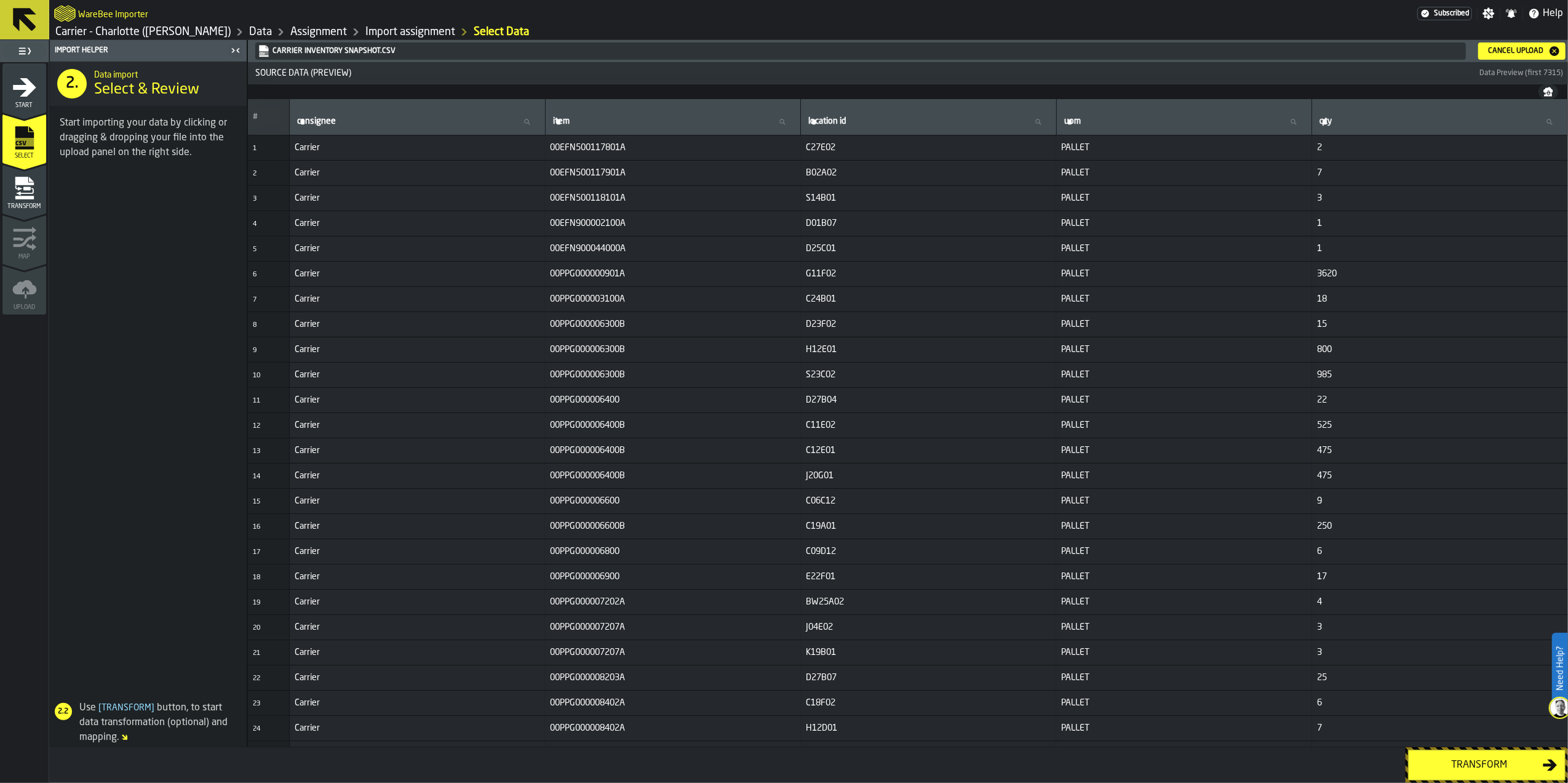
click at [1523, 768] on div "Transform" at bounding box center [1479, 765] width 127 height 15
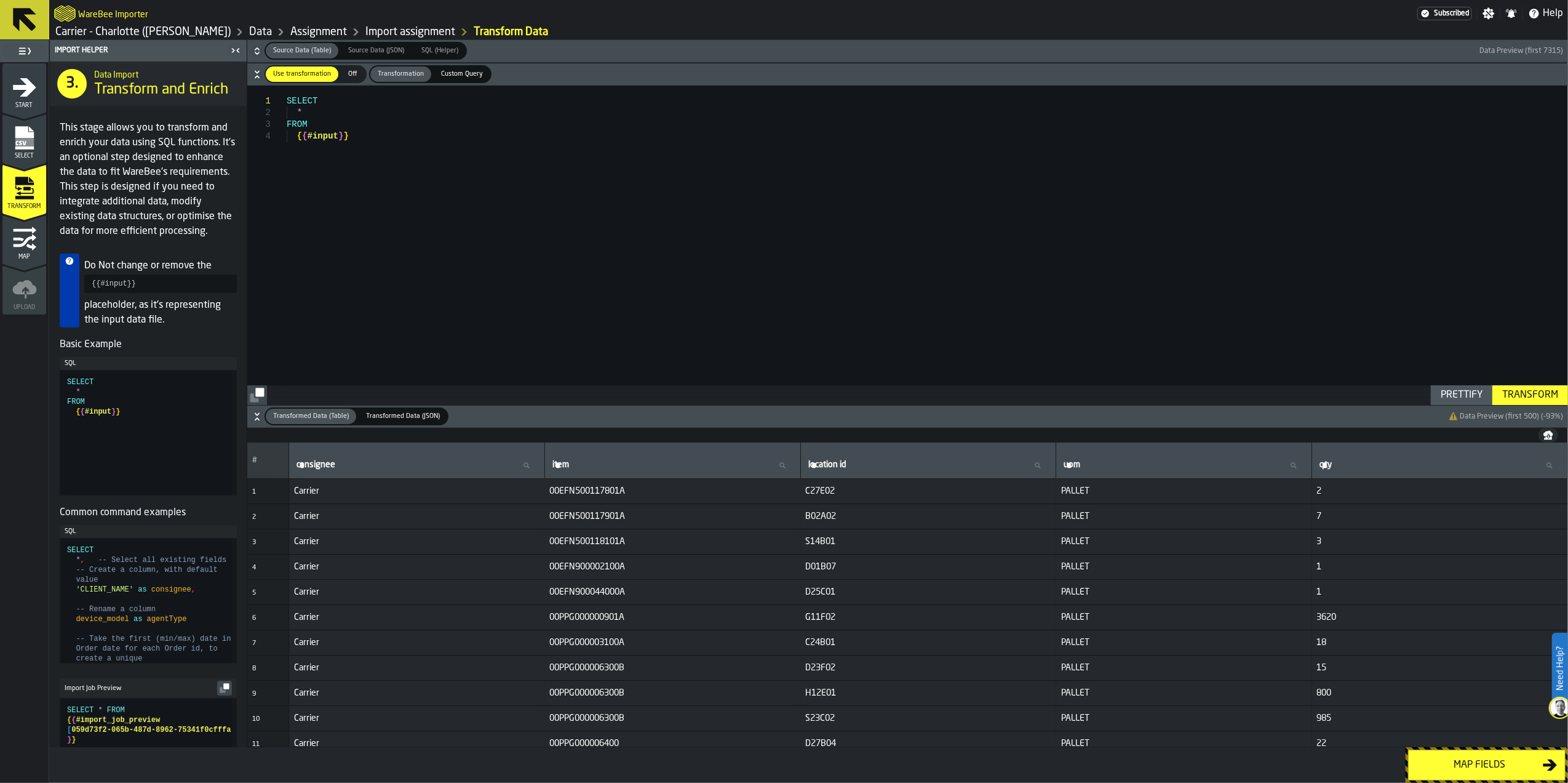
click at [1514, 768] on div "Map fields" at bounding box center [1479, 765] width 127 height 15
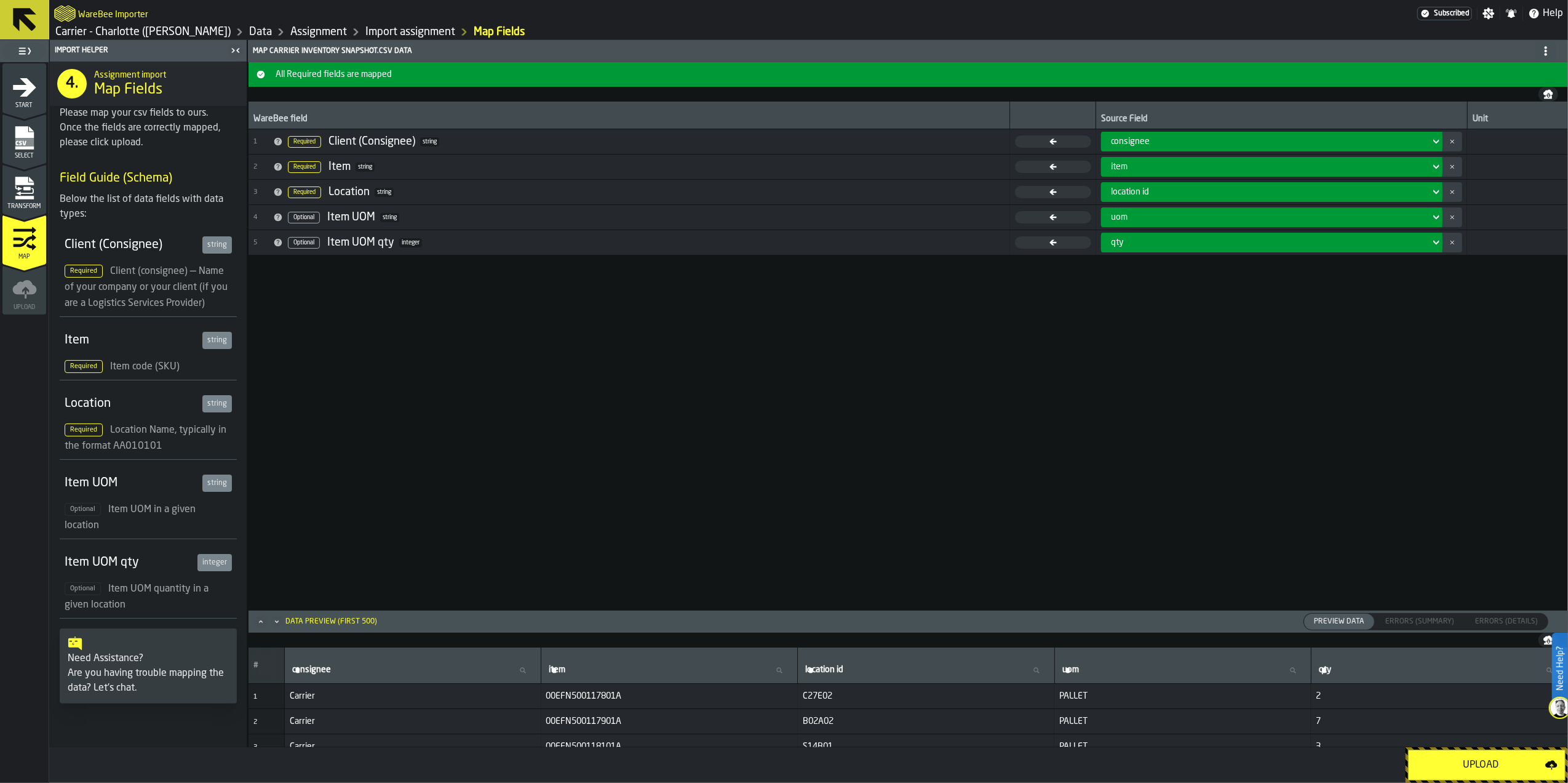
click at [1448, 759] on div "Upload" at bounding box center [1481, 765] width 129 height 15
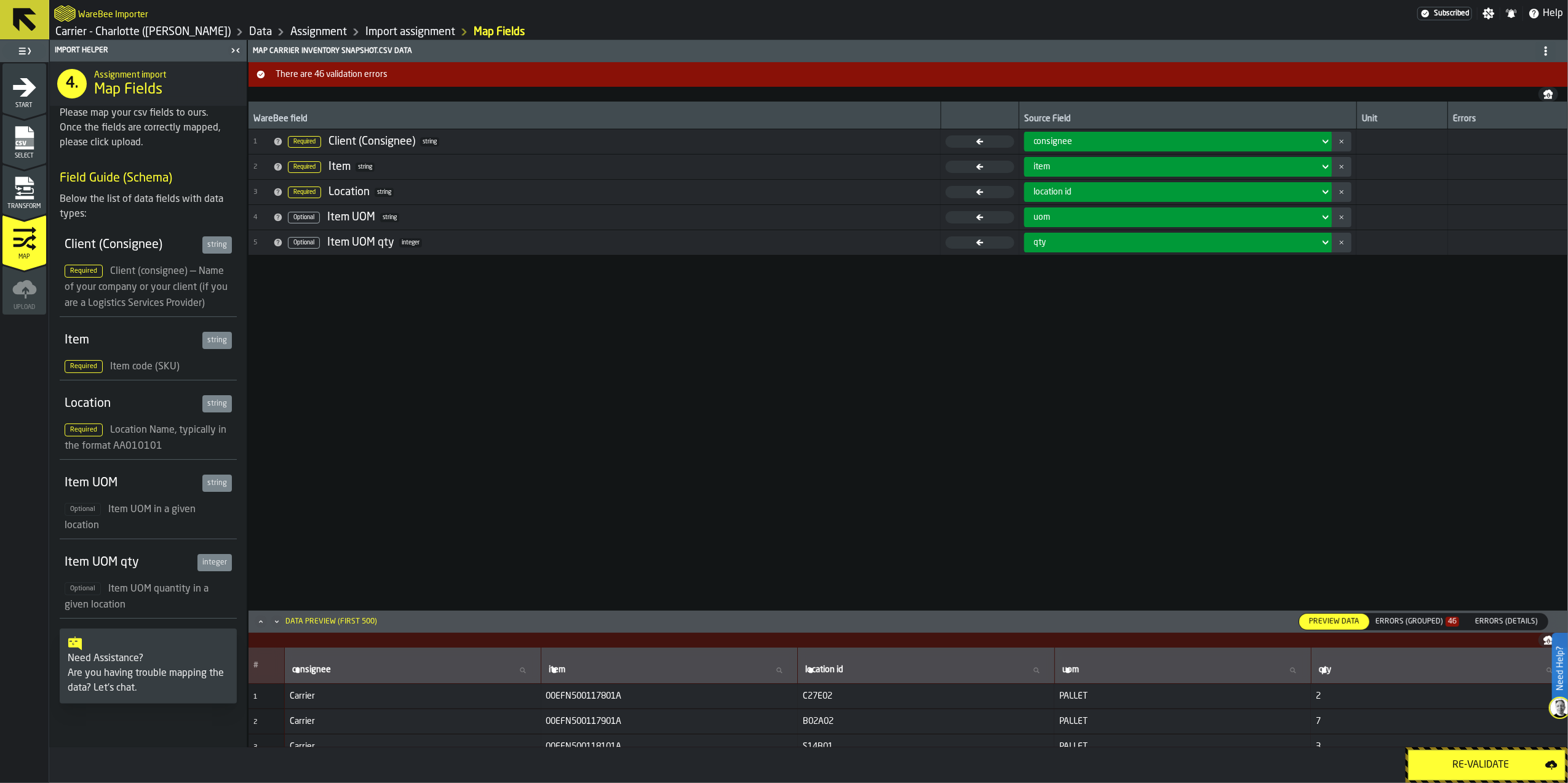
click at [1228, 414] on div "WareBee field Source Field Unit Errors 1 Required Client (Consignee) string con…" at bounding box center [908, 355] width 1319 height 508
click at [1394, 622] on div "Errors (Grouped) 46" at bounding box center [1417, 622] width 84 height 8
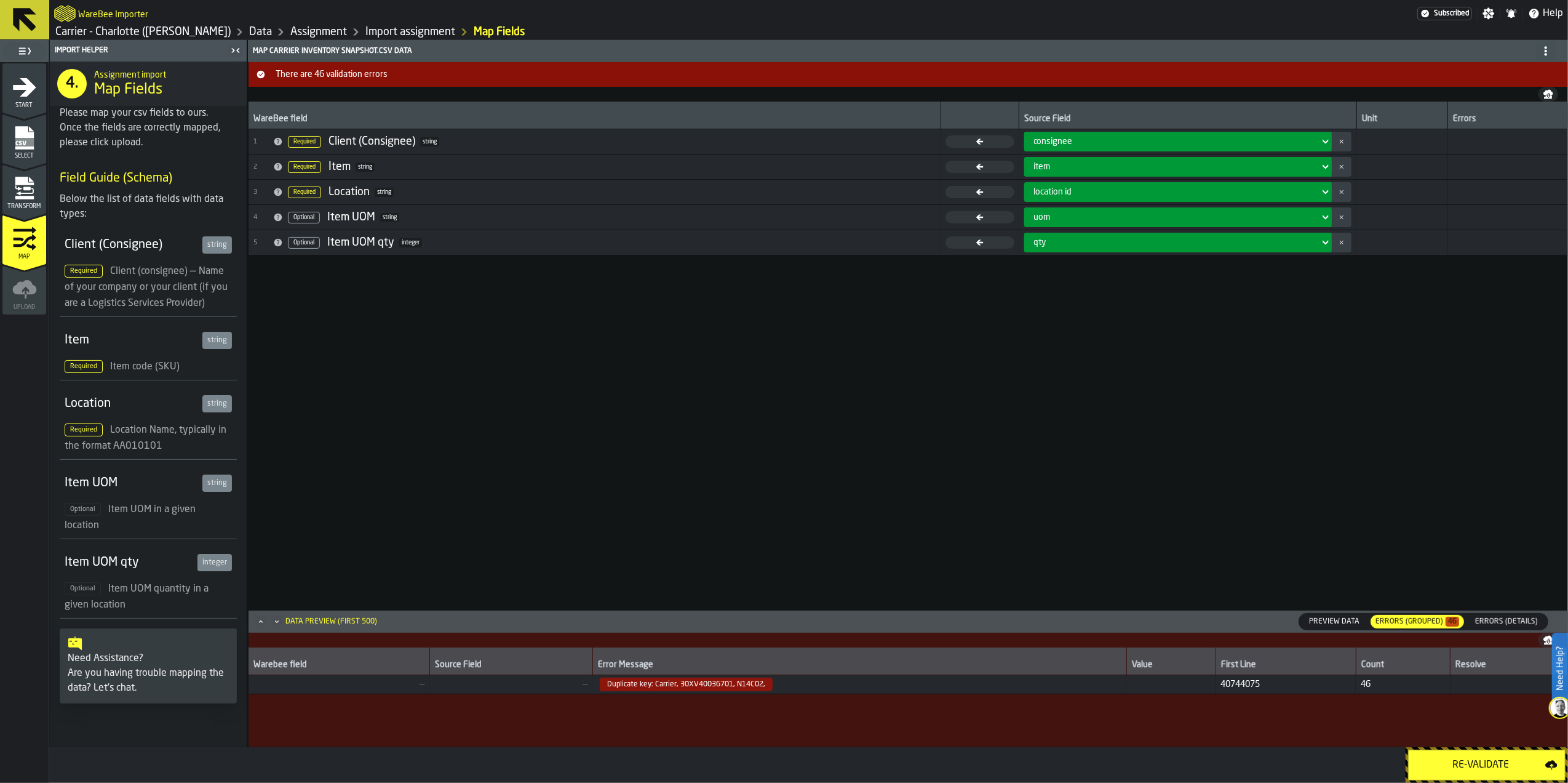
click at [1498, 617] on span "Errors (Details)" at bounding box center [1506, 622] width 72 height 11
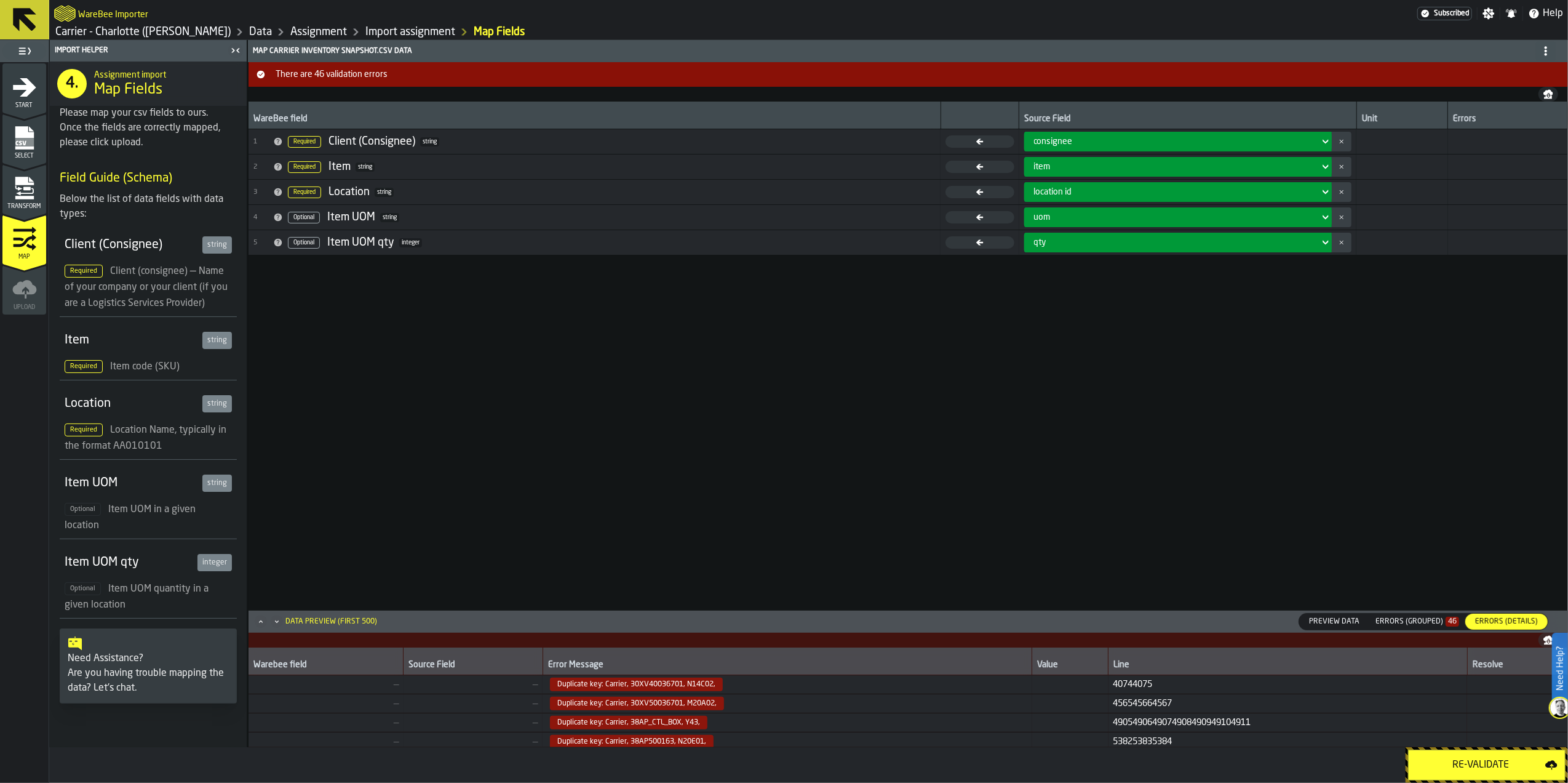
click at [1431, 621] on div "Errors (Grouped) 46" at bounding box center [1417, 622] width 84 height 8
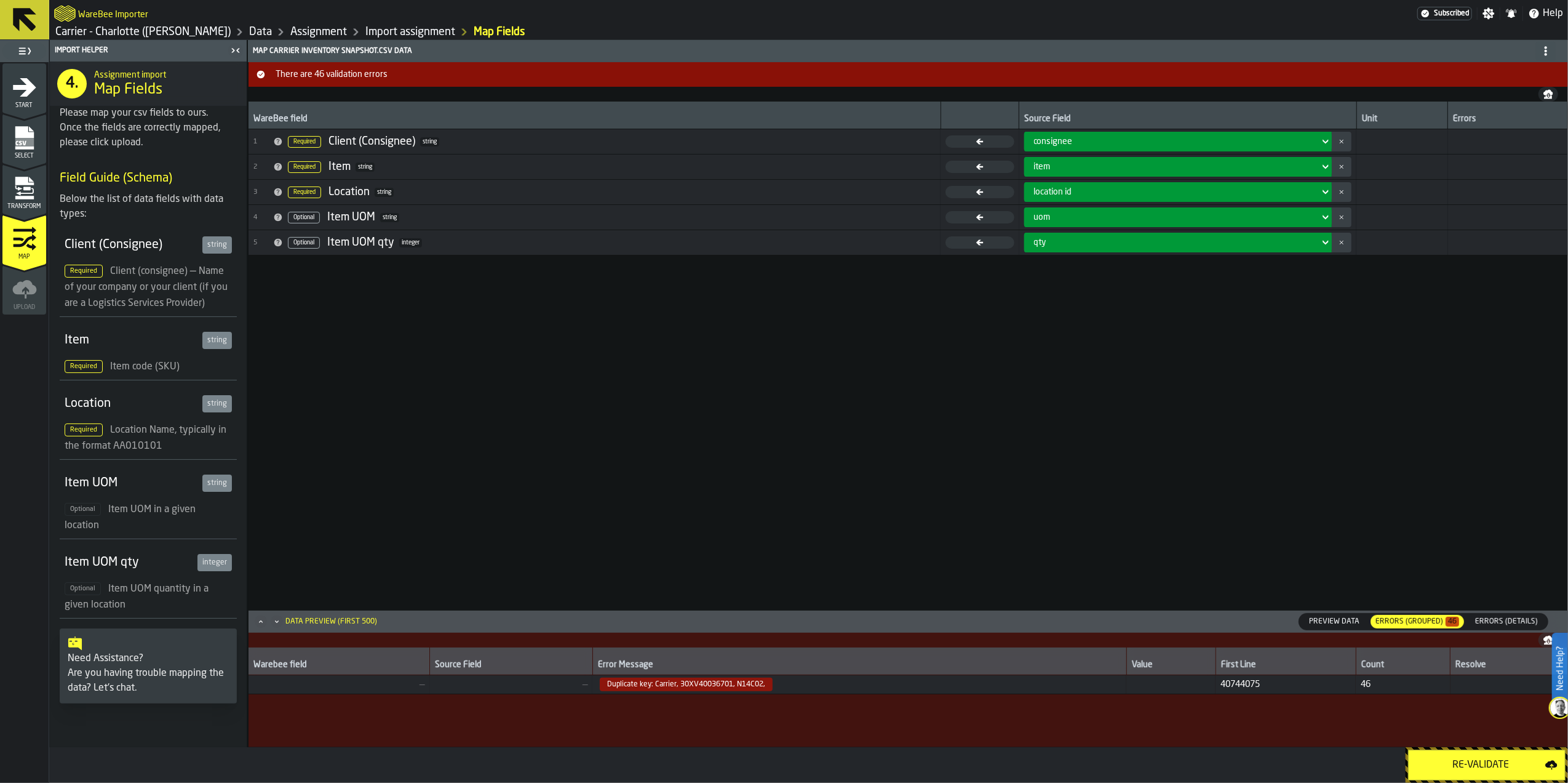
click at [1400, 451] on div "WareBee field Source Field Unit Errors 1 Required Client (Consignee) string con…" at bounding box center [908, 355] width 1319 height 508
click at [1258, 449] on div "WareBee field Source Field Unit Errors 1 Required Client (Consignee) string con…" at bounding box center [908, 355] width 1319 height 508
click at [1254, 506] on div "WareBee field Source Field Unit Errors 1 Required Client (Consignee) string con…" at bounding box center [908, 355] width 1319 height 508
click at [28, 127] on icon "menu Select" at bounding box center [24, 138] width 24 height 24
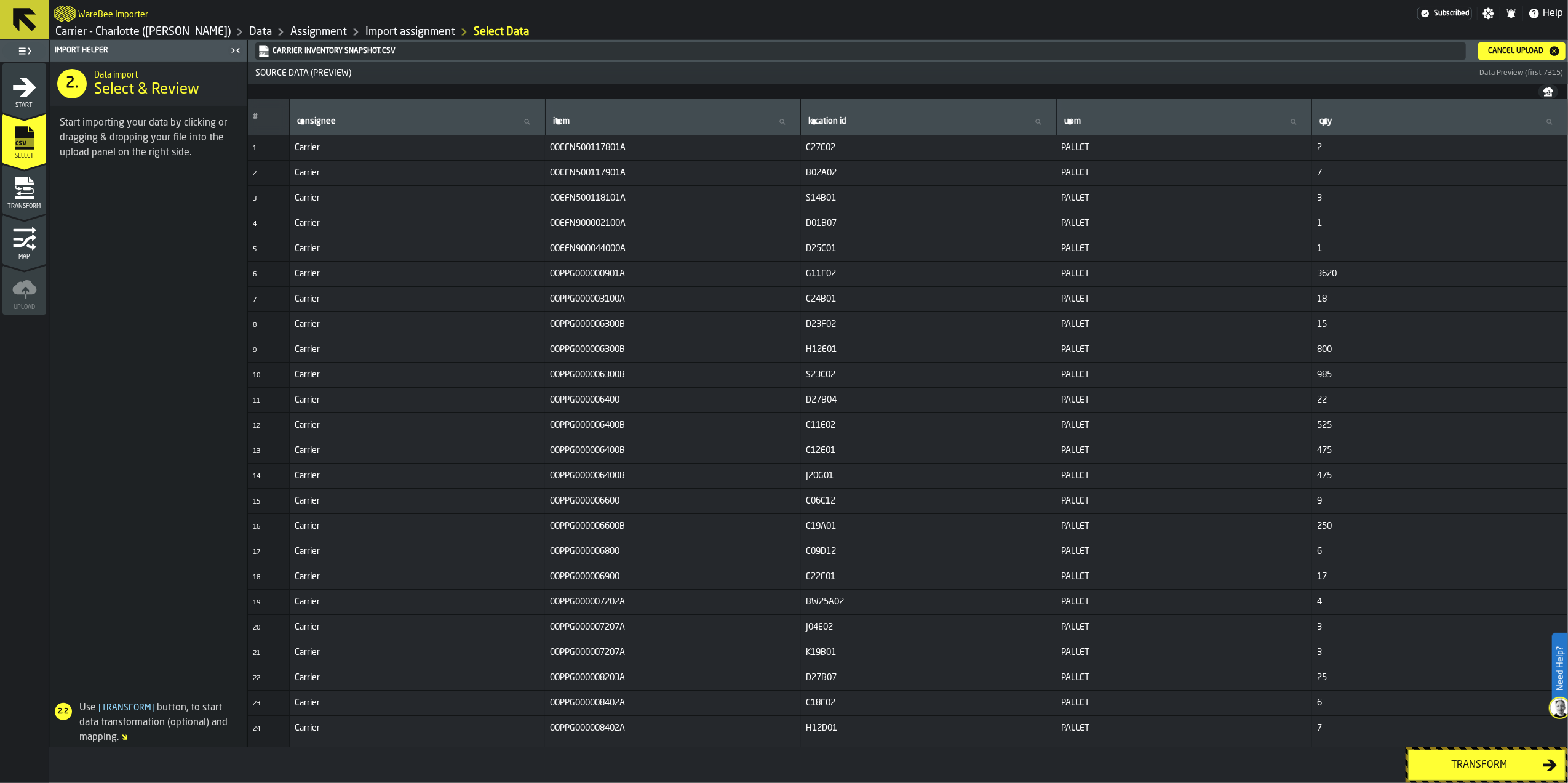
click at [1517, 48] on div "Cancel Upload" at bounding box center [1515, 51] width 65 height 8
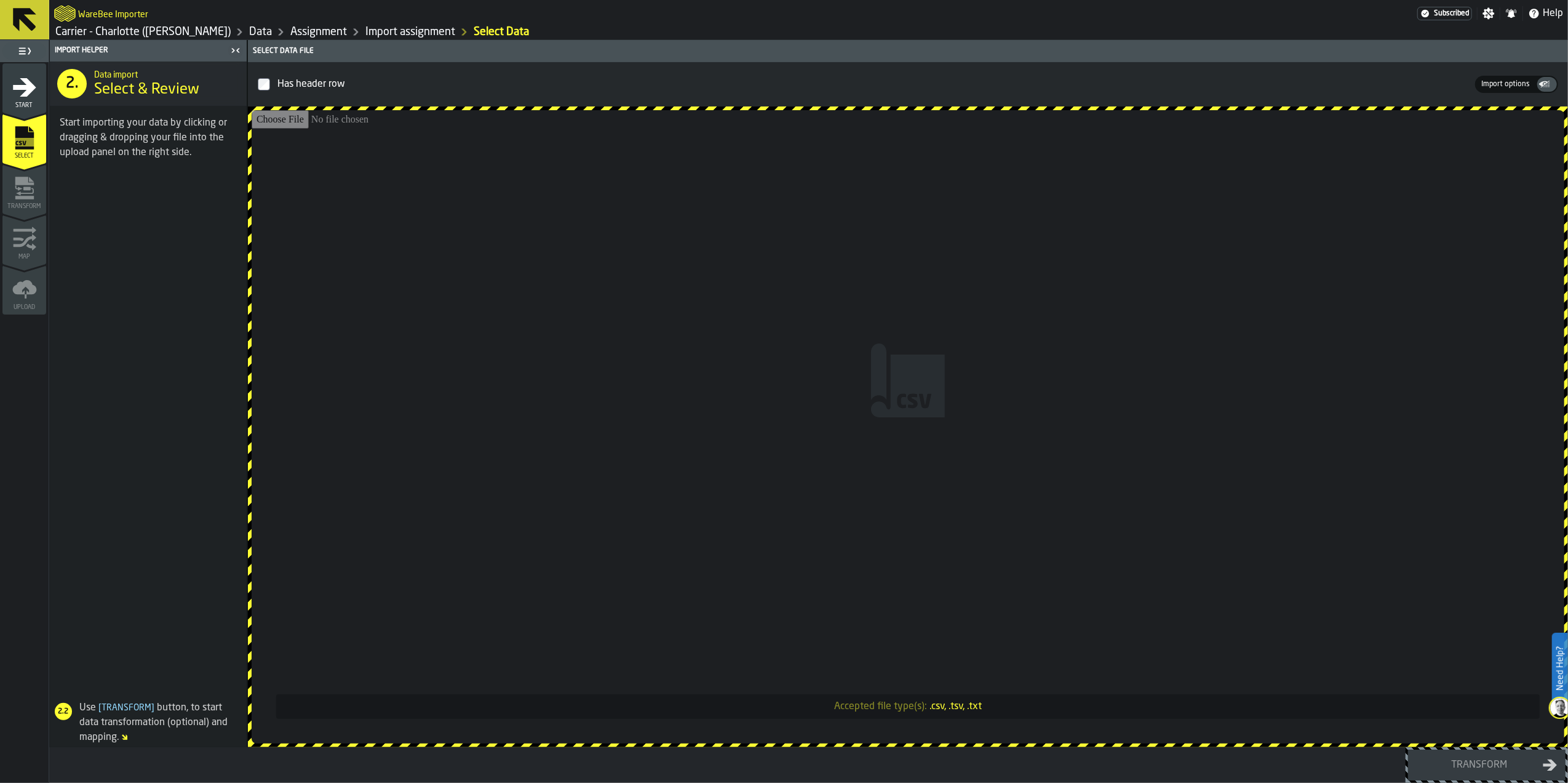
click at [885, 449] on input "Accepted file type(s): .csv, .tsv, .txt" at bounding box center [907, 426] width 1313 height 634
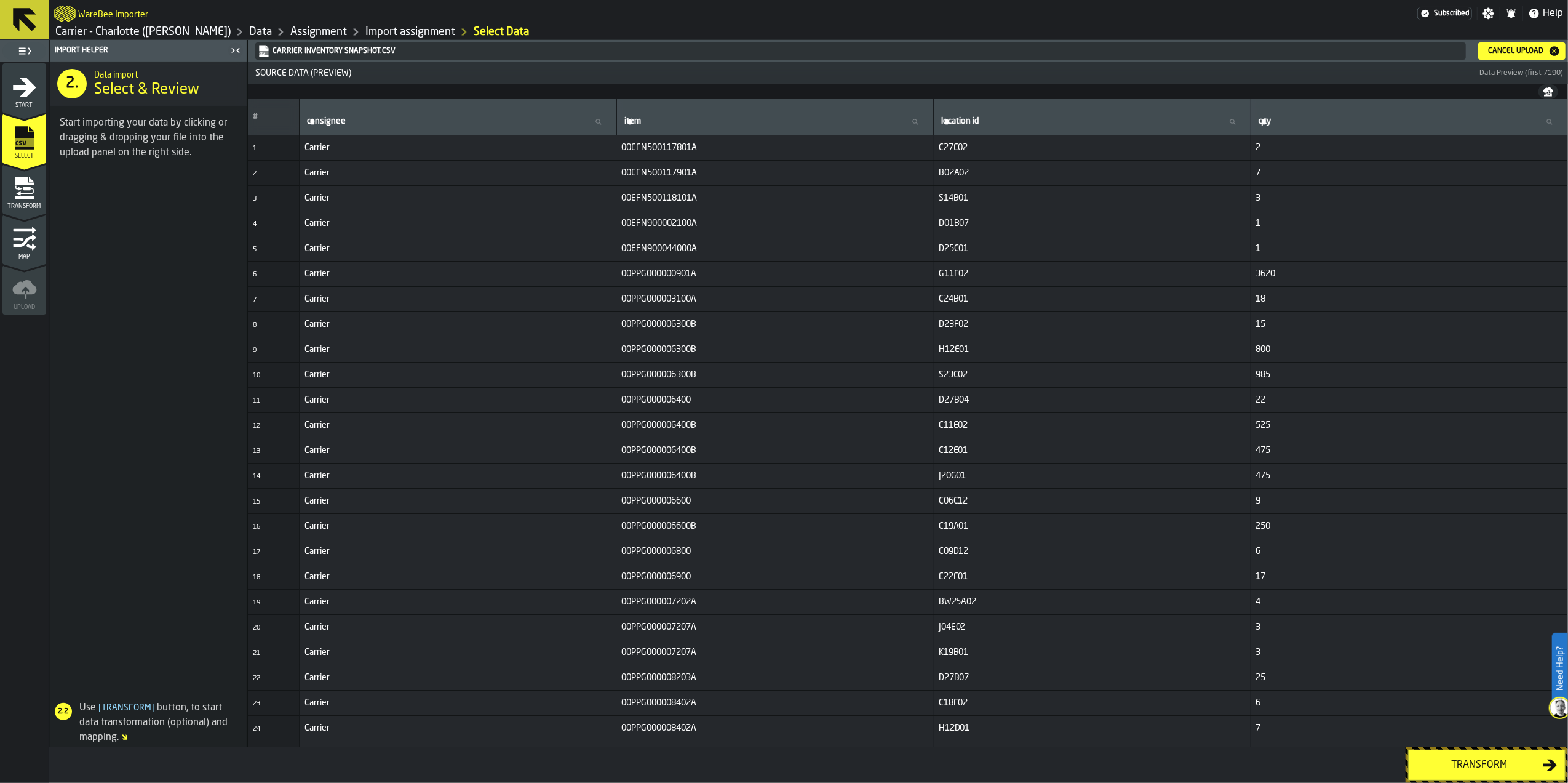
click at [1440, 767] on div "Transform" at bounding box center [1479, 765] width 127 height 15
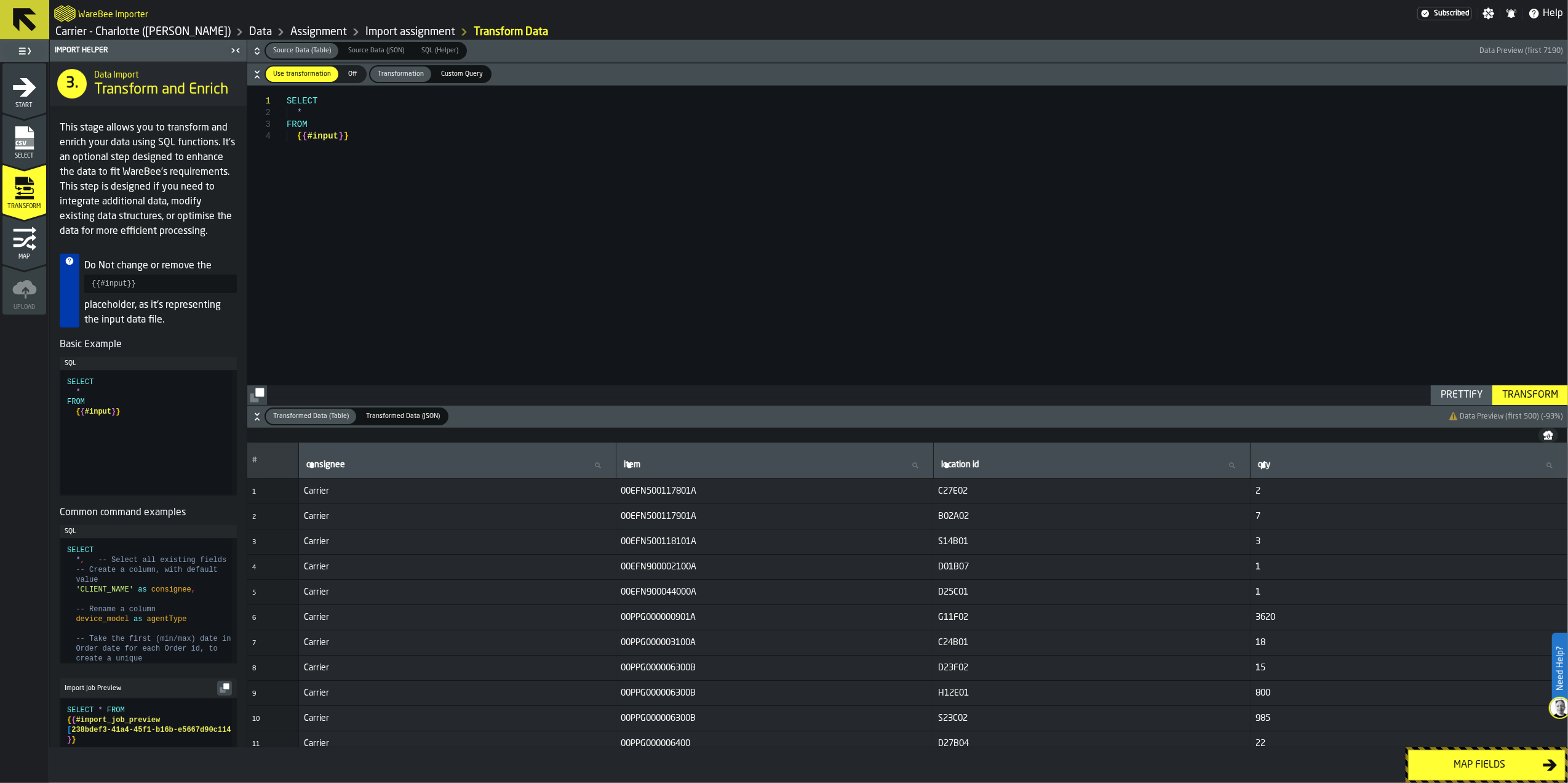
click at [1442, 766] on div "Map fields" at bounding box center [1479, 765] width 127 height 15
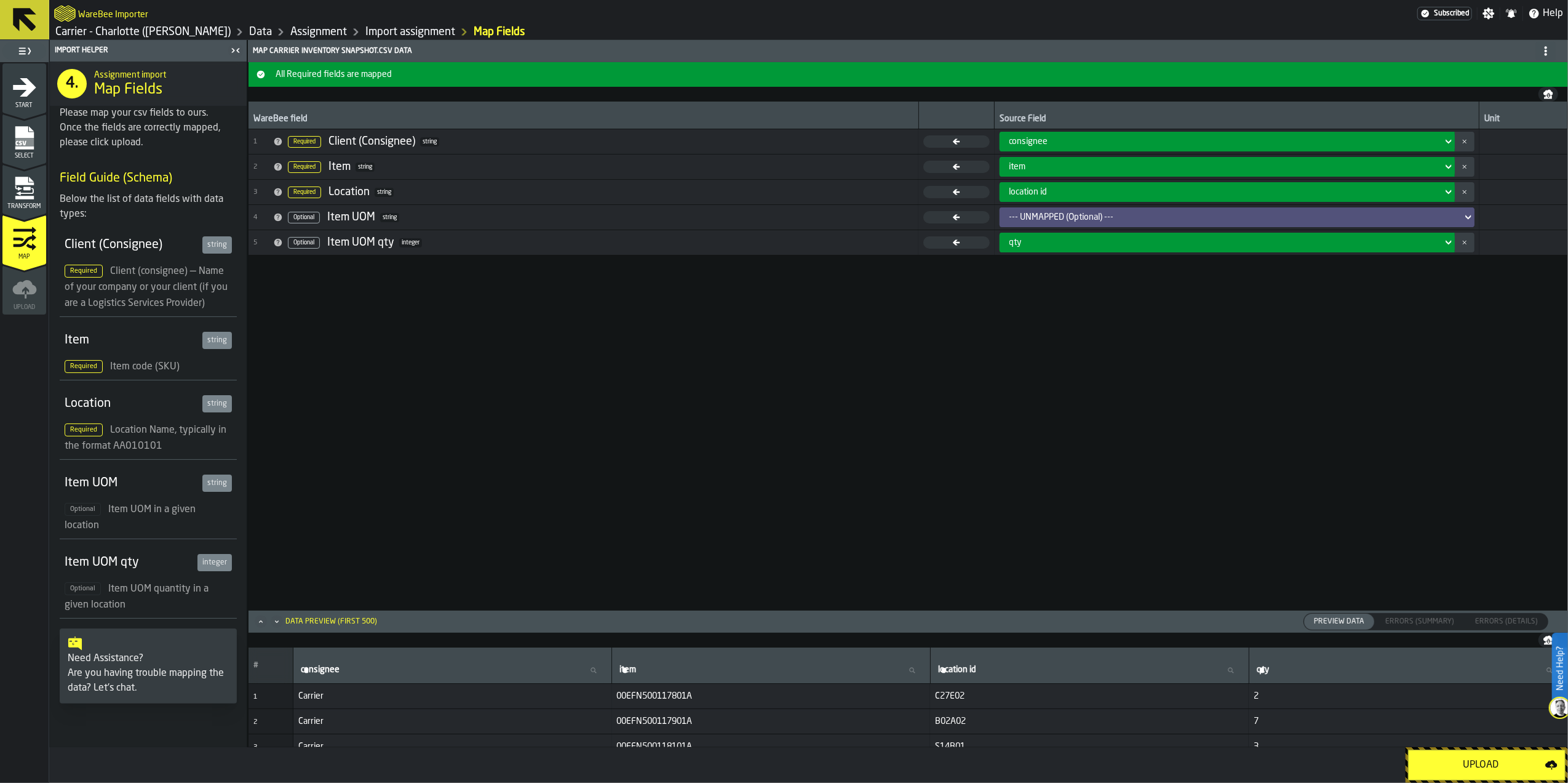
click at [1111, 212] on div "--- UNMAPPED (Optional) ---" at bounding box center [1234, 218] width 458 height 15
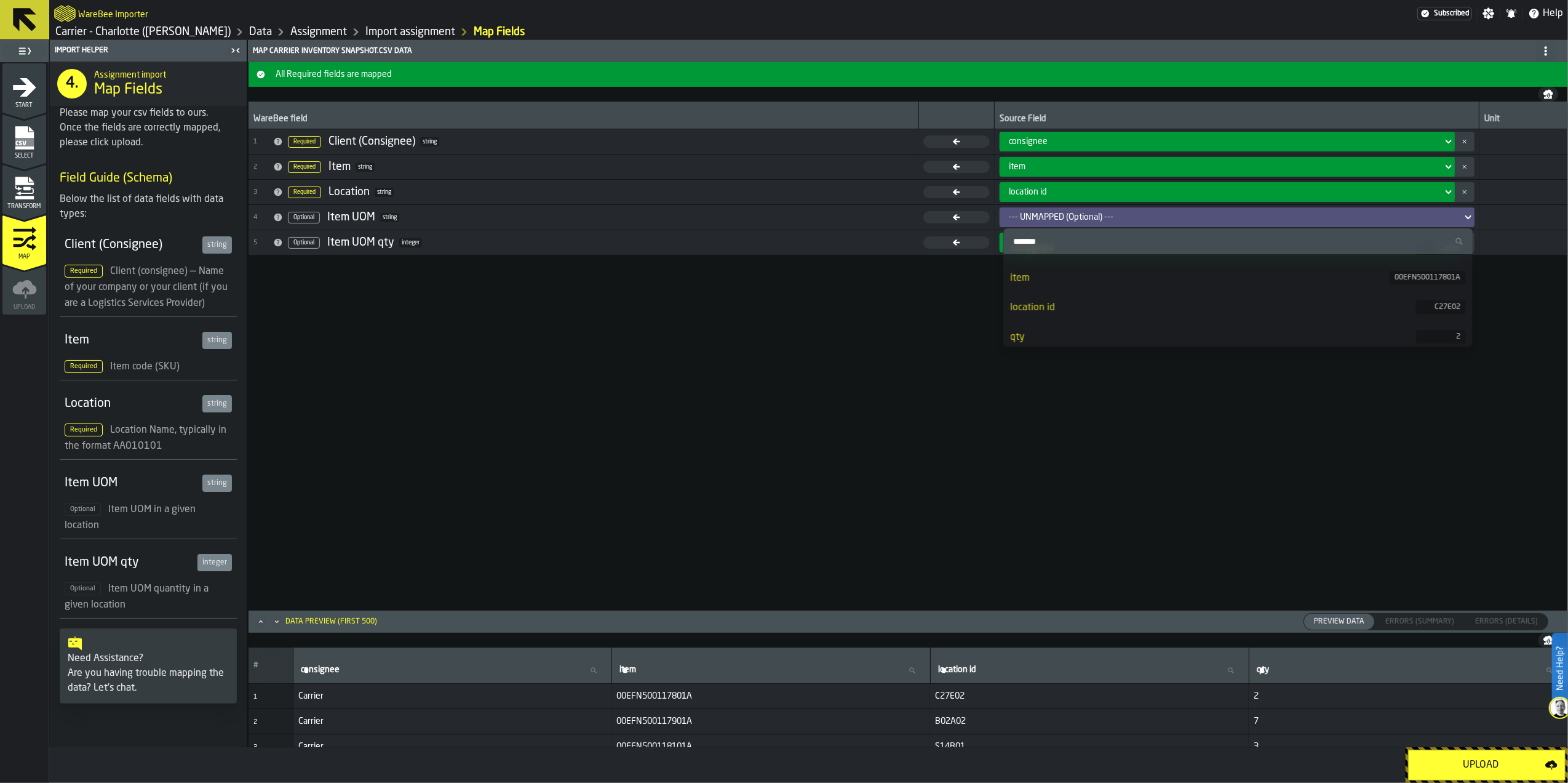
scroll to position [26, 0]
click at [1090, 438] on div "WareBee field Source Field Unit 1 Required Client (Consignee) string consignee …" at bounding box center [908, 355] width 1319 height 508
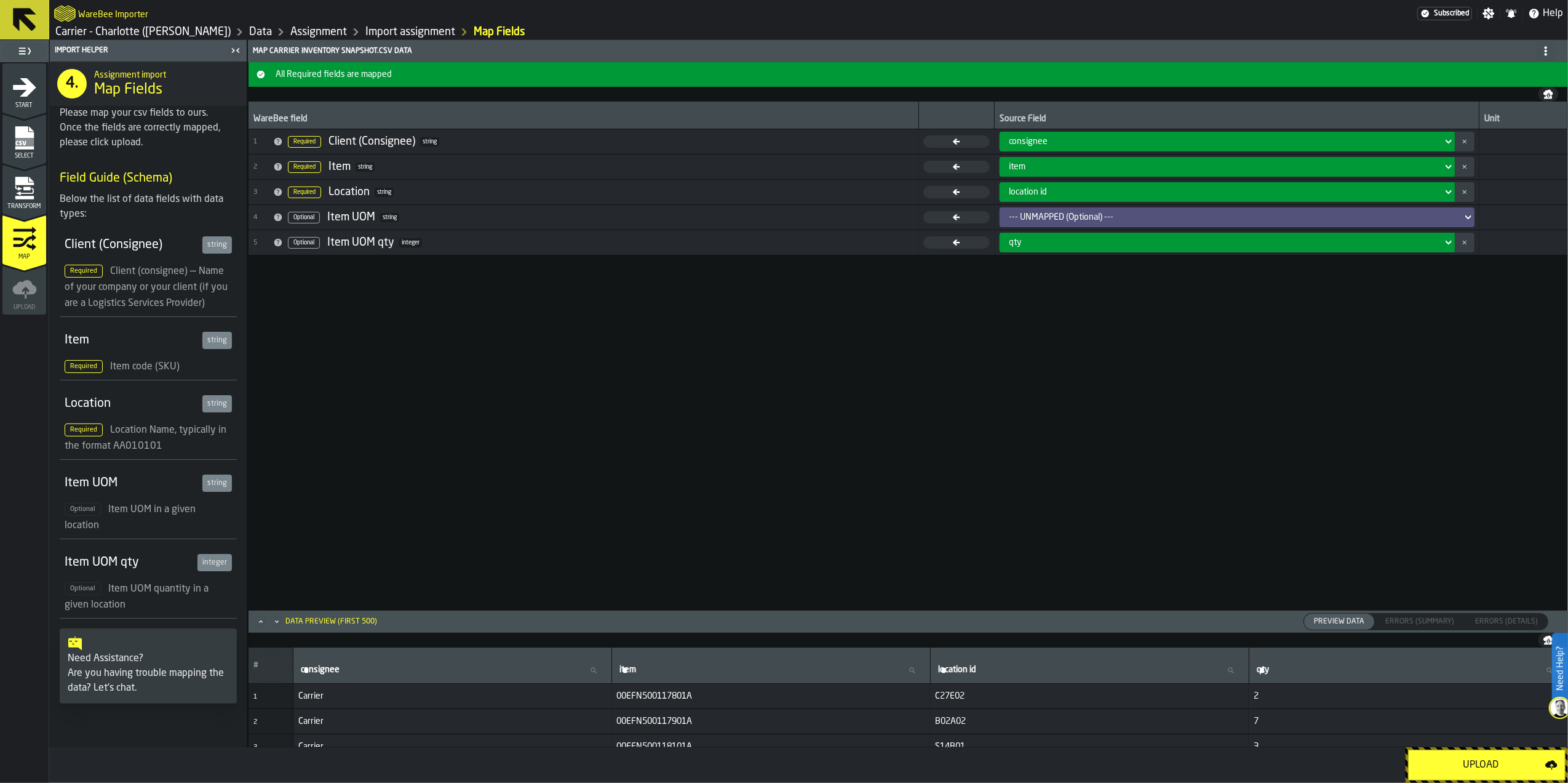
click at [37, 135] on div "Select" at bounding box center [24, 143] width 44 height 34
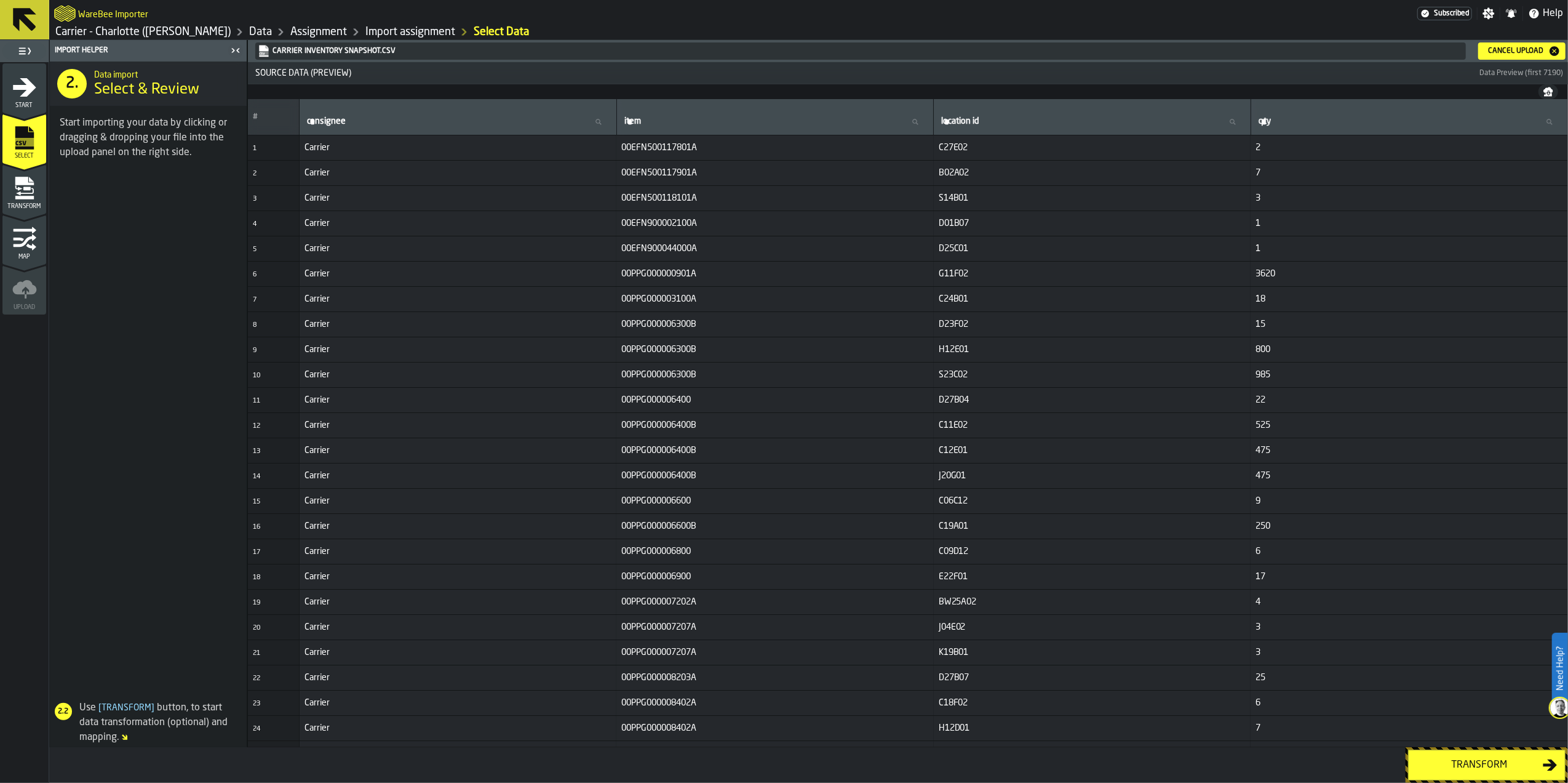
click at [1512, 53] on div "Cancel Upload" at bounding box center [1515, 51] width 65 height 8
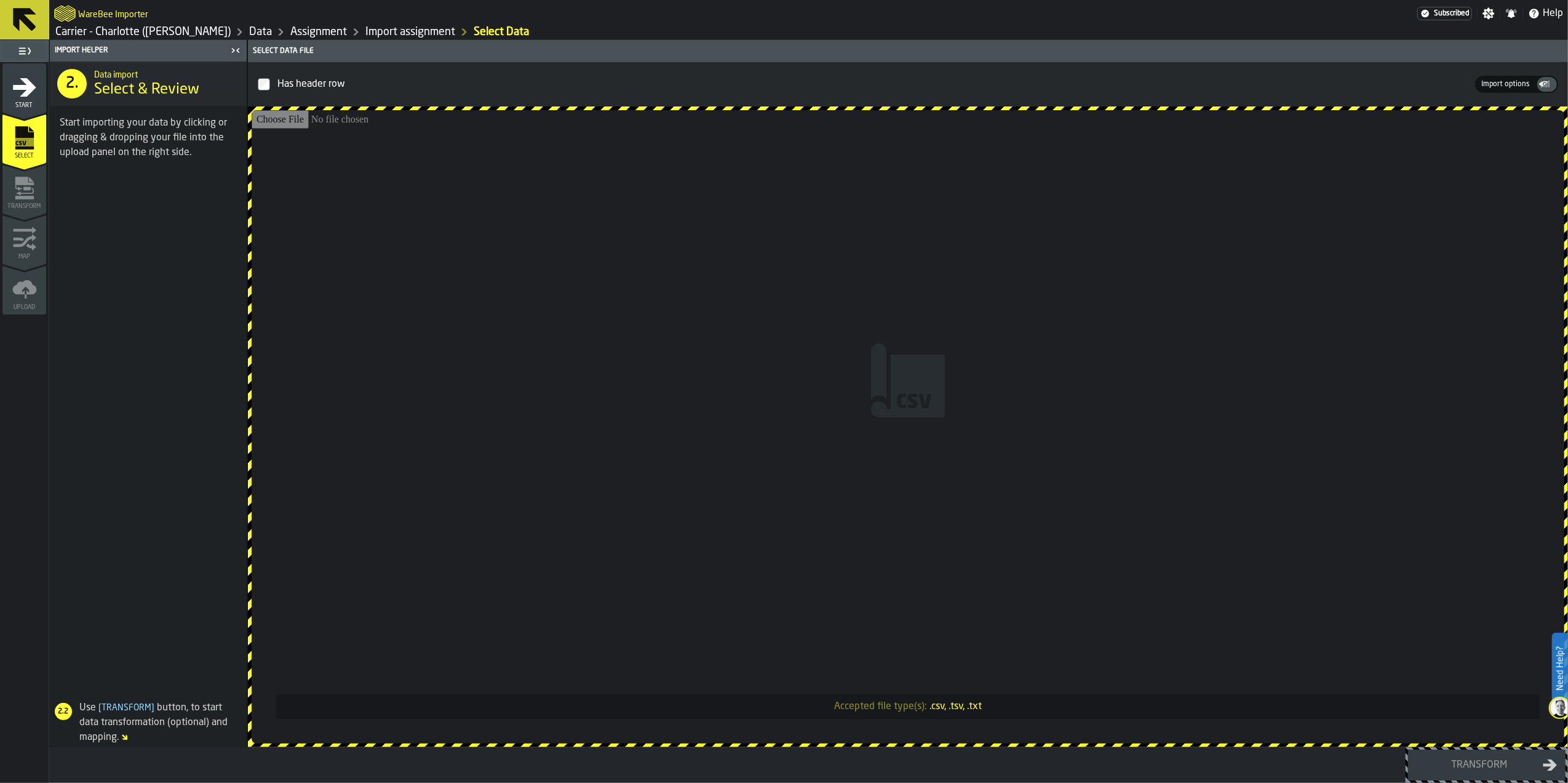
click at [1010, 328] on input "Accepted file type(s): .csv, .tsv, .txt" at bounding box center [907, 426] width 1313 height 634
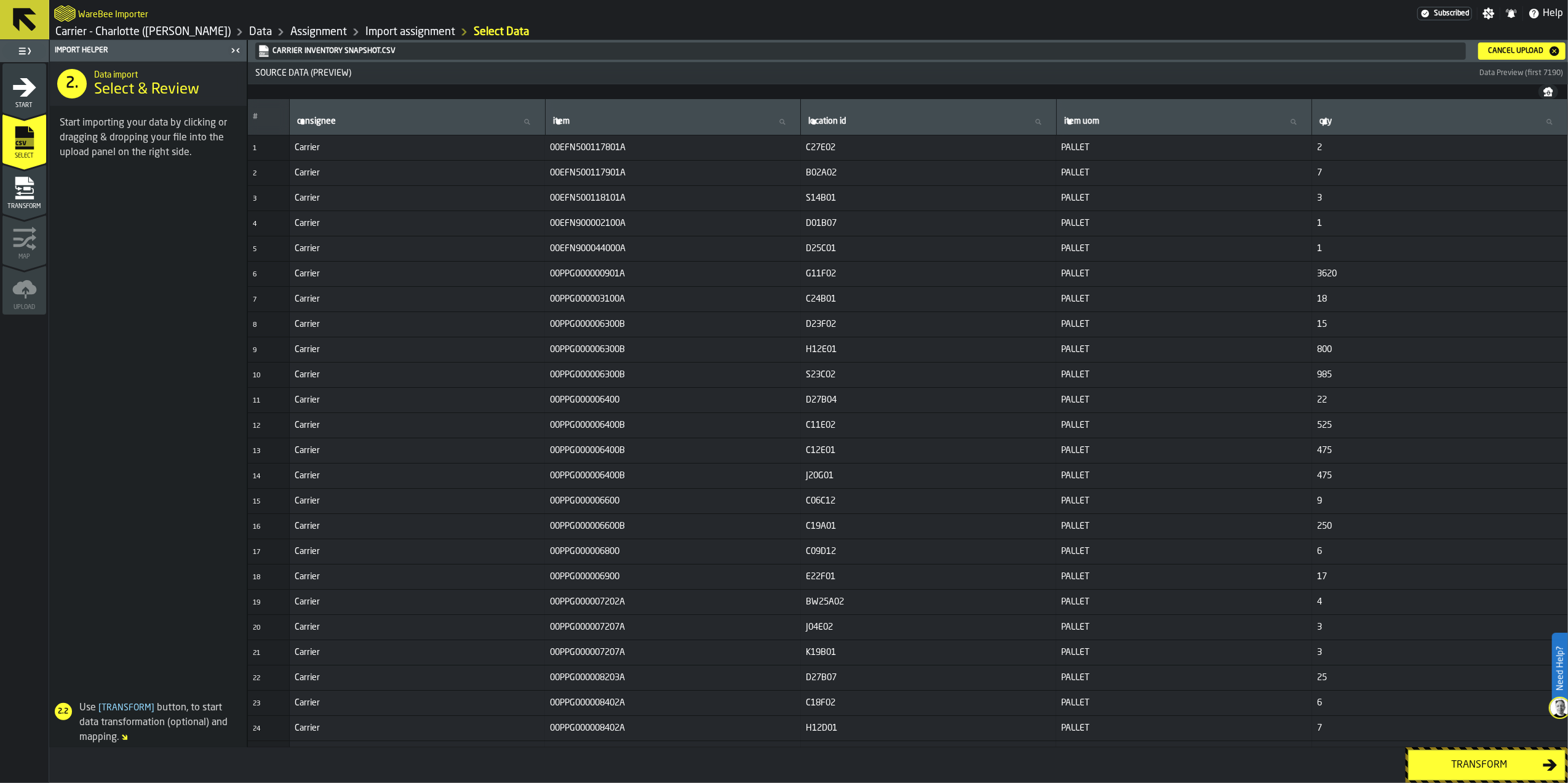
click at [1440, 764] on div "Transform" at bounding box center [1479, 765] width 127 height 15
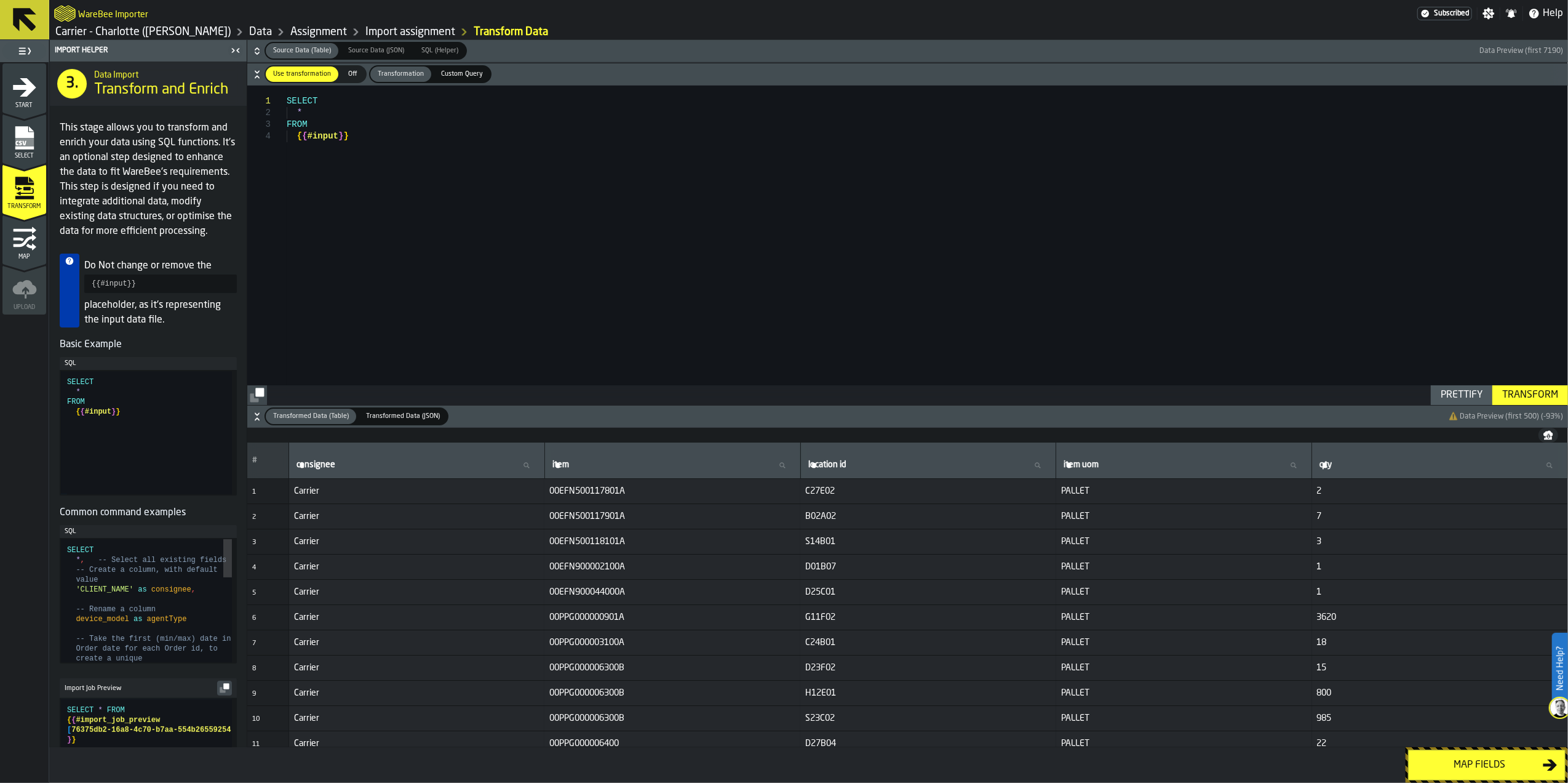
click at [1440, 764] on div "Map fields" at bounding box center [1479, 765] width 127 height 15
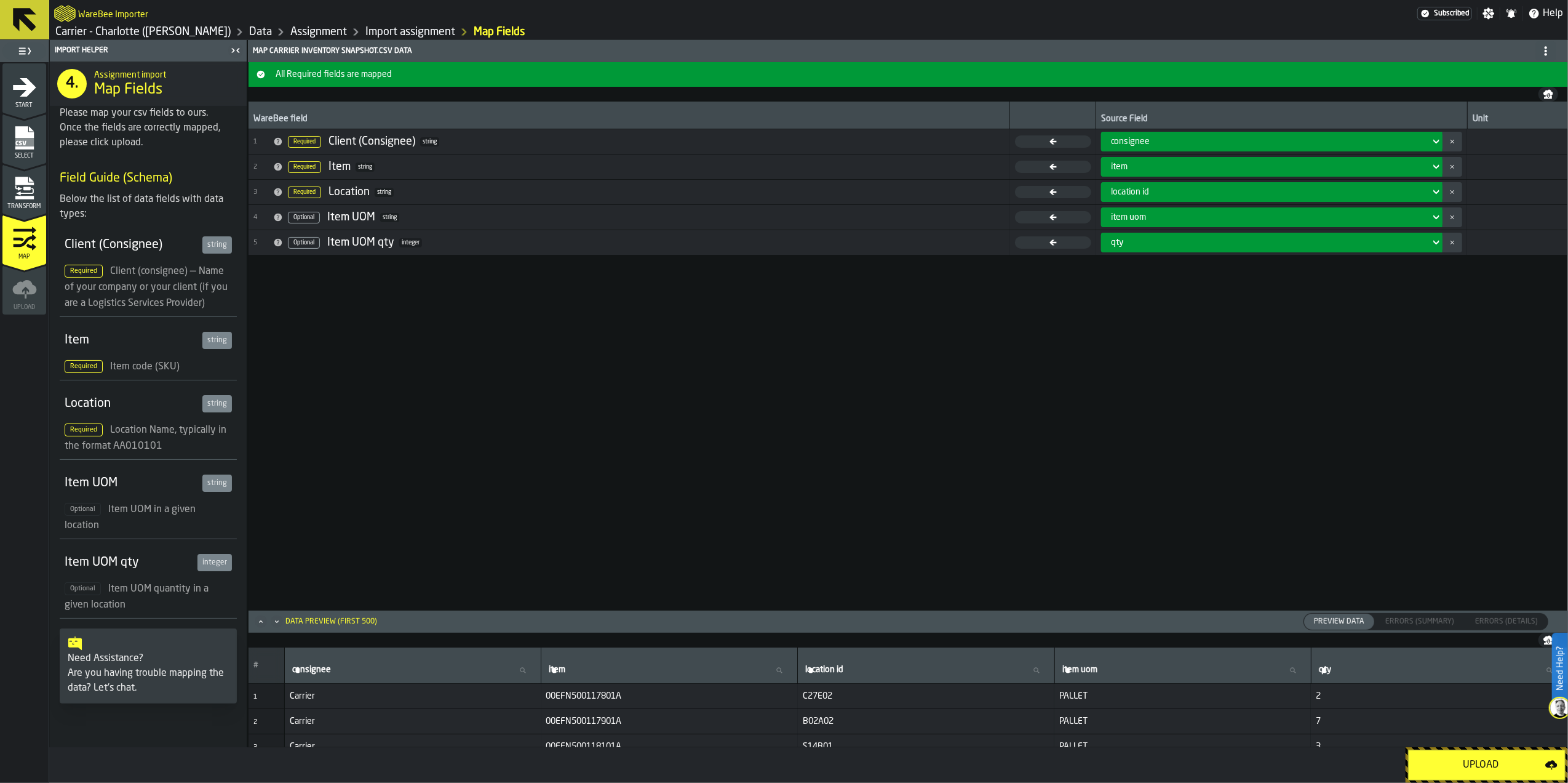
click at [1440, 764] on div "Upload" at bounding box center [1481, 765] width 129 height 15
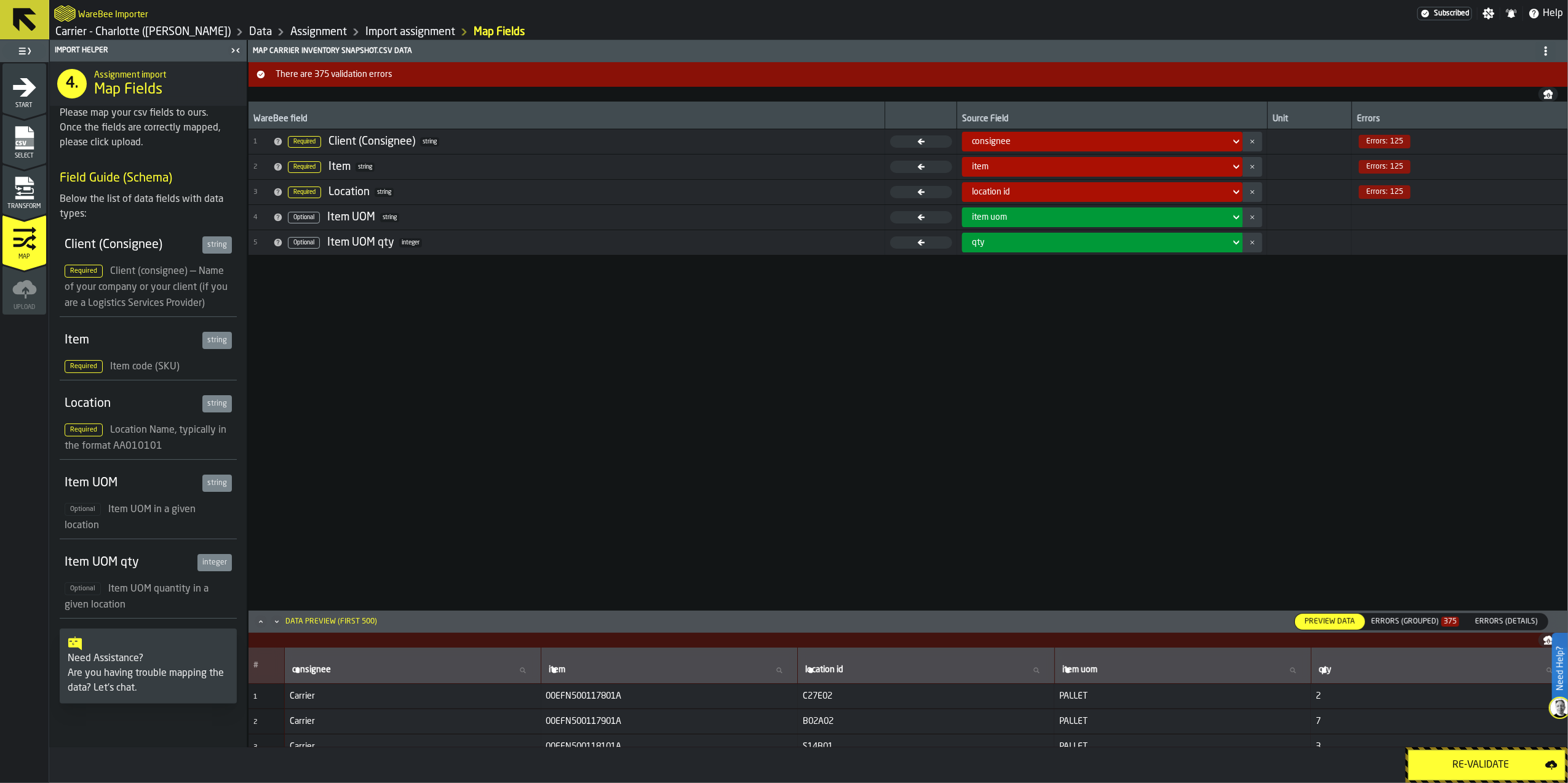
click at [1432, 625] on div "Errors (Grouped) 375" at bounding box center [1415, 622] width 88 height 8
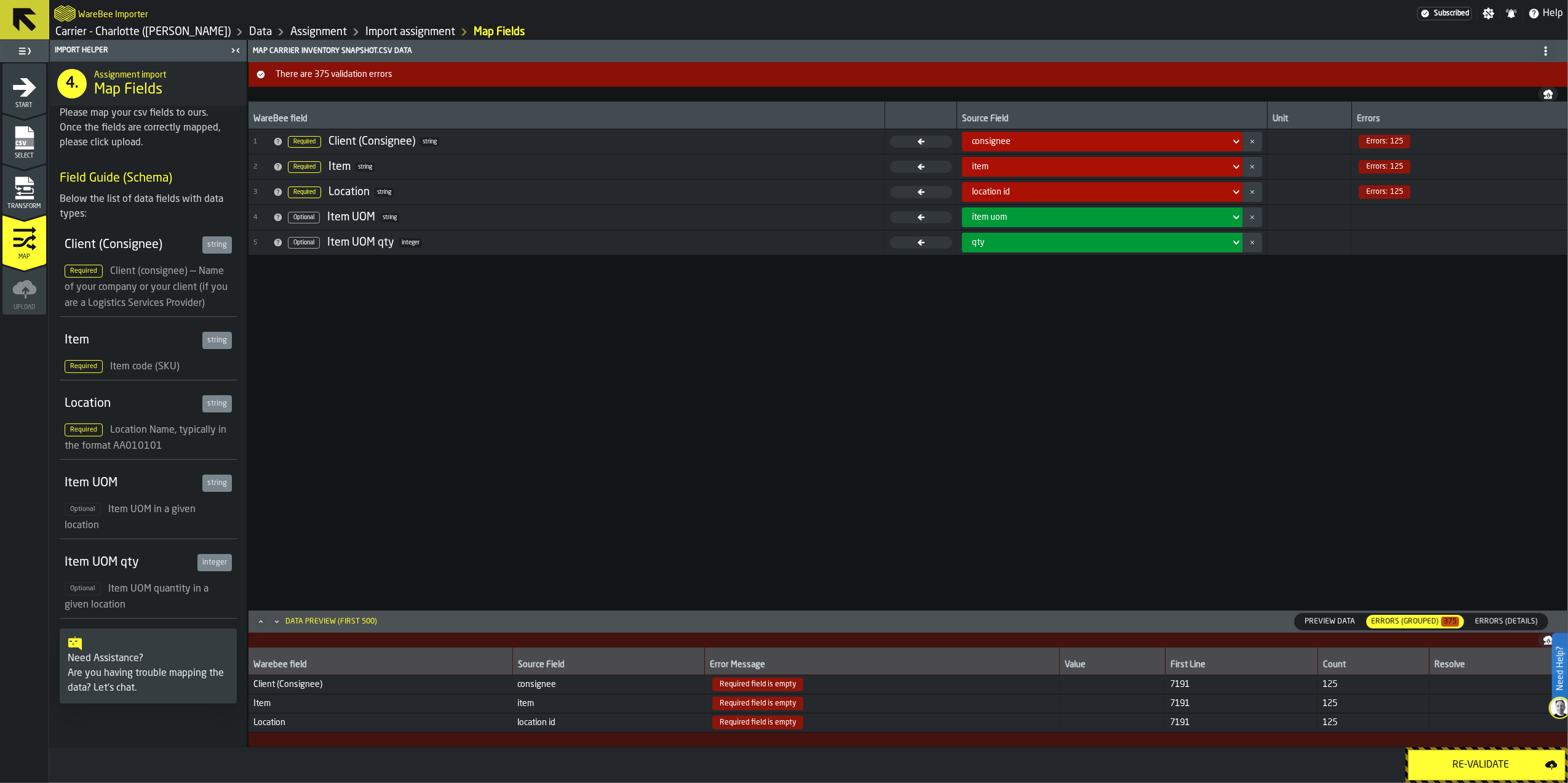
click at [1499, 616] on span "Errors (Details)" at bounding box center [1506, 622] width 72 height 11
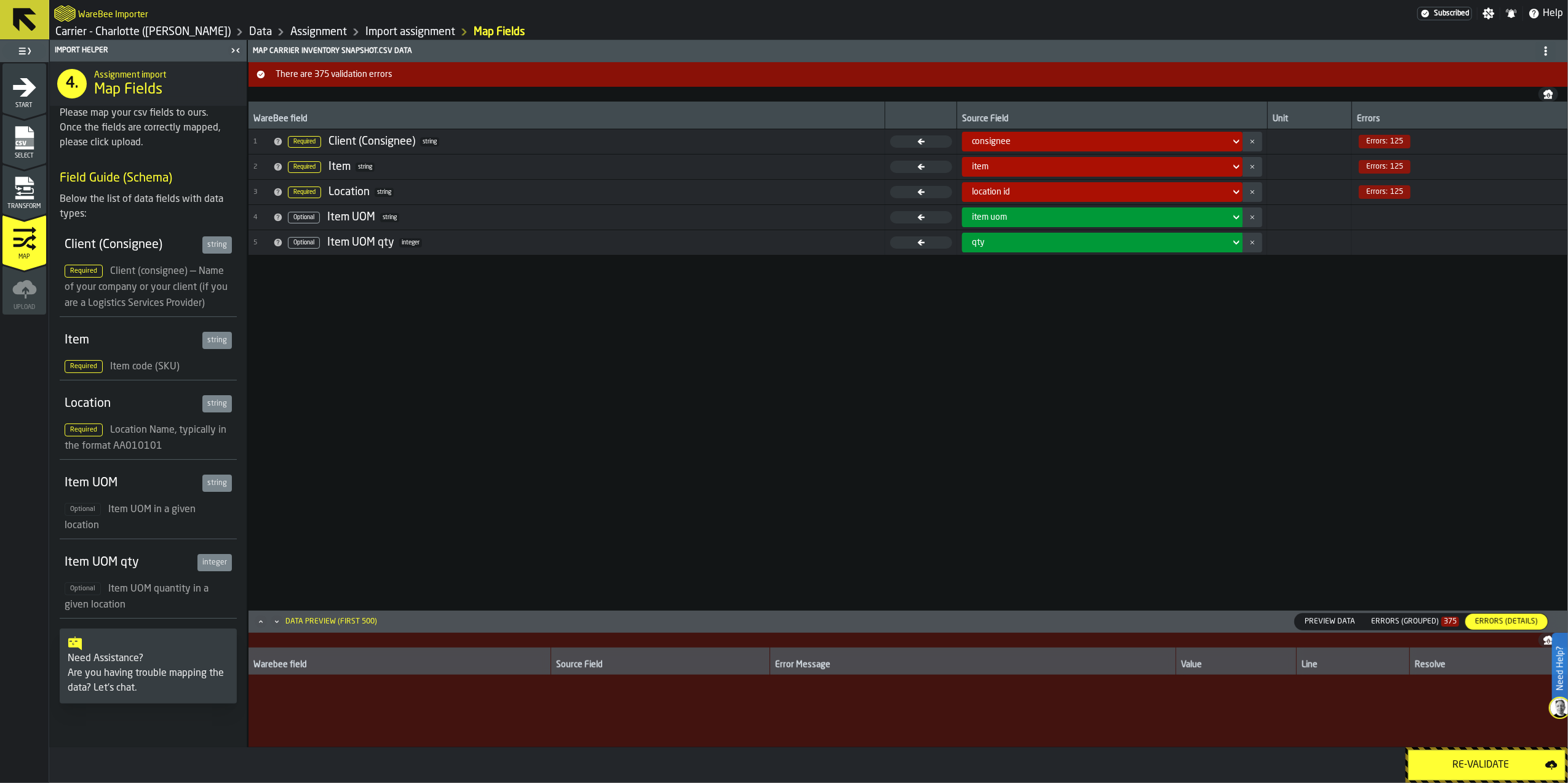
scroll to position [6862, 0]
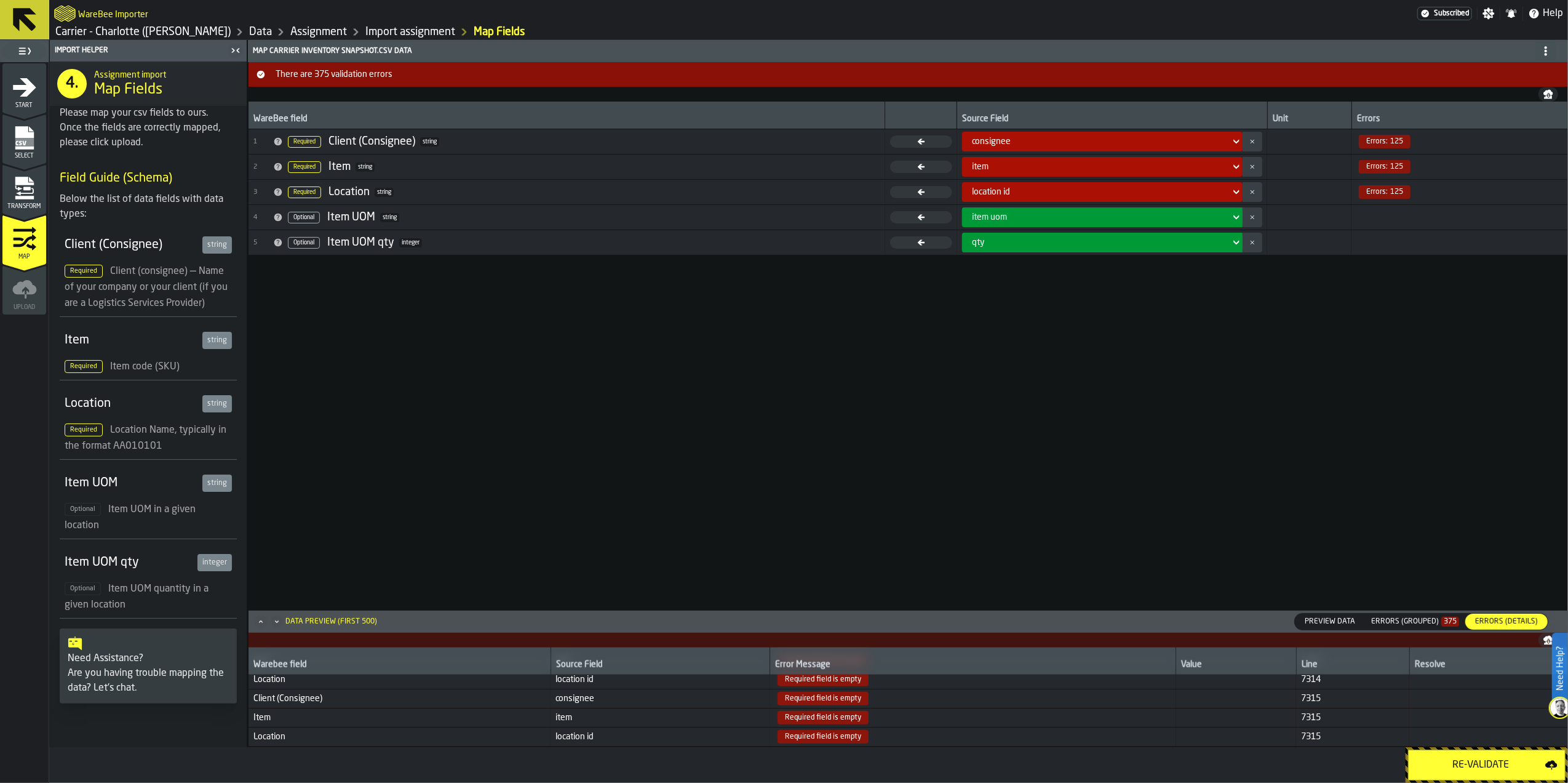
click at [508, 326] on div "WareBee field Source Field Unit Errors 1 Required Client (Consignee) string con…" at bounding box center [908, 355] width 1319 height 508
click at [1039, 394] on div "WareBee field Source Field Unit Errors 1 Required Client (Consignee) string con…" at bounding box center [908, 355] width 1319 height 508
click at [1098, 405] on div "WareBee field Source Field Unit Errors 1 Required Client (Consignee) string con…" at bounding box center [908, 355] width 1319 height 508
click at [17, 135] on icon "menu Select" at bounding box center [24, 137] width 19 height 23
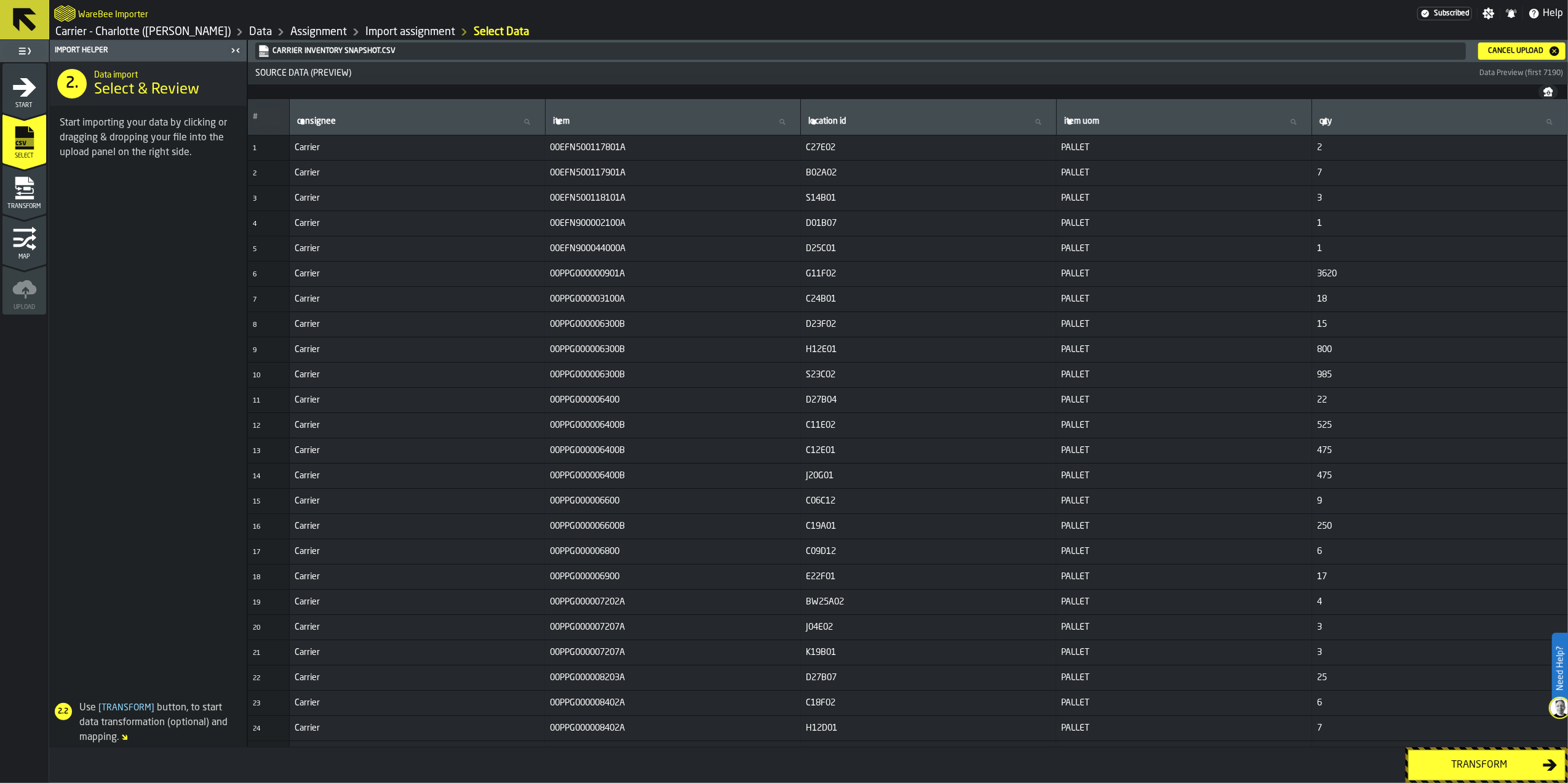
click at [1521, 38] on h1 "Carrier - [PERSON_NAME] ([PERSON_NAME]) Data Assignment Import assignment Selec…" at bounding box center [809, 32] width 1509 height 15
click at [1515, 49] on div "Cancel Upload" at bounding box center [1515, 51] width 65 height 8
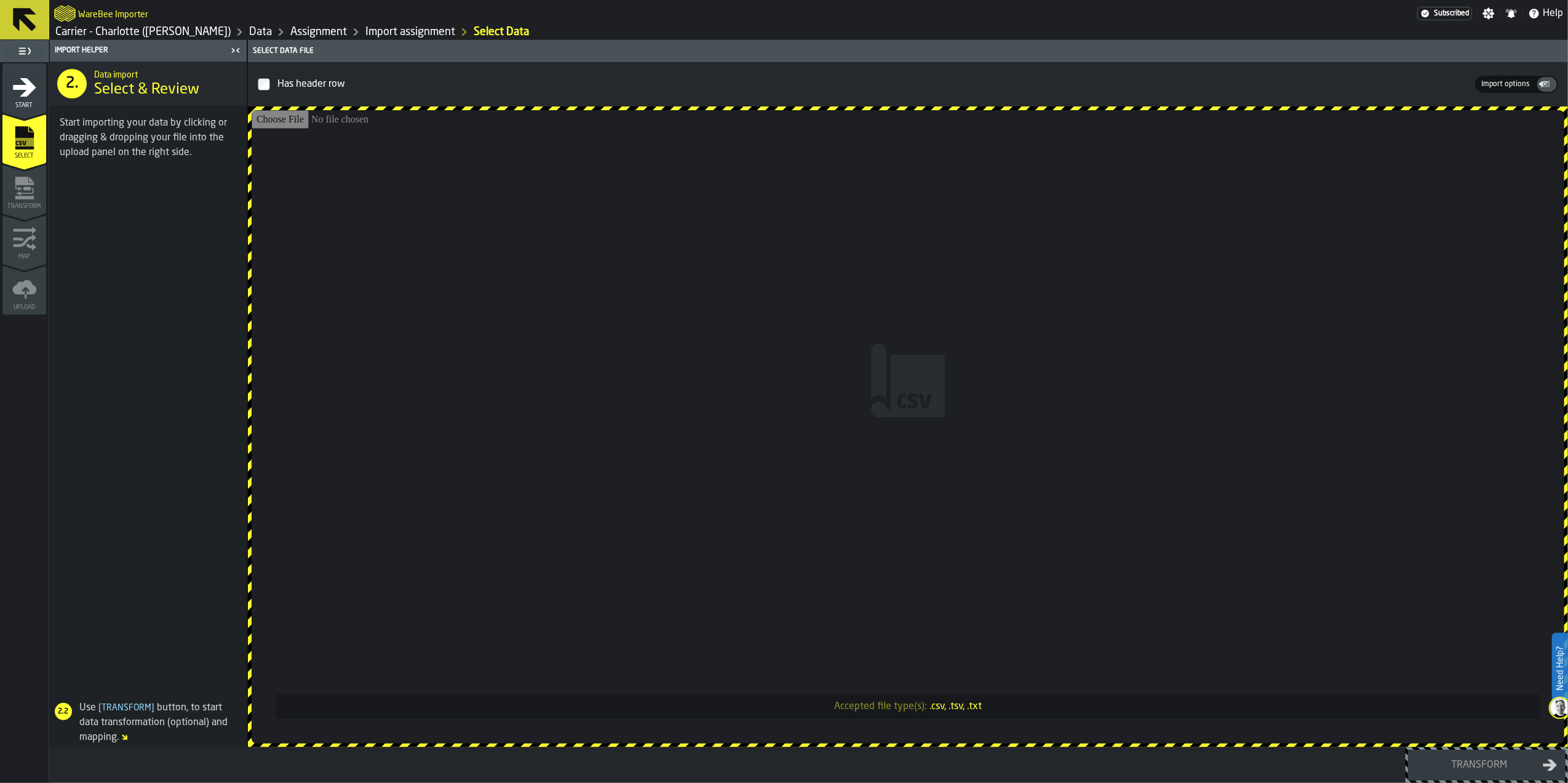
click at [1034, 492] on input "Accepted file type(s): .csv, .tsv, .txt" at bounding box center [907, 426] width 1313 height 634
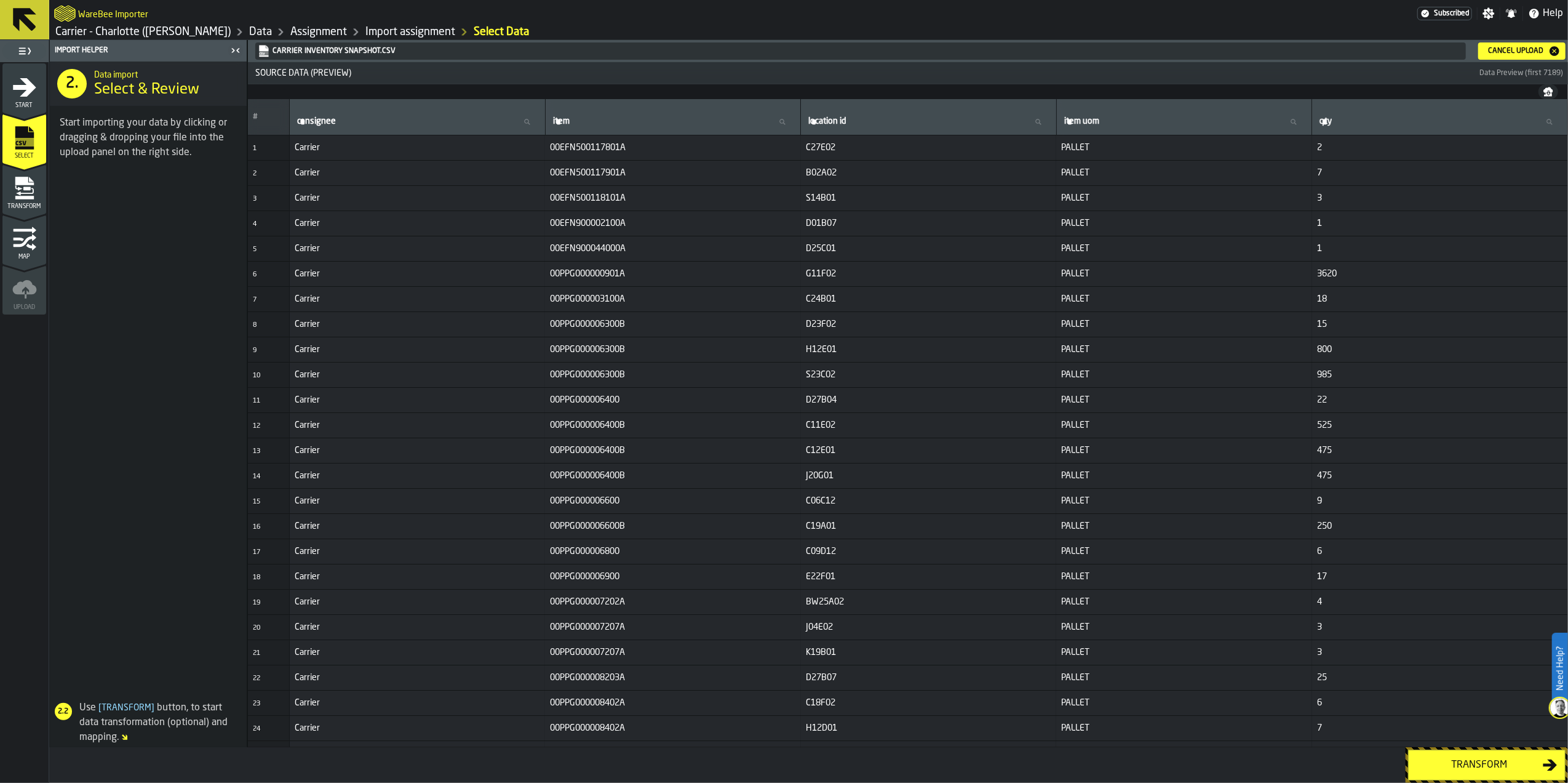
click at [1454, 766] on div "Transform" at bounding box center [1479, 765] width 127 height 15
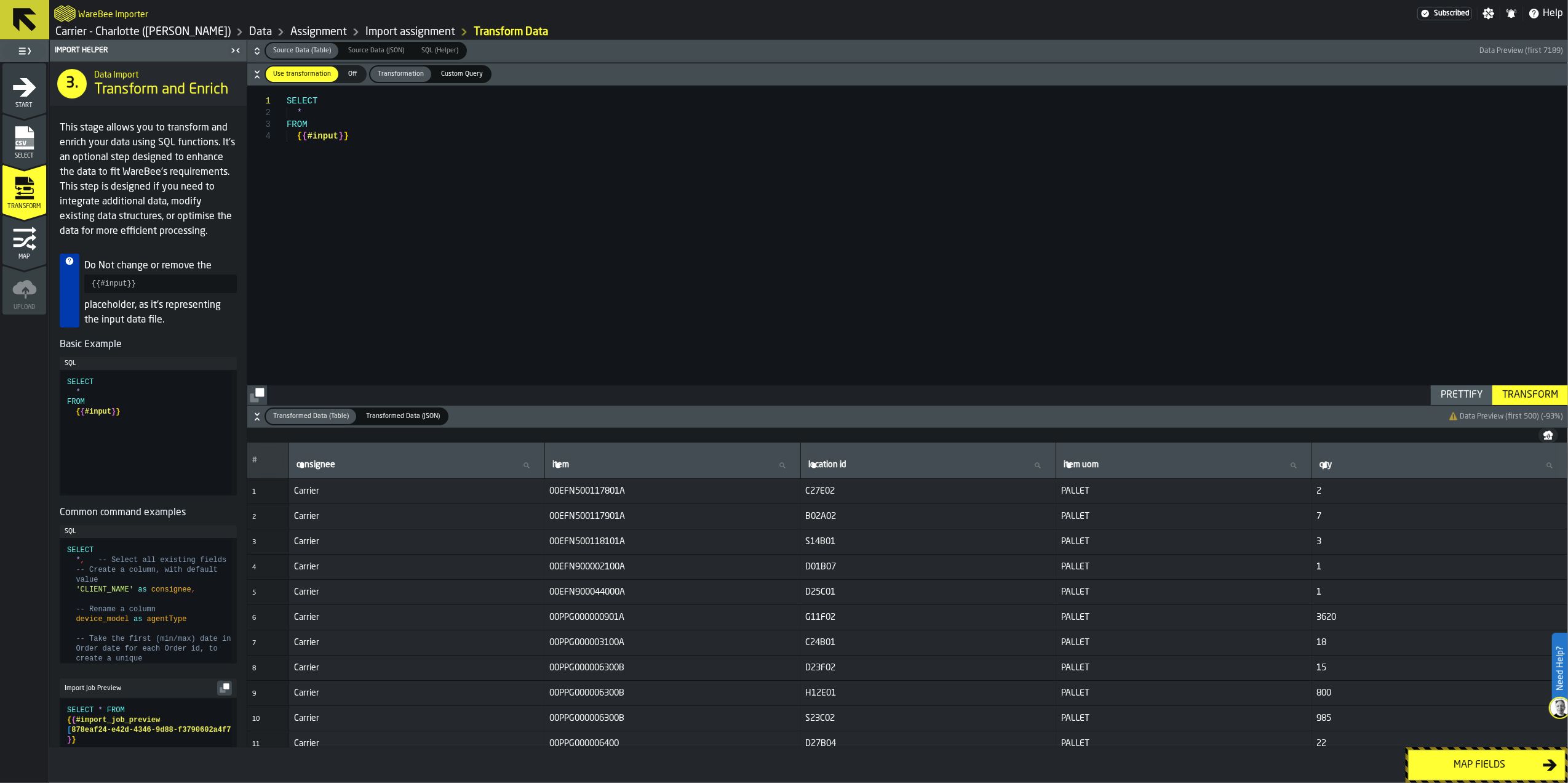
click at [1454, 767] on div "Map fields" at bounding box center [1479, 765] width 127 height 15
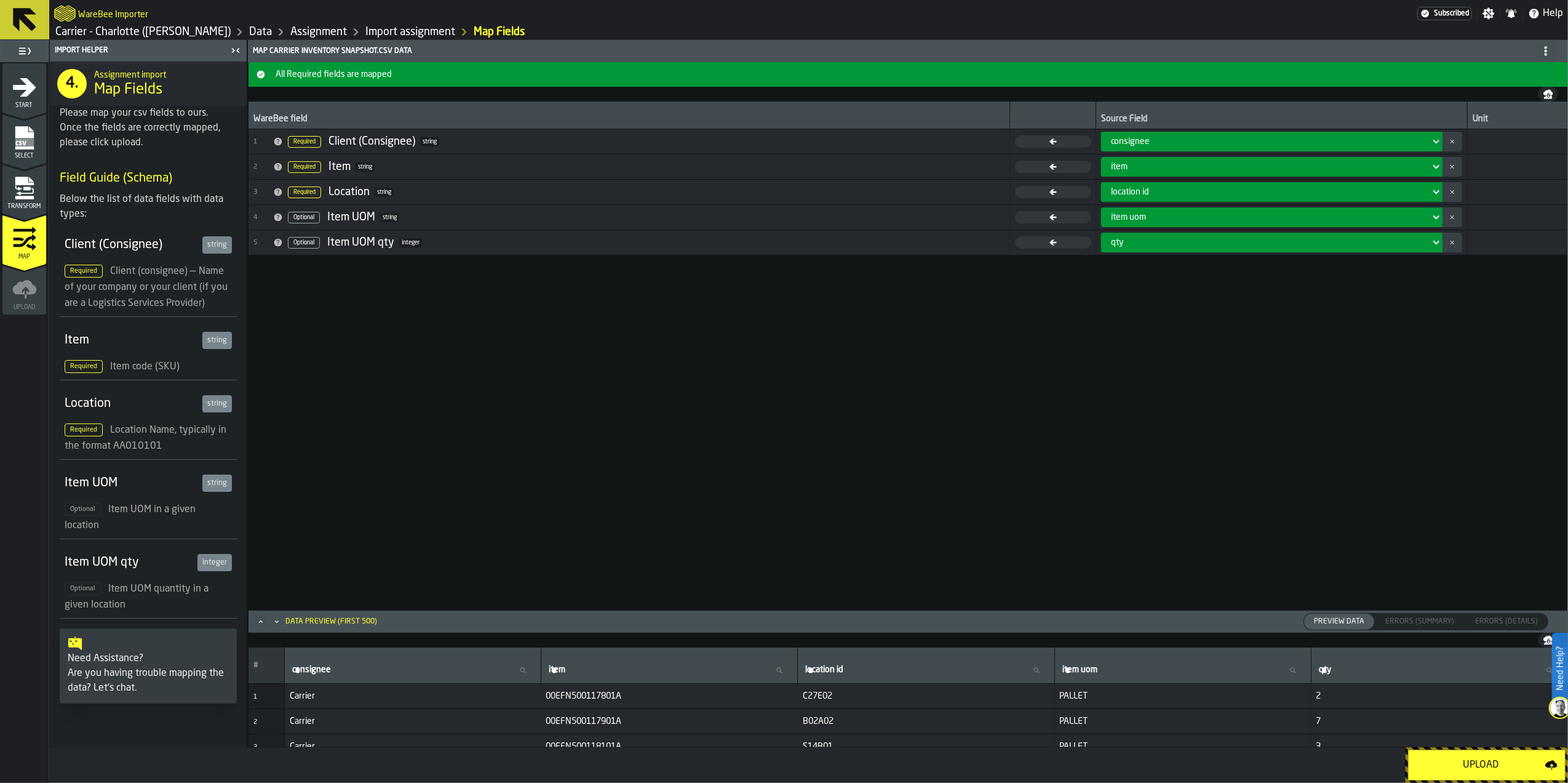
click at [1454, 767] on div "Upload" at bounding box center [1481, 765] width 129 height 15
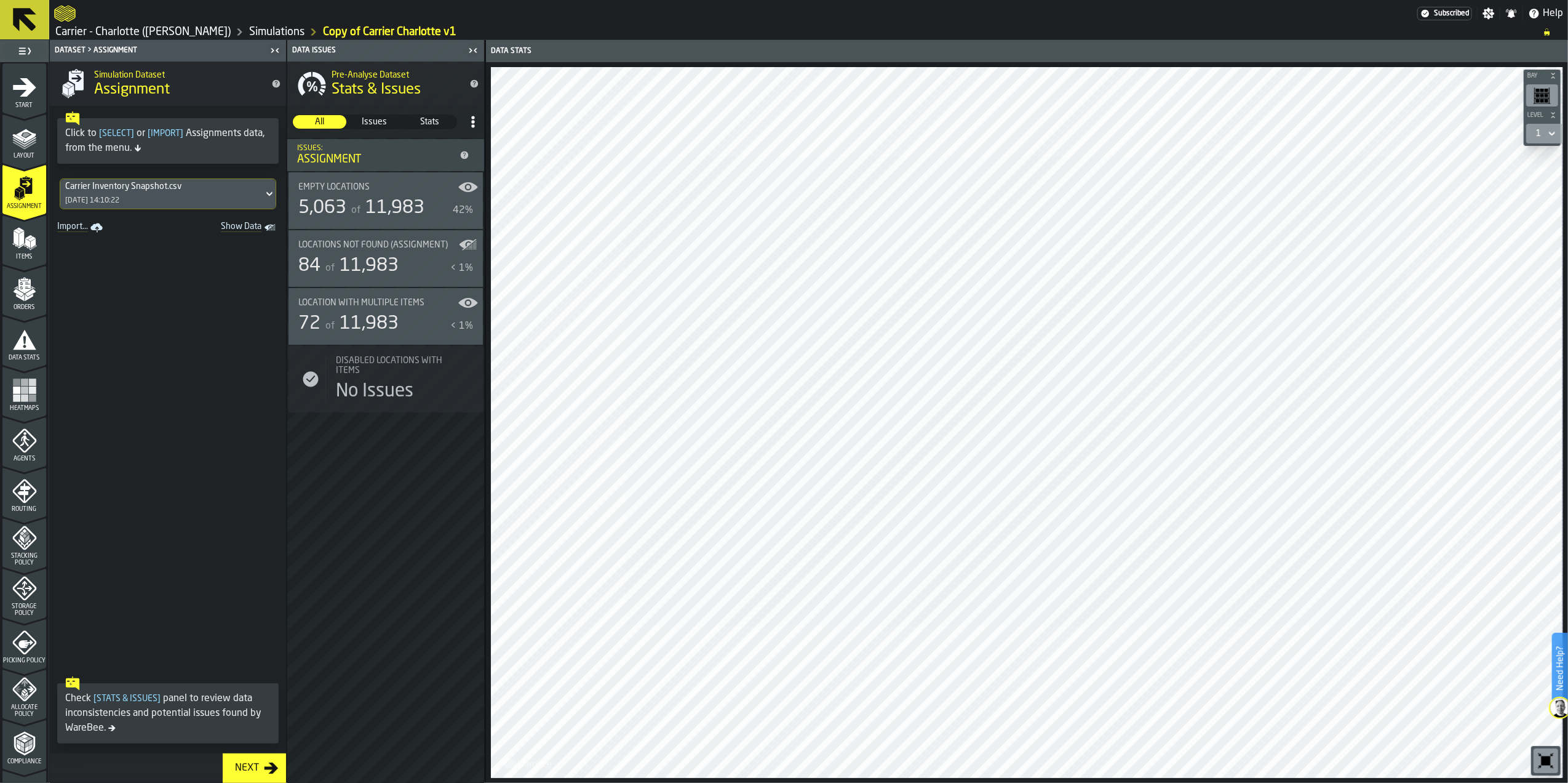
click at [190, 385] on span at bounding box center [168, 453] width 236 height 435
click at [383, 252] on div "Locations not found (Assignment) 84 of 11,983 < 1%" at bounding box center [386, 258] width 175 height 37
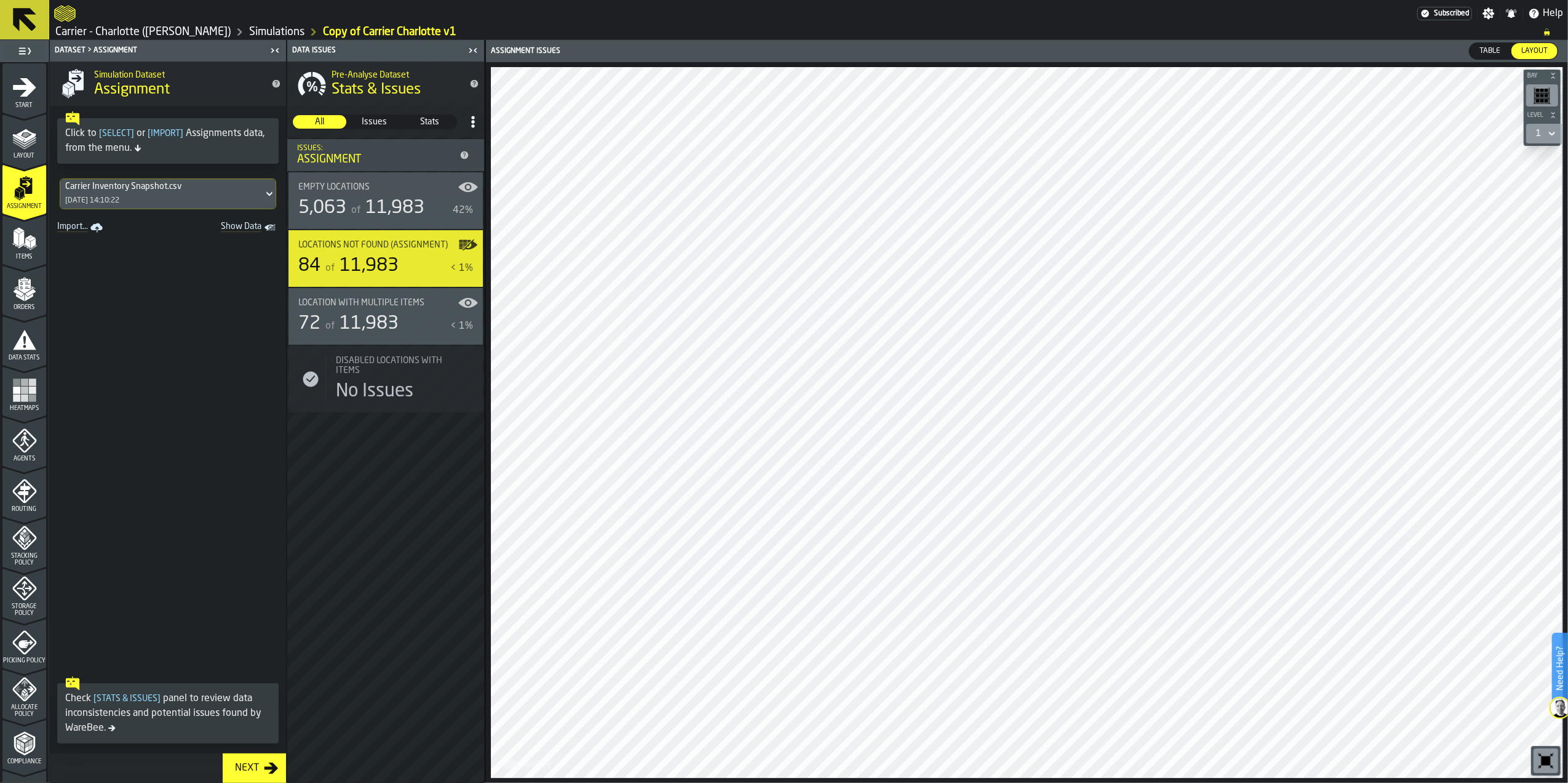
click at [1475, 46] on span "Table" at bounding box center [1489, 52] width 31 height 11
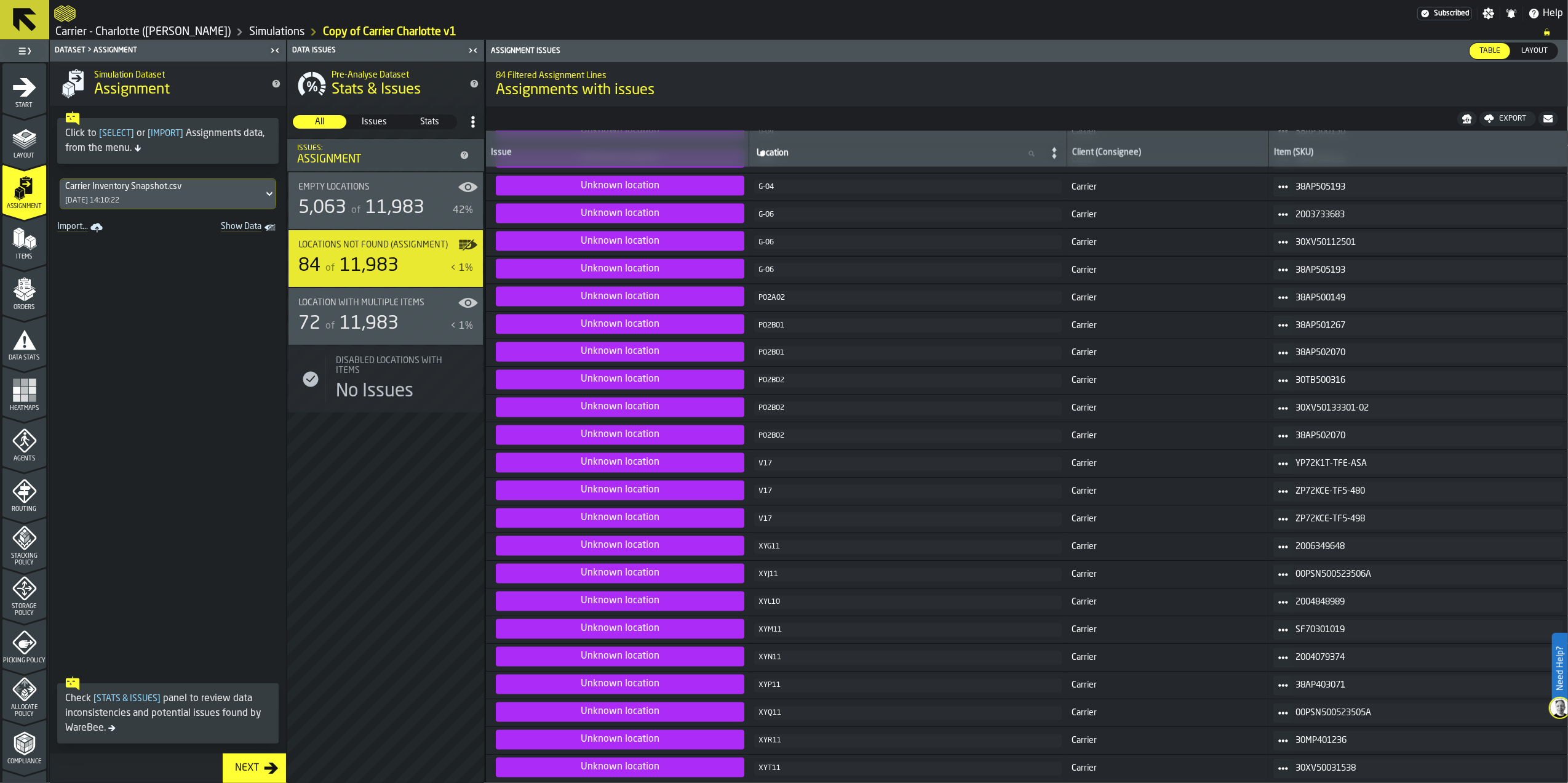
scroll to position [2159, 0]
click at [29, 745] on polyline "menu Compliance" at bounding box center [31, 742] width 4 height 7
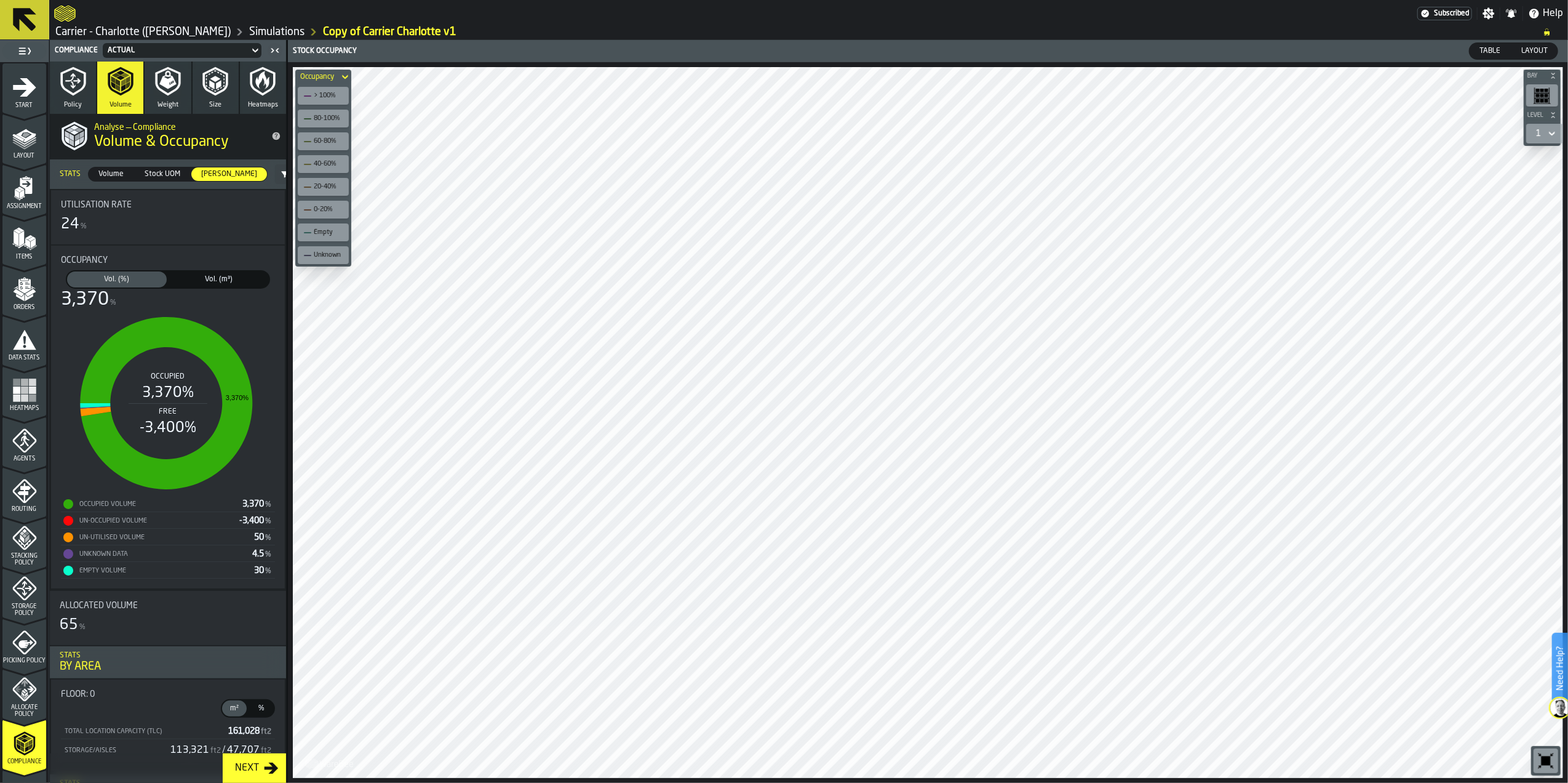
click at [251, 523] on span "-3,400 %" at bounding box center [255, 520] width 33 height 8
click at [115, 175] on span "Volume" at bounding box center [111, 175] width 35 height 11
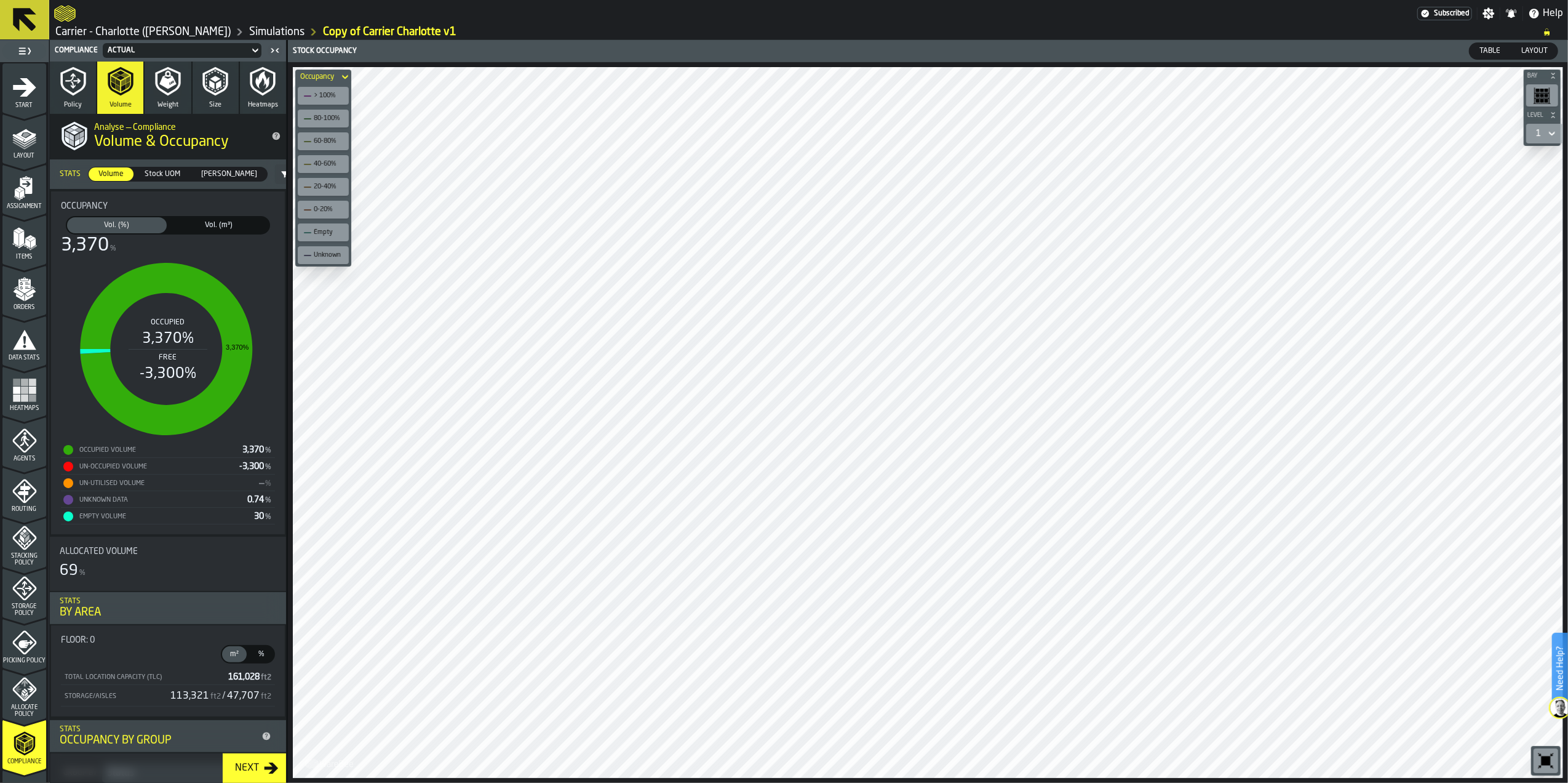
click at [171, 176] on span "Stock UOM" at bounding box center [162, 175] width 46 height 11
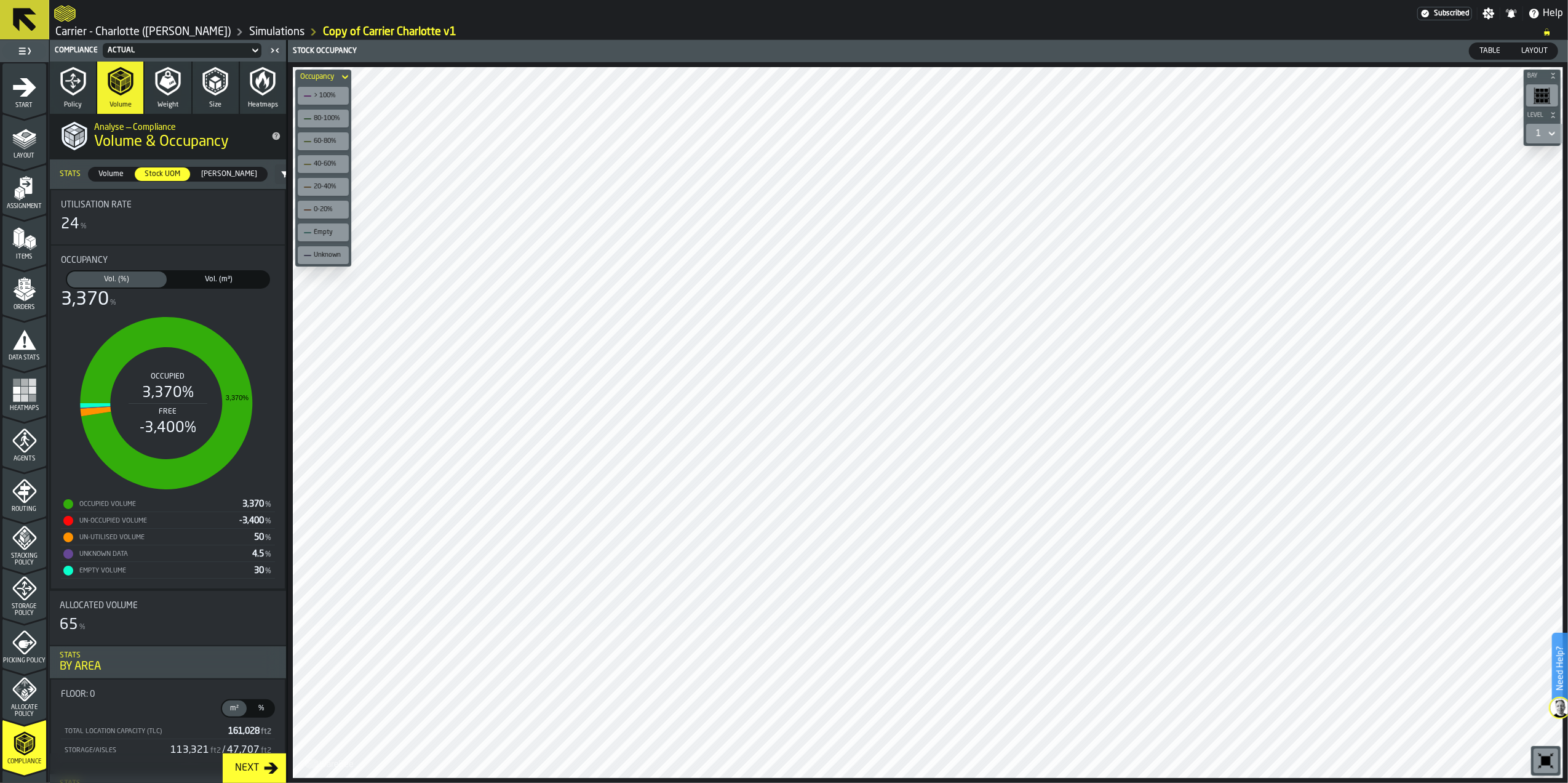
click at [206, 169] on span "[PERSON_NAME]" at bounding box center [229, 175] width 66 height 11
click at [109, 169] on span "Volume" at bounding box center [111, 175] width 35 height 11
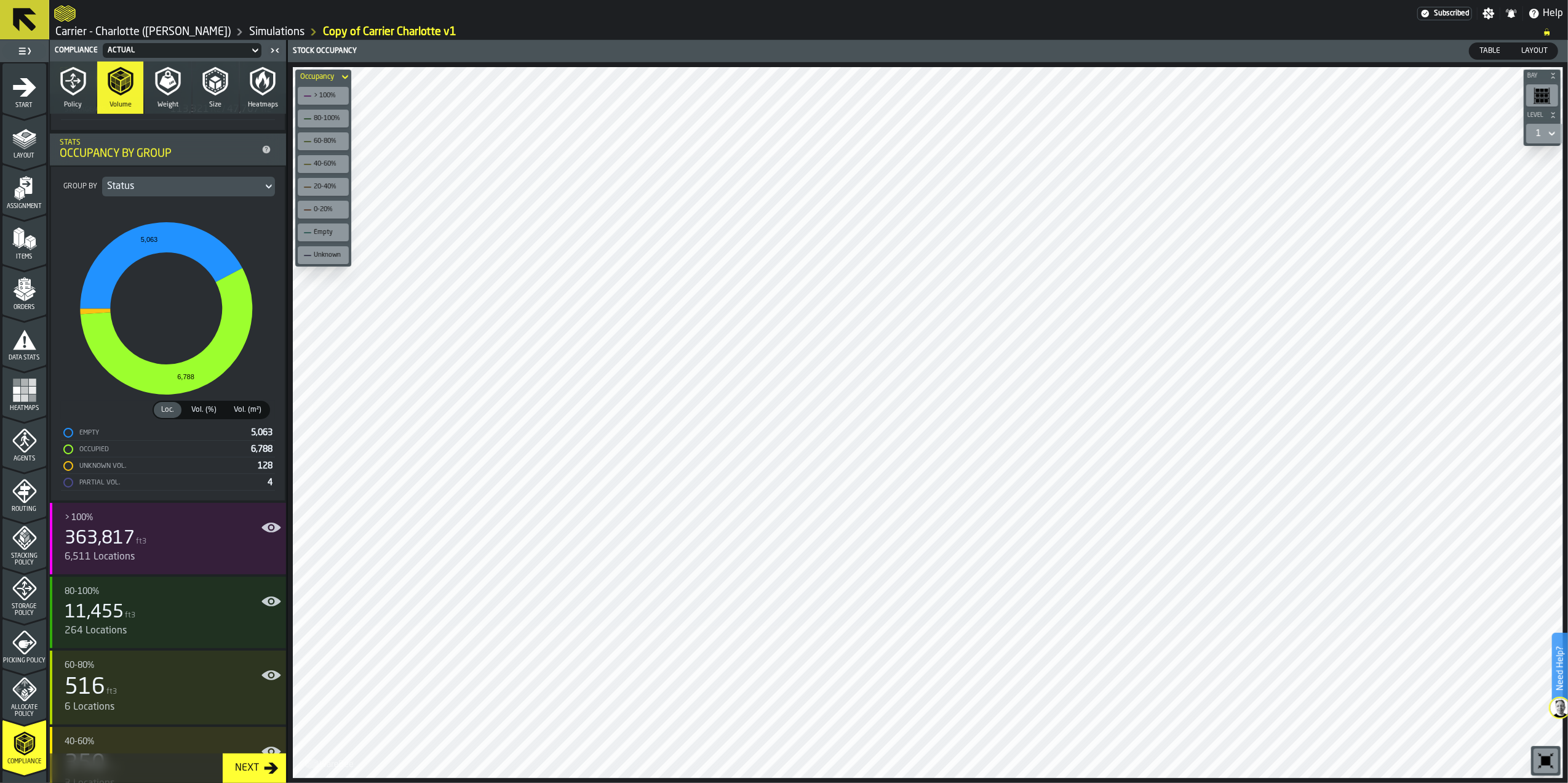
scroll to position [739, 0]
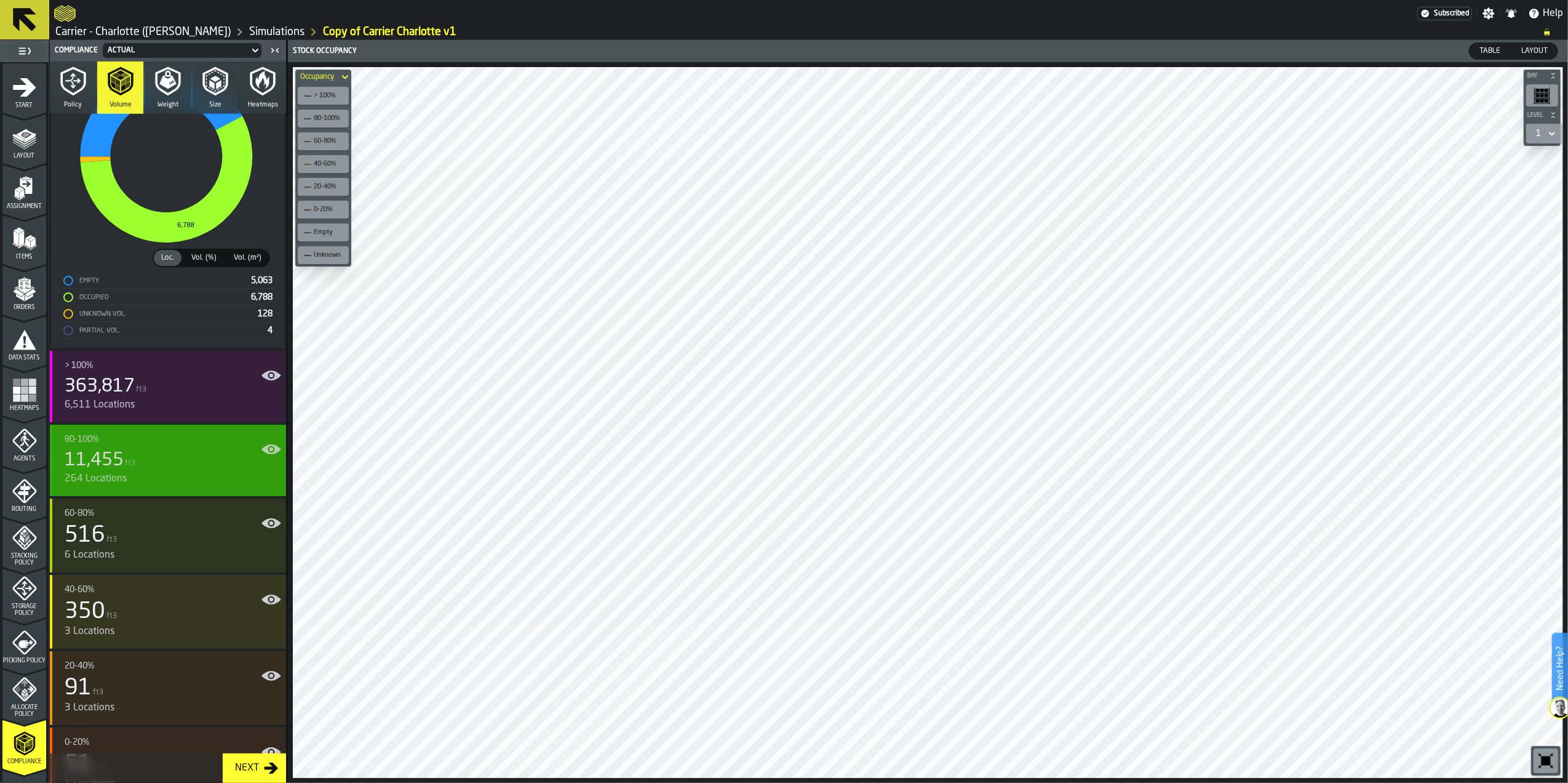
click at [175, 454] on div "11,455 ft3" at bounding box center [171, 461] width 212 height 23
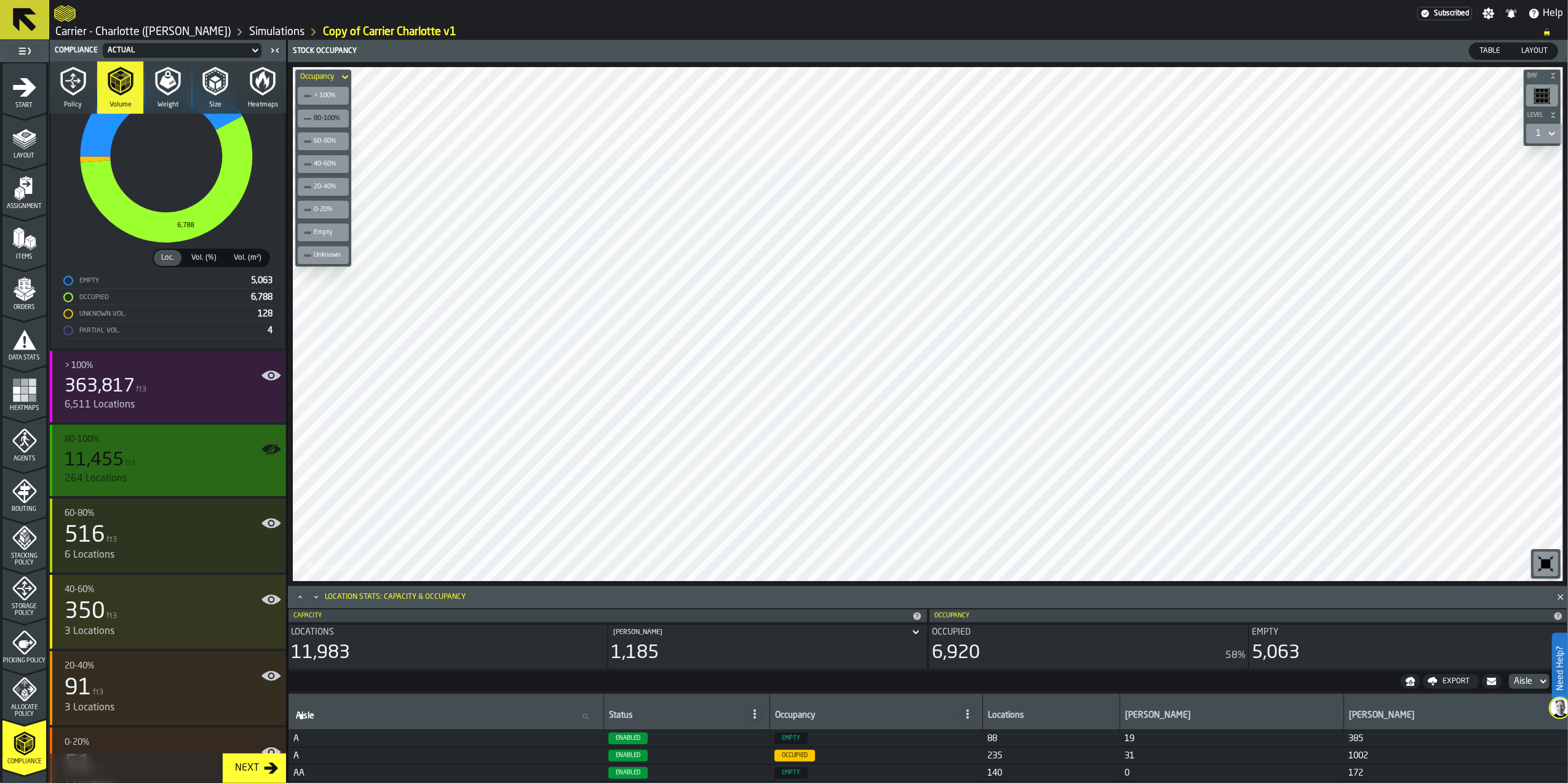
click at [175, 454] on div "11,455 ft3" at bounding box center [171, 461] width 212 height 23
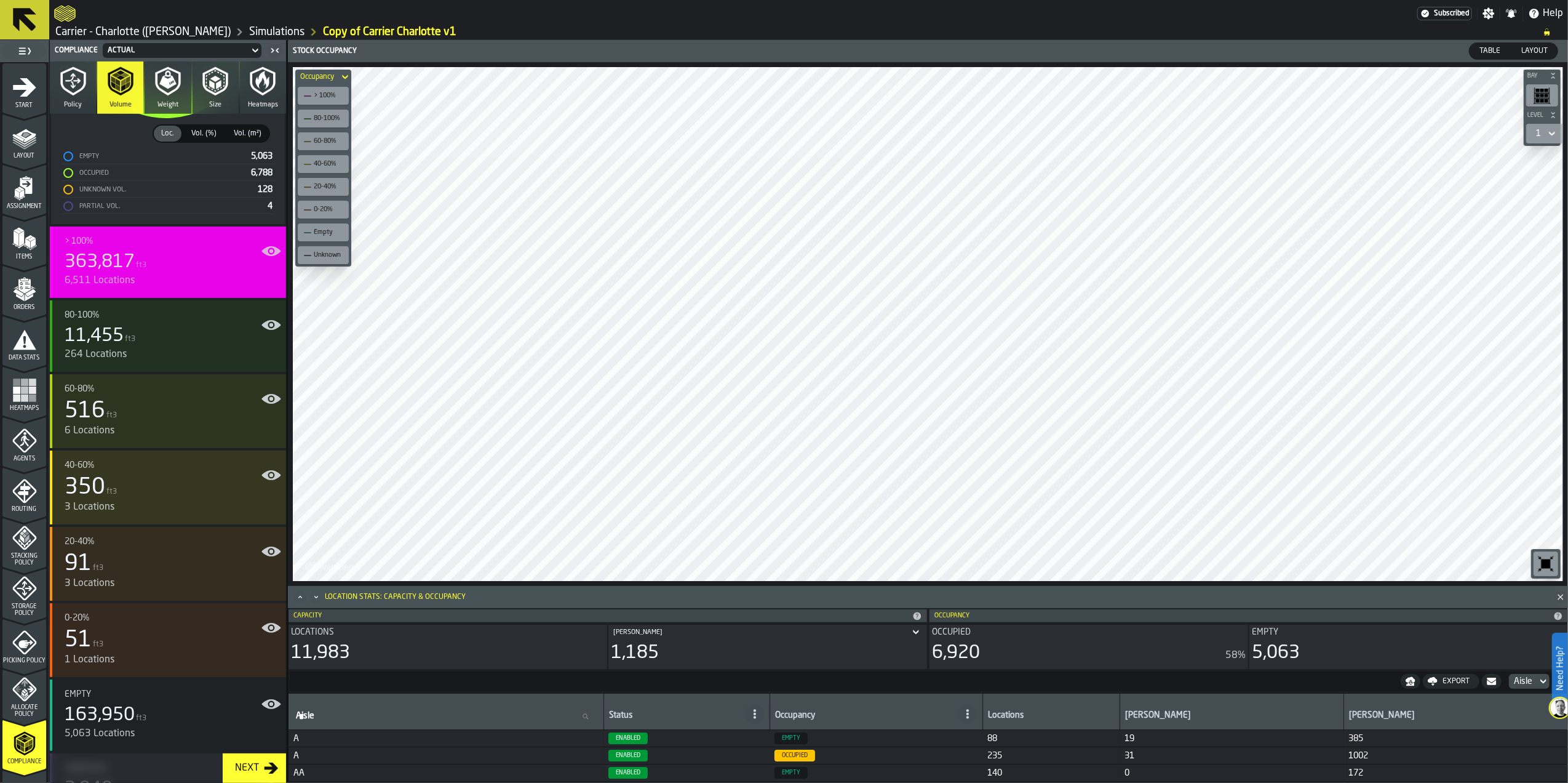
scroll to position [774, 0]
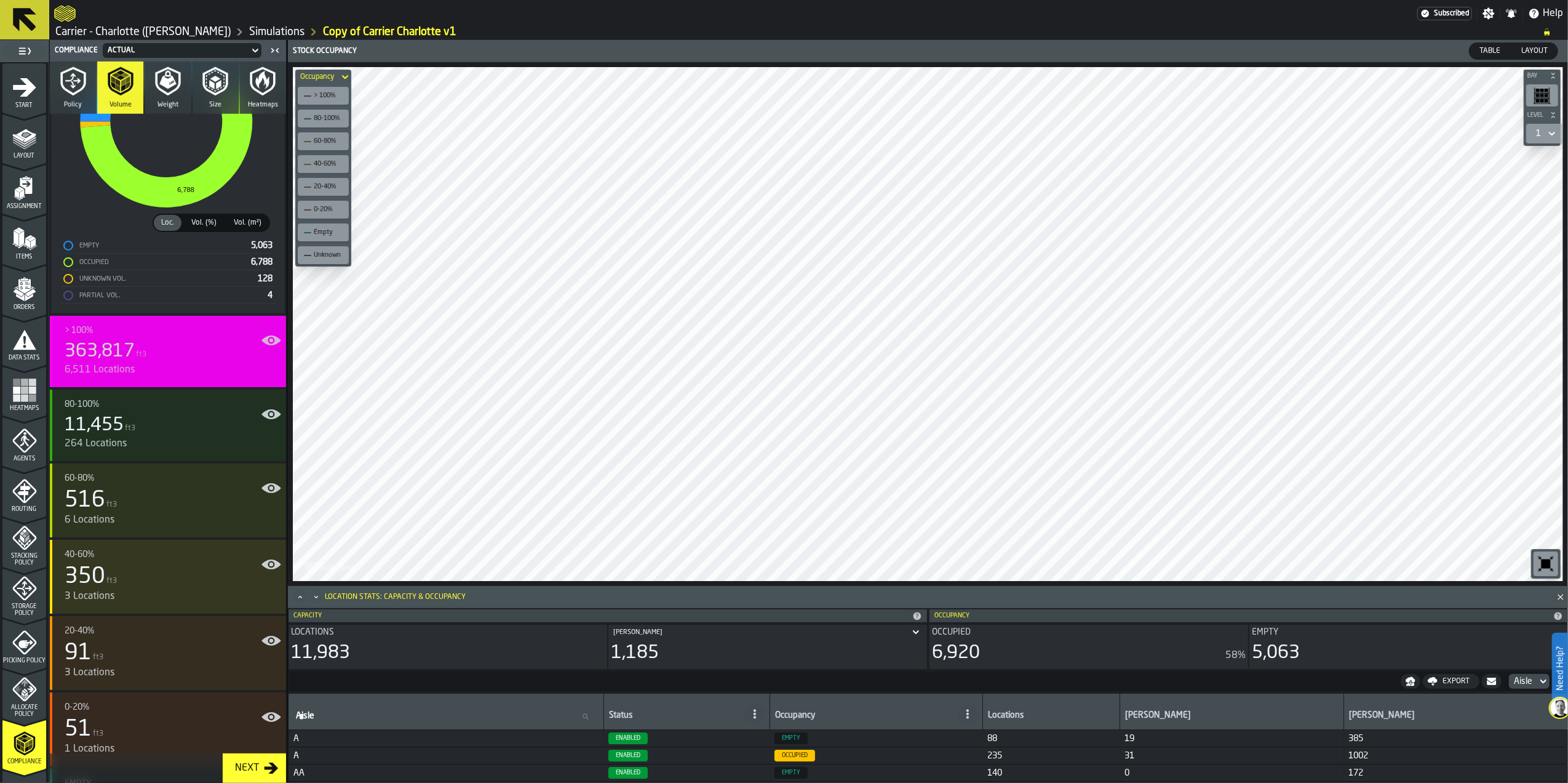
click at [157, 387] on div "> 100% 363,817 ft3 6,511 Locations" at bounding box center [168, 351] width 236 height 71
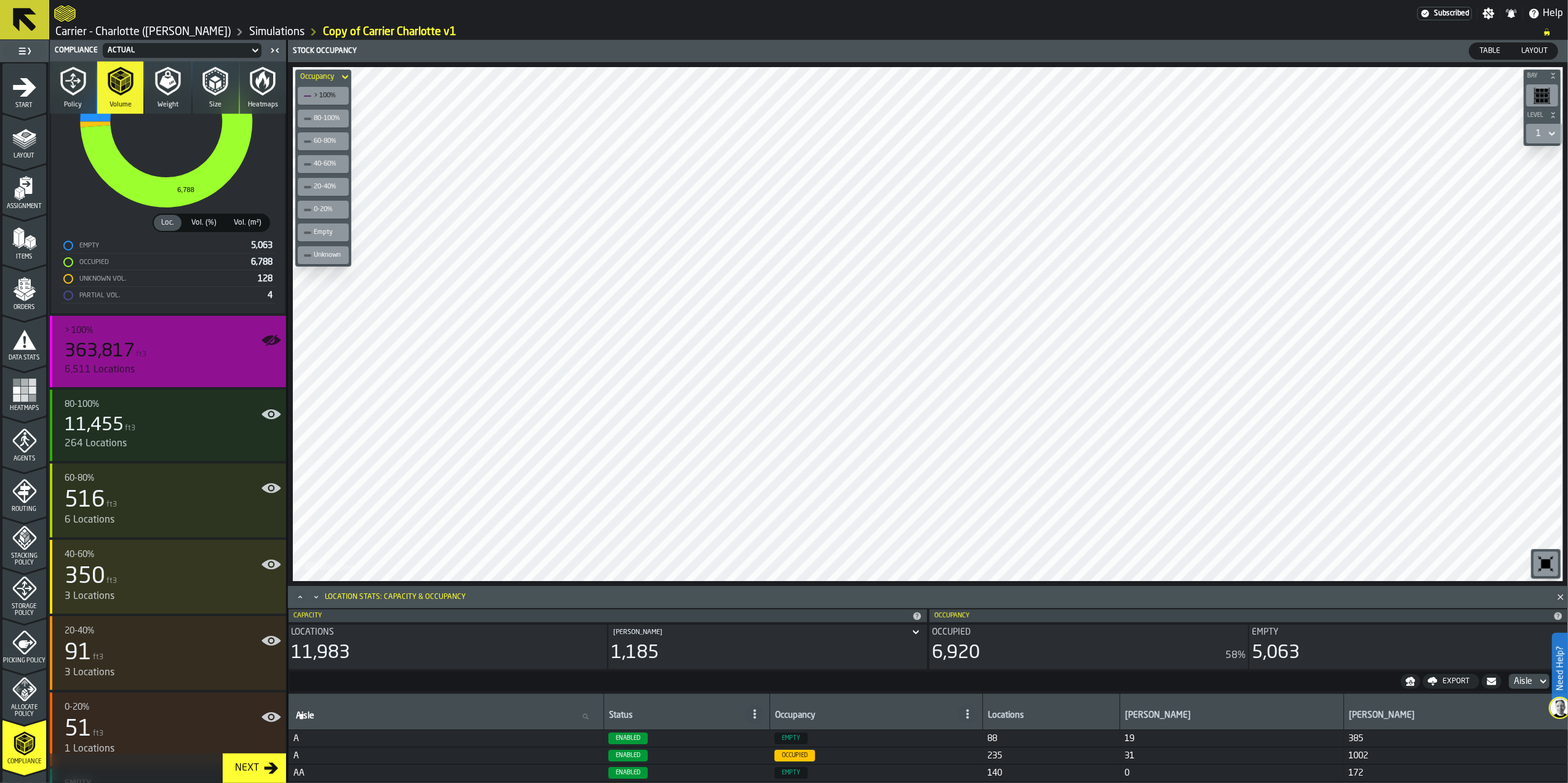
click at [157, 387] on div "> 100% 363,817 ft3 6,511 Locations" at bounding box center [168, 351] width 236 height 71
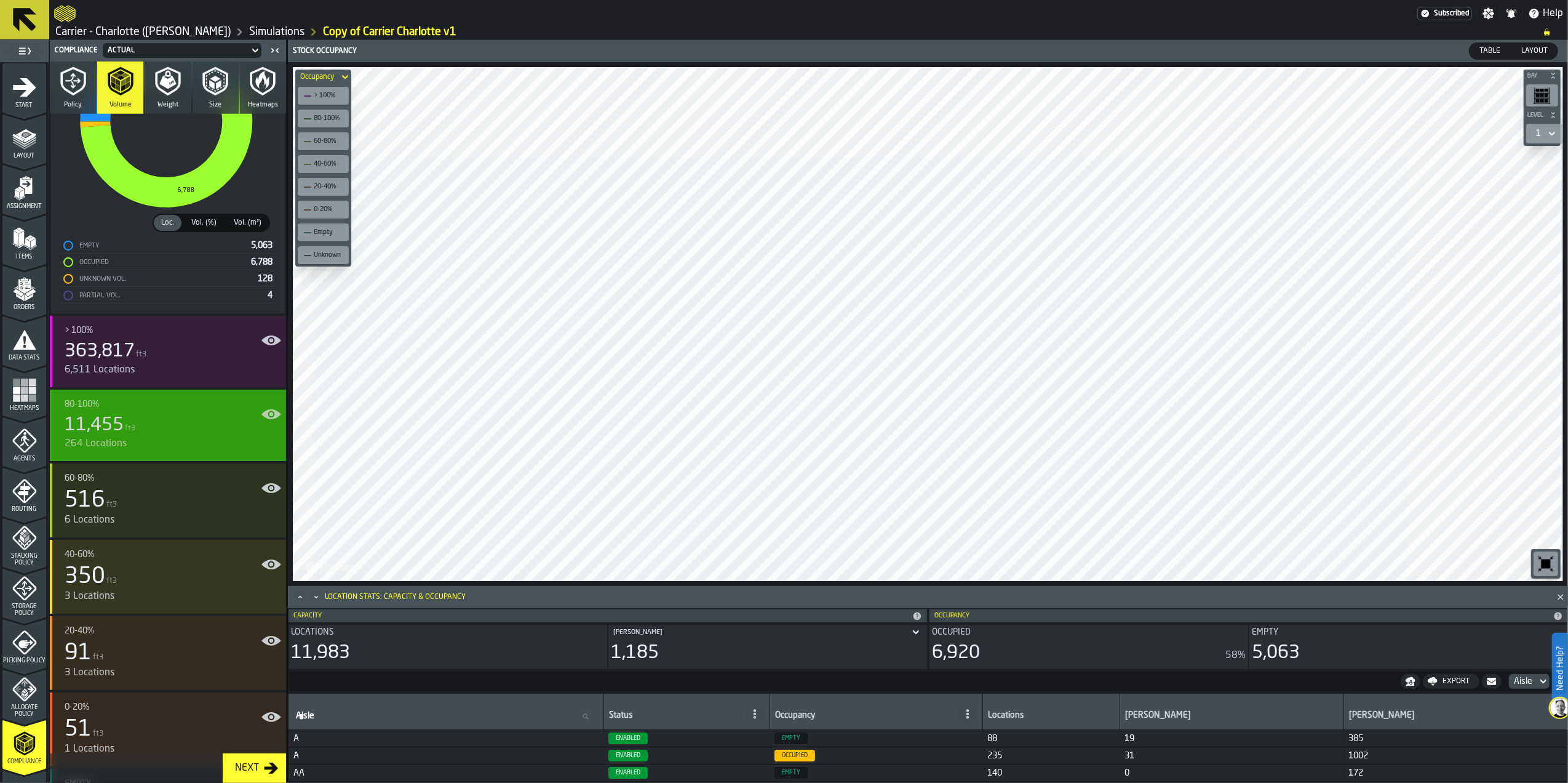
click at [158, 434] on div "11,455 ft3" at bounding box center [171, 425] width 212 height 23
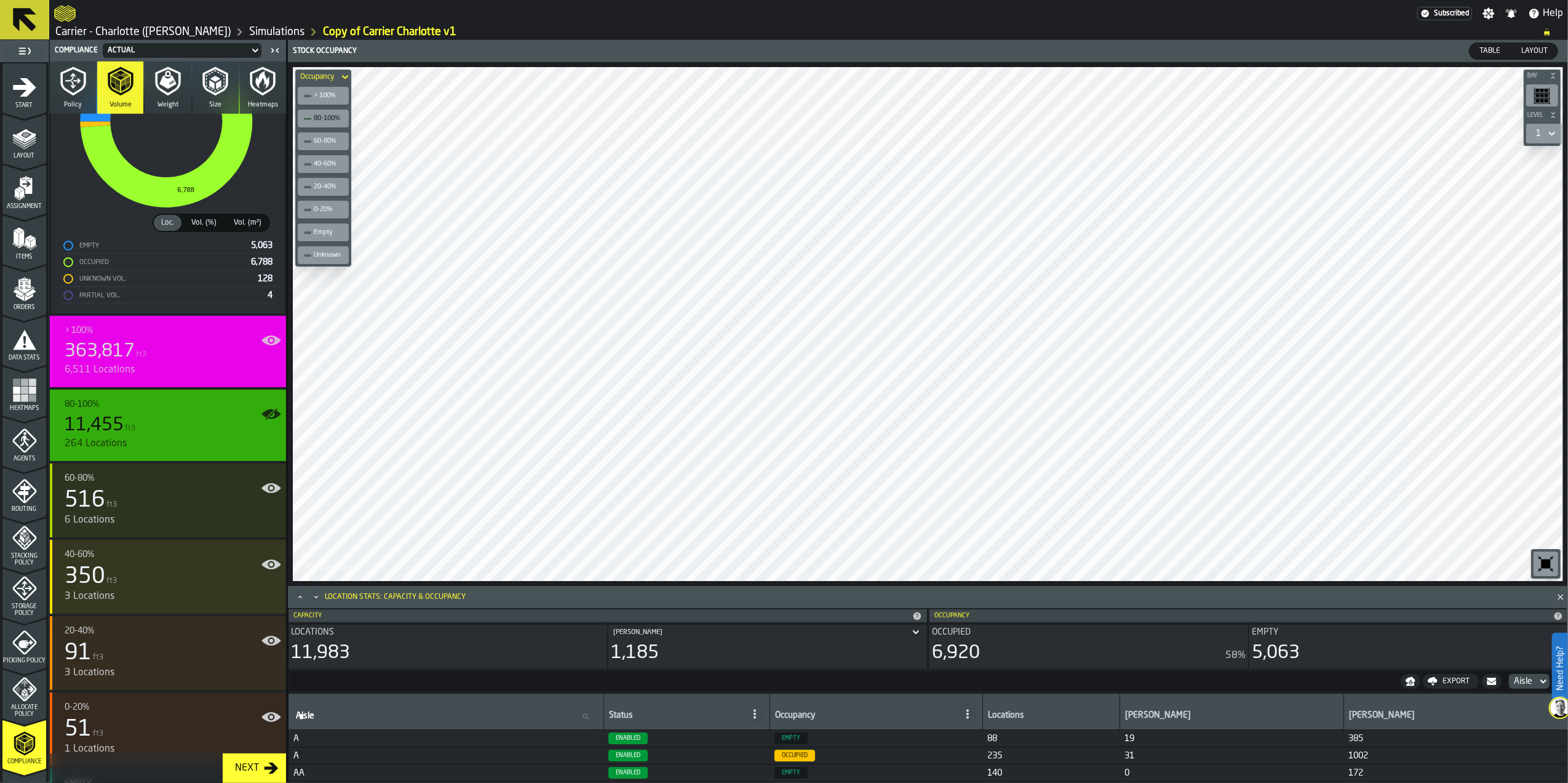
click at [149, 345] on div "363,817 ft3" at bounding box center [171, 352] width 212 height 23
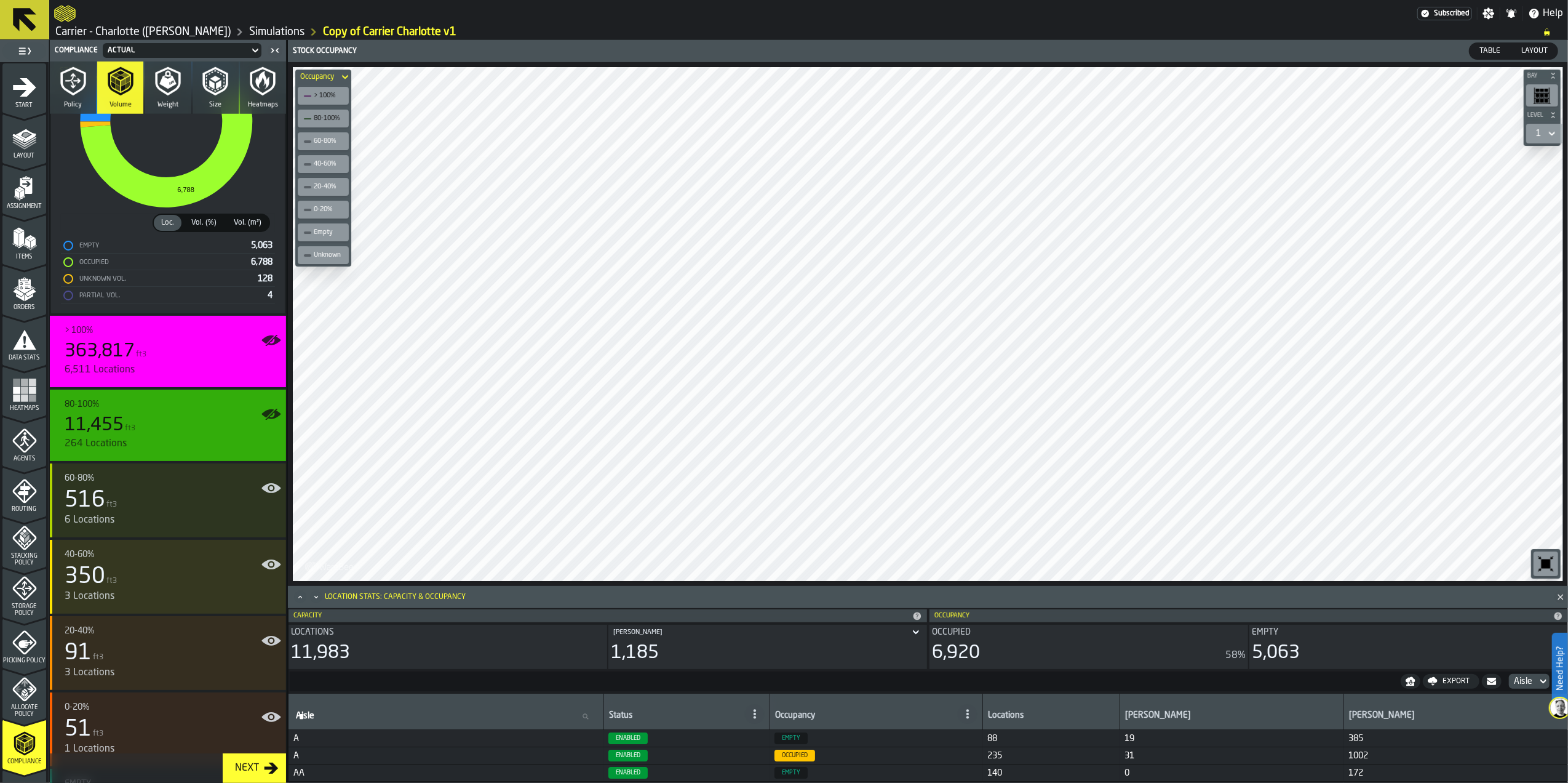
click at [179, 443] on div "264 Locations" at bounding box center [171, 444] width 212 height 15
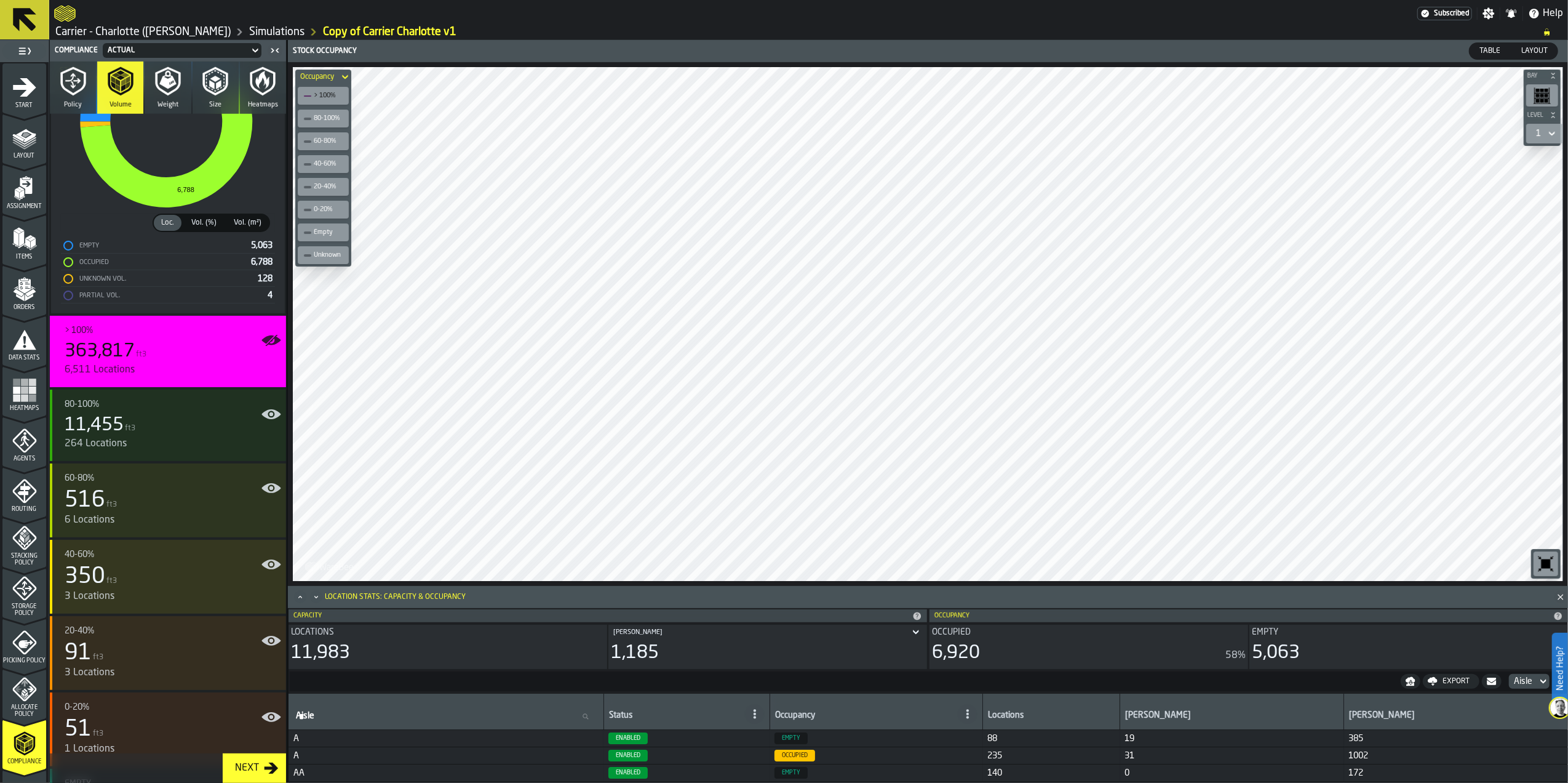
click at [1534, 134] on div "1" at bounding box center [1539, 133] width 15 height 15
click at [1499, 188] on div "2" at bounding box center [1507, 185] width 39 height 15
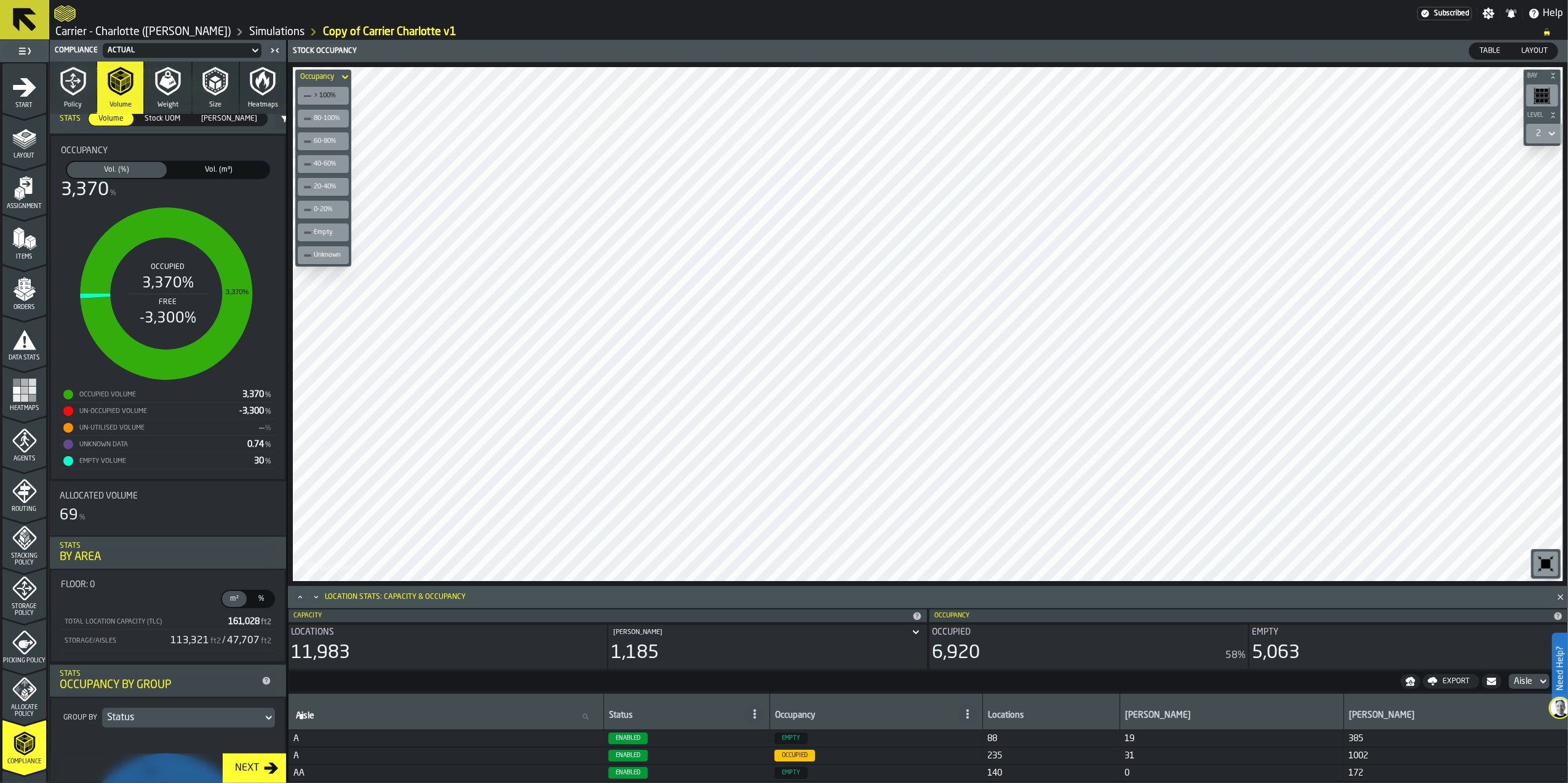
scroll to position [35, 0]
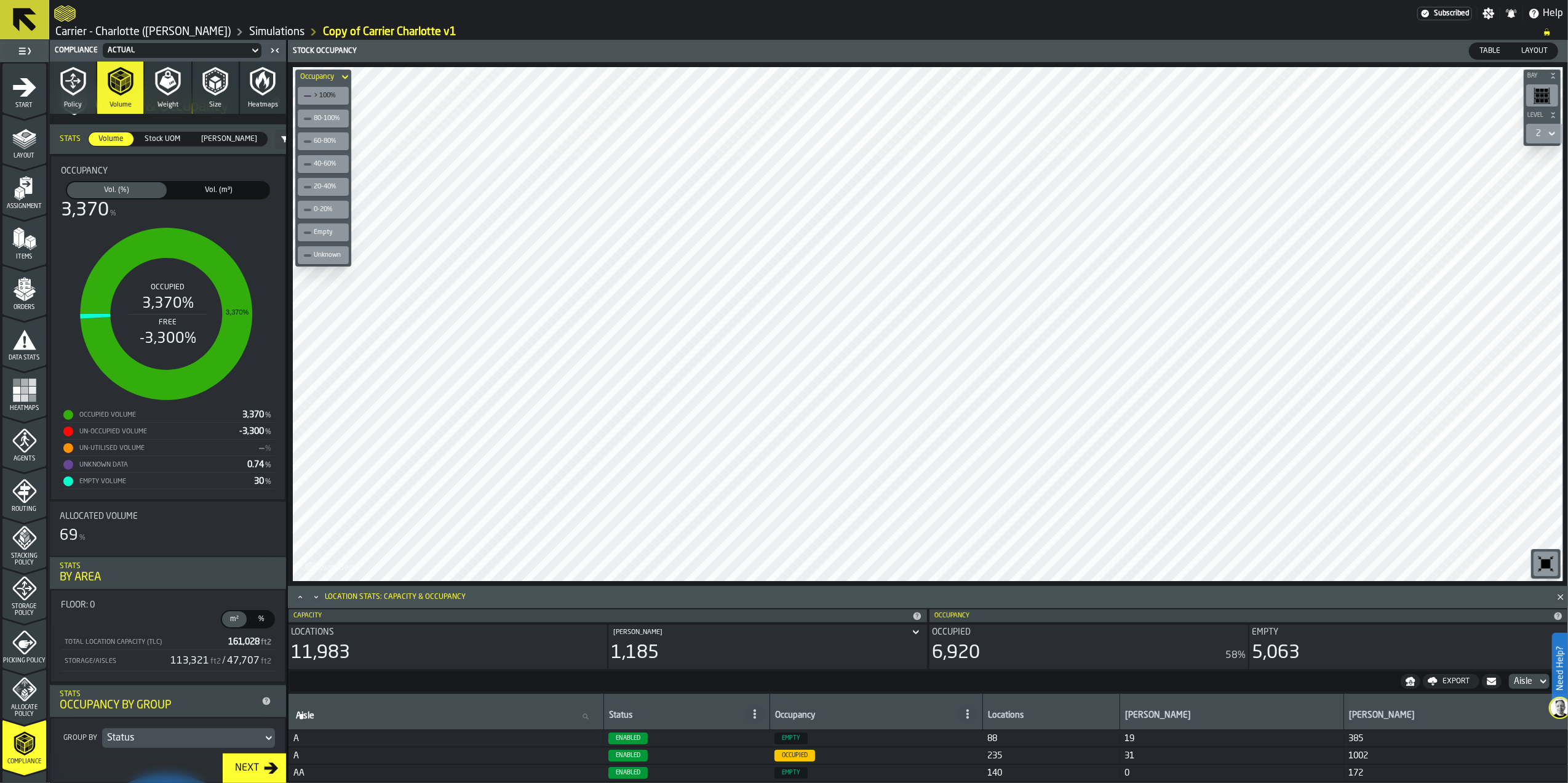
click at [201, 84] on icon "button" at bounding box center [215, 81] width 29 height 29
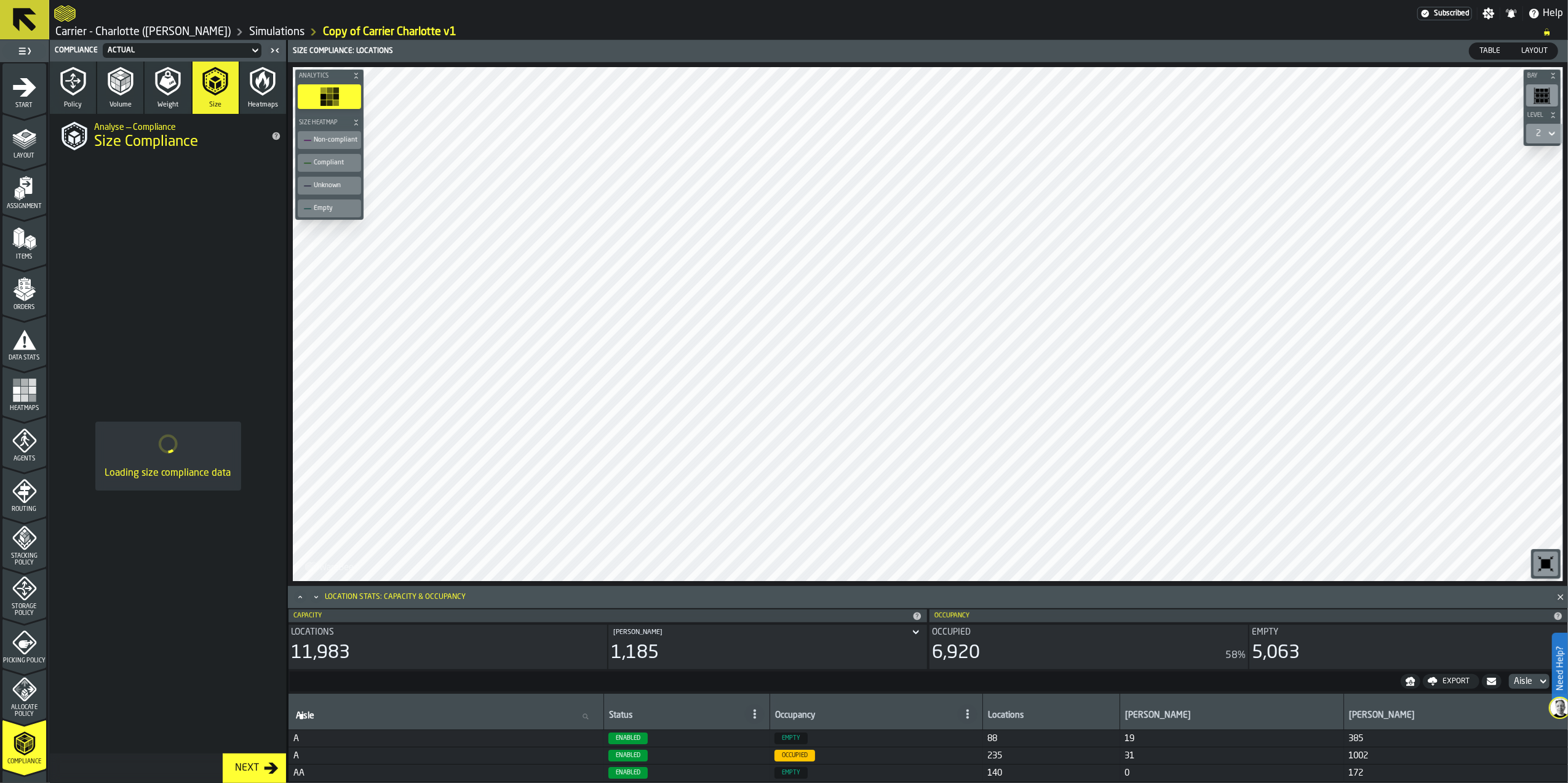
scroll to position [0, 0]
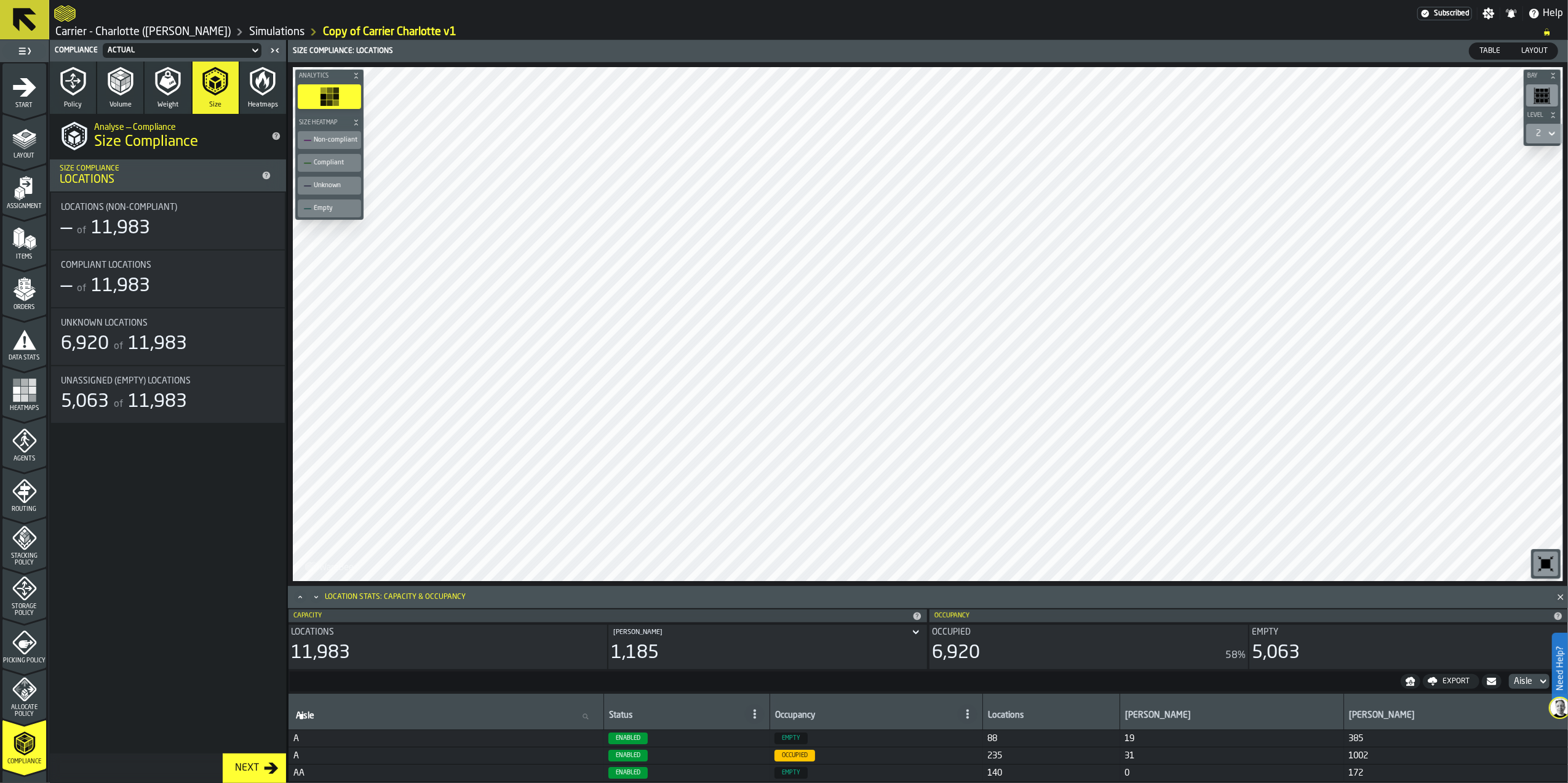
click at [106, 324] on span "Unknown locations" at bounding box center [104, 323] width 86 height 9
click at [114, 100] on button "Volume" at bounding box center [120, 88] width 46 height 53
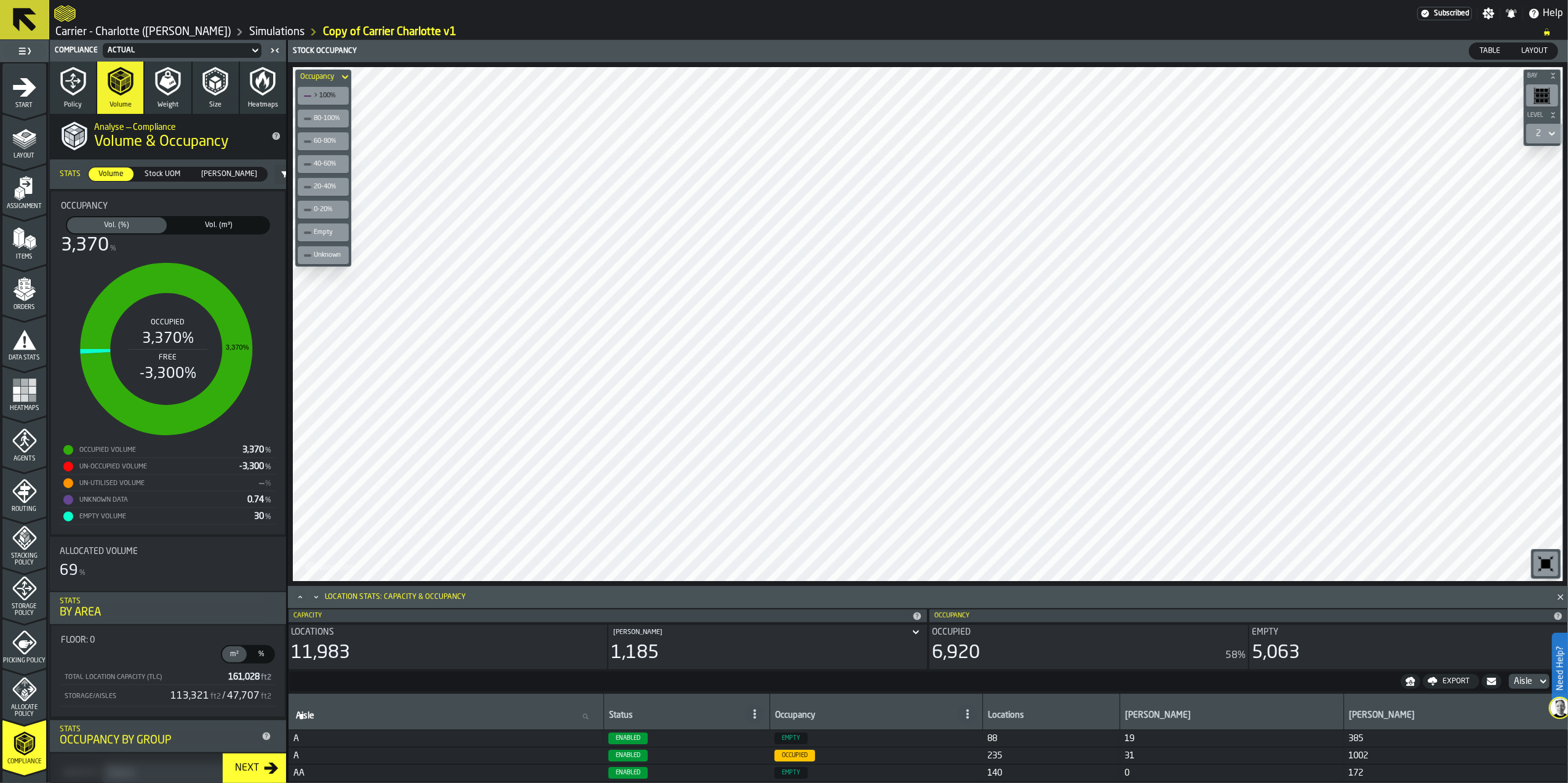
click at [214, 225] on span "Vol. (m³)" at bounding box center [219, 225] width 95 height 11
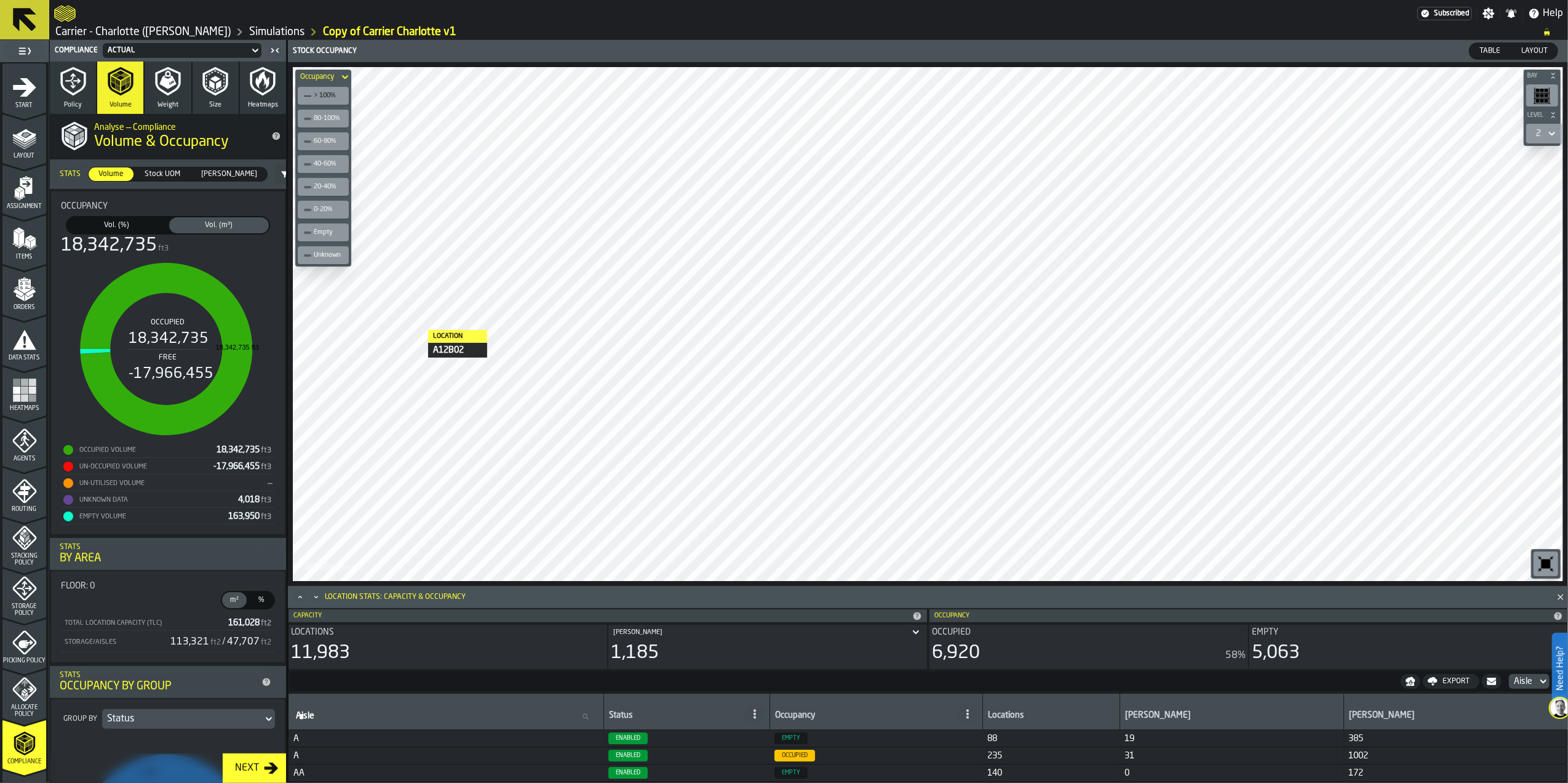
click at [21, 247] on icon "menu Items" at bounding box center [24, 238] width 24 height 24
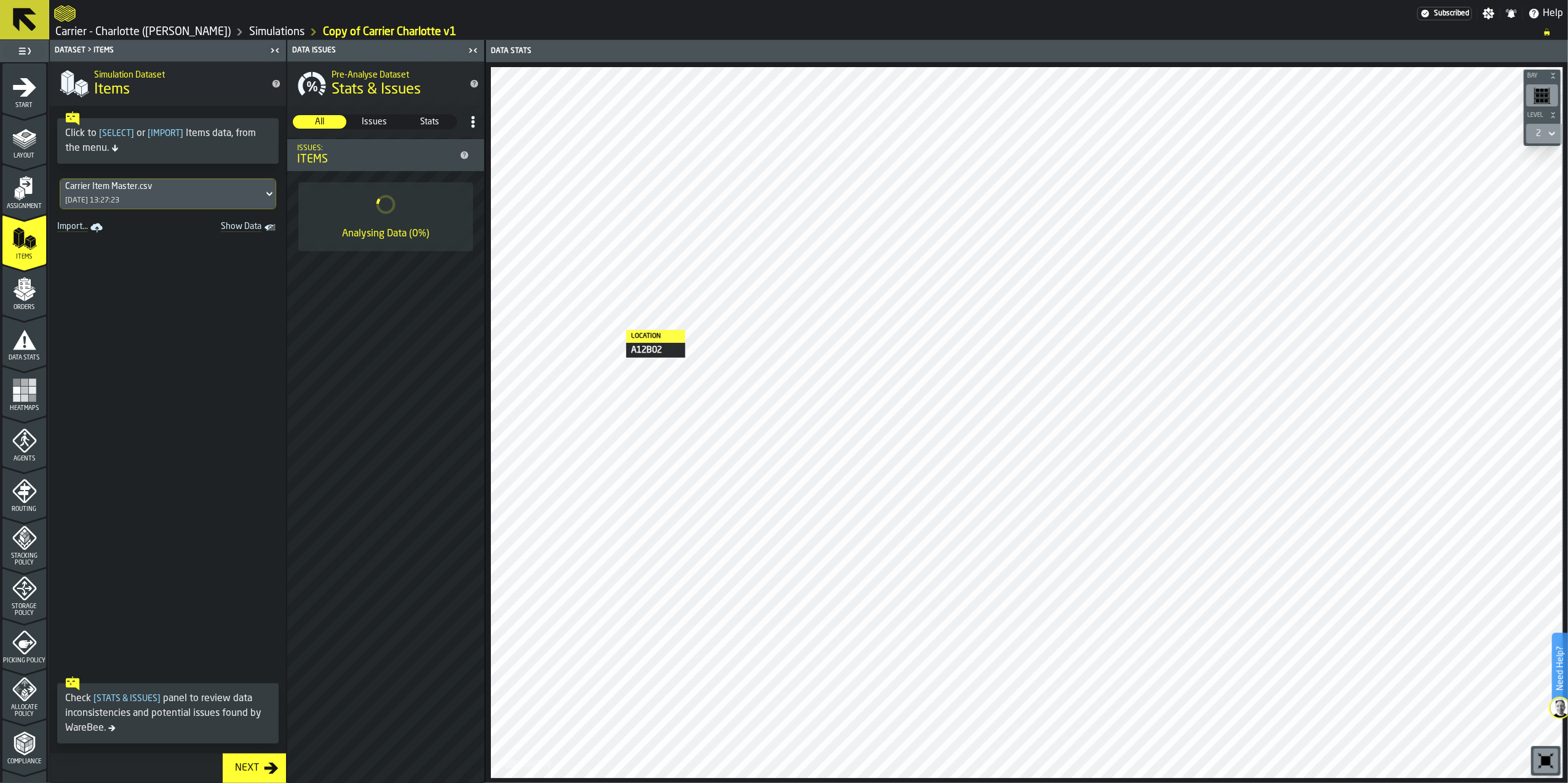
click at [163, 189] on div "Carrier Item Master.csv" at bounding box center [161, 186] width 193 height 9
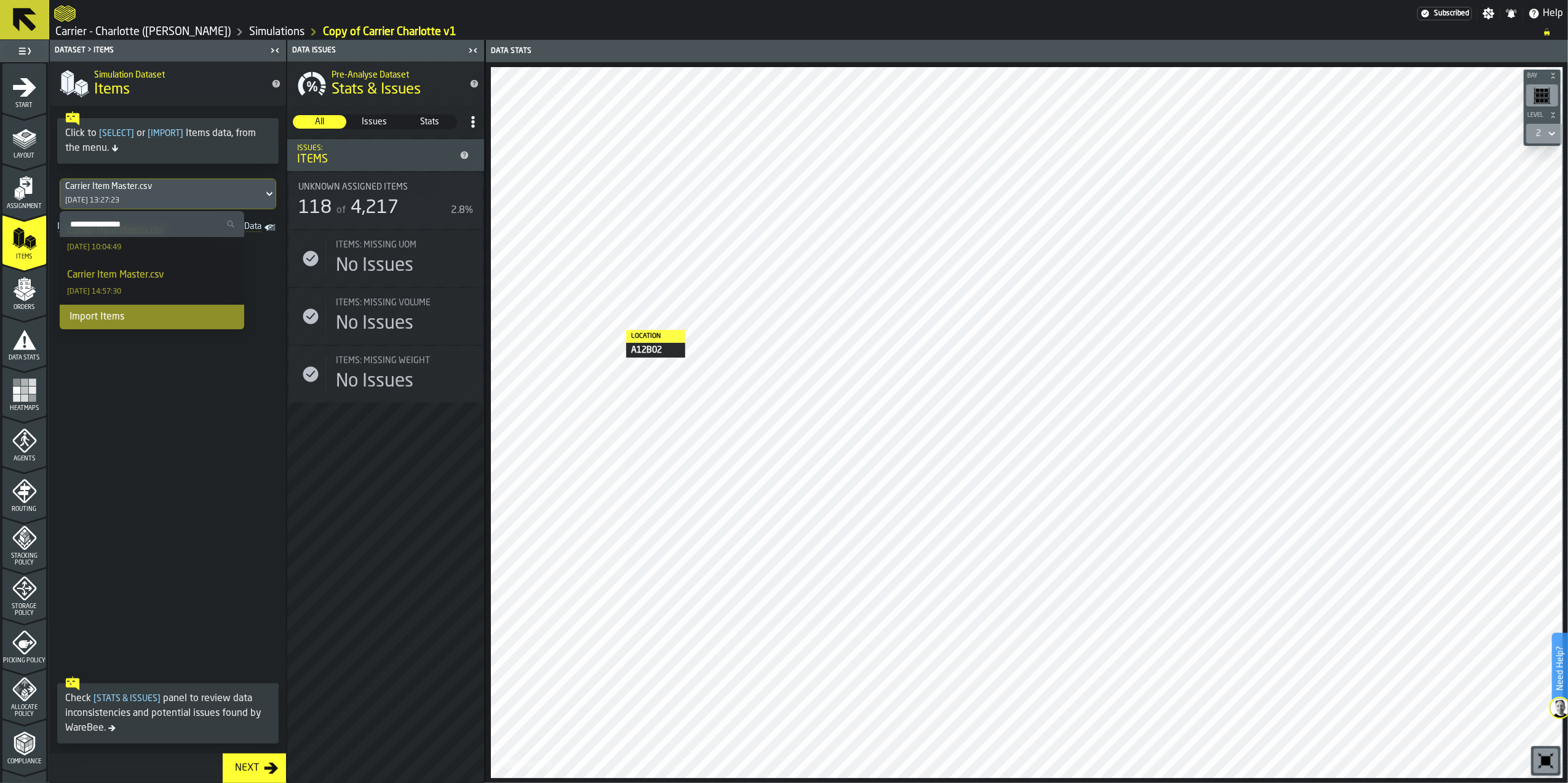
click at [112, 318] on div "Import Items" at bounding box center [152, 317] width 185 height 24
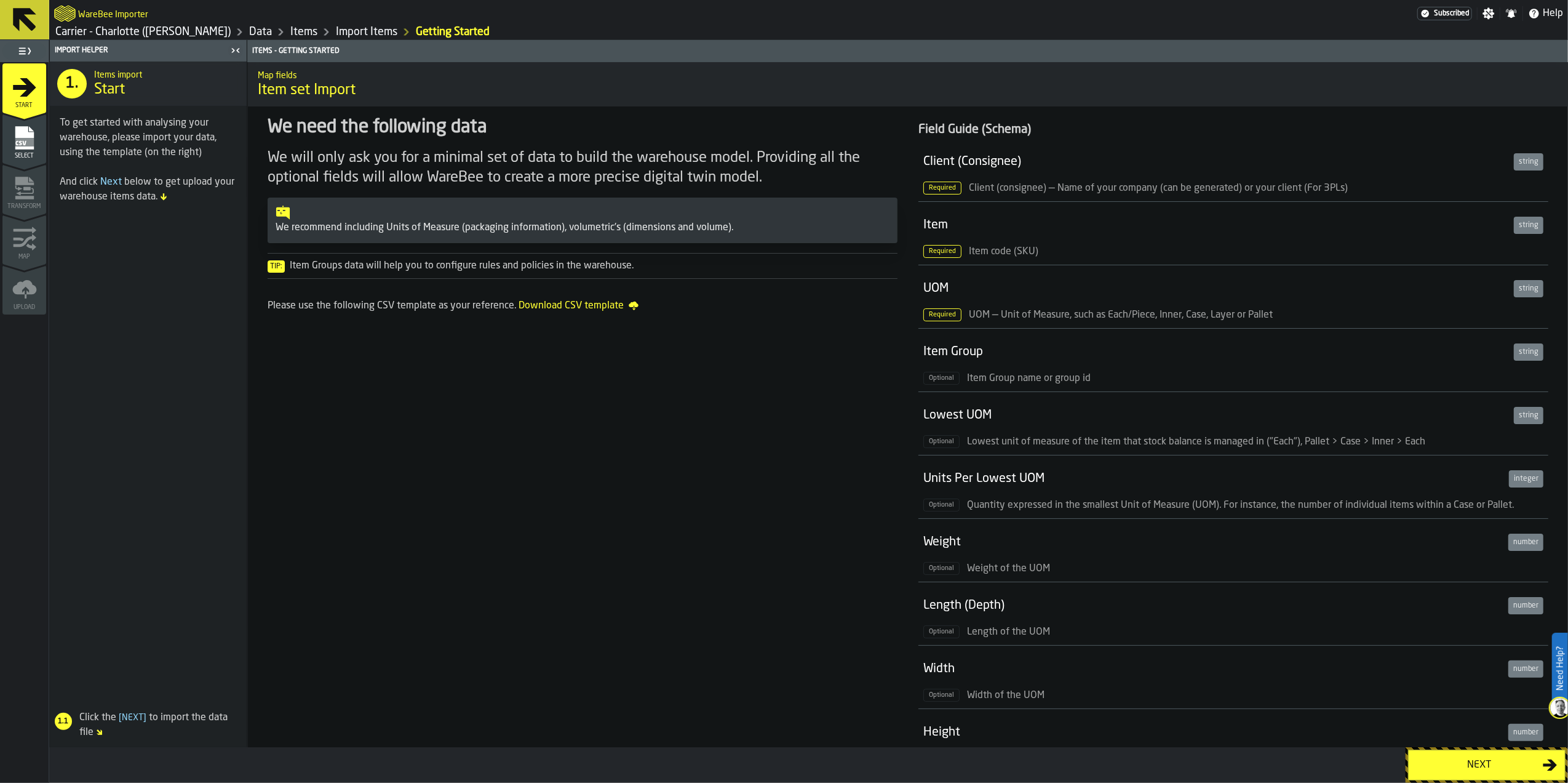
click at [1466, 776] on button "Next" at bounding box center [1487, 765] width 158 height 31
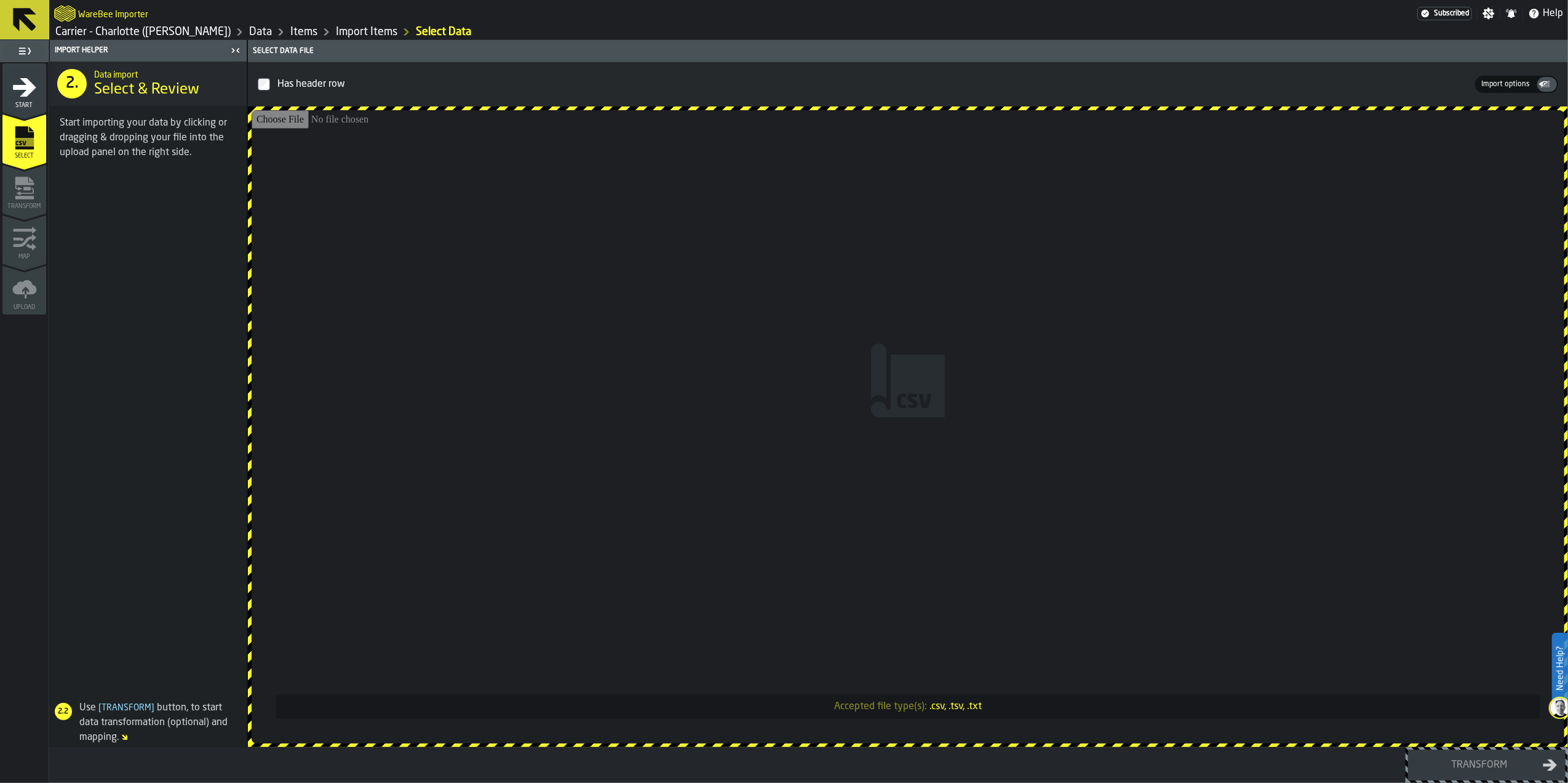
click at [871, 363] on input "Accepted file type(s): .csv, .tsv, .txt" at bounding box center [907, 426] width 1313 height 634
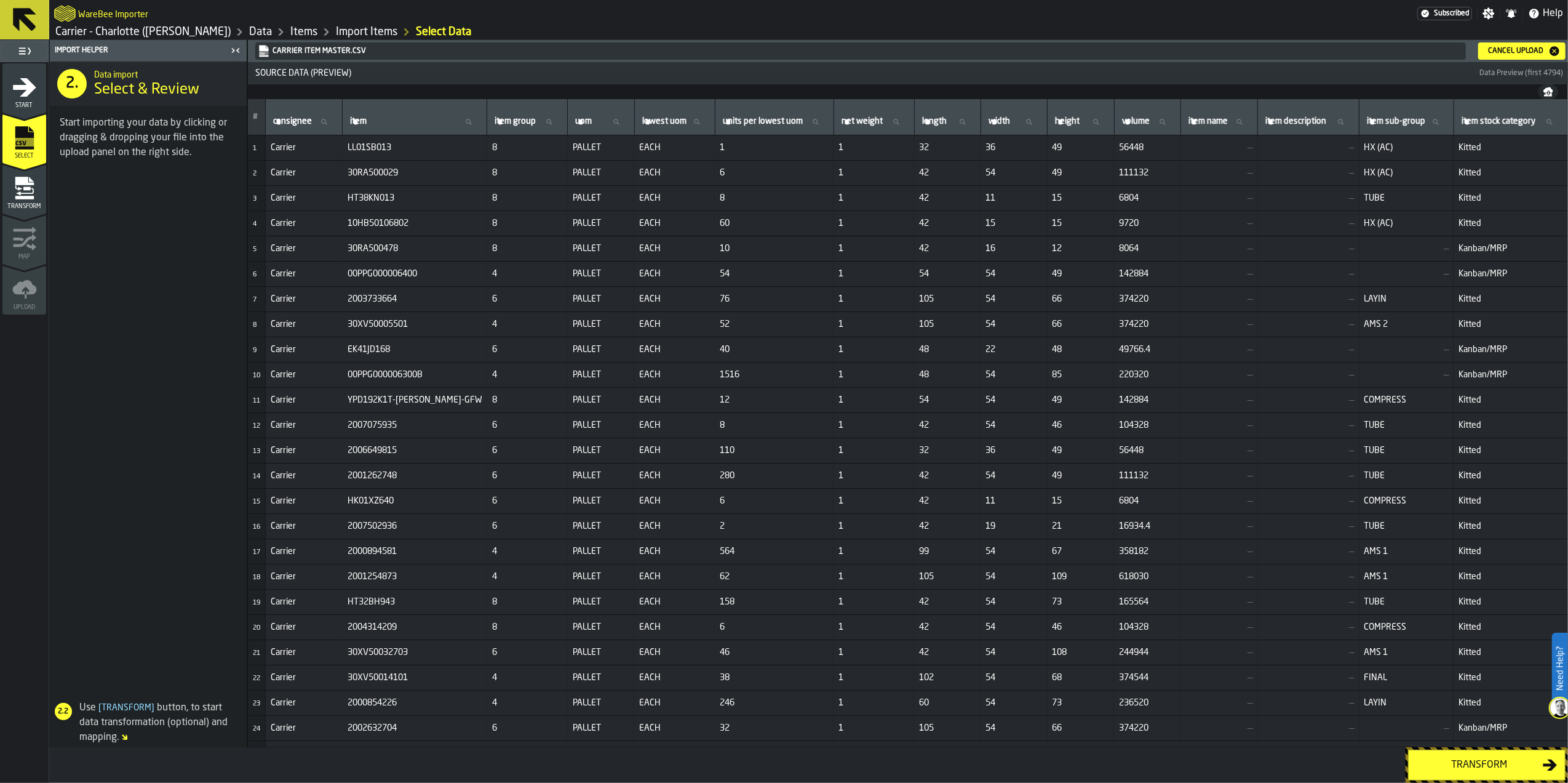
click at [1465, 768] on div "Transform" at bounding box center [1479, 765] width 127 height 15
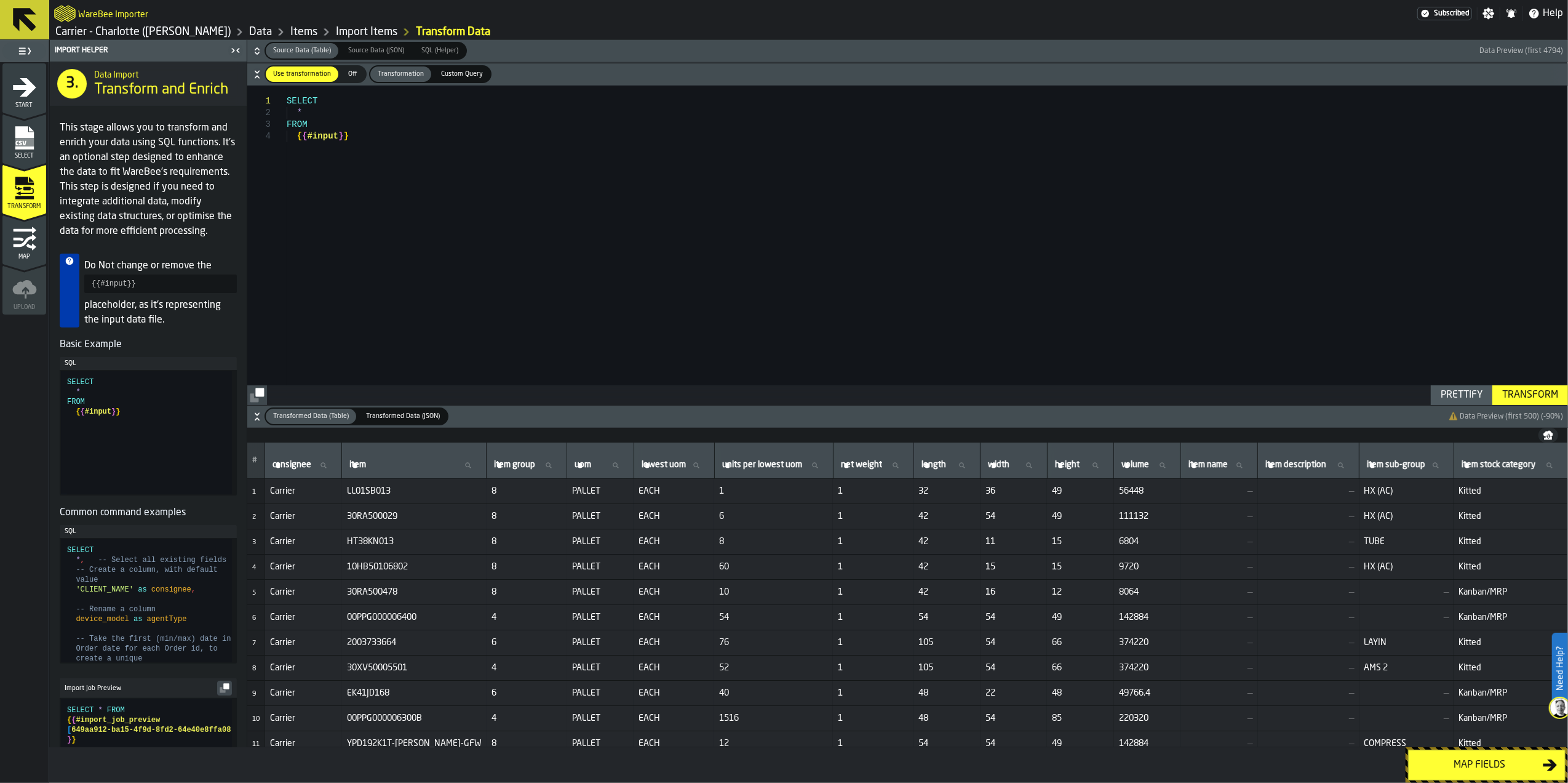
click at [1465, 768] on div "Map fields" at bounding box center [1479, 765] width 127 height 15
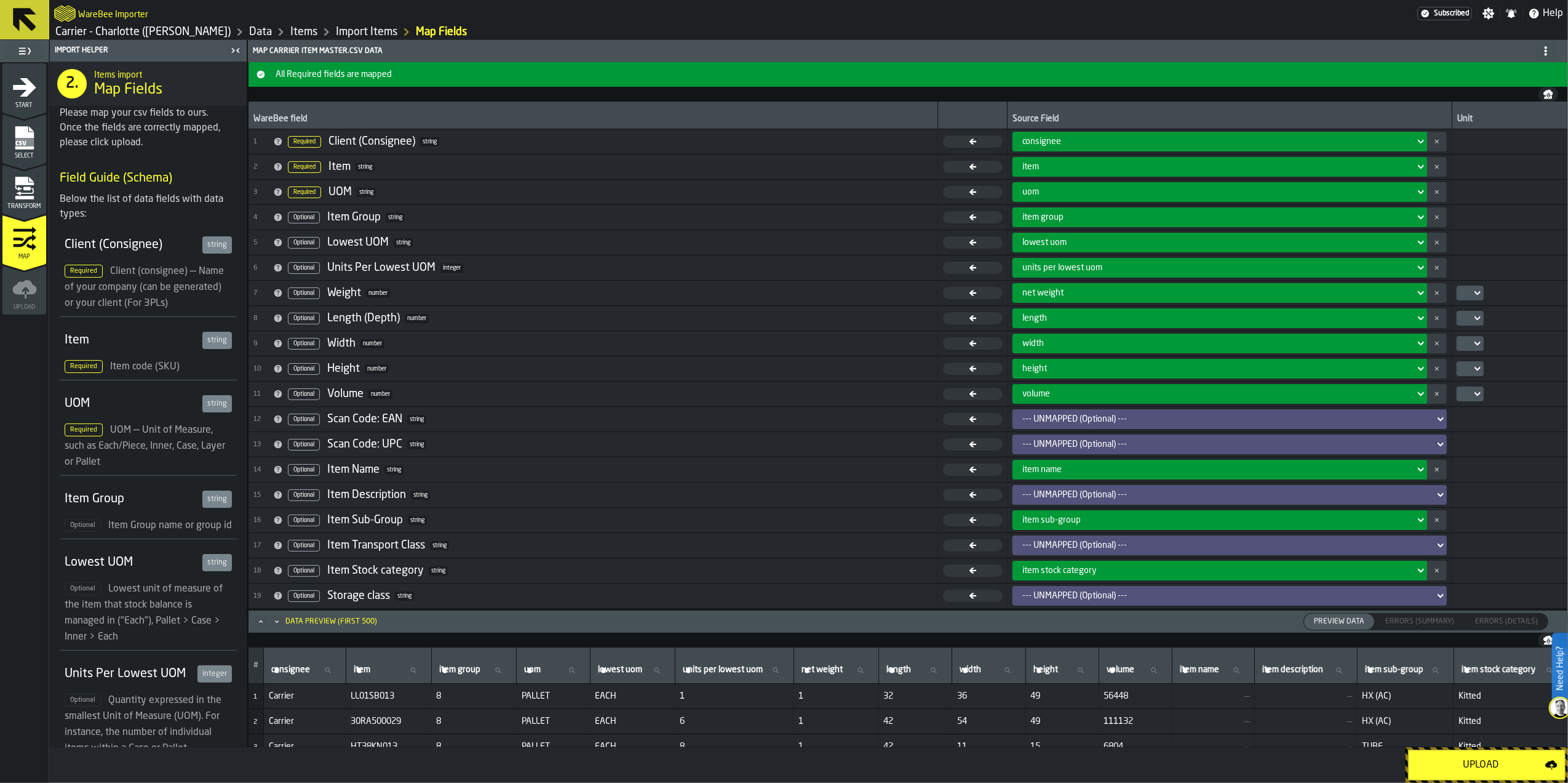
click at [1476, 375] on icon at bounding box center [1477, 369] width 12 height 15
click at [1474, 318] on icon at bounding box center [1477, 318] width 12 height 15
click at [1474, 343] on div "in" at bounding box center [1494, 343] width 64 height 15
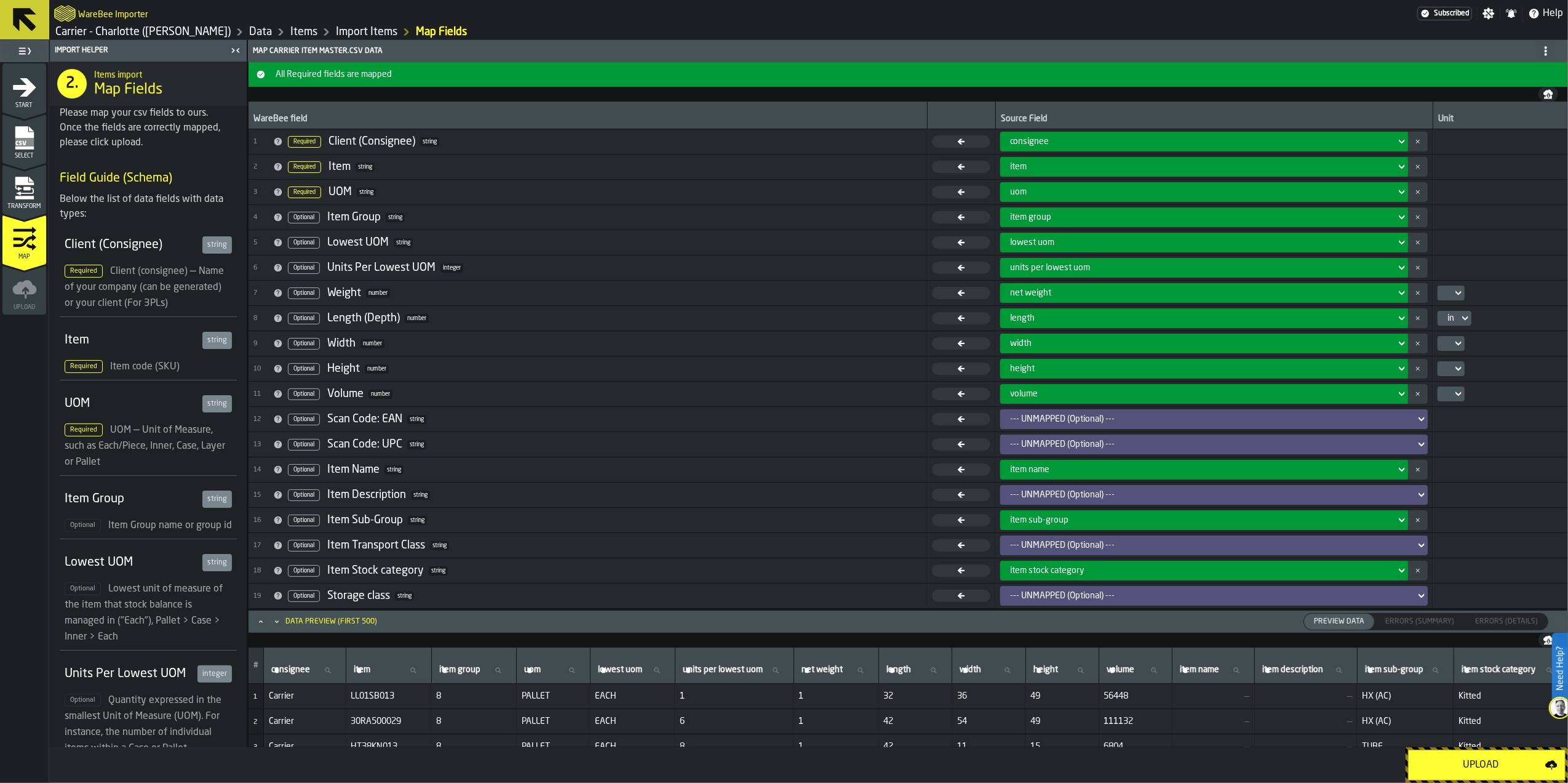
click at [1453, 345] on icon at bounding box center [1458, 344] width 12 height 15
click at [1448, 336] on td at bounding box center [1500, 344] width 135 height 25
click at [1453, 351] on icon at bounding box center [1458, 344] width 12 height 15
click at [1450, 367] on div "in" at bounding box center [1474, 368] width 64 height 15
click at [1453, 376] on icon at bounding box center [1458, 369] width 12 height 15
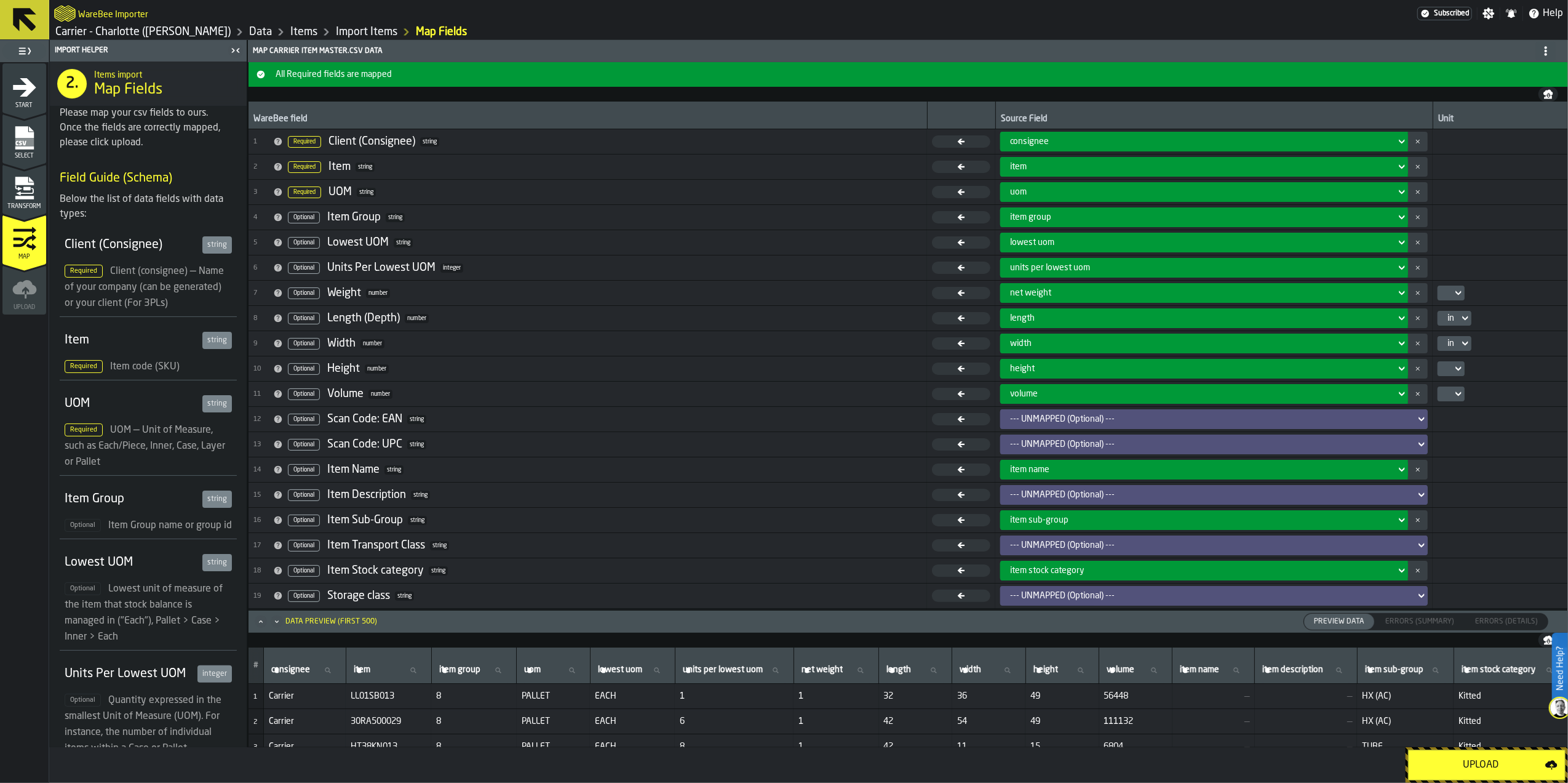
click at [1447, 367] on div at bounding box center [1451, 369] width 27 height 15
click at [1452, 397] on div "in" at bounding box center [1474, 393] width 64 height 15
click at [1453, 397] on icon at bounding box center [1458, 394] width 12 height 15
click at [1453, 399] on icon at bounding box center [1458, 394] width 12 height 15
click at [1456, 414] on div "in3" at bounding box center [1474, 419] width 64 height 15
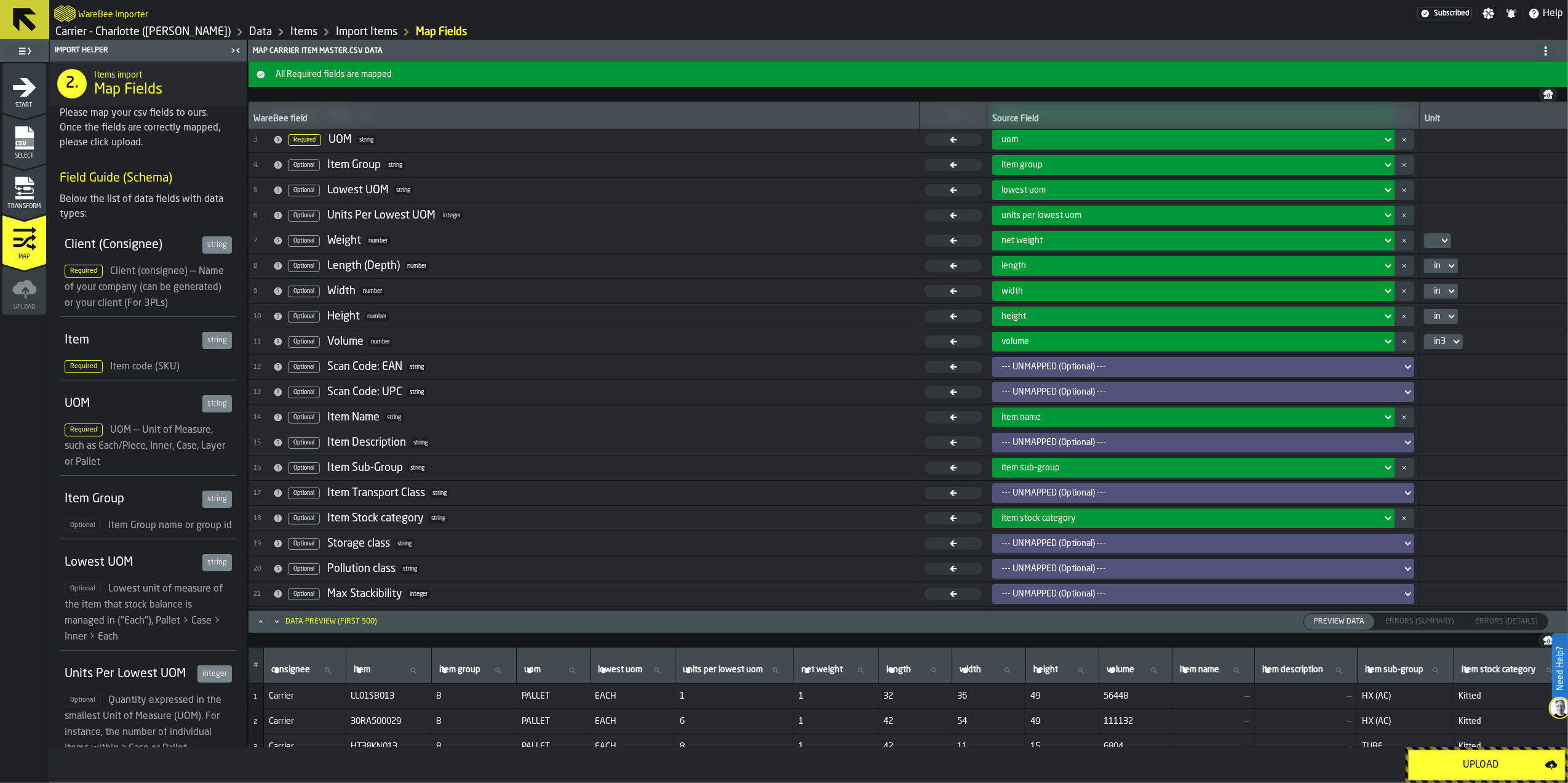
scroll to position [80, 0]
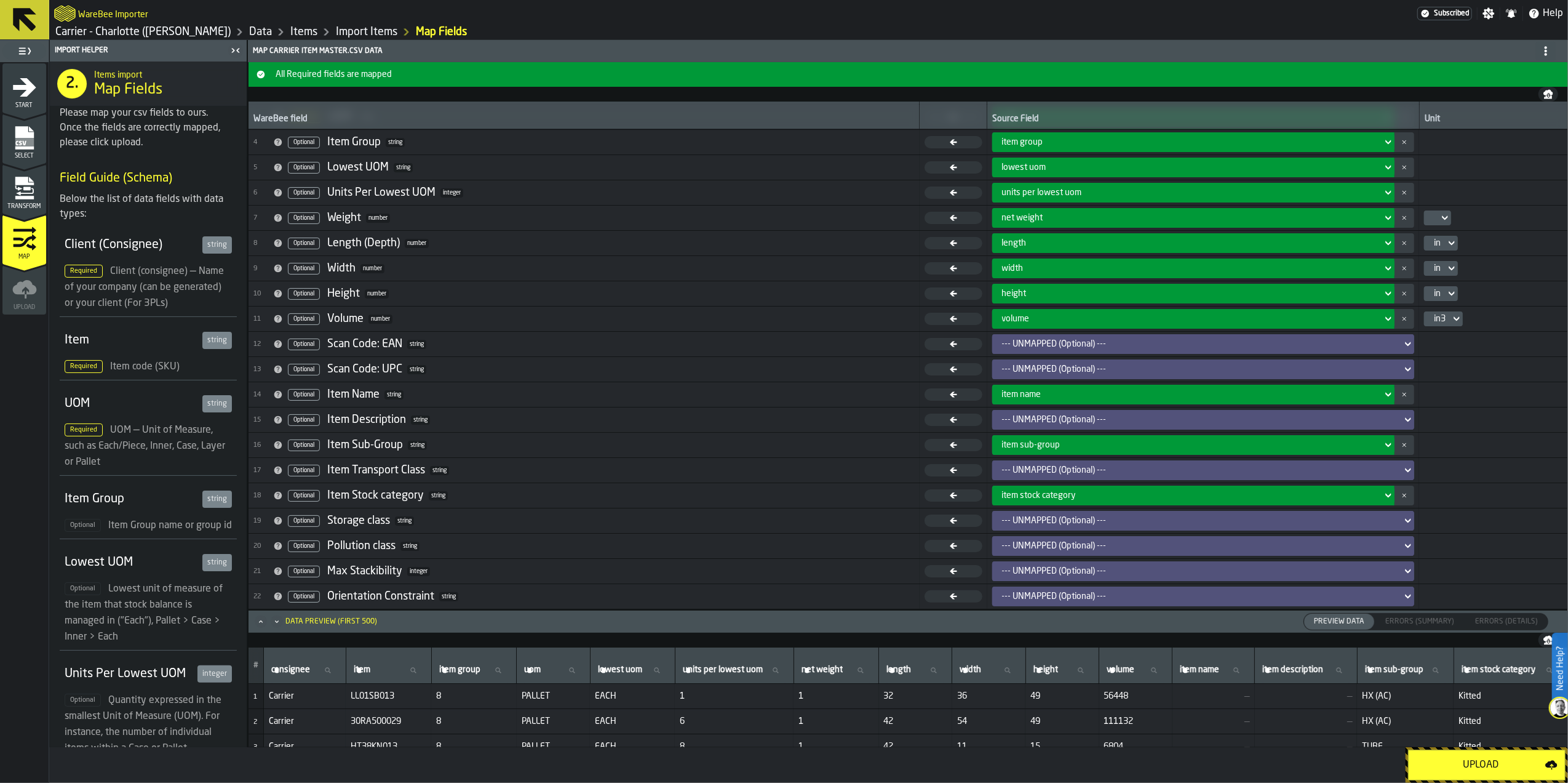
click at [1476, 768] on div "Upload" at bounding box center [1481, 765] width 129 height 15
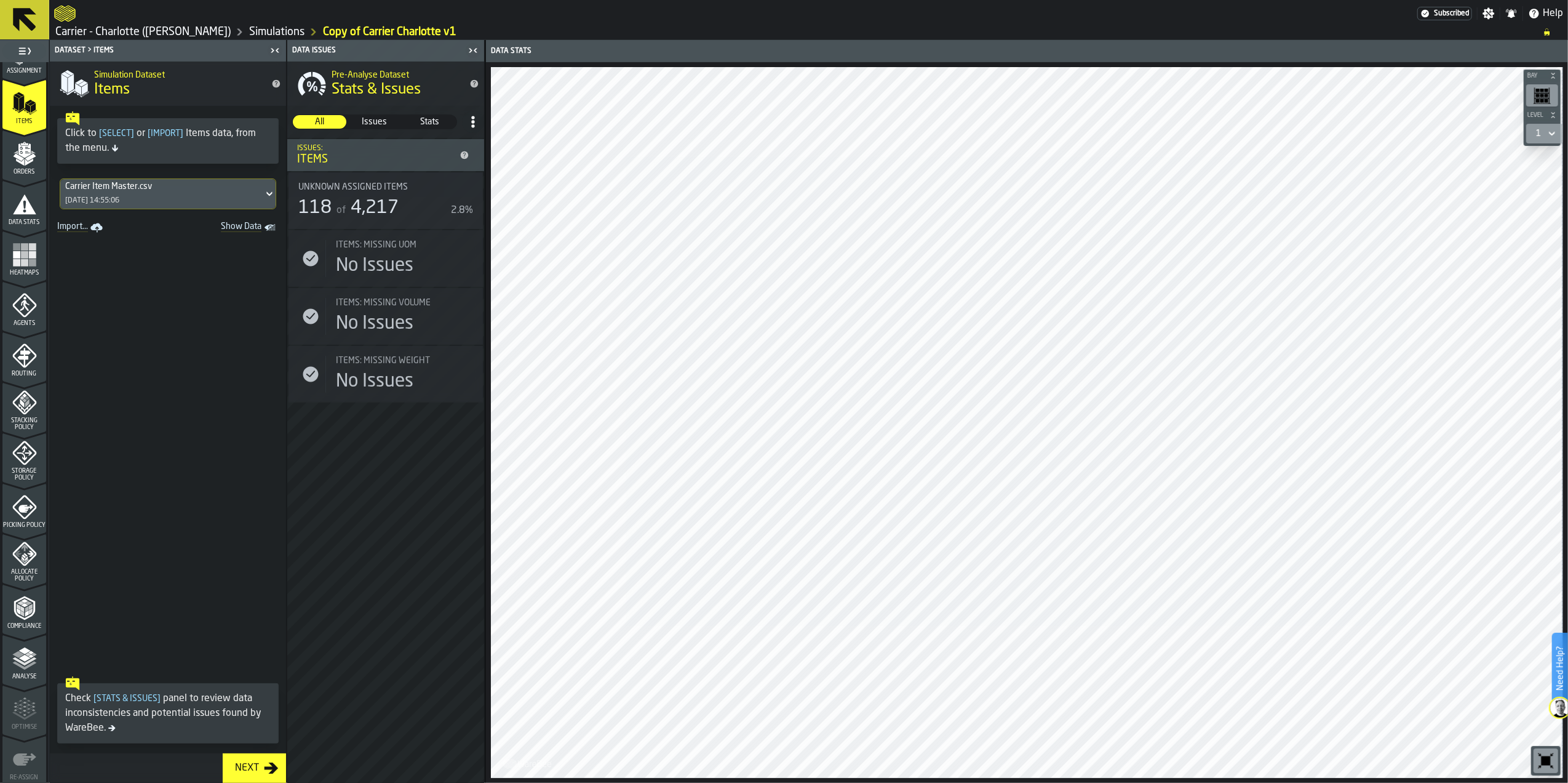
scroll to position [188, 0]
click at [27, 549] on polyline "menu Compliance" at bounding box center [28, 550] width 8 height 4
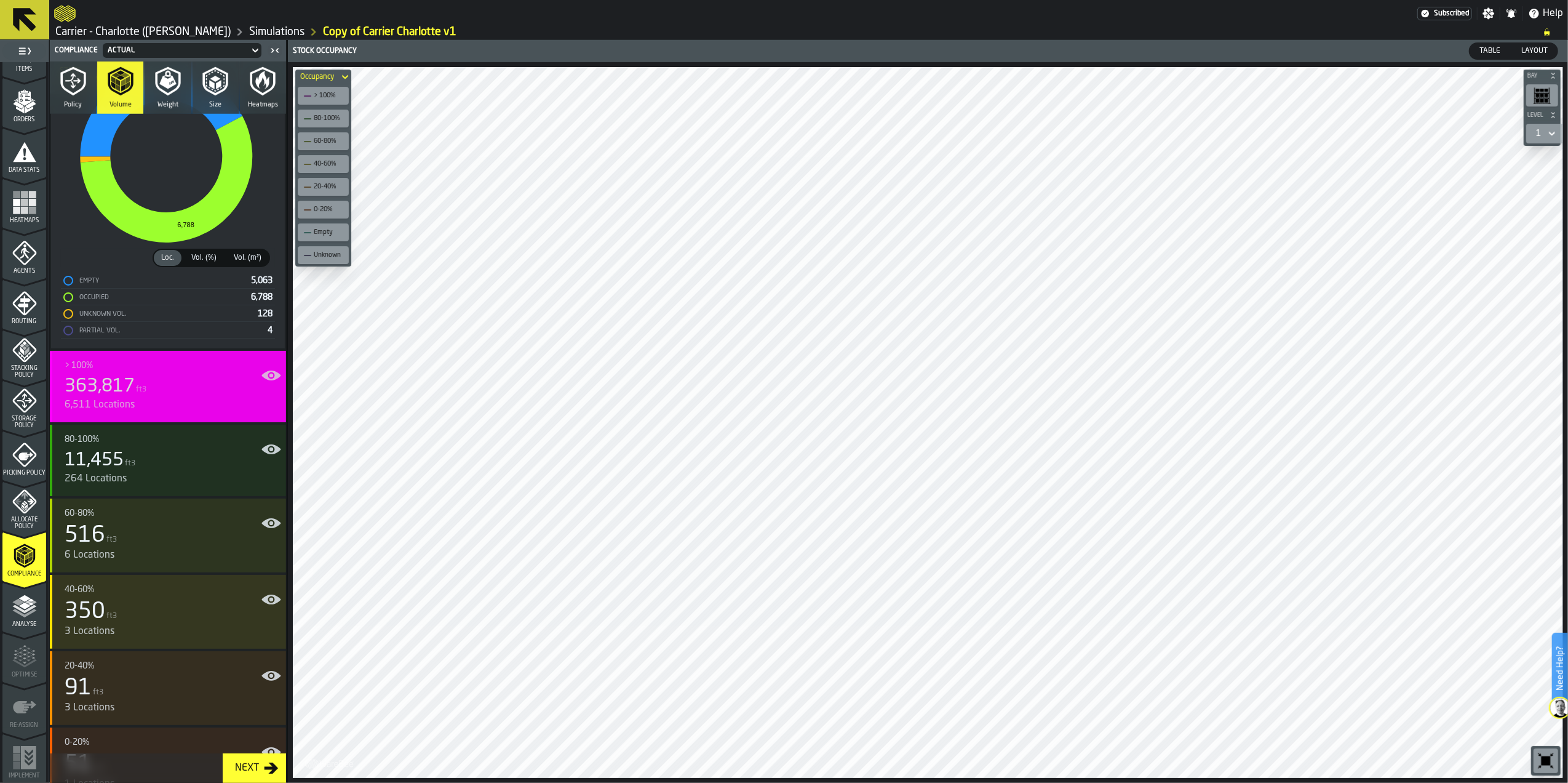
scroll to position [0, 0]
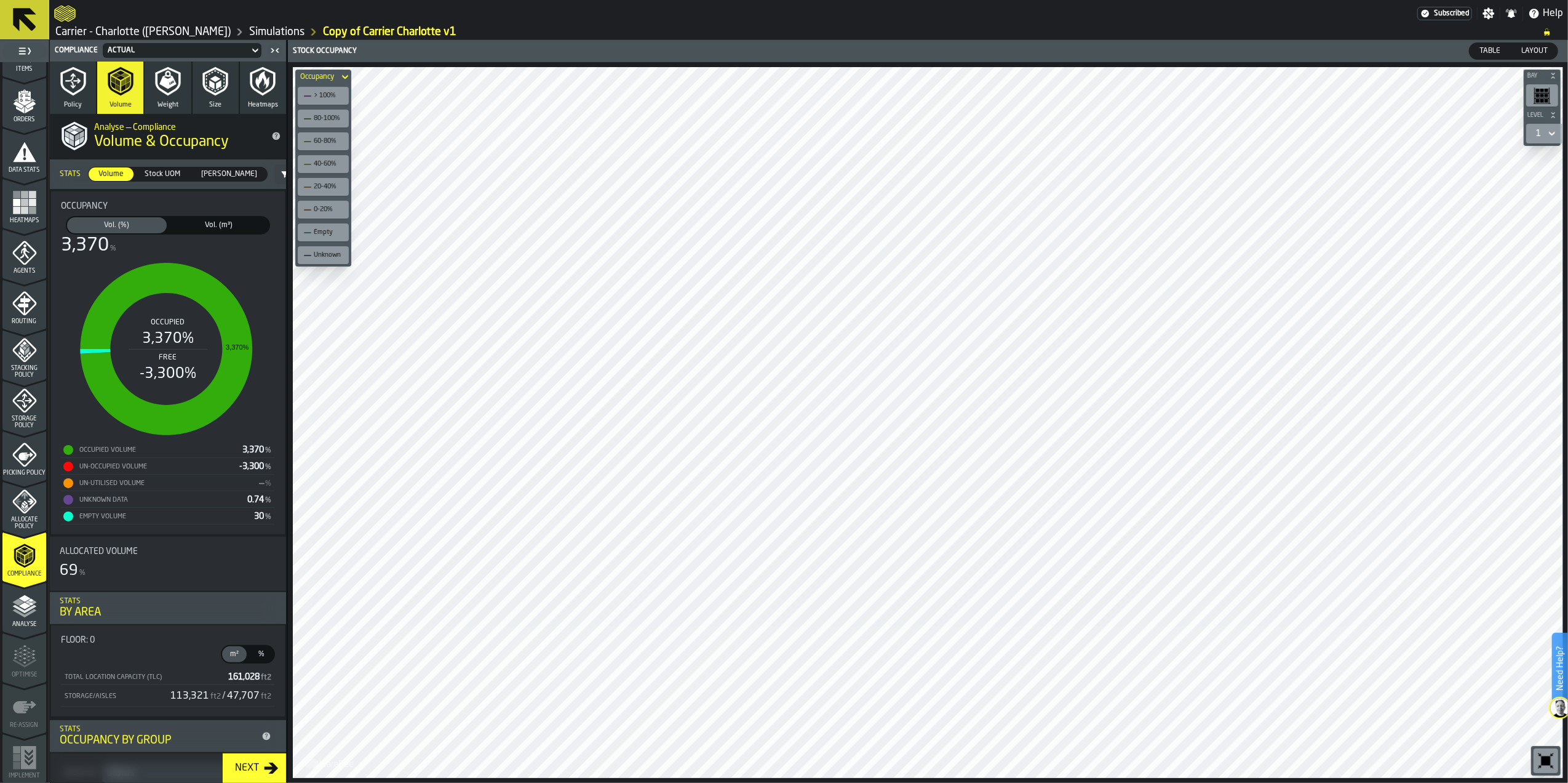
click at [208, 76] on icon "button" at bounding box center [215, 81] width 29 height 29
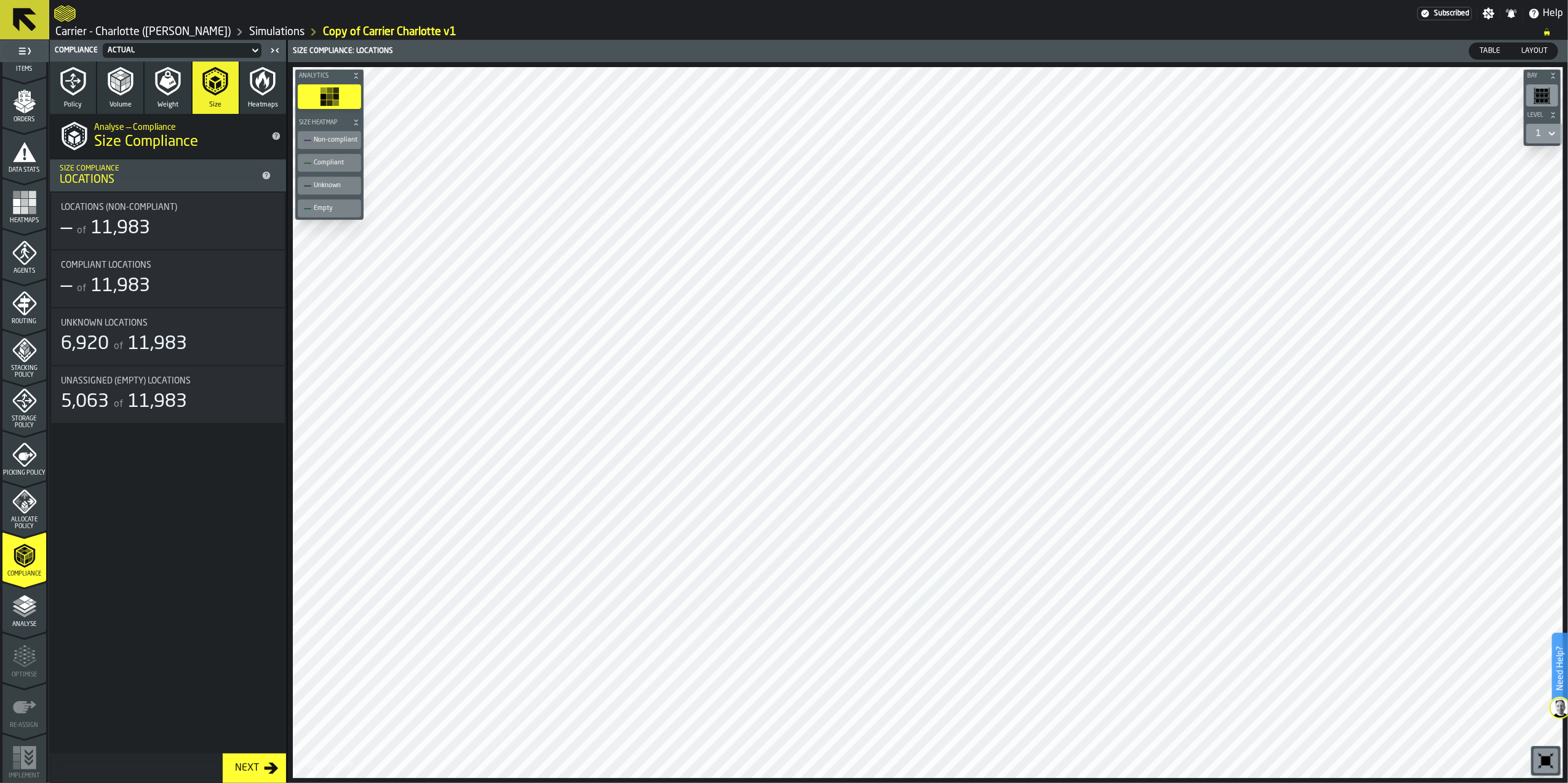
click at [122, 90] on polyline "button" at bounding box center [123, 88] width 5 height 8
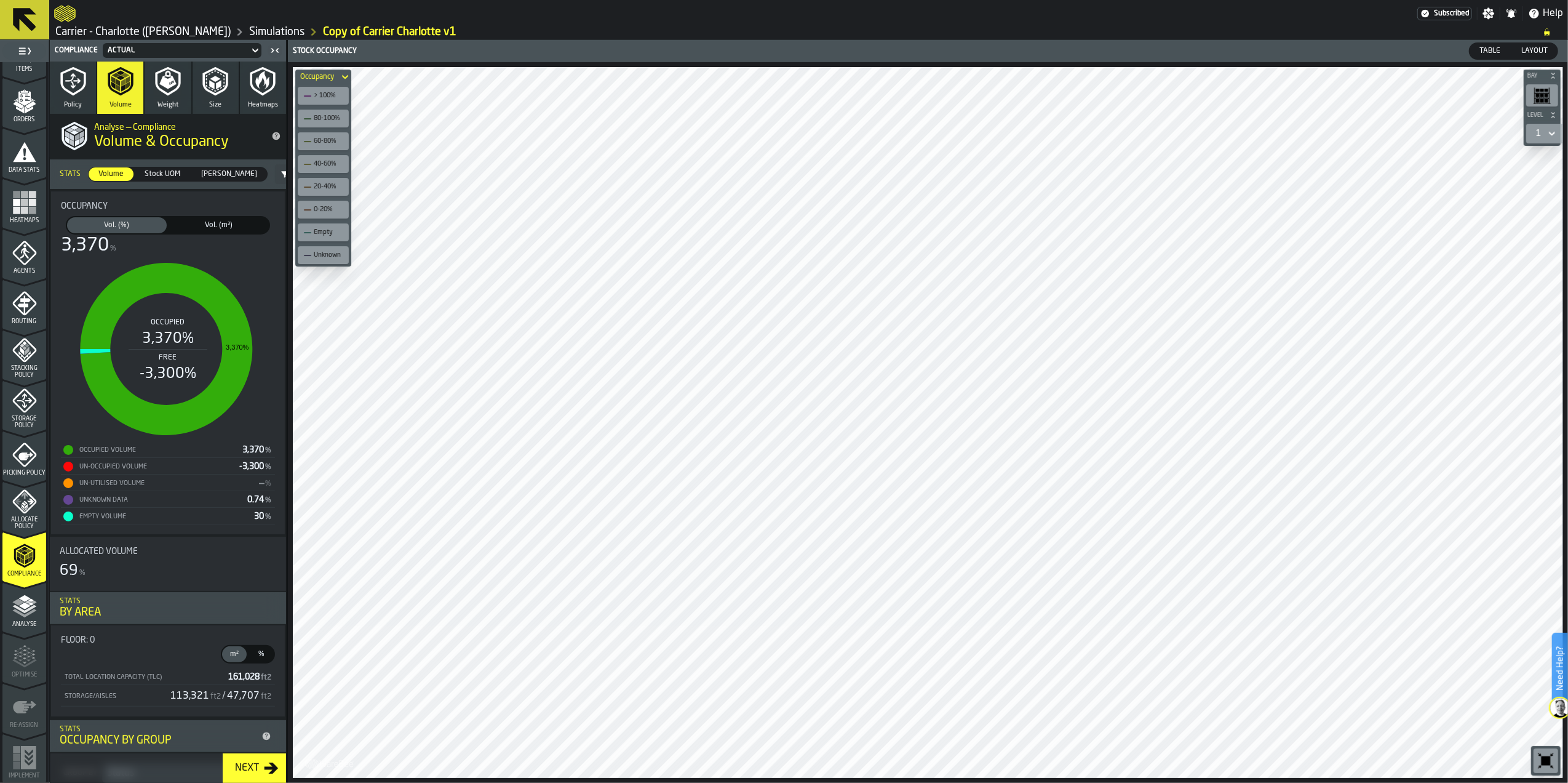
click at [159, 167] on label "Stock UOM Stock UOM" at bounding box center [162, 175] width 56 height 15
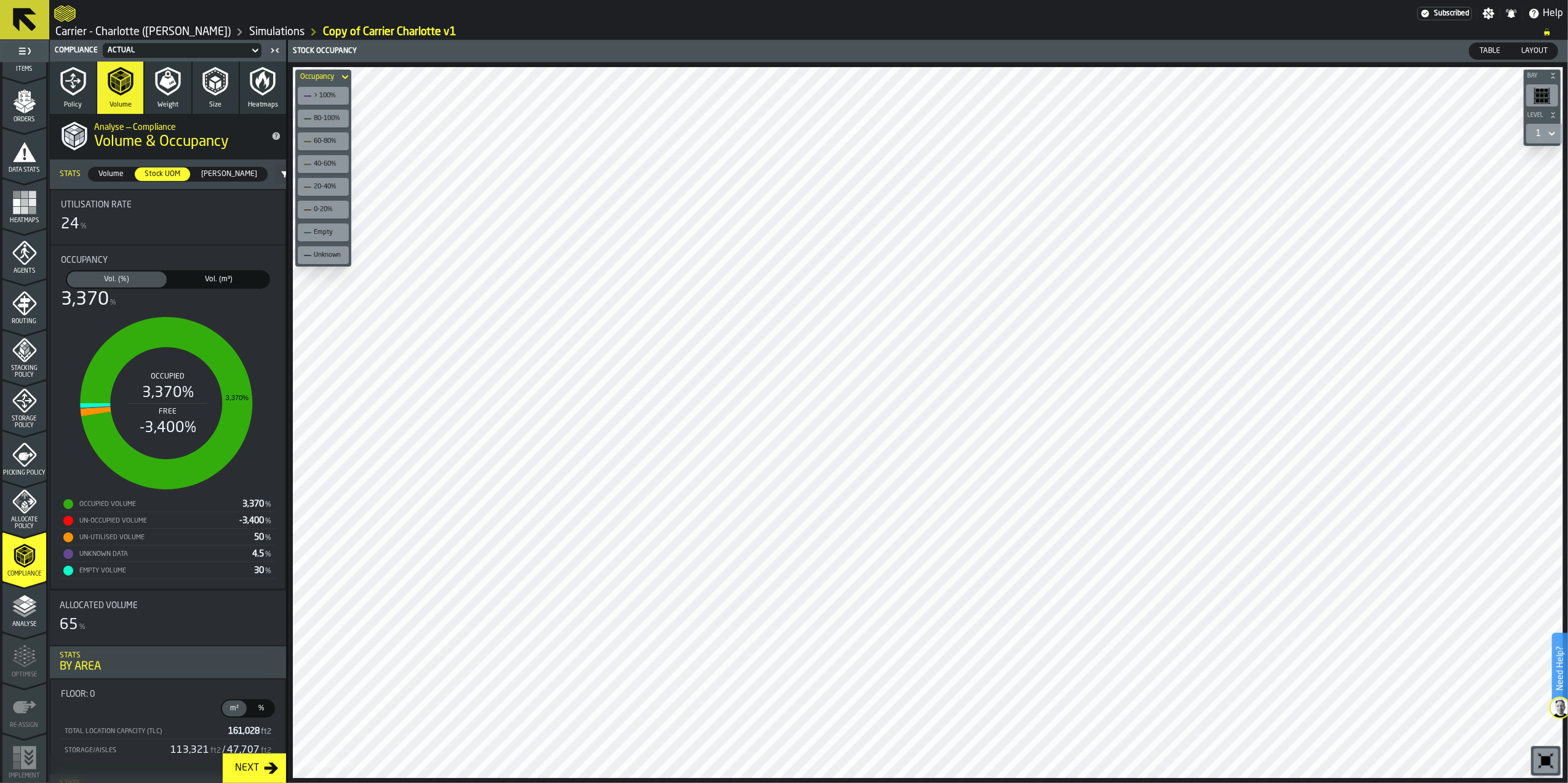
click at [225, 175] on span "[PERSON_NAME]" at bounding box center [229, 175] width 66 height 11
click at [107, 177] on span "Volume" at bounding box center [111, 175] width 35 height 11
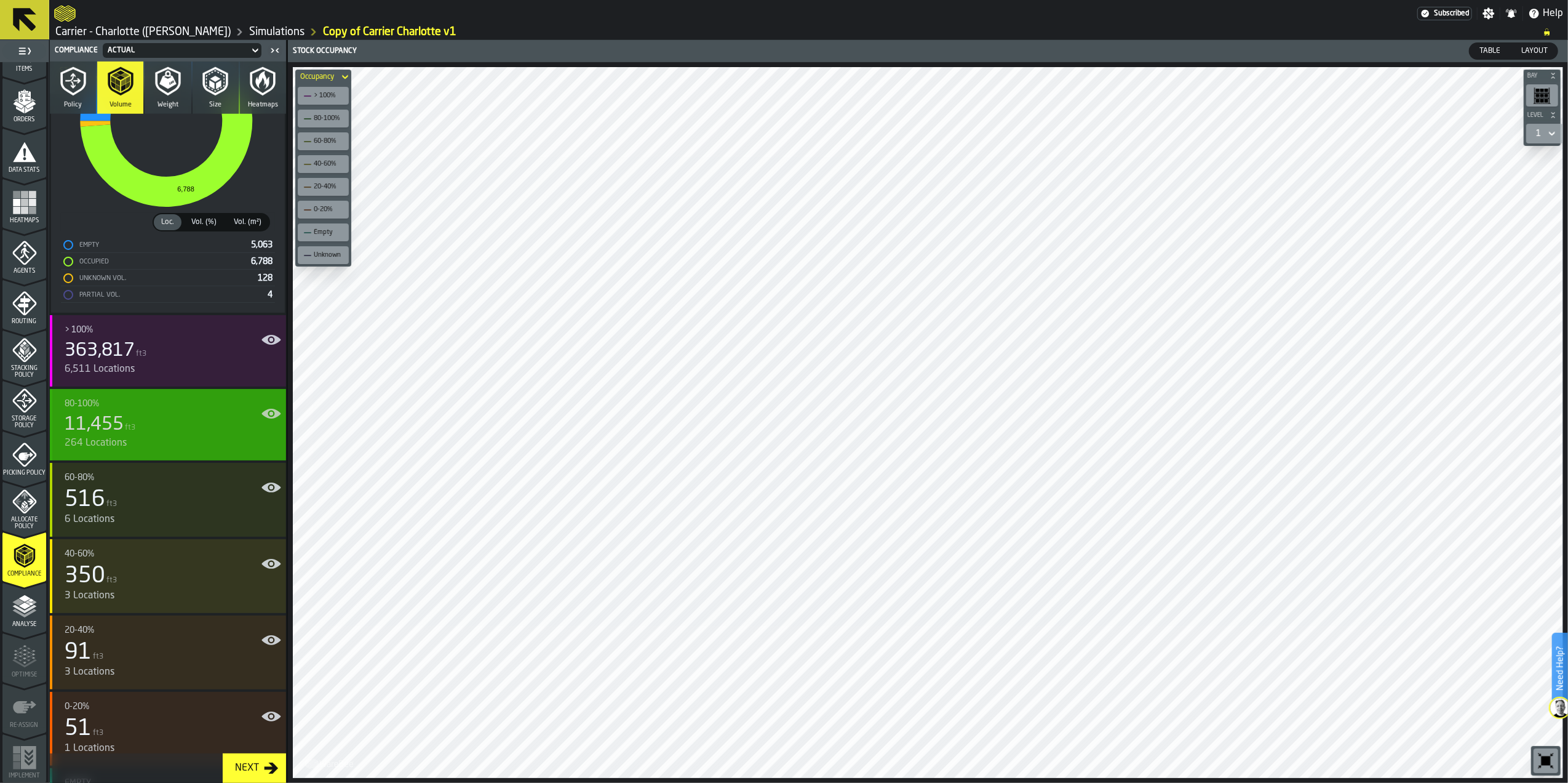
scroll to position [774, 0]
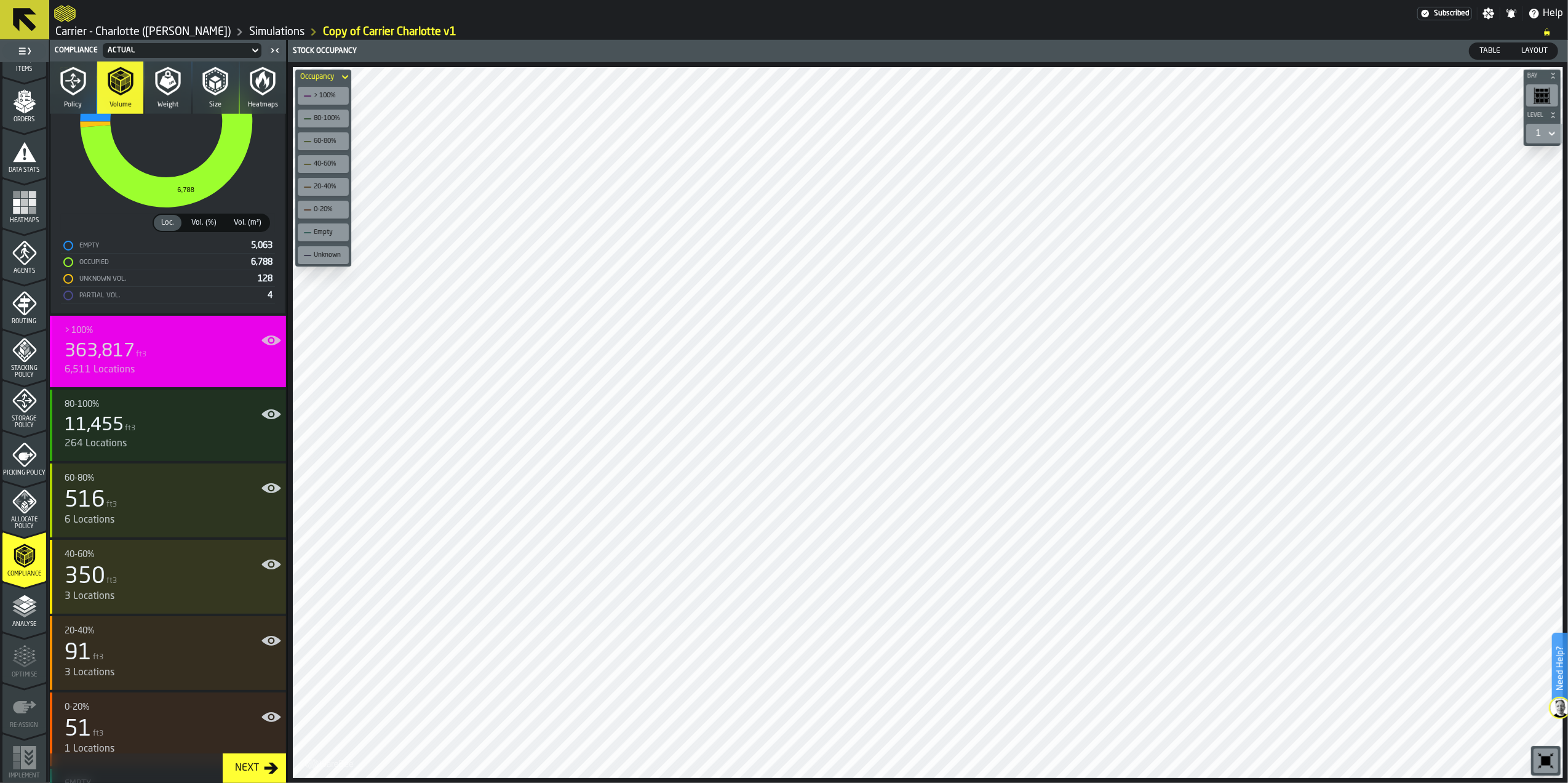
click at [165, 349] on div "363,817 ft3" at bounding box center [171, 352] width 212 height 23
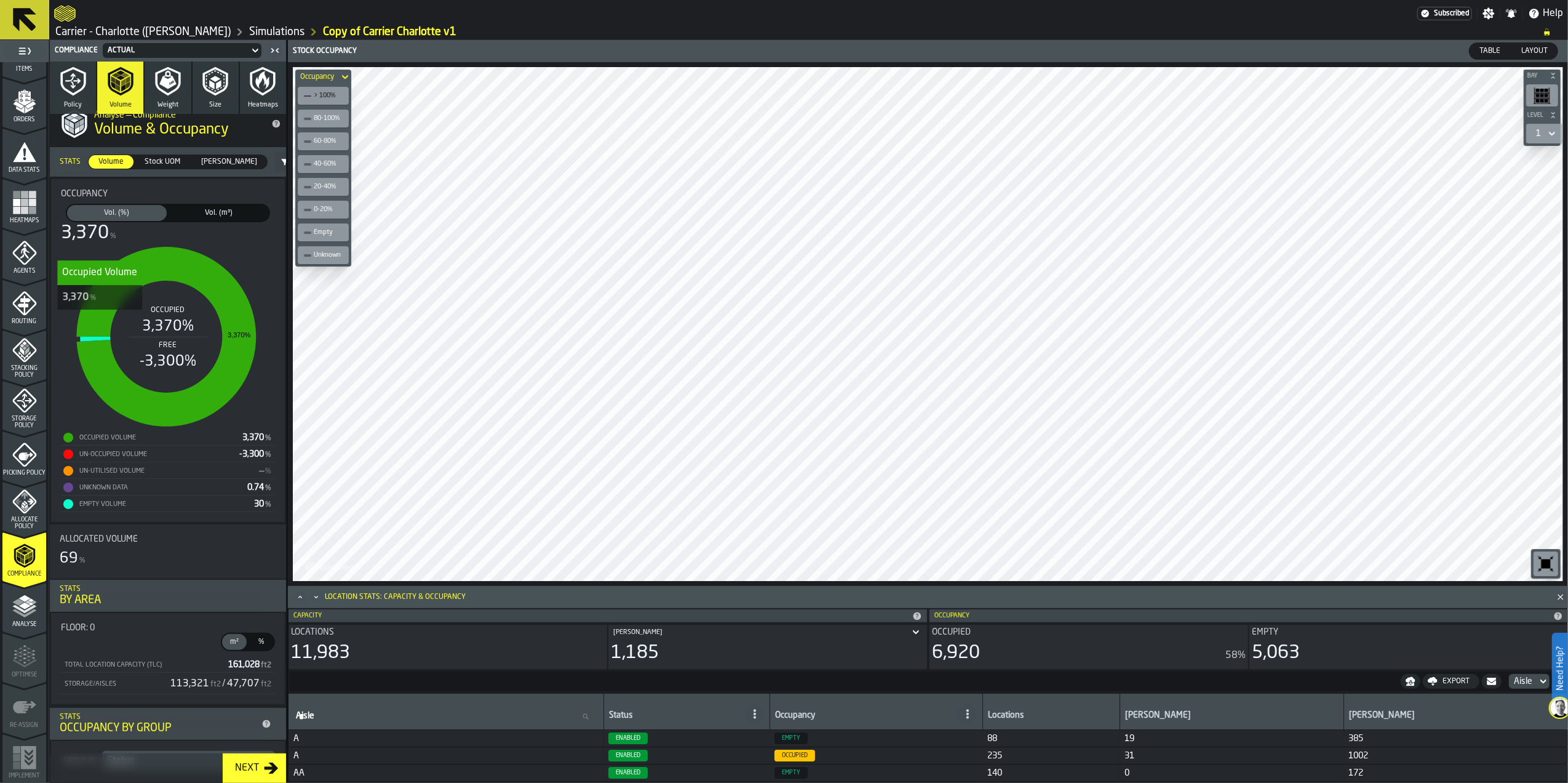
scroll to position [0, 0]
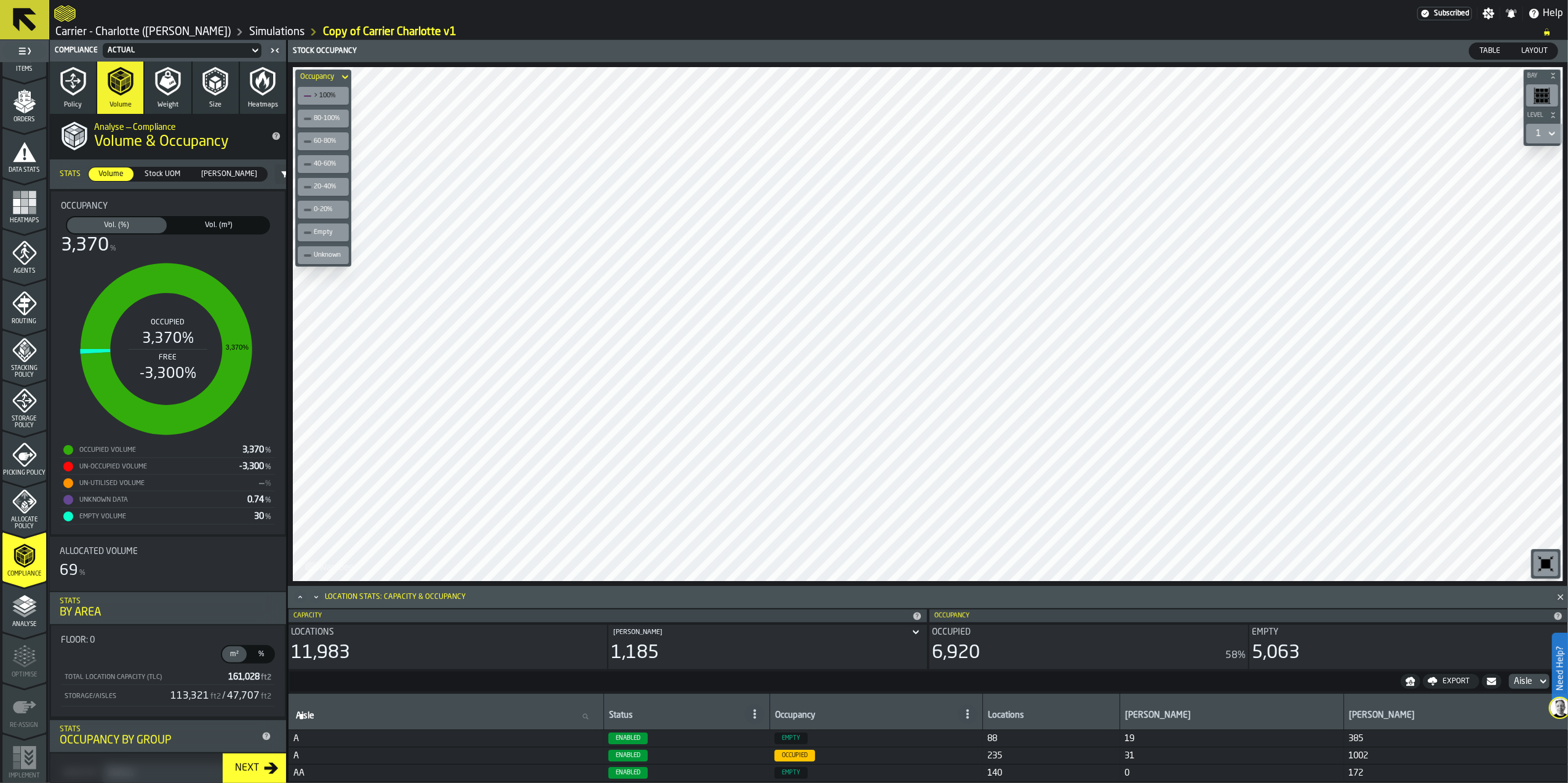
click at [76, 67] on icon "button" at bounding box center [72, 81] width 29 height 29
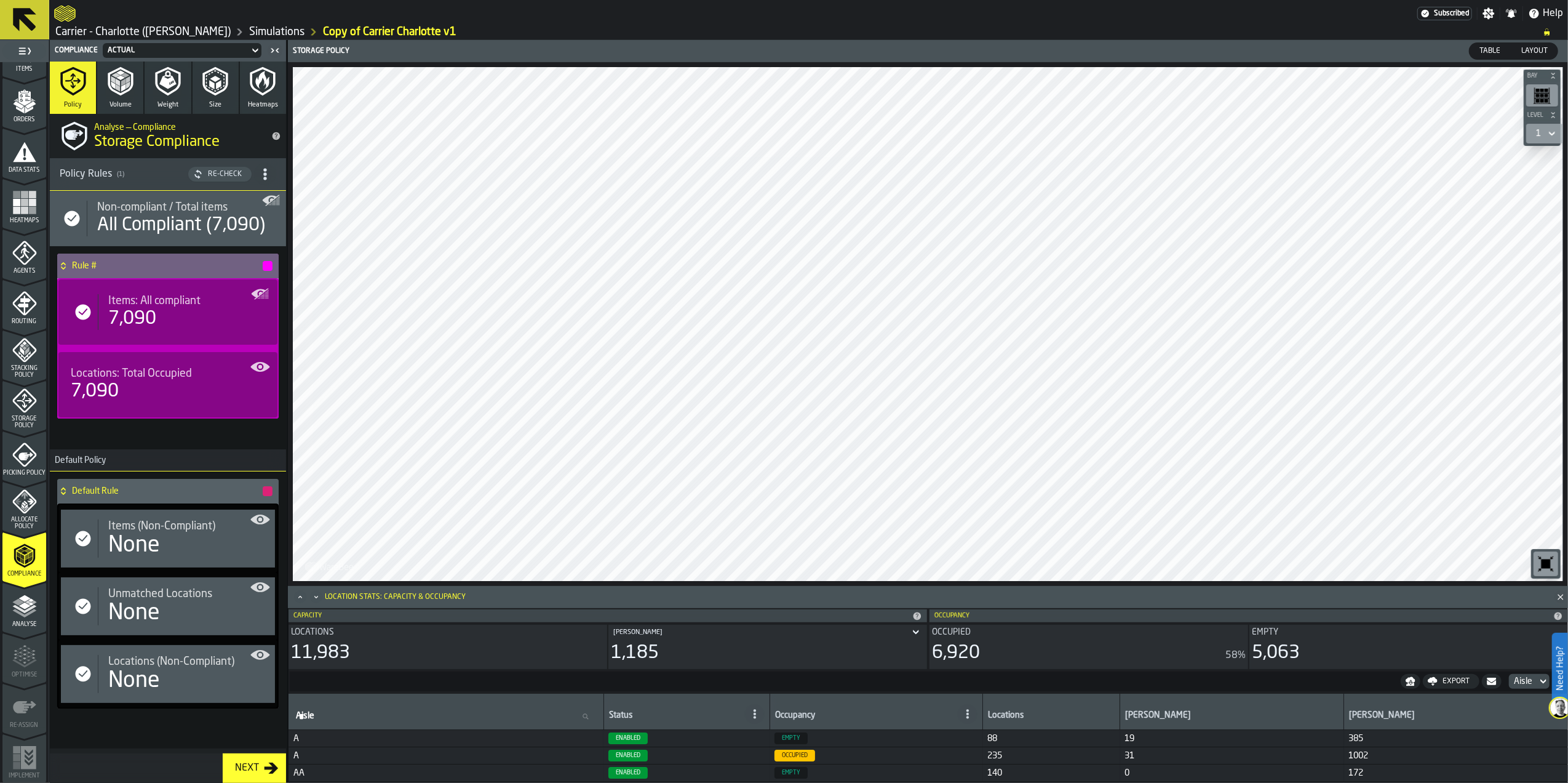
click at [136, 89] on button "Volume" at bounding box center [120, 88] width 46 height 53
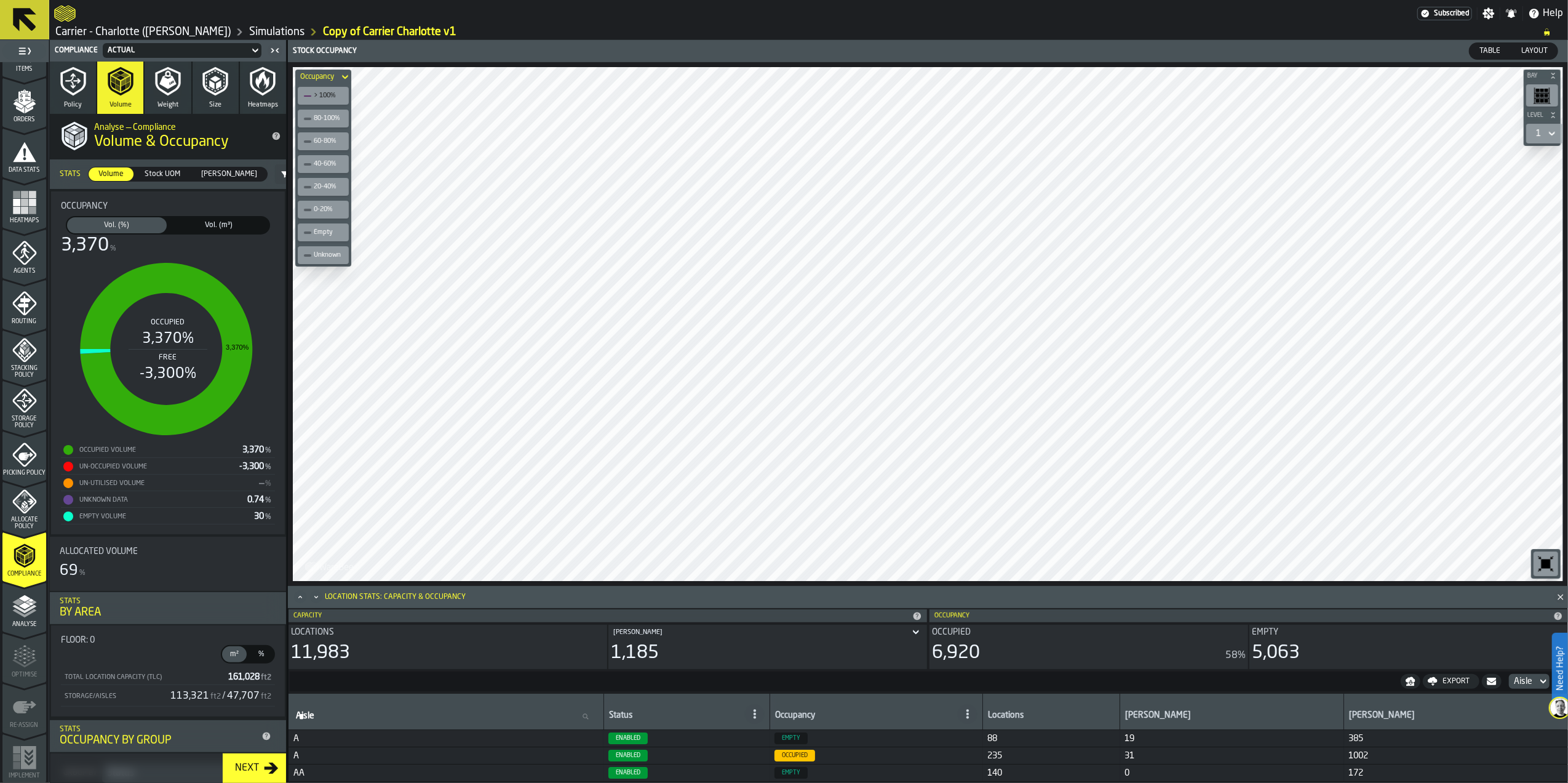
click at [217, 225] on span "Vol. (m³)" at bounding box center [219, 225] width 95 height 11
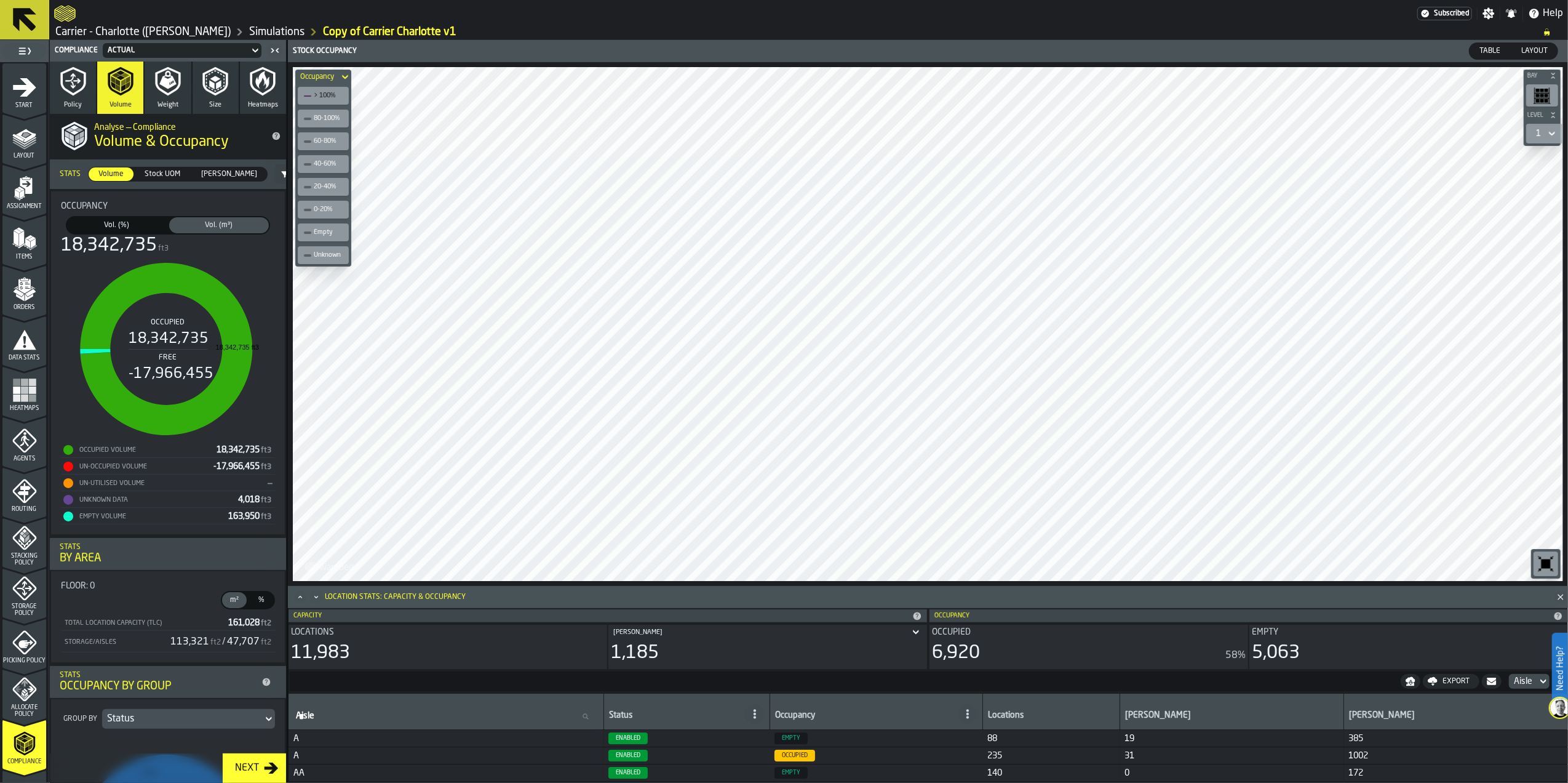
click at [35, 158] on span "Layout" at bounding box center [24, 156] width 44 height 7
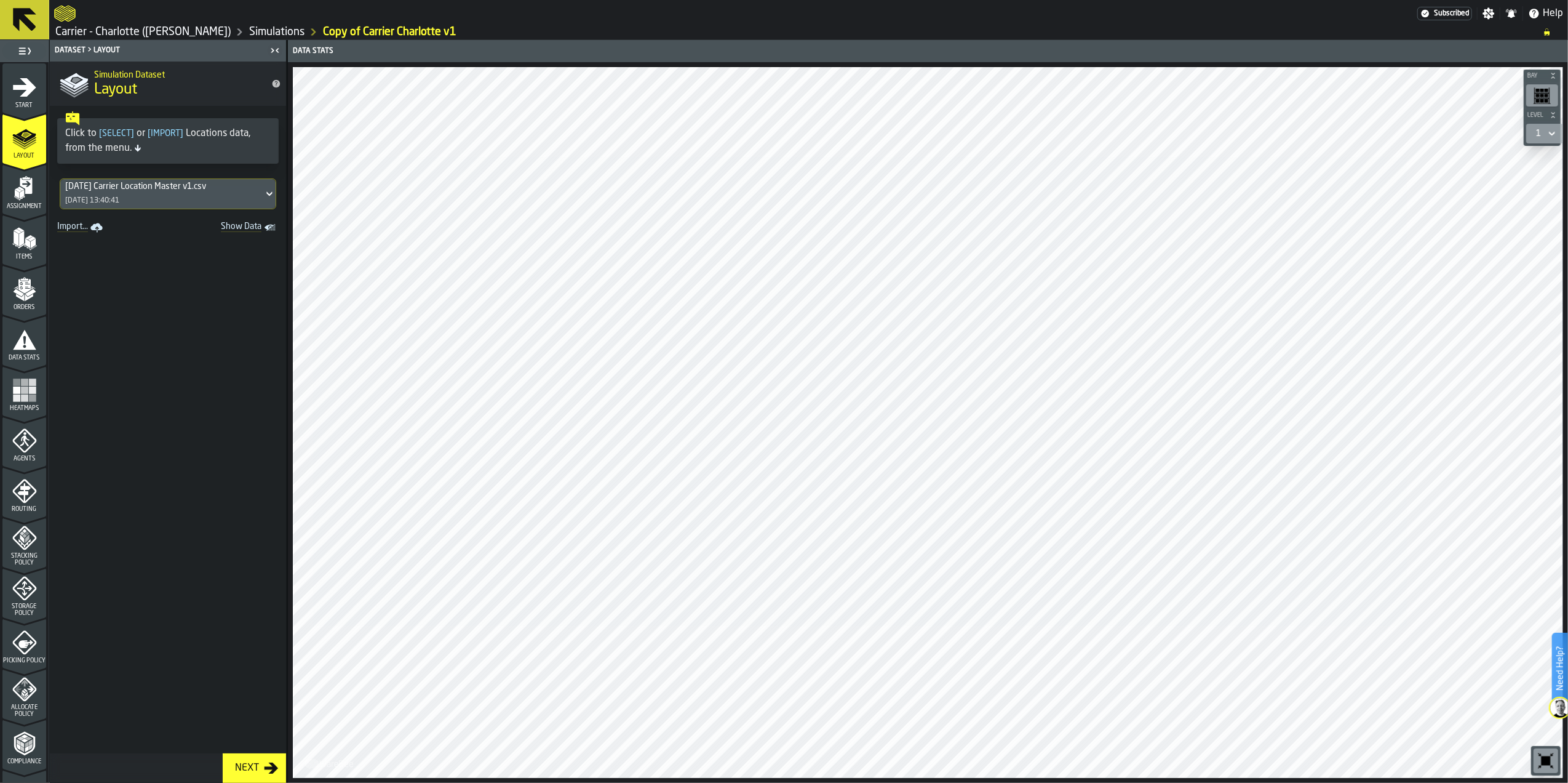
click at [28, 205] on span "Assignment" at bounding box center [24, 206] width 44 height 7
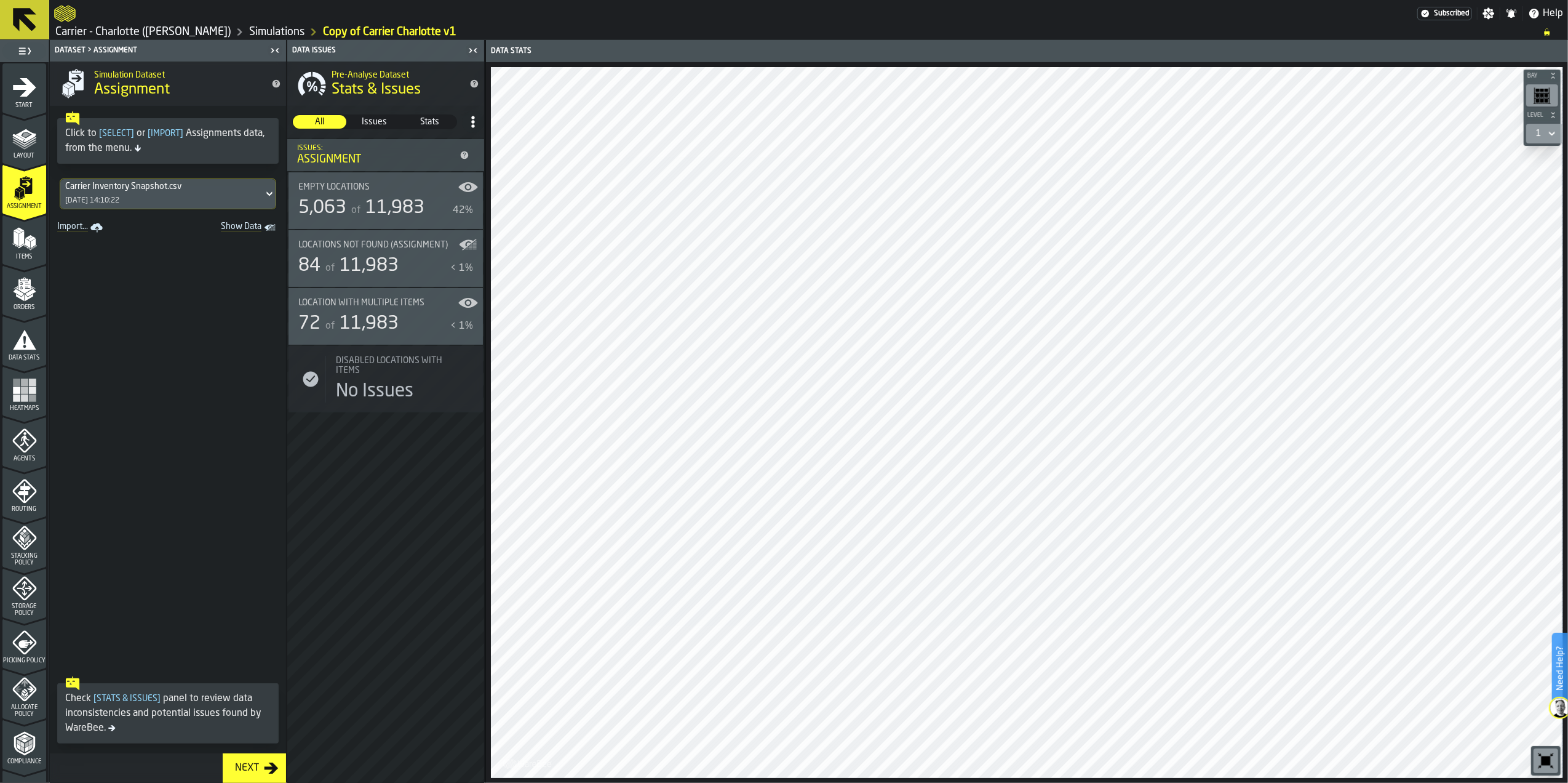
click at [20, 252] on div "Items" at bounding box center [24, 243] width 44 height 34
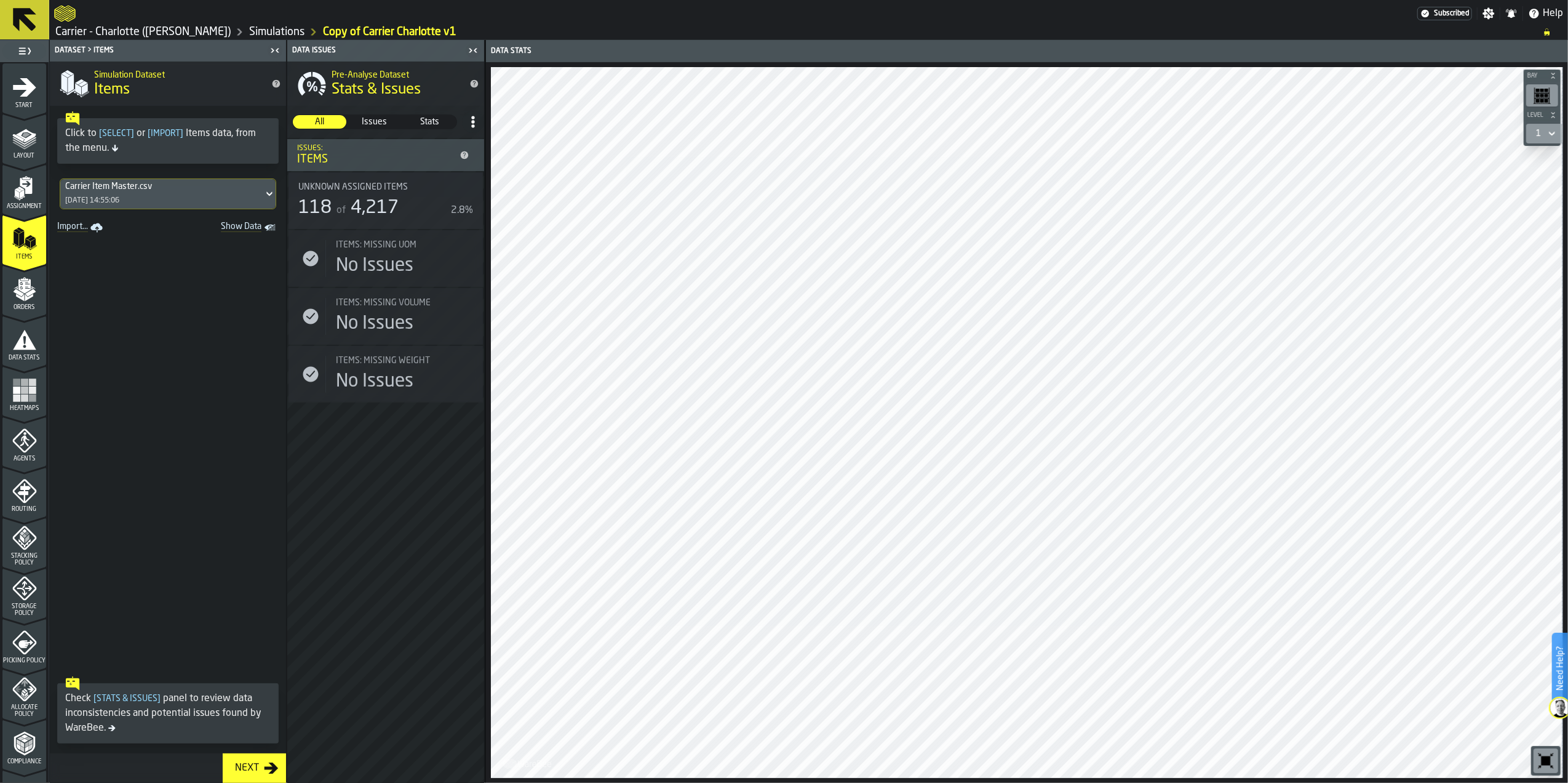
click at [28, 191] on icon "menu Assignment" at bounding box center [25, 185] width 12 height 16
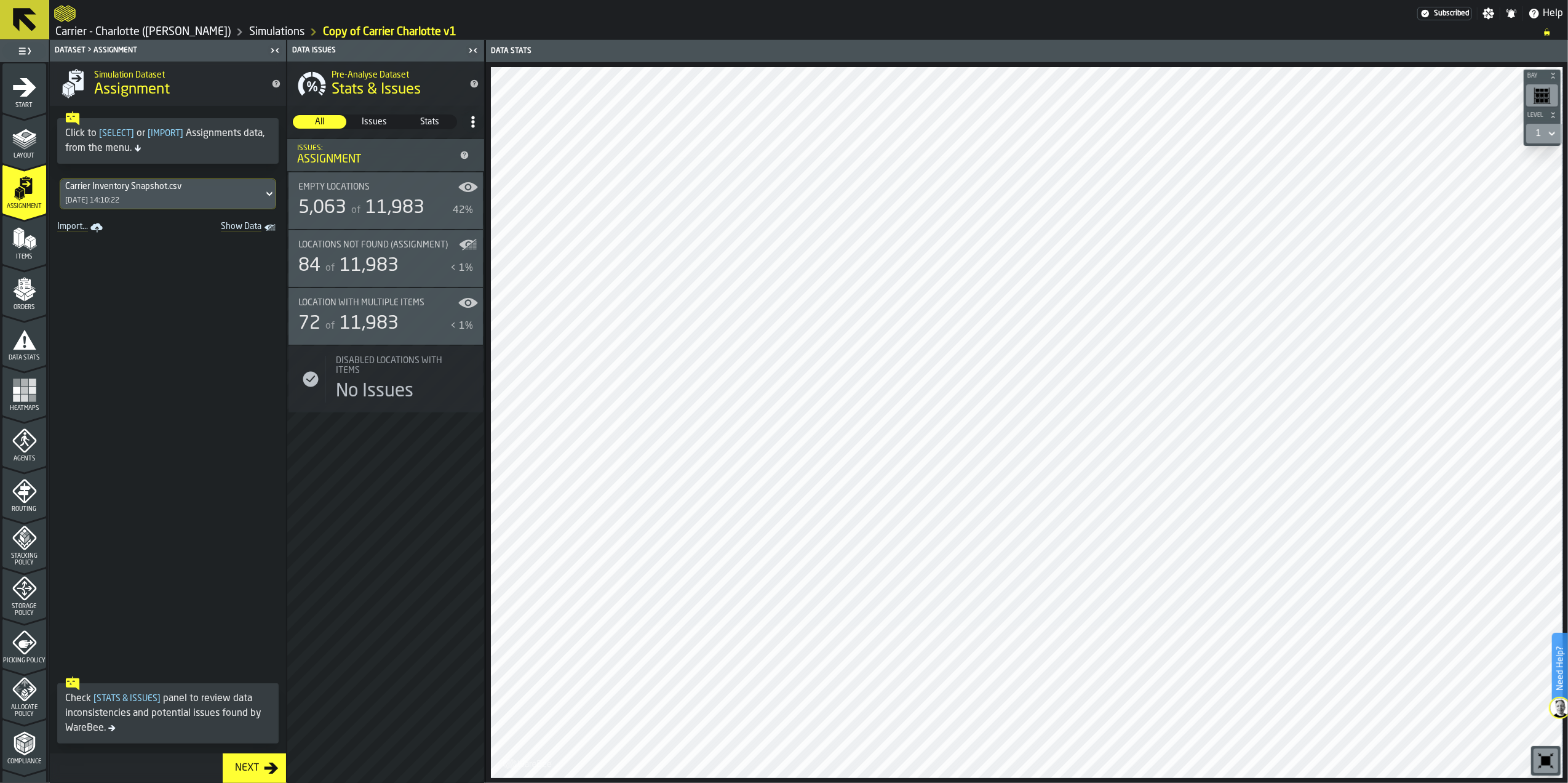
click at [367, 194] on div "Empty locations 5,063 of 11,983 42%" at bounding box center [386, 200] width 175 height 37
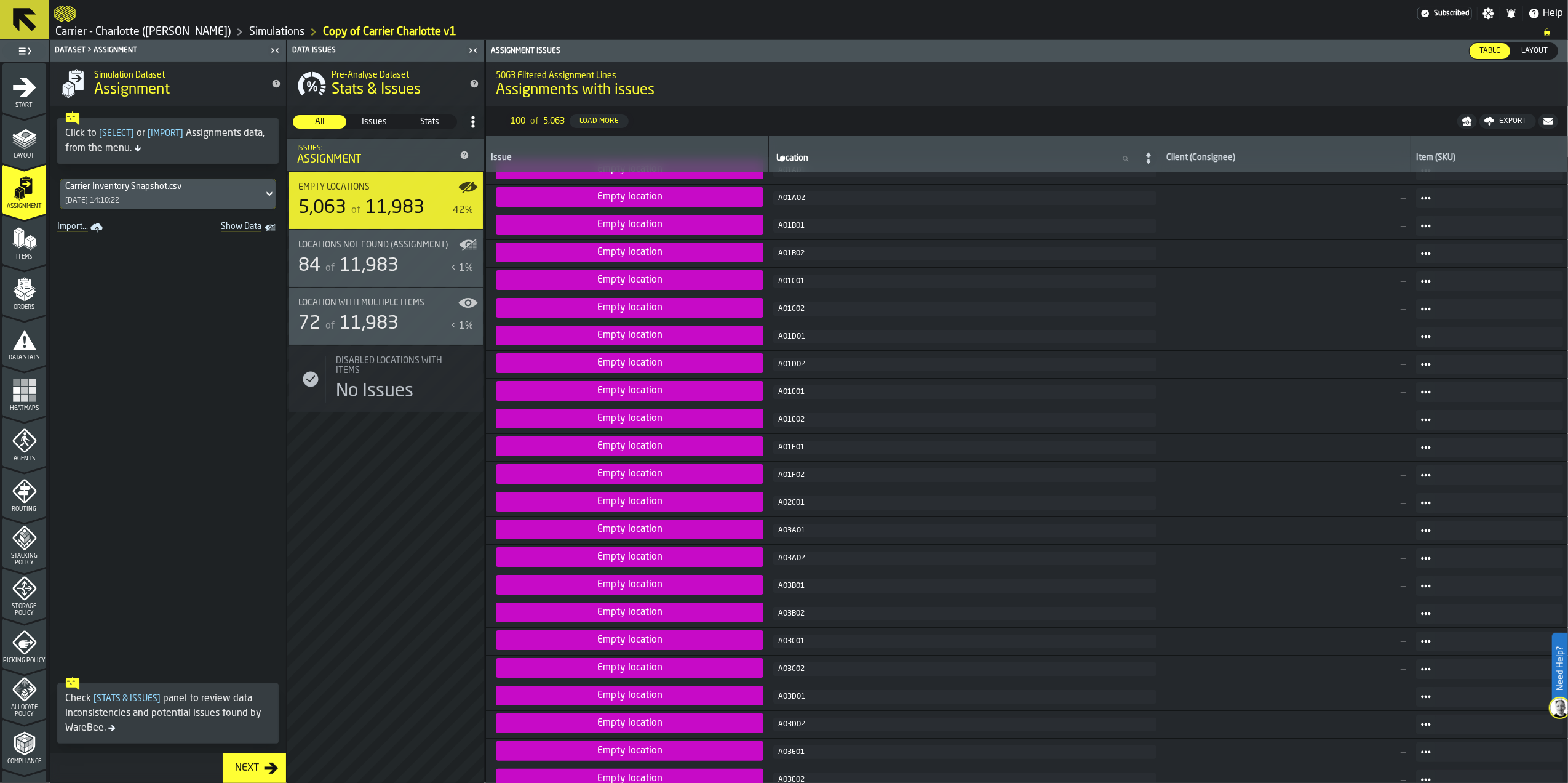
scroll to position [1, 0]
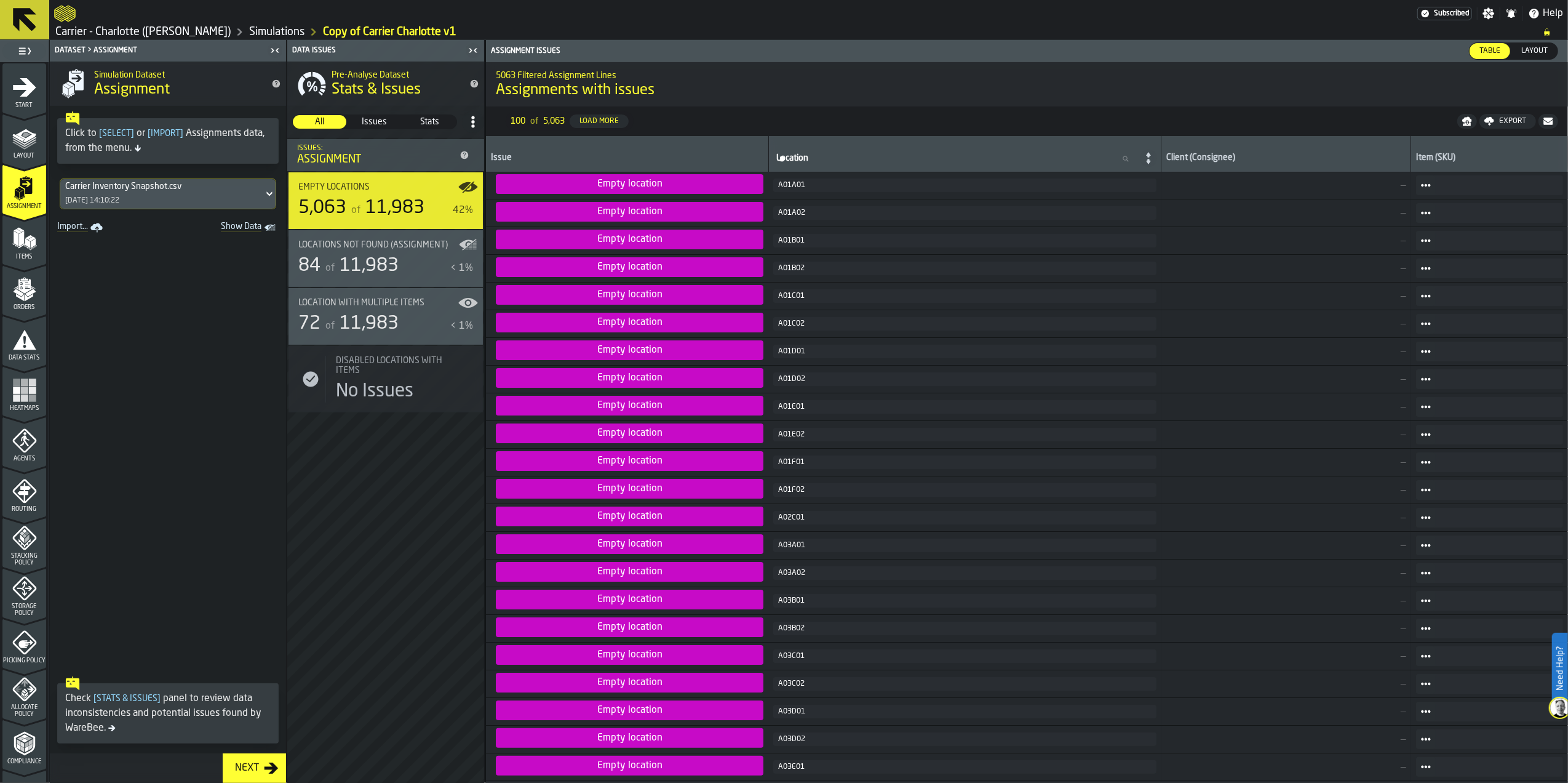
click at [400, 256] on div "84 of 11,983" at bounding box center [372, 266] width 147 height 23
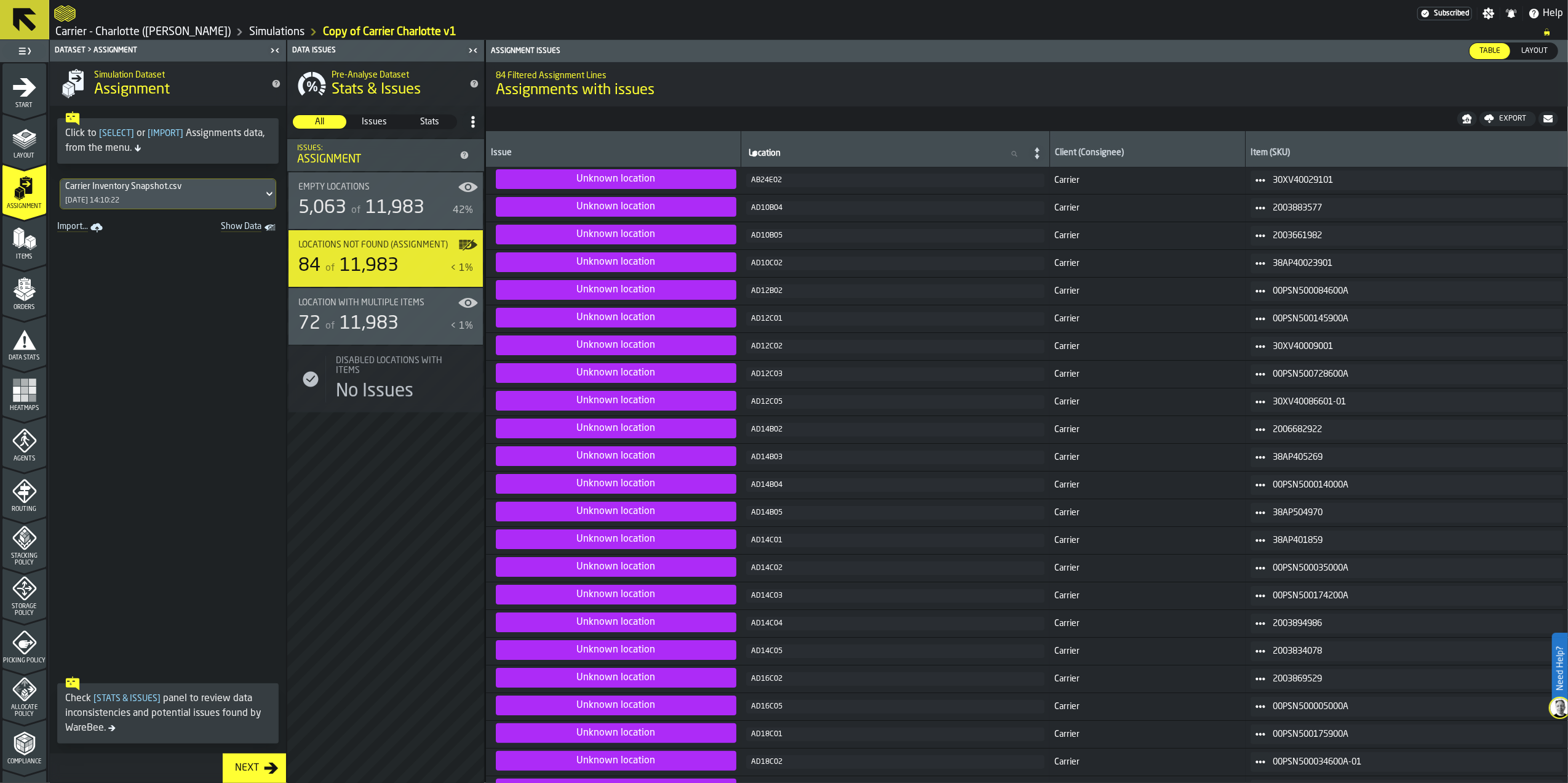
click at [374, 306] on span "Location with multiple Items" at bounding box center [361, 302] width 126 height 9
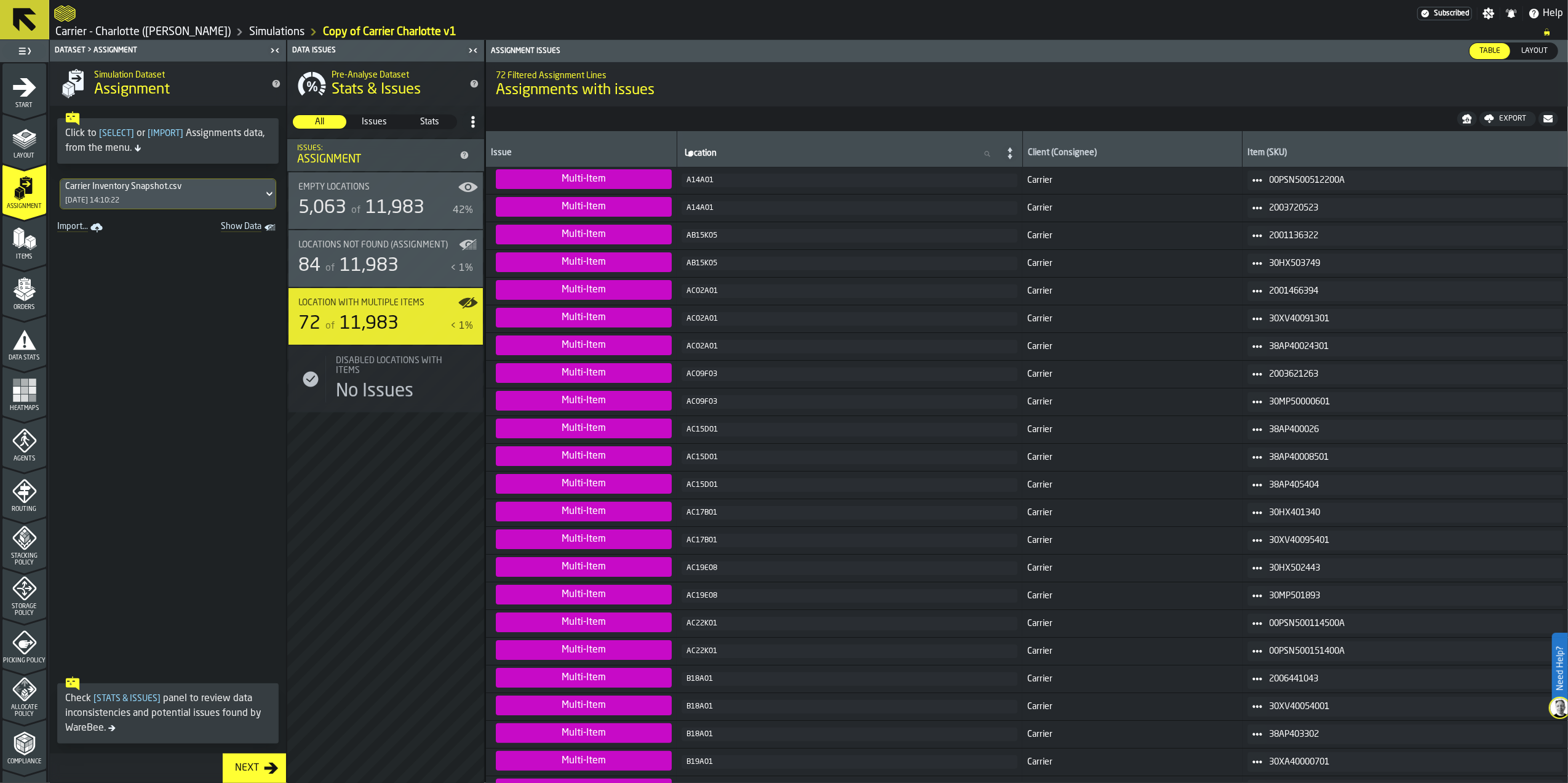
click at [432, 115] on span "Stats" at bounding box center [430, 121] width 53 height 12
click at [12, 345] on icon "menu Data Stats" at bounding box center [24, 340] width 24 height 24
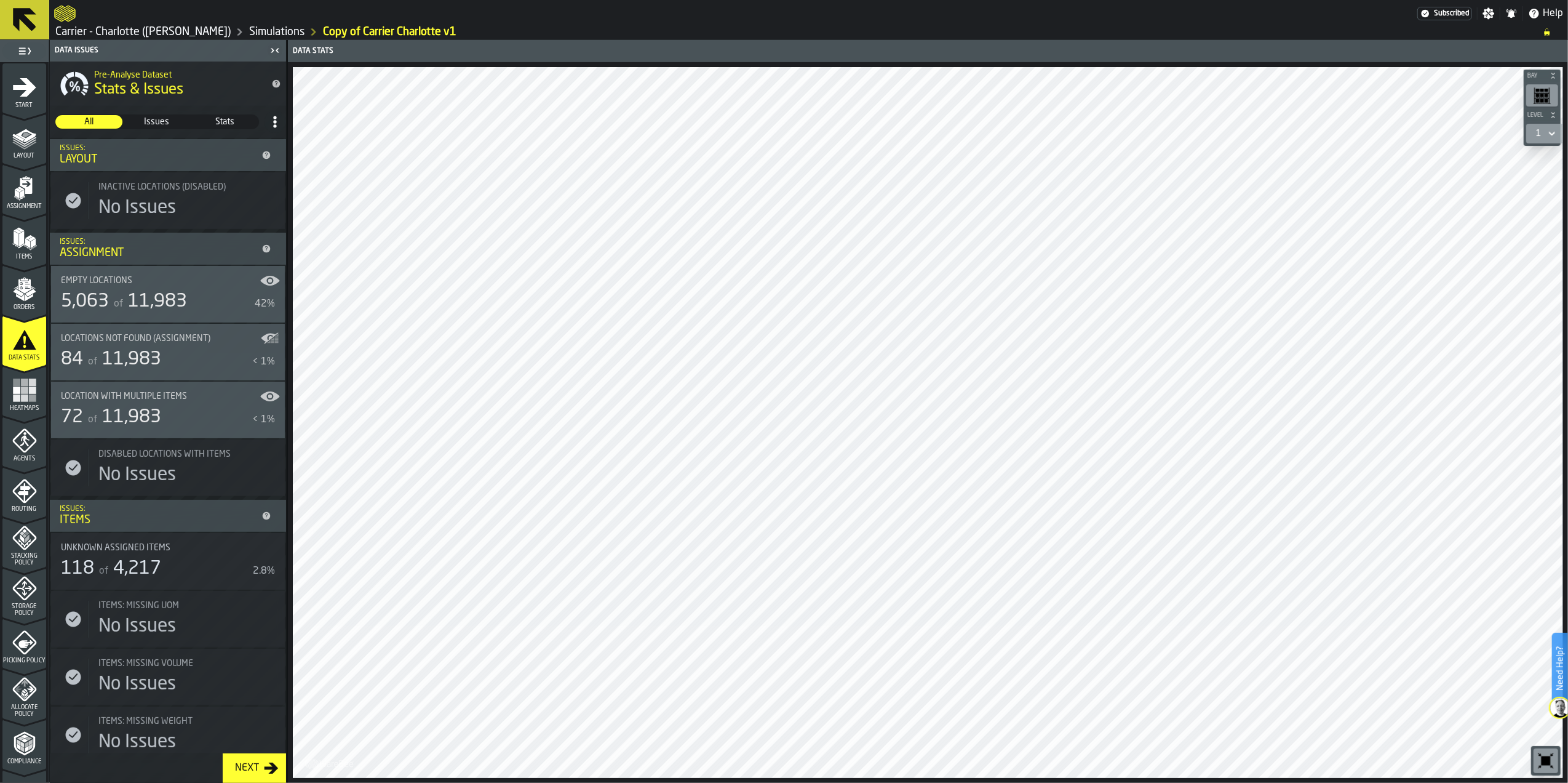
click at [147, 129] on div "Issues" at bounding box center [157, 122] width 67 height 13
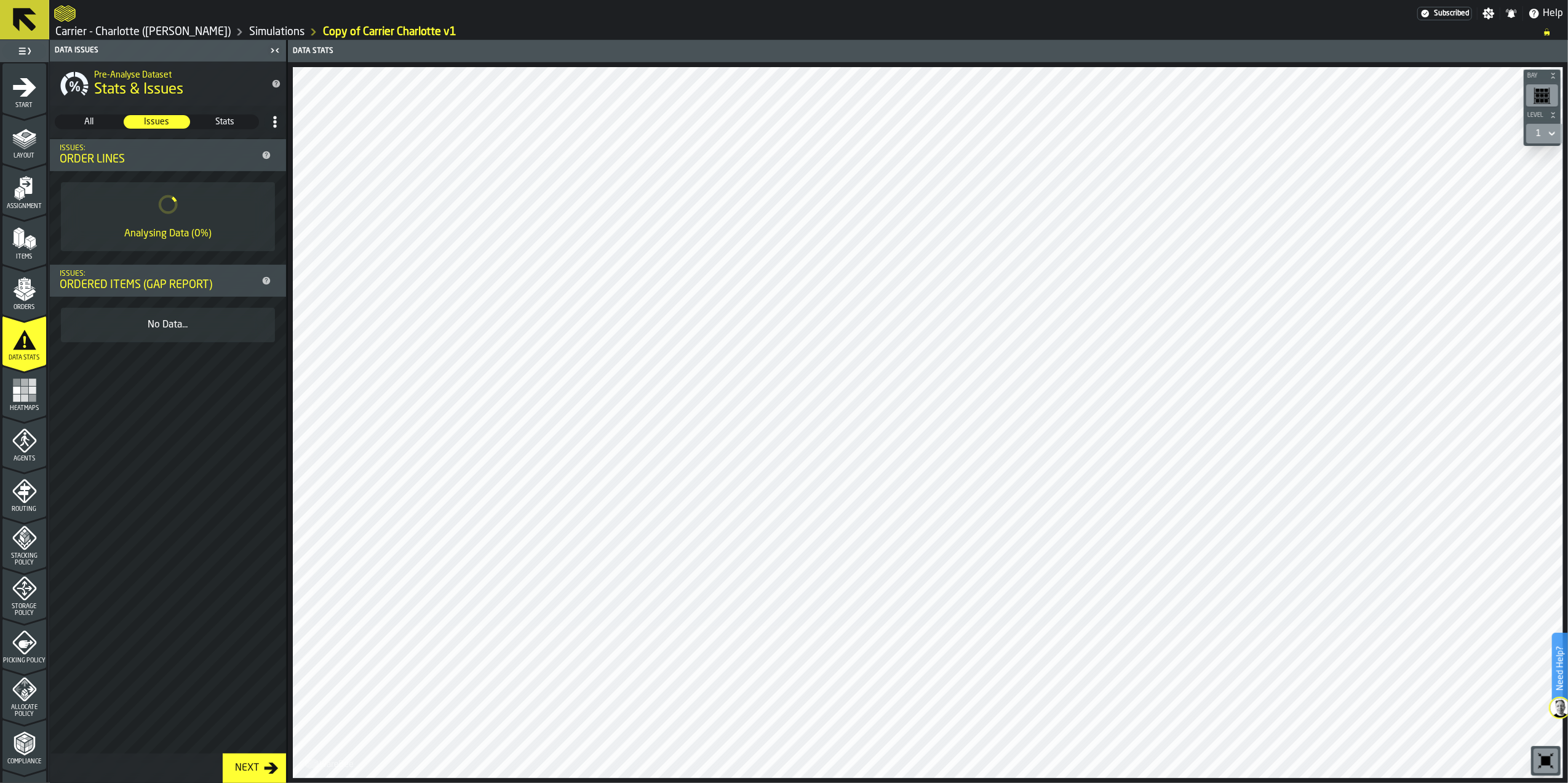
drag, startPoint x: 197, startPoint y: 569, endPoint x: 109, endPoint y: 533, distance: 95.1
click at [109, 533] on div "Pre-Analyse Dataset Stats & Issues All All Issues Issues Stats Stats Issues: Or…" at bounding box center [168, 407] width 236 height 692
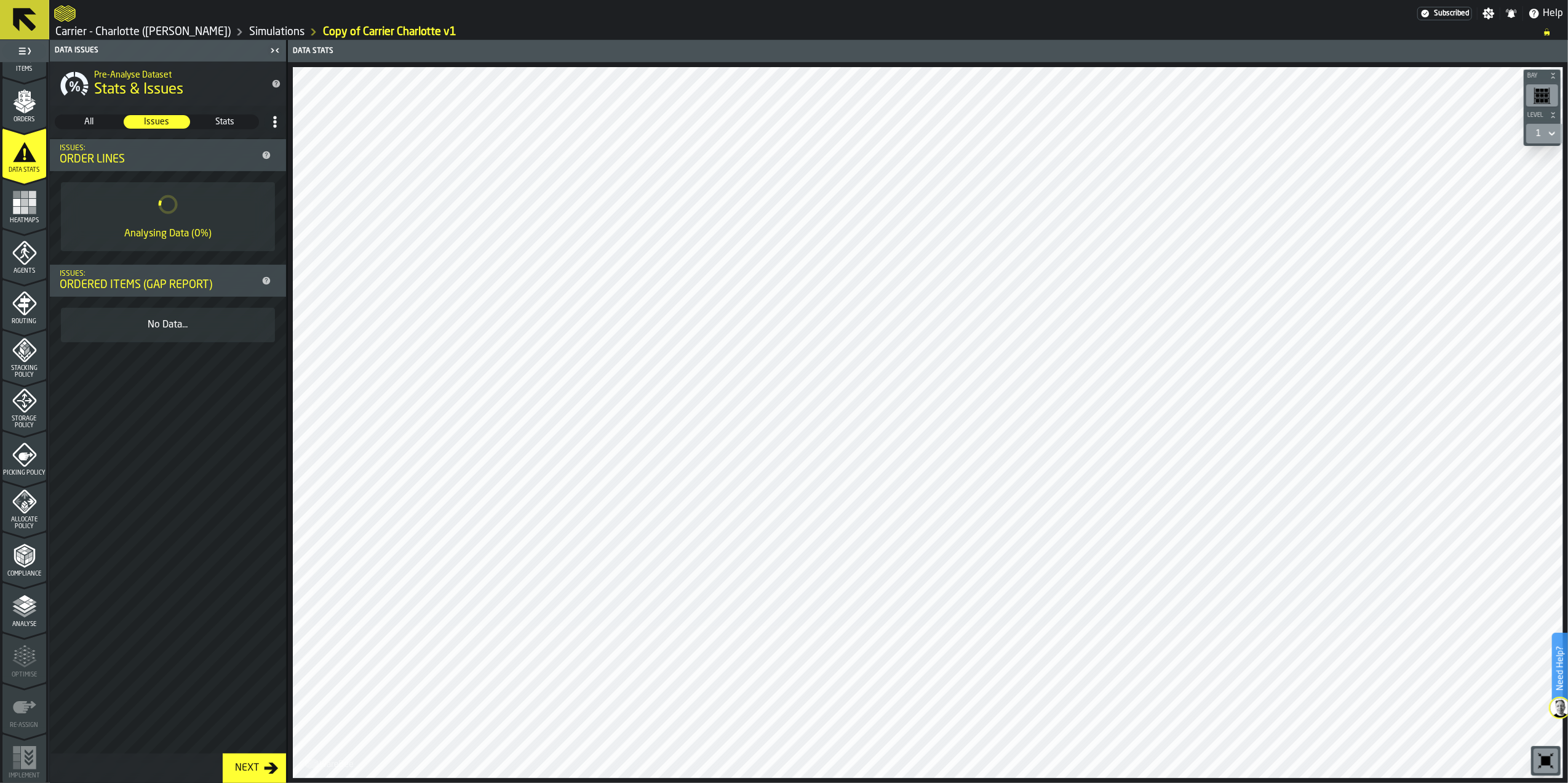
click at [31, 564] on icon "menu Compliance" at bounding box center [24, 556] width 24 height 24
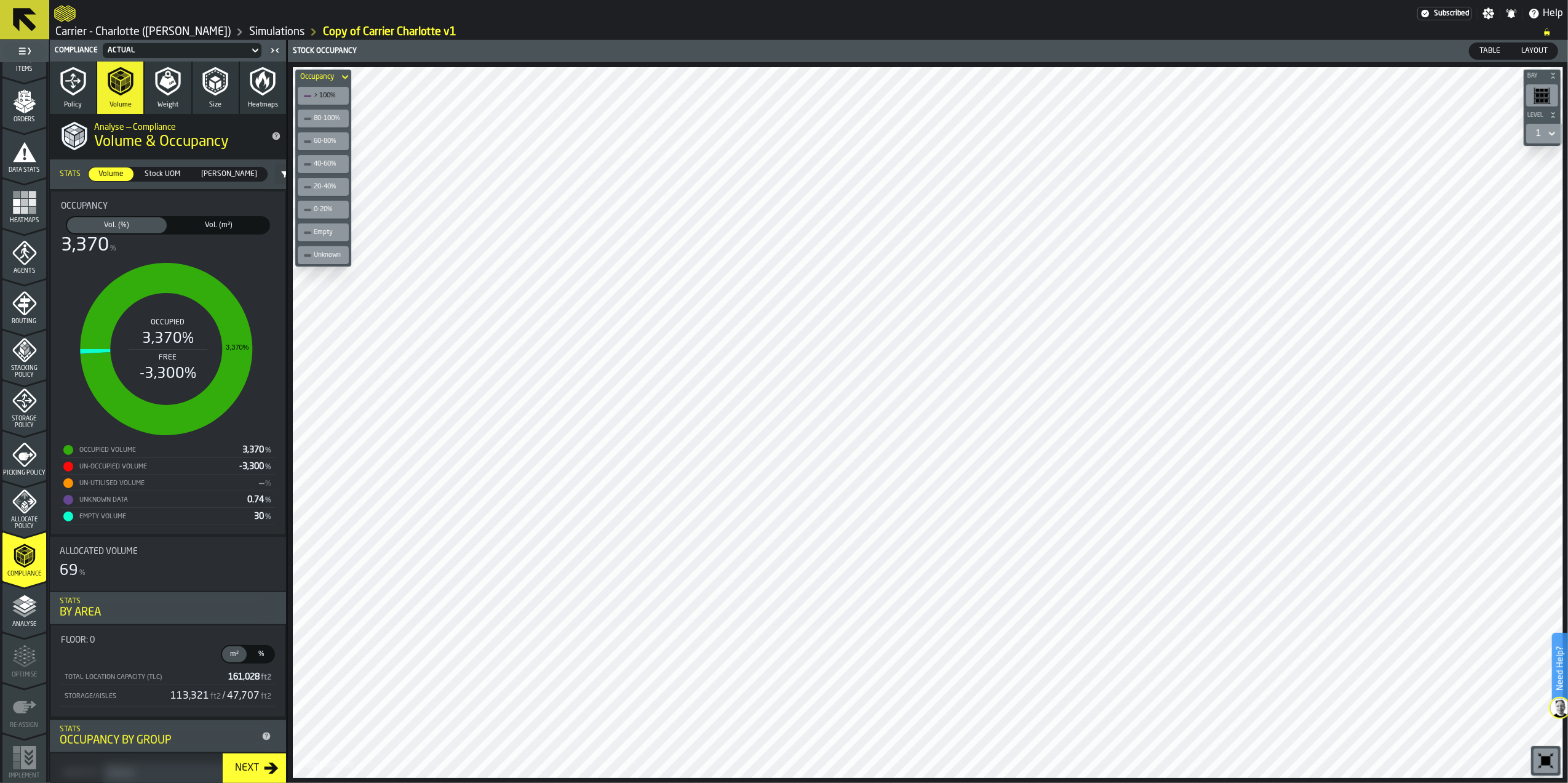
click at [351, 78] on icon at bounding box center [344, 77] width 12 height 15
click at [350, 76] on icon at bounding box center [344, 77] width 12 height 15
click at [206, 225] on span "Vol. (m³)" at bounding box center [219, 225] width 95 height 11
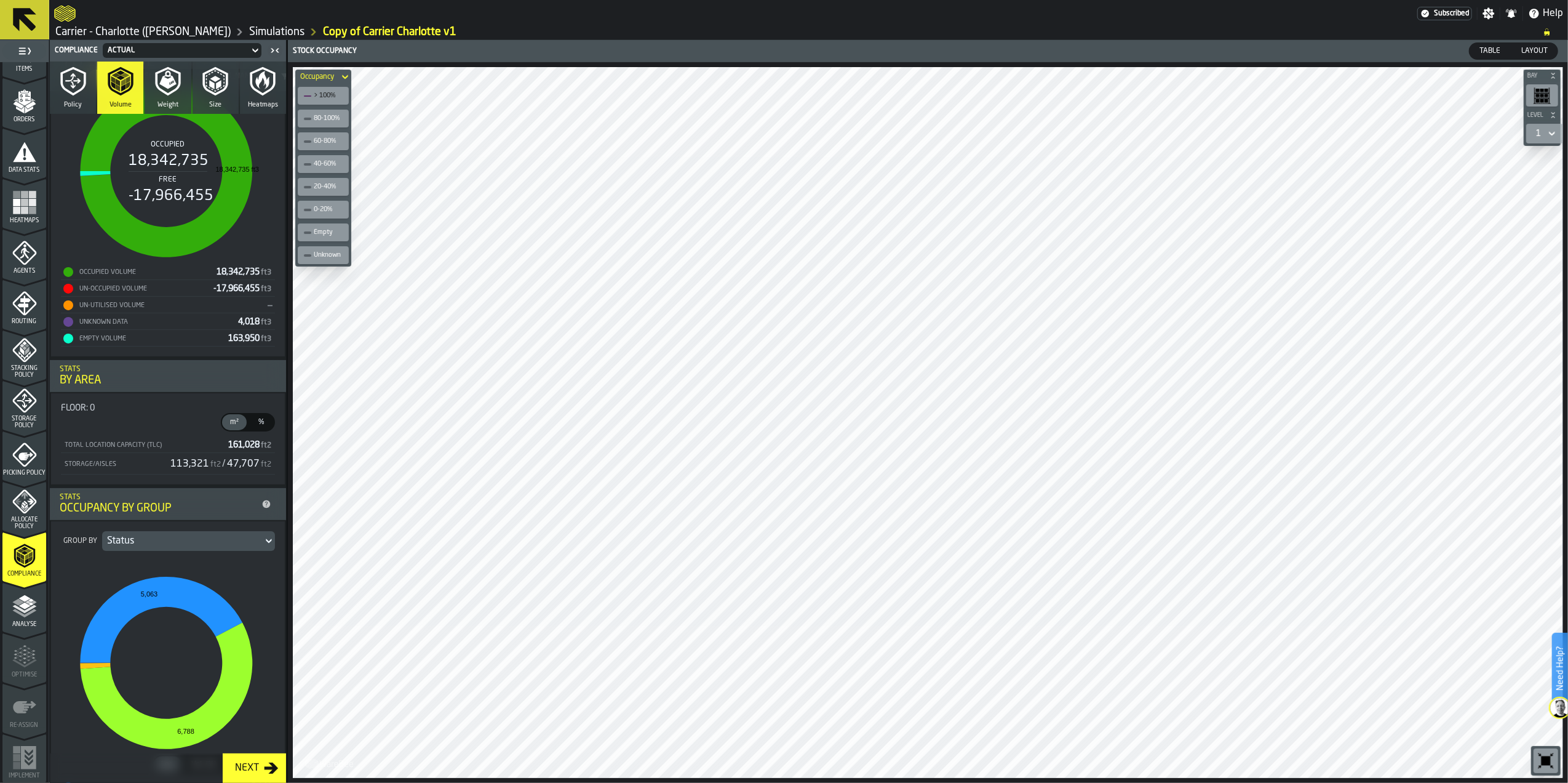
scroll to position [328, 0]
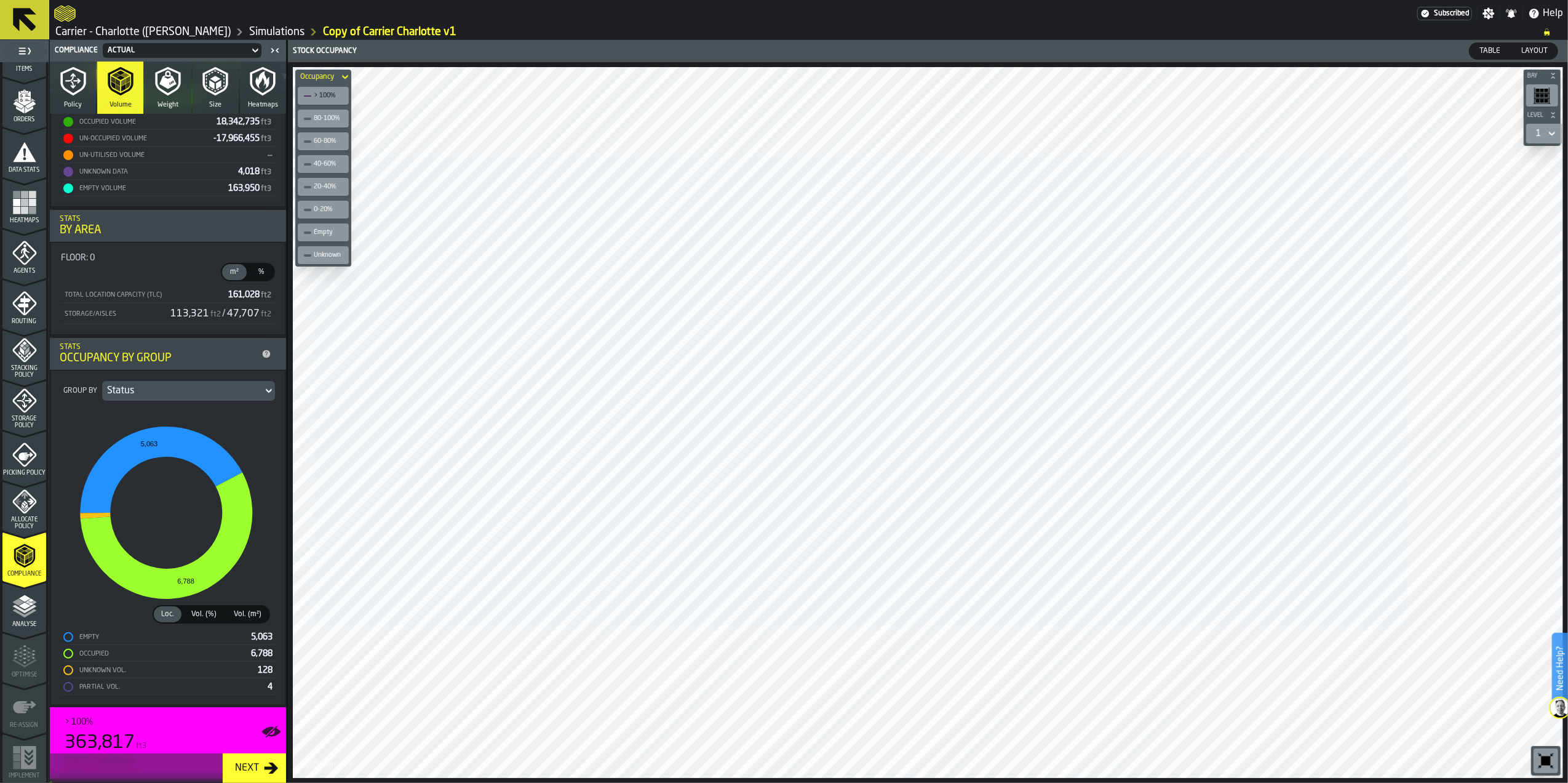
click at [190, 392] on div "Status" at bounding box center [182, 391] width 151 height 15
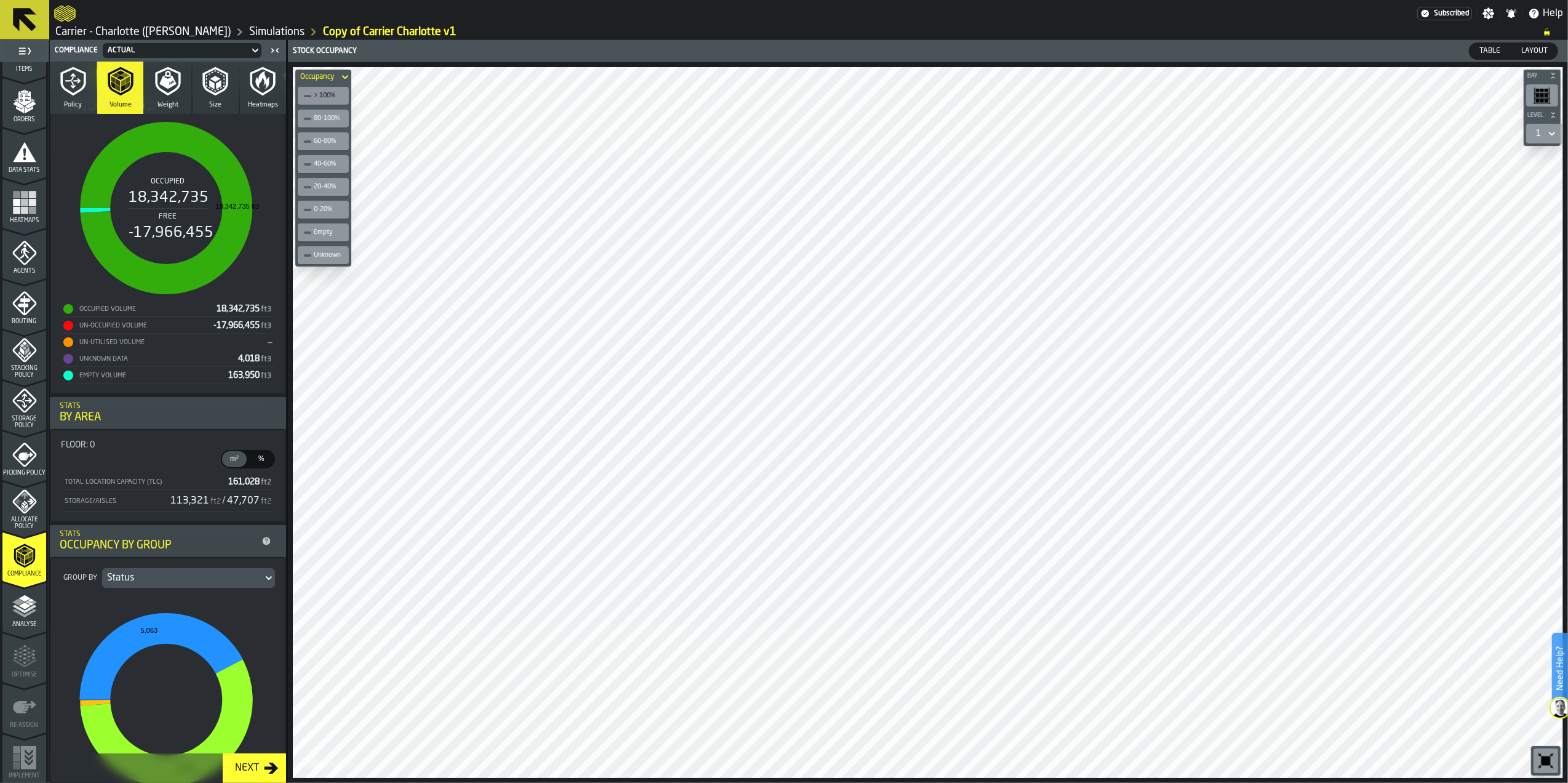
scroll to position [0, 0]
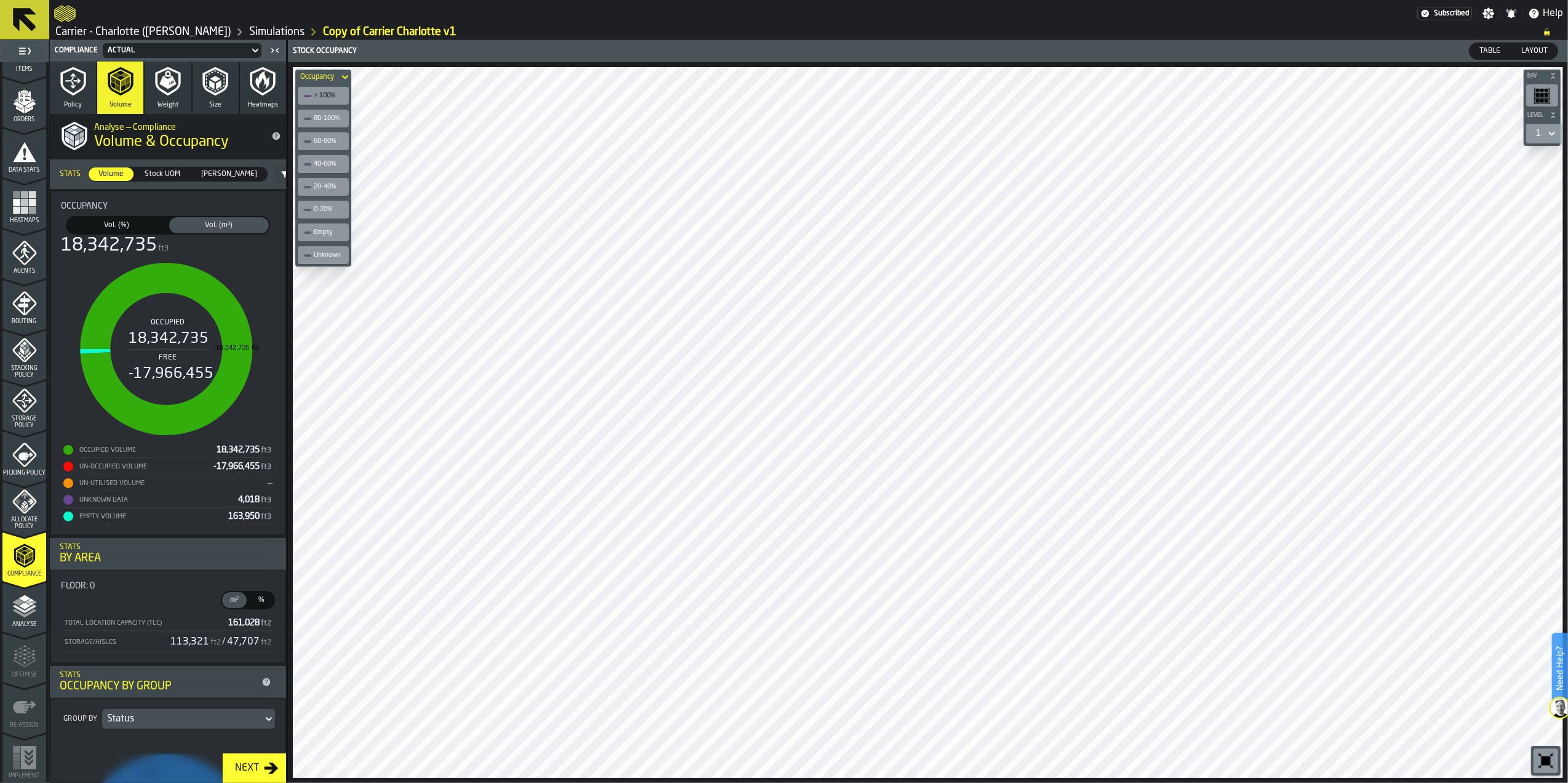
click at [153, 178] on span "Stock UOM" at bounding box center [162, 175] width 46 height 11
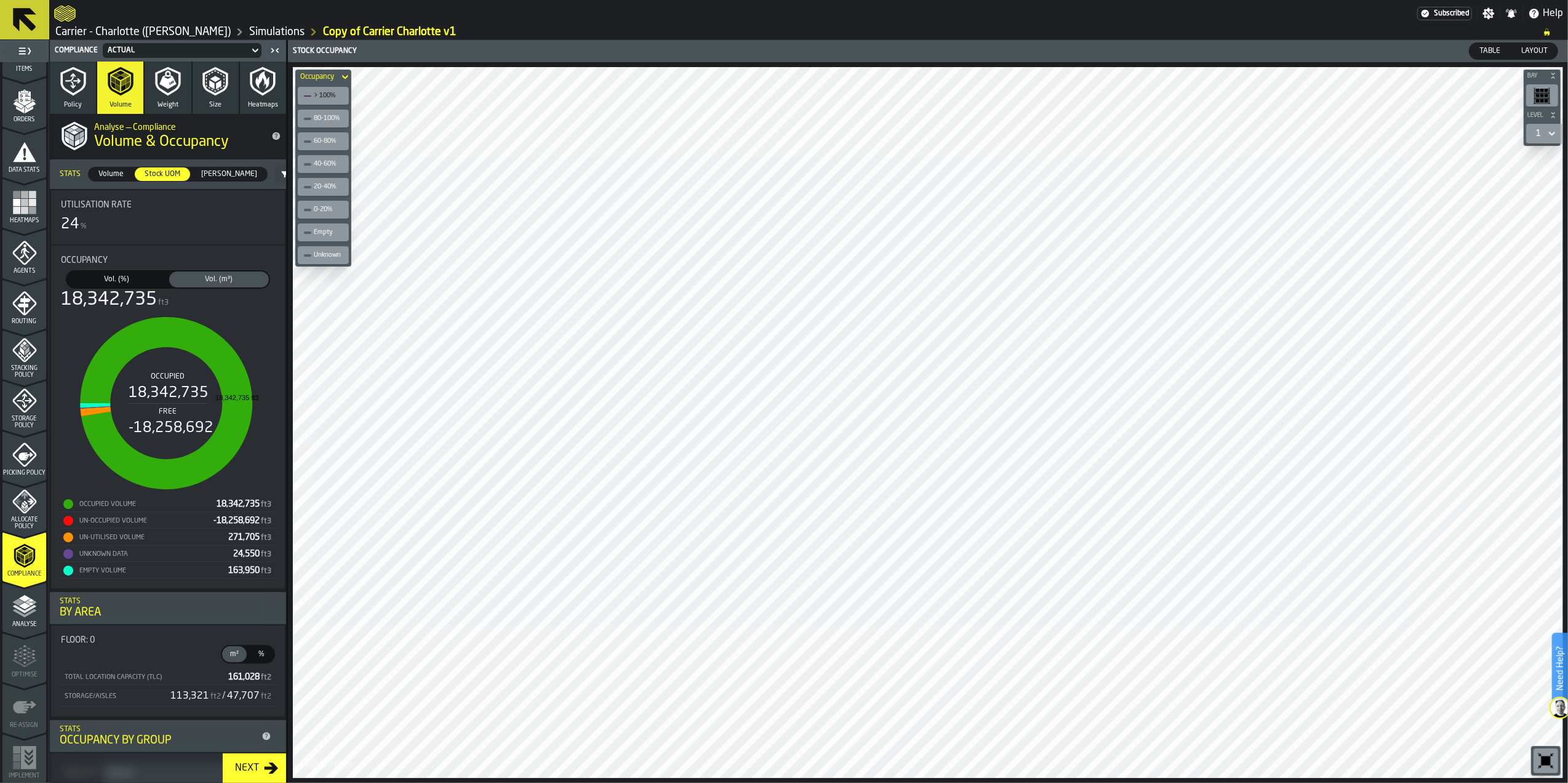
click at [219, 177] on span "[PERSON_NAME]" at bounding box center [229, 175] width 66 height 11
click at [180, 175] on span "Stock UOM" at bounding box center [162, 175] width 46 height 11
click at [126, 177] on span "Volume" at bounding box center [111, 175] width 35 height 11
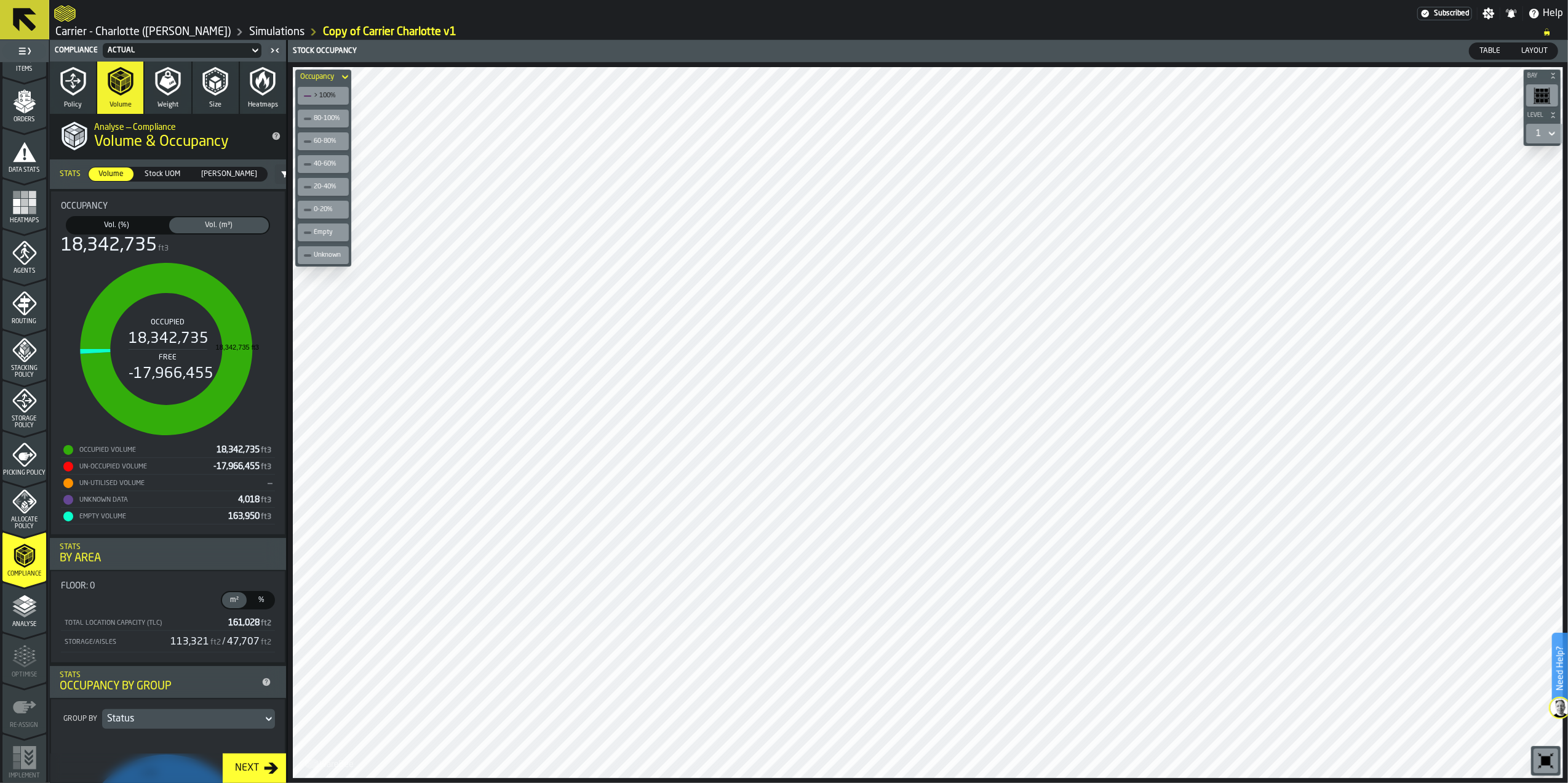
click at [273, 48] on icon "button-toggle-Close me" at bounding box center [275, 51] width 15 height 15
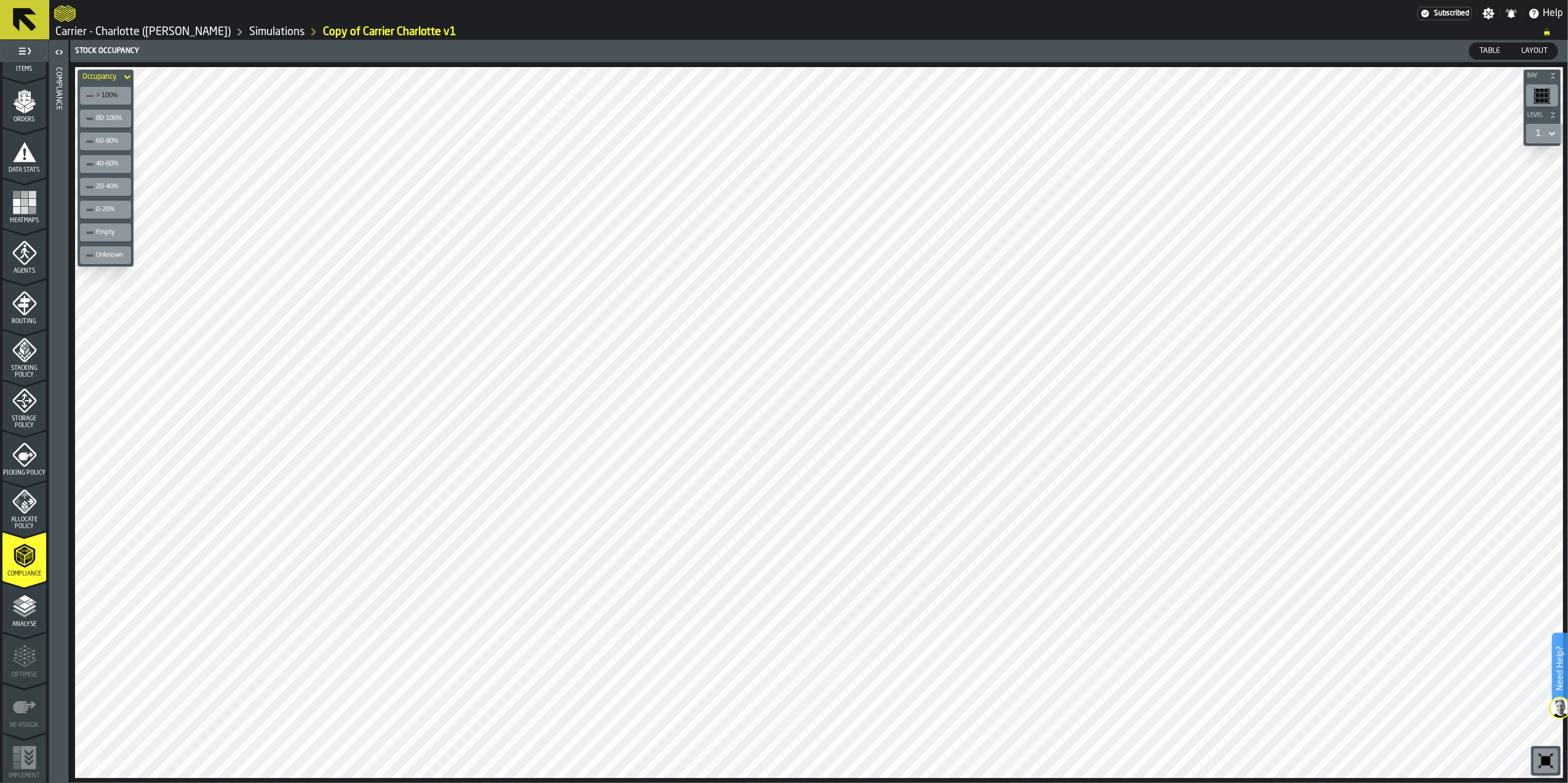
click at [60, 53] on icon "button-toggle-Open" at bounding box center [59, 53] width 15 height 15
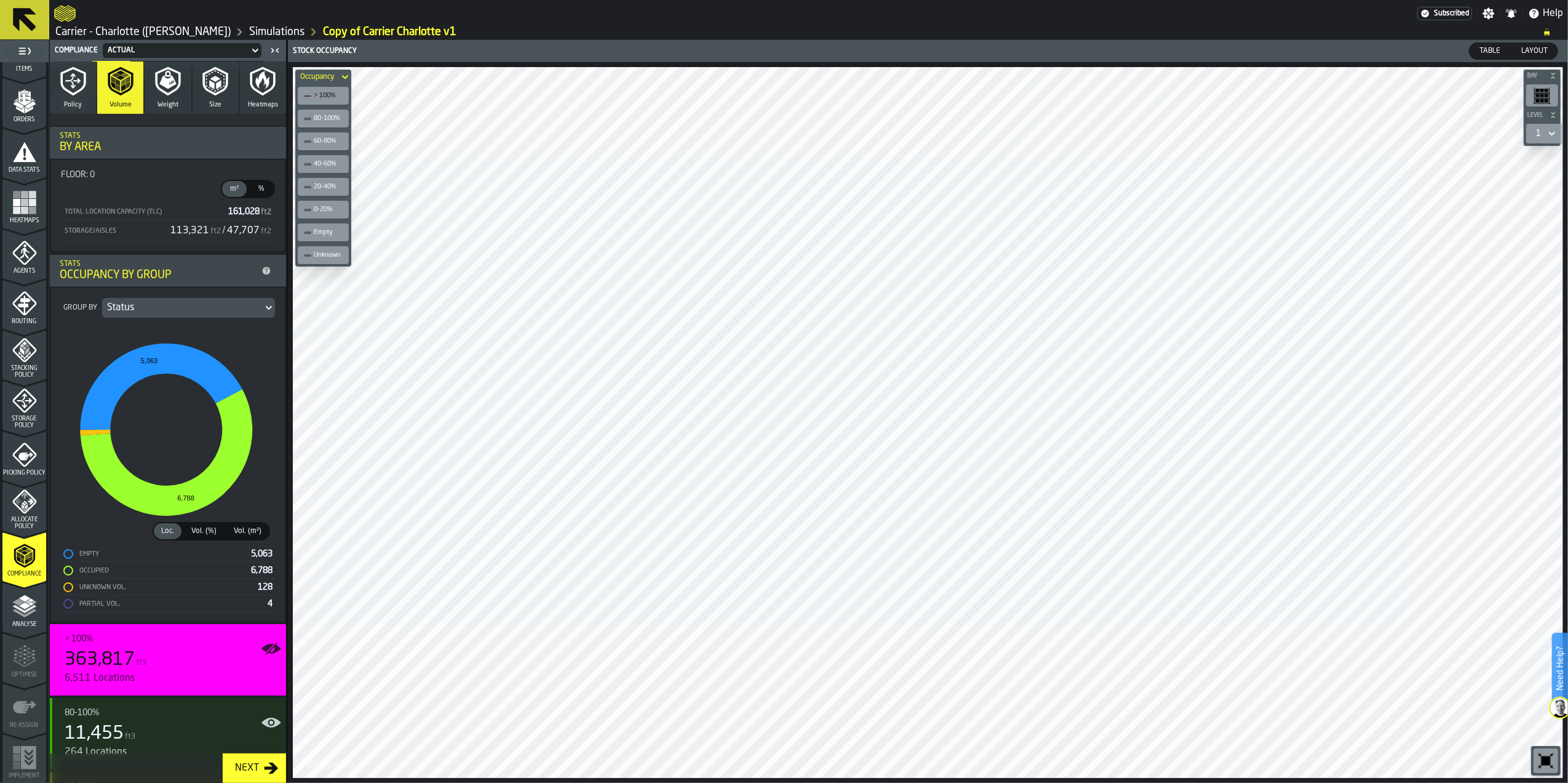
scroll to position [492, 0]
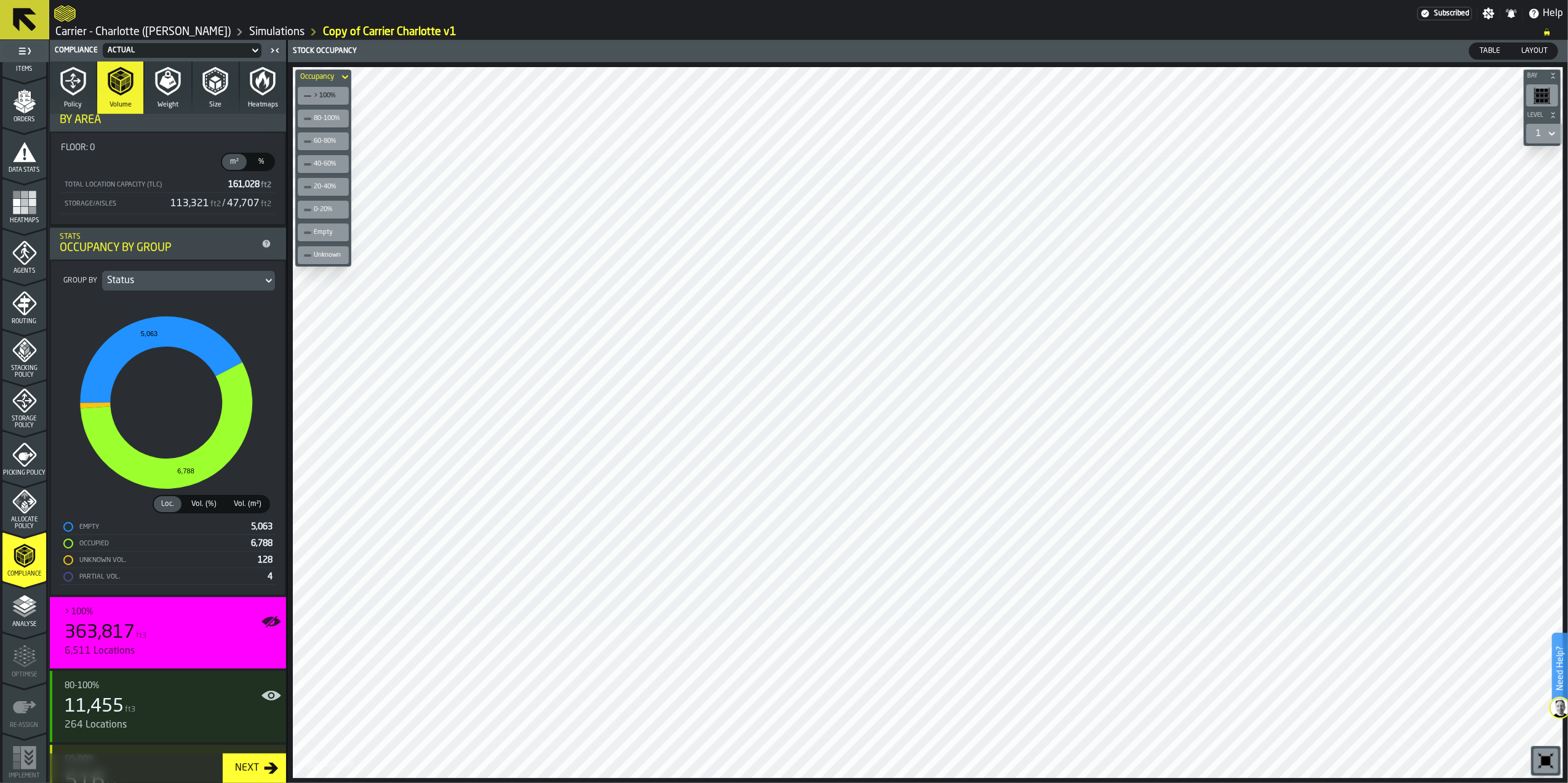
click at [263, 244] on icon at bounding box center [266, 244] width 8 height 8
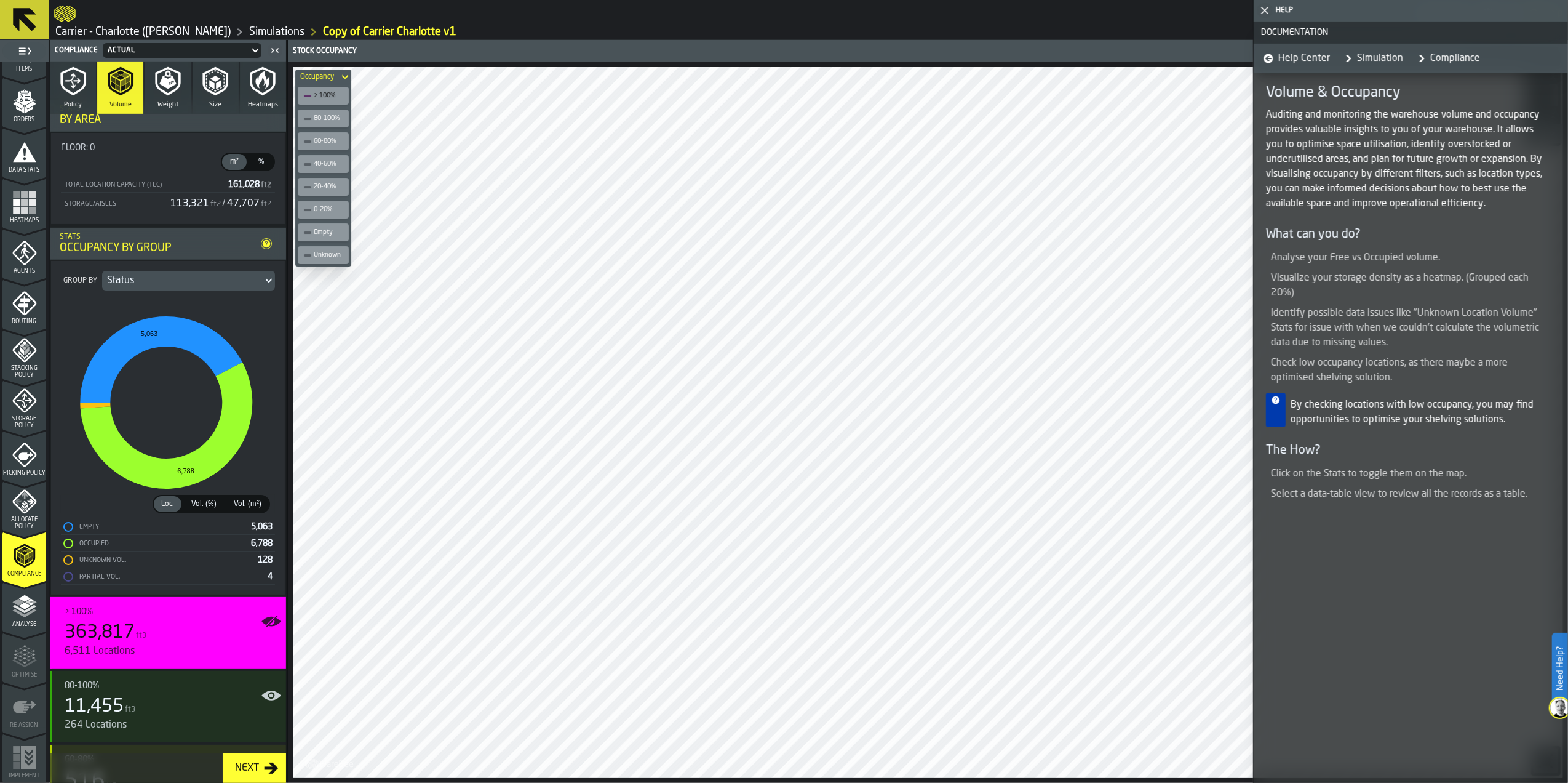
click at [1263, 12] on polygon "button-toggle-Close me" at bounding box center [1265, 10] width 8 height 8
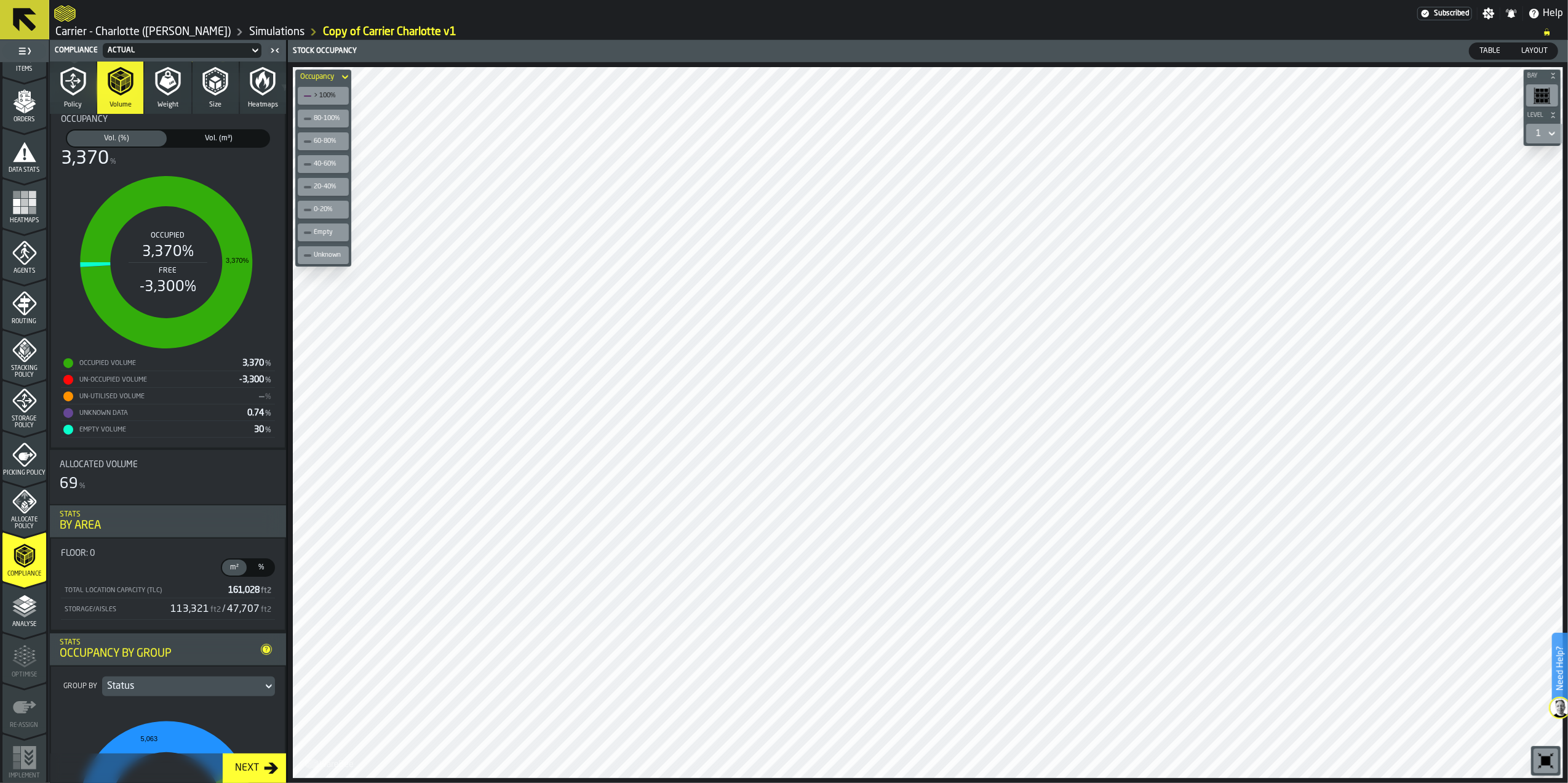
scroll to position [0, 0]
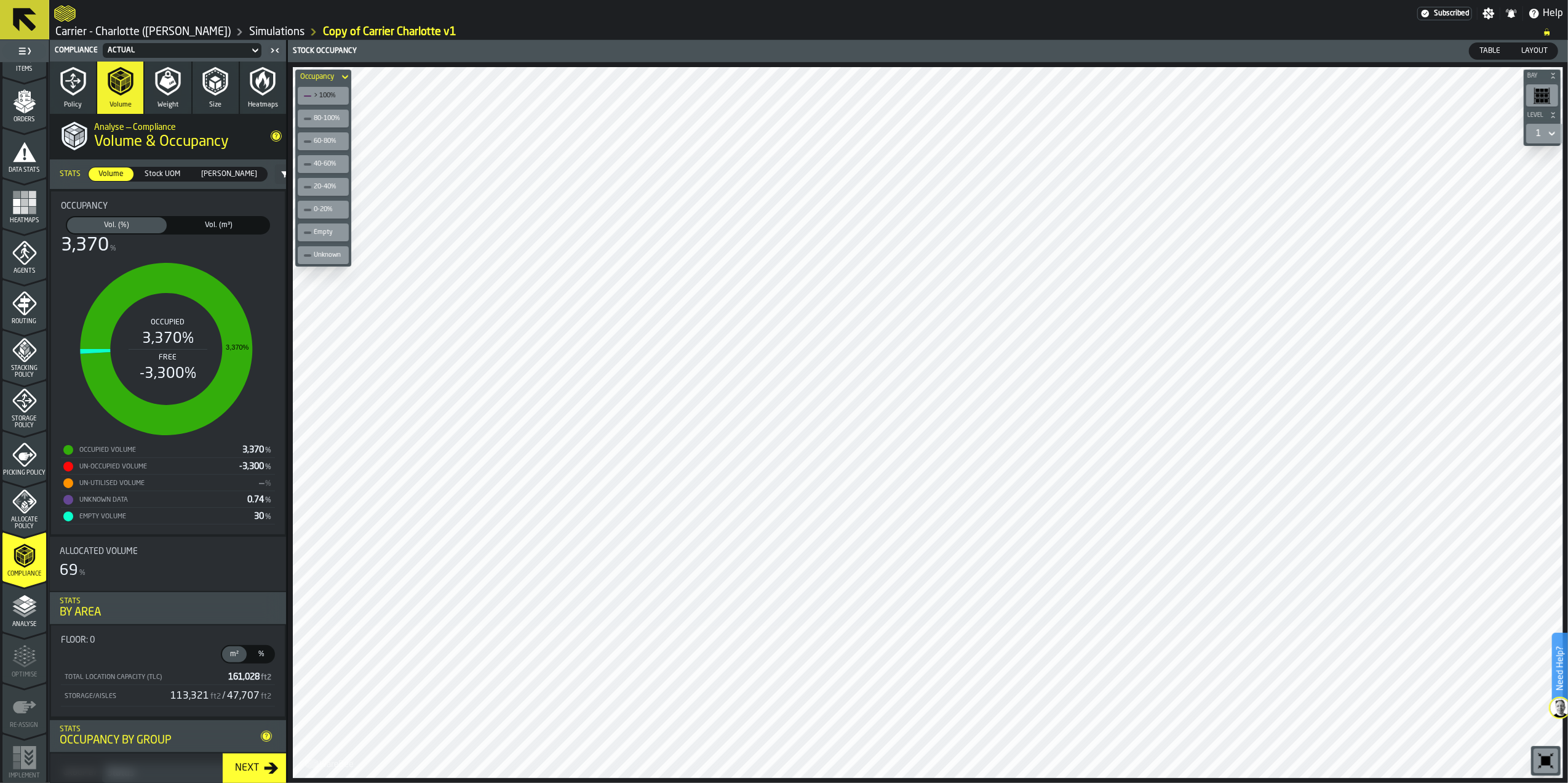
drag, startPoint x: 221, startPoint y: 230, endPoint x: 218, endPoint y: 247, distance: 17.3
click at [221, 230] on span "Vol. (m³)" at bounding box center [219, 225] width 95 height 11
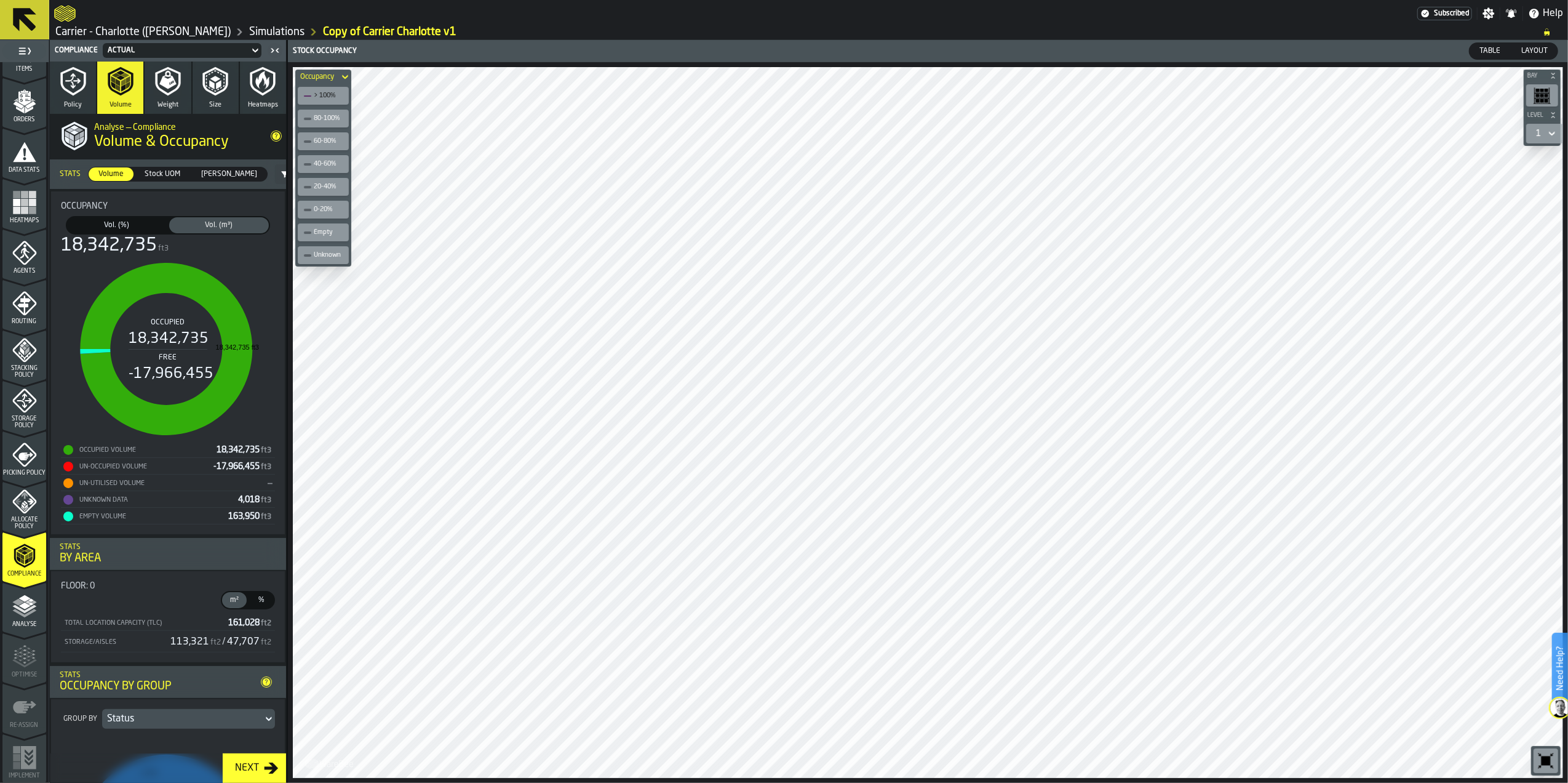
click at [260, 265] on rect "stat-Occupancy" at bounding box center [166, 348] width 211 height 185
click at [267, 284] on rect "stat-Occupancy" at bounding box center [166, 348] width 211 height 185
click at [275, 177] on div "button-toggle-undefined" at bounding box center [284, 174] width 20 height 20
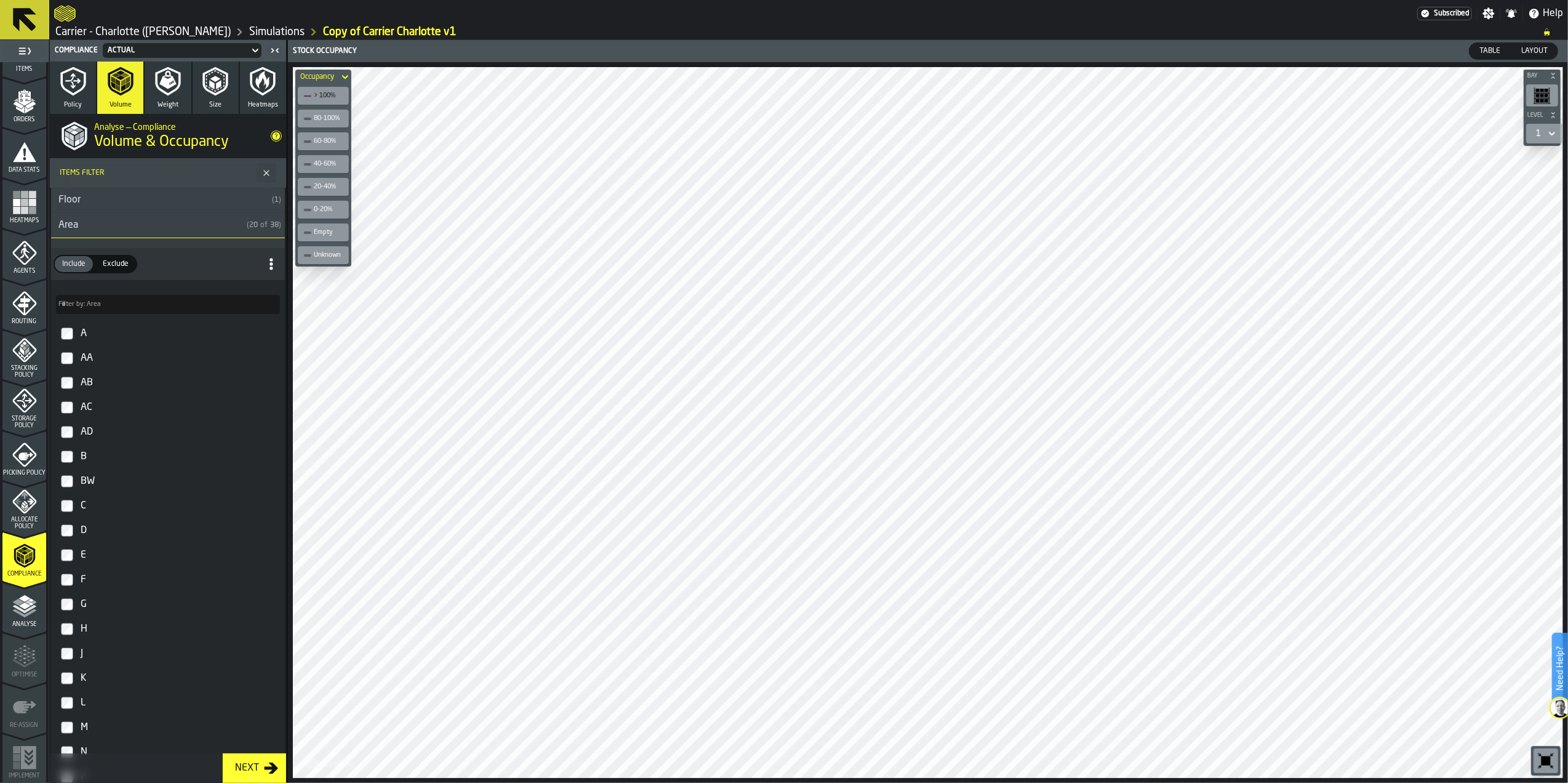
click at [264, 175] on polygon "button-toggle-undefined" at bounding box center [266, 174] width 6 height 6
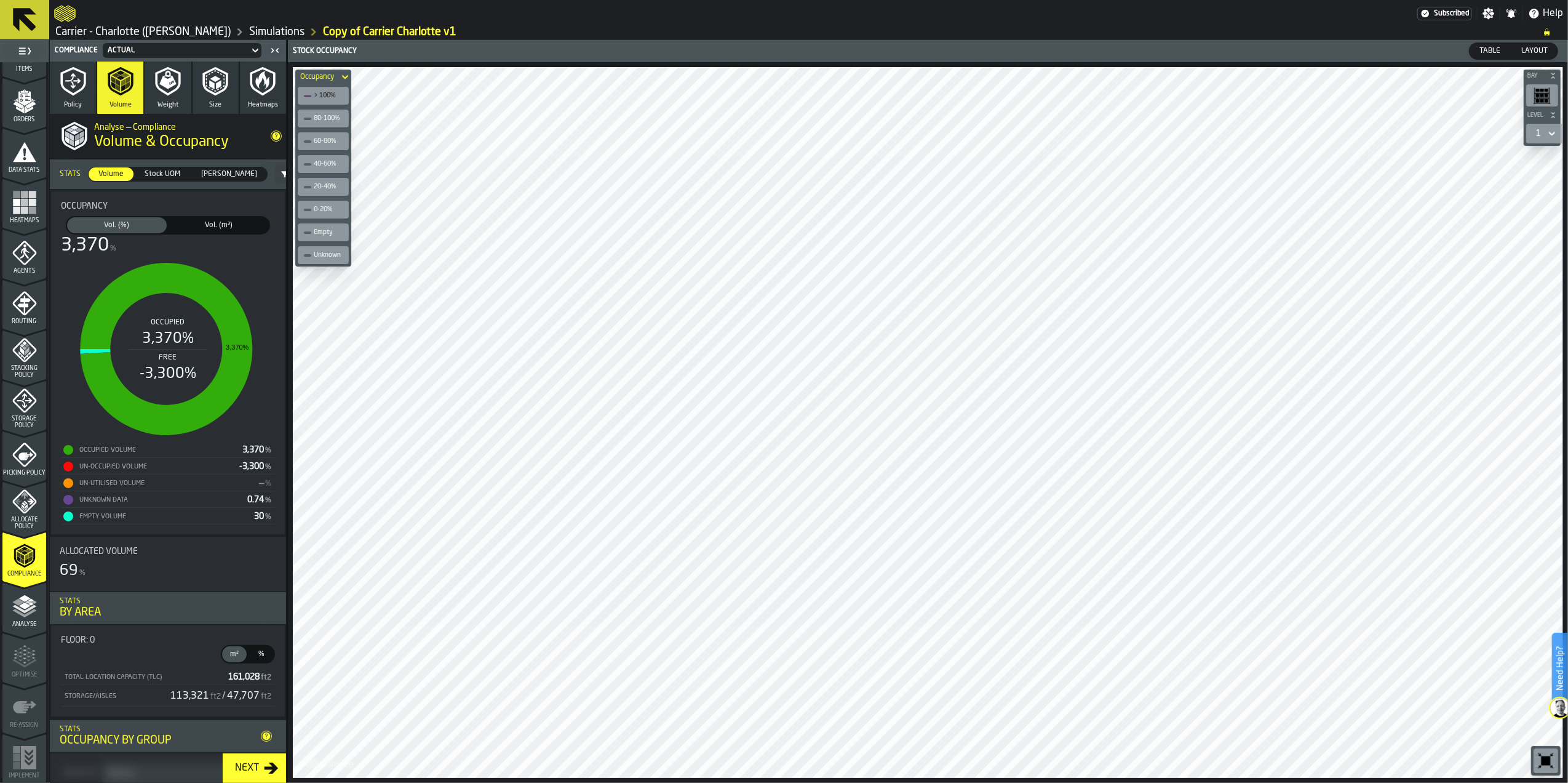
click at [345, 74] on icon at bounding box center [344, 77] width 12 height 15
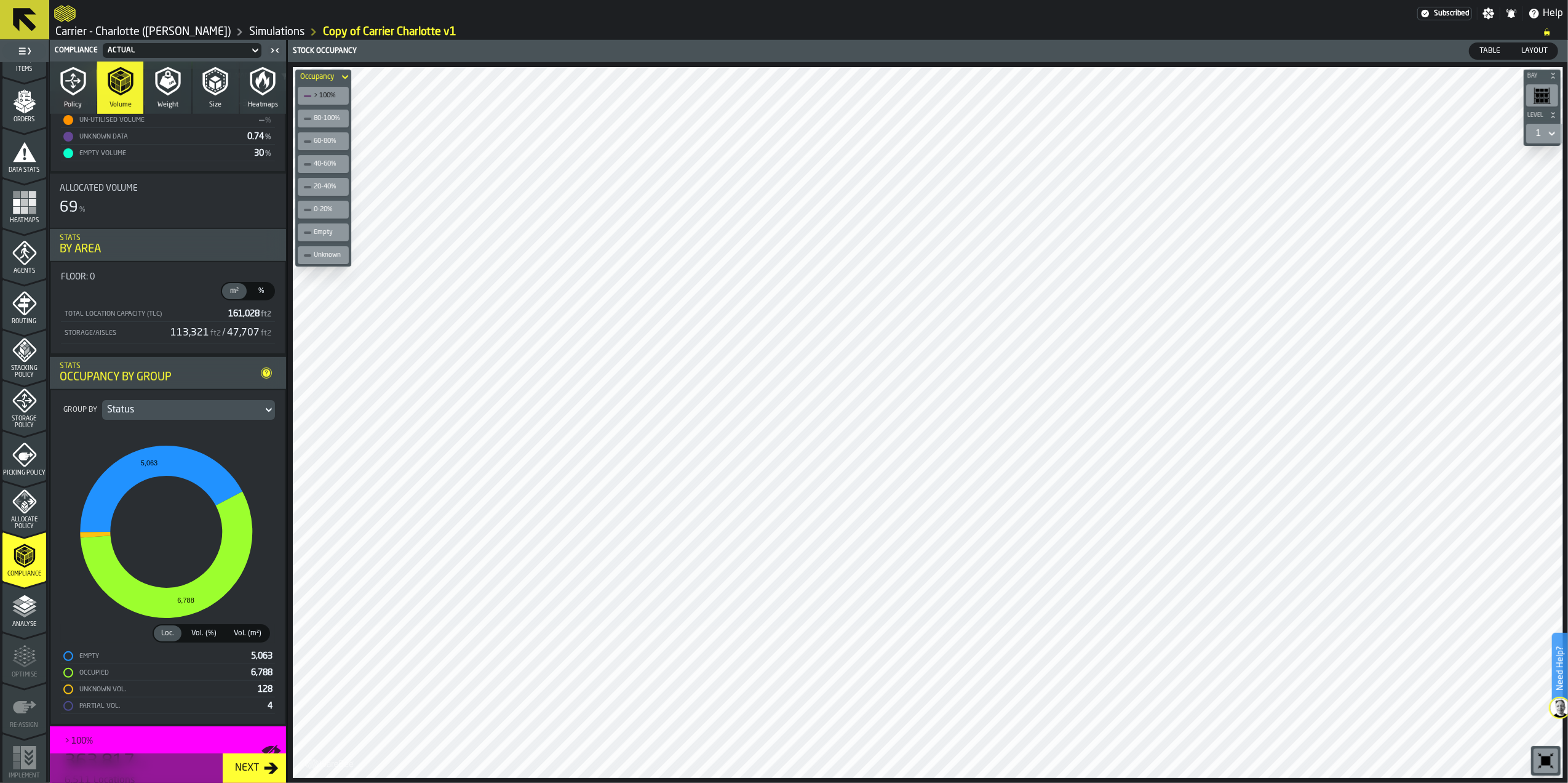
scroll to position [410, 0]
